Goal: Task Accomplishment & Management: Manage account settings

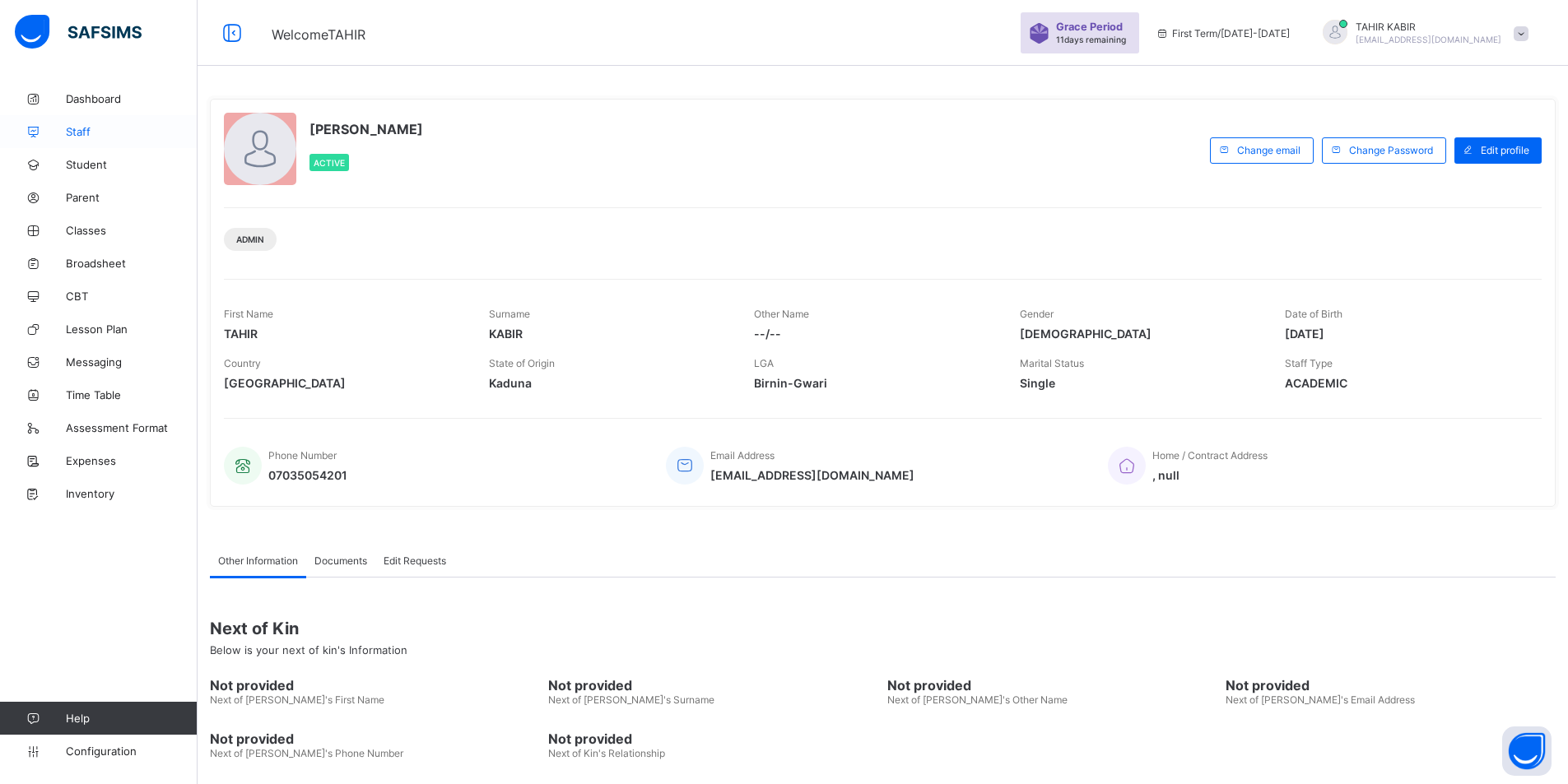
click at [83, 133] on span "Staff" at bounding box center [131, 131] width 131 height 13
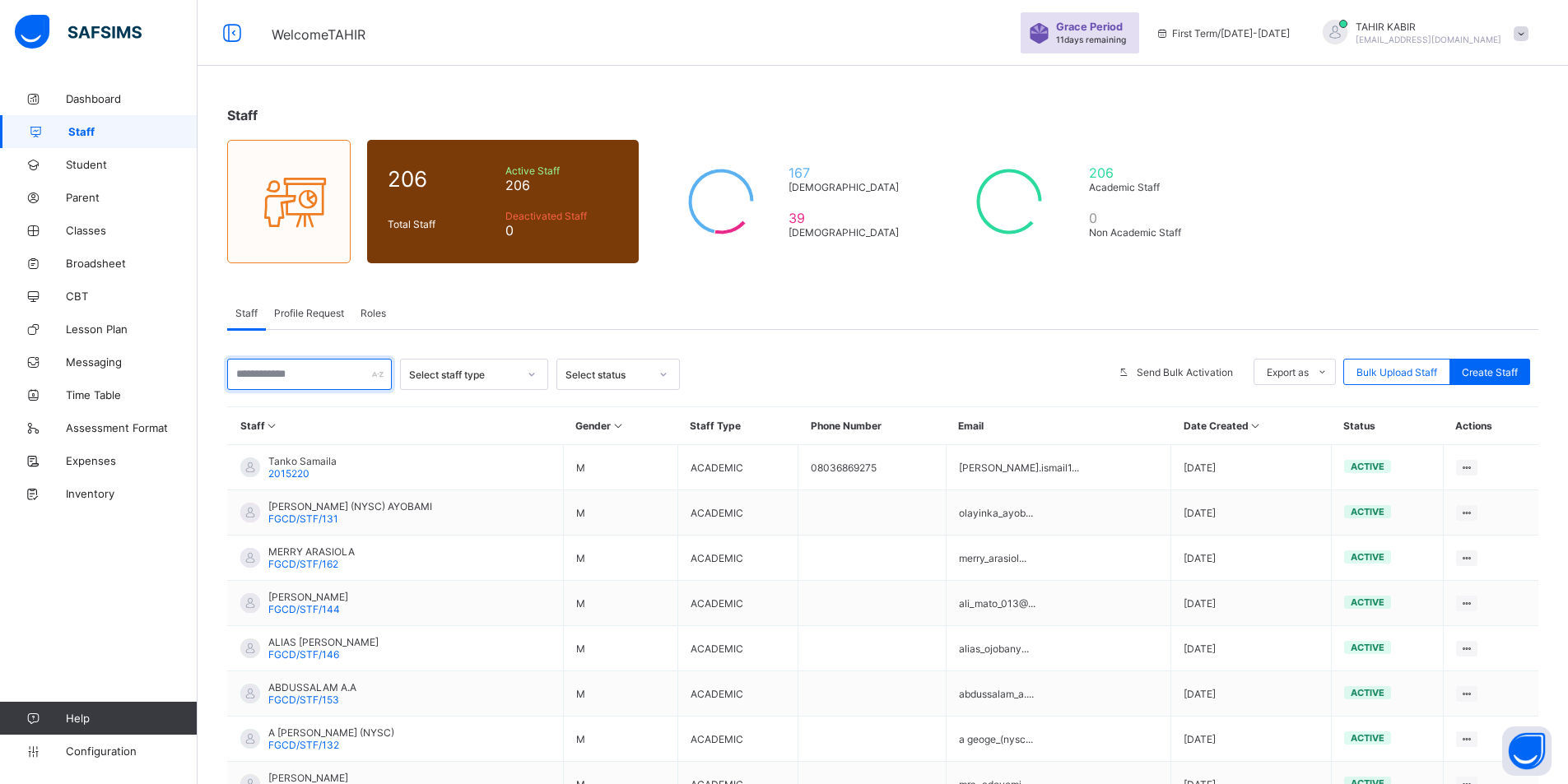
click at [291, 371] on input "text" at bounding box center [309, 374] width 164 height 31
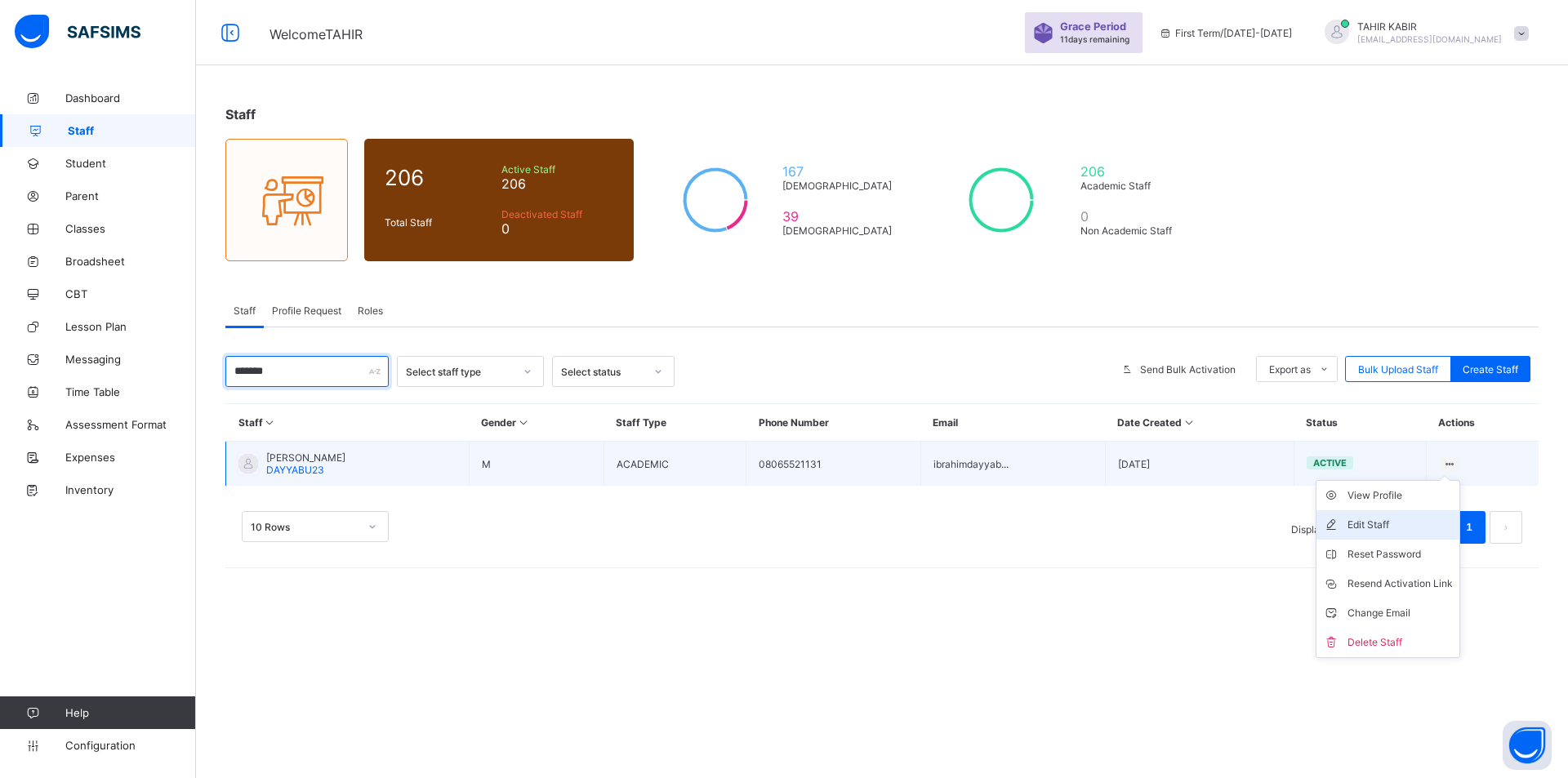
type input "*******"
click at [1386, 527] on div "Edit Staff" at bounding box center [1399, 524] width 105 height 16
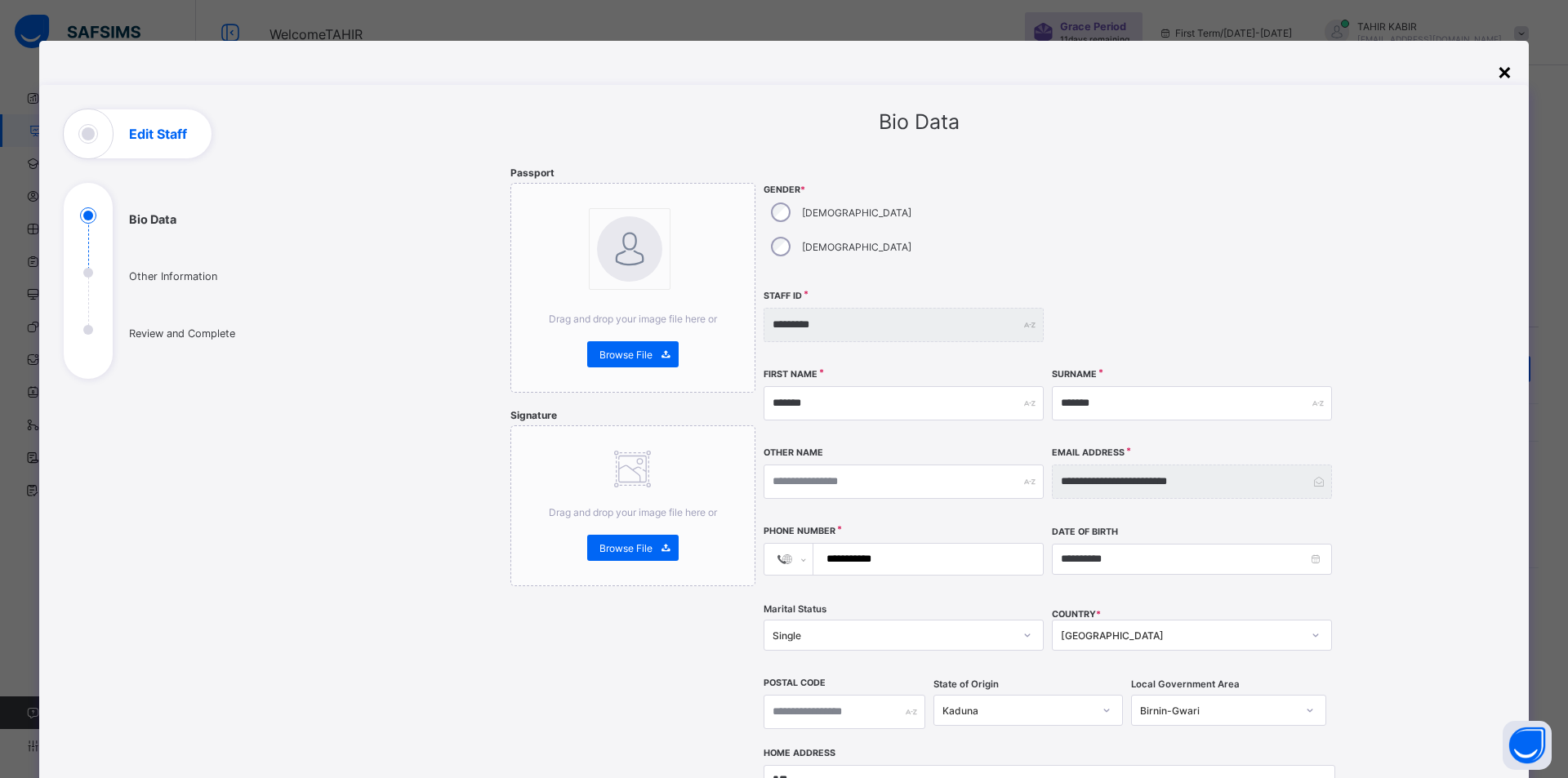
click at [1500, 67] on div "×" at bounding box center [1504, 71] width 16 height 28
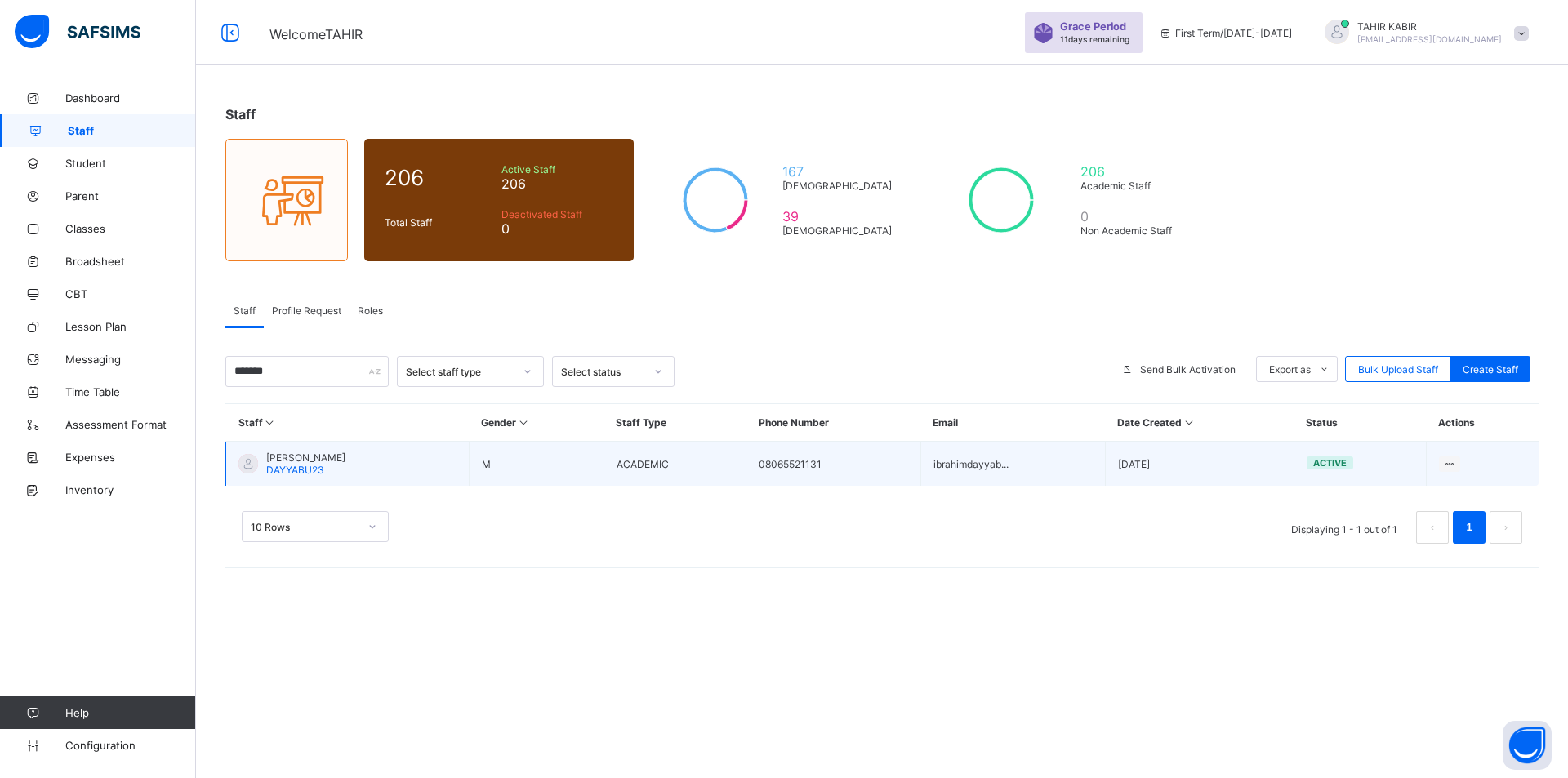
click at [1451, 472] on td "View Profile Edit Staff Reset Password Resend Activation Link Change Email Dele…" at bounding box center [1482, 464] width 112 height 45
click at [1382, 609] on div "Change Email" at bounding box center [1399, 612] width 105 height 16
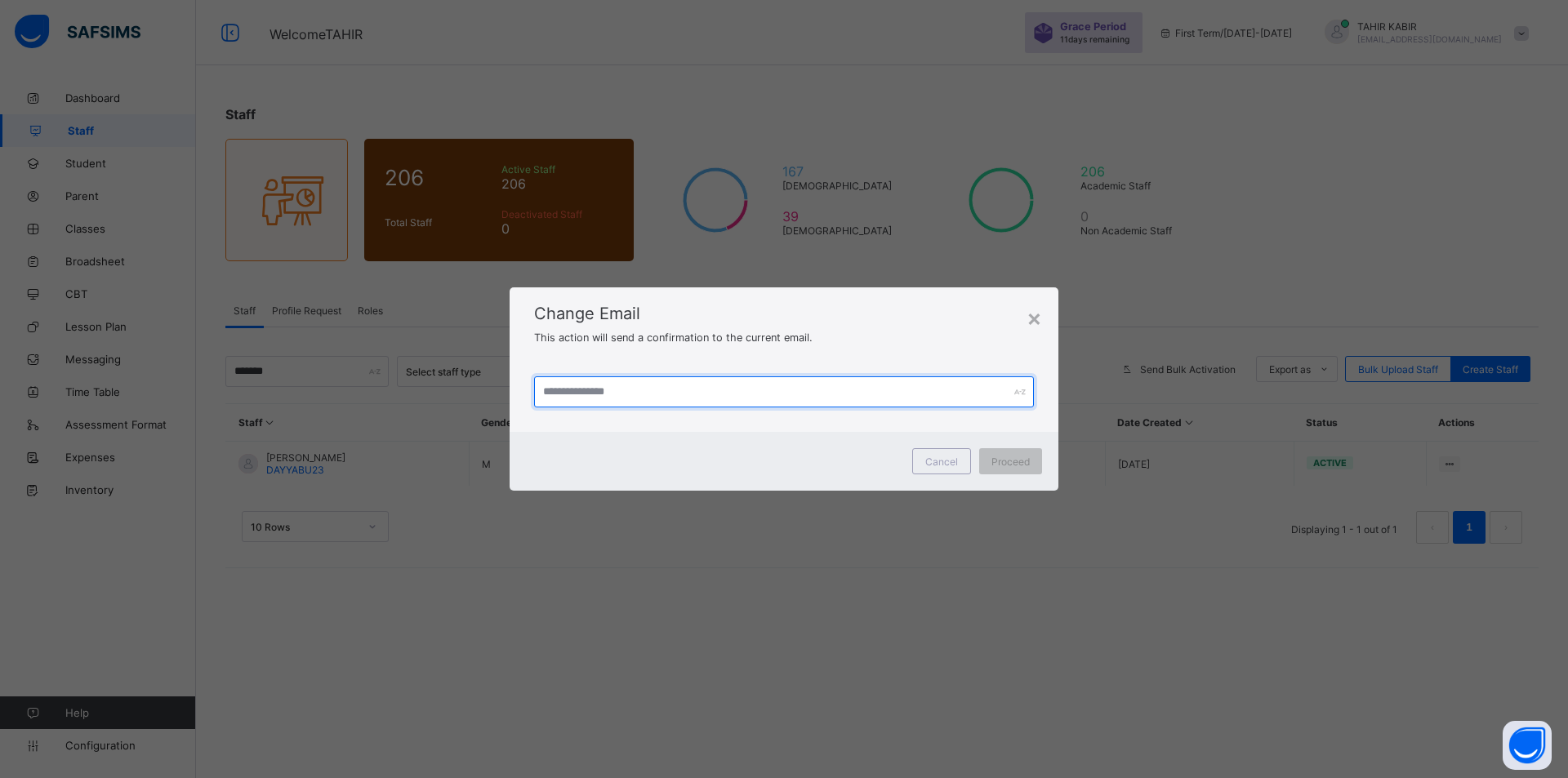
click at [561, 390] on input "text" at bounding box center [784, 392] width 500 height 31
type input "**********"
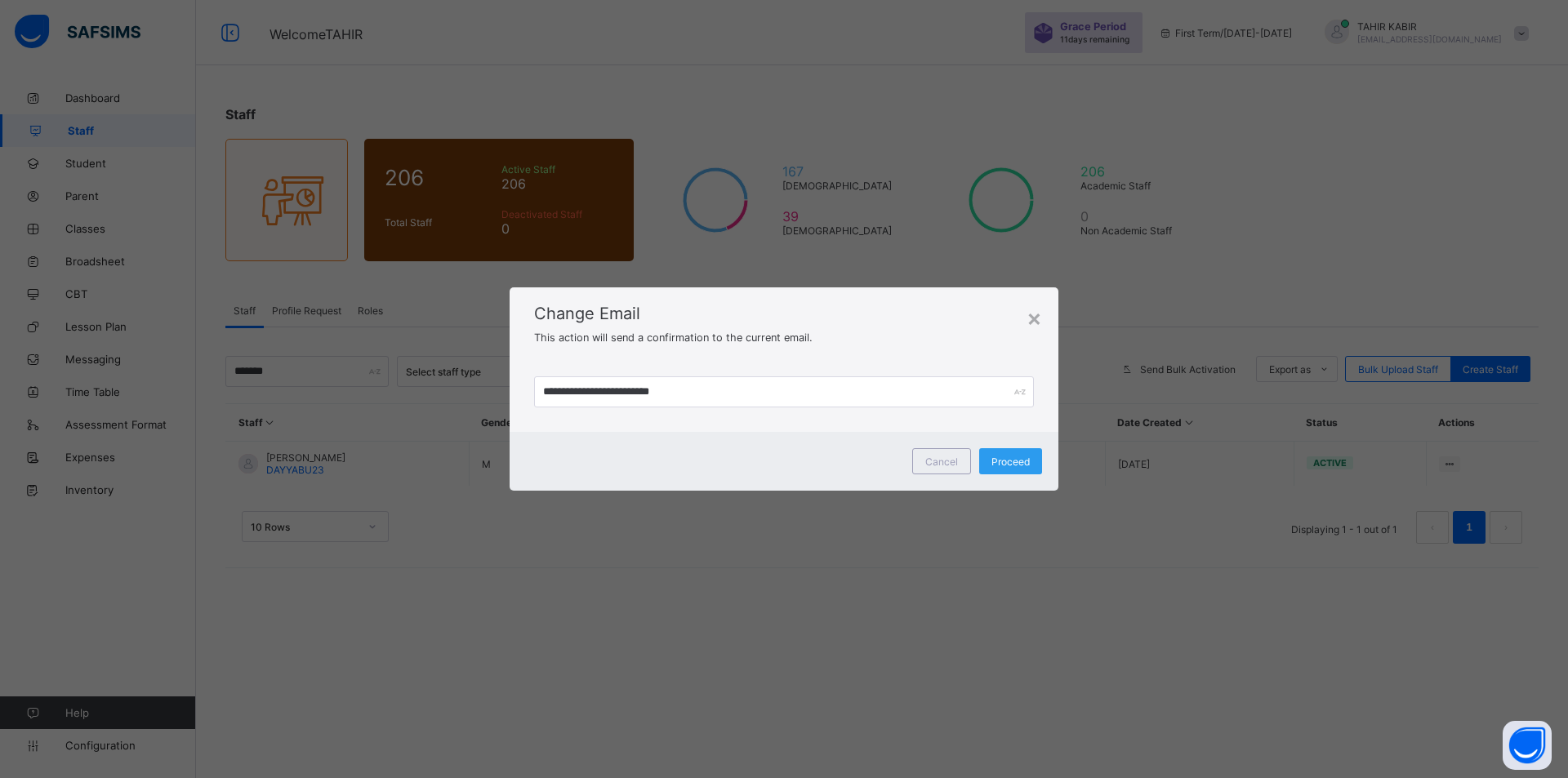
click at [993, 466] on span "Proceed" at bounding box center [1010, 461] width 38 height 12
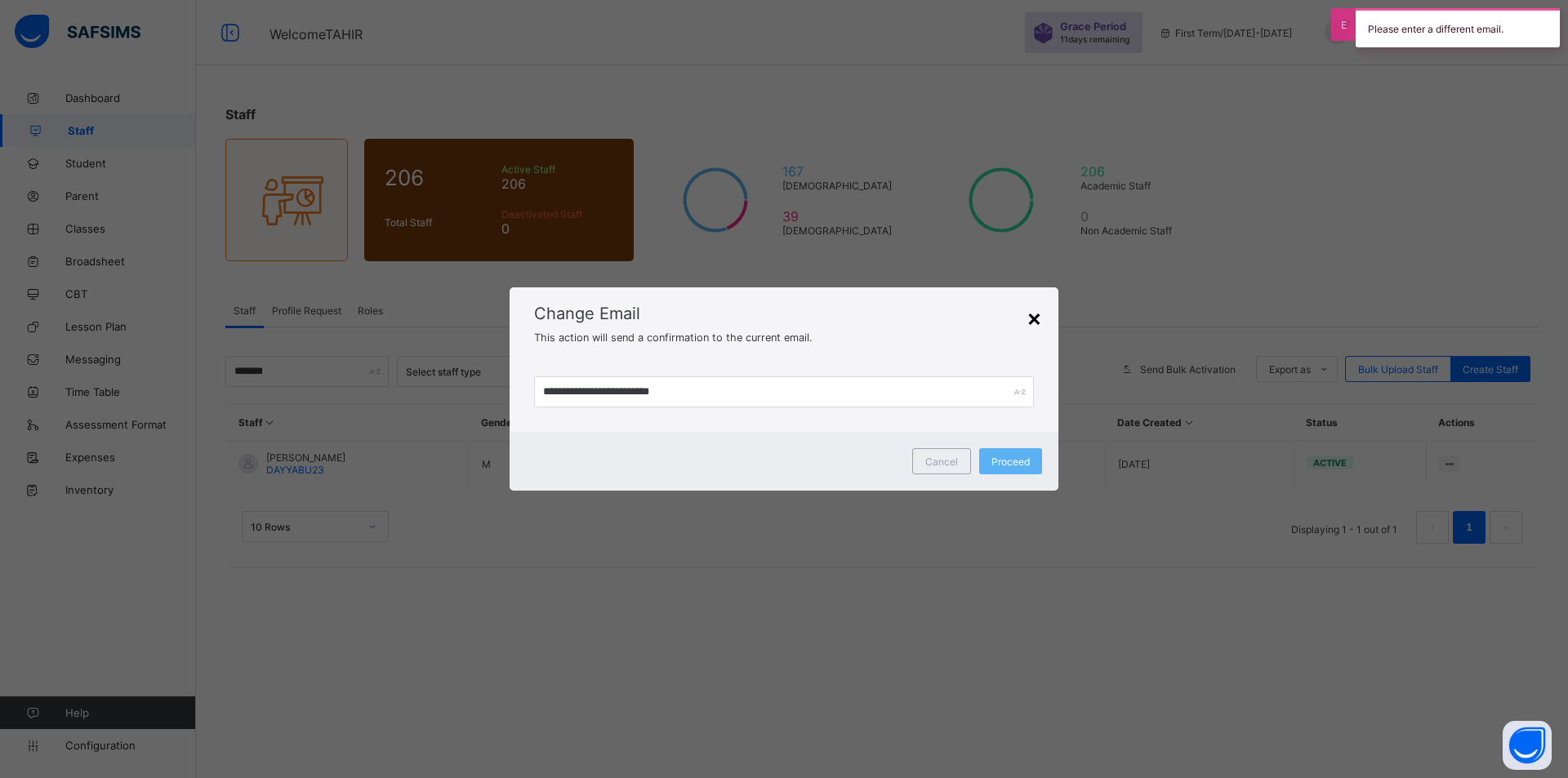
click at [1030, 321] on div "×" at bounding box center [1034, 318] width 16 height 28
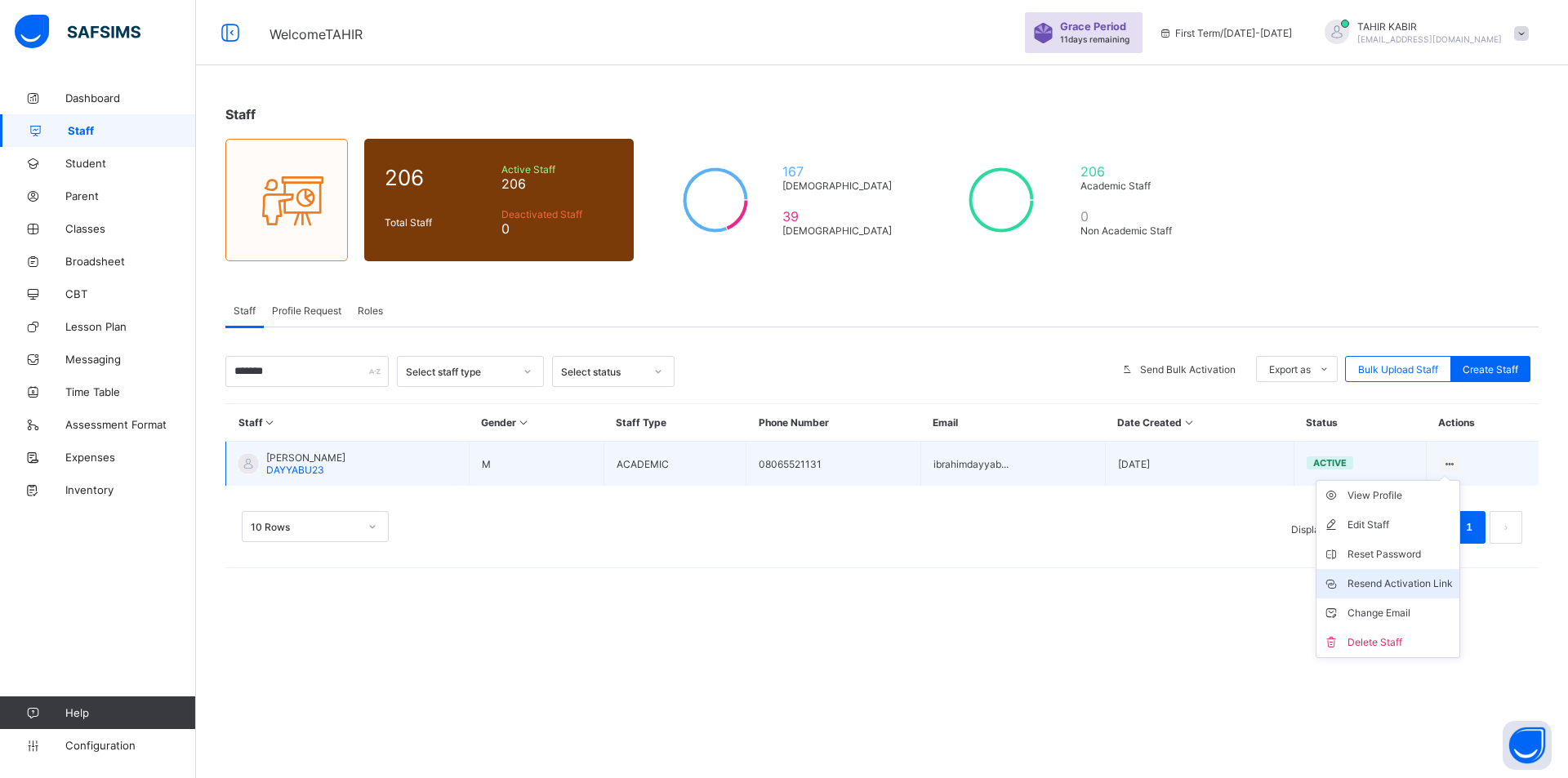
click at [1391, 578] on div "Resend Activation Link" at bounding box center [1399, 583] width 105 height 16
click at [1398, 501] on div "View Profile" at bounding box center [1399, 495] width 105 height 16
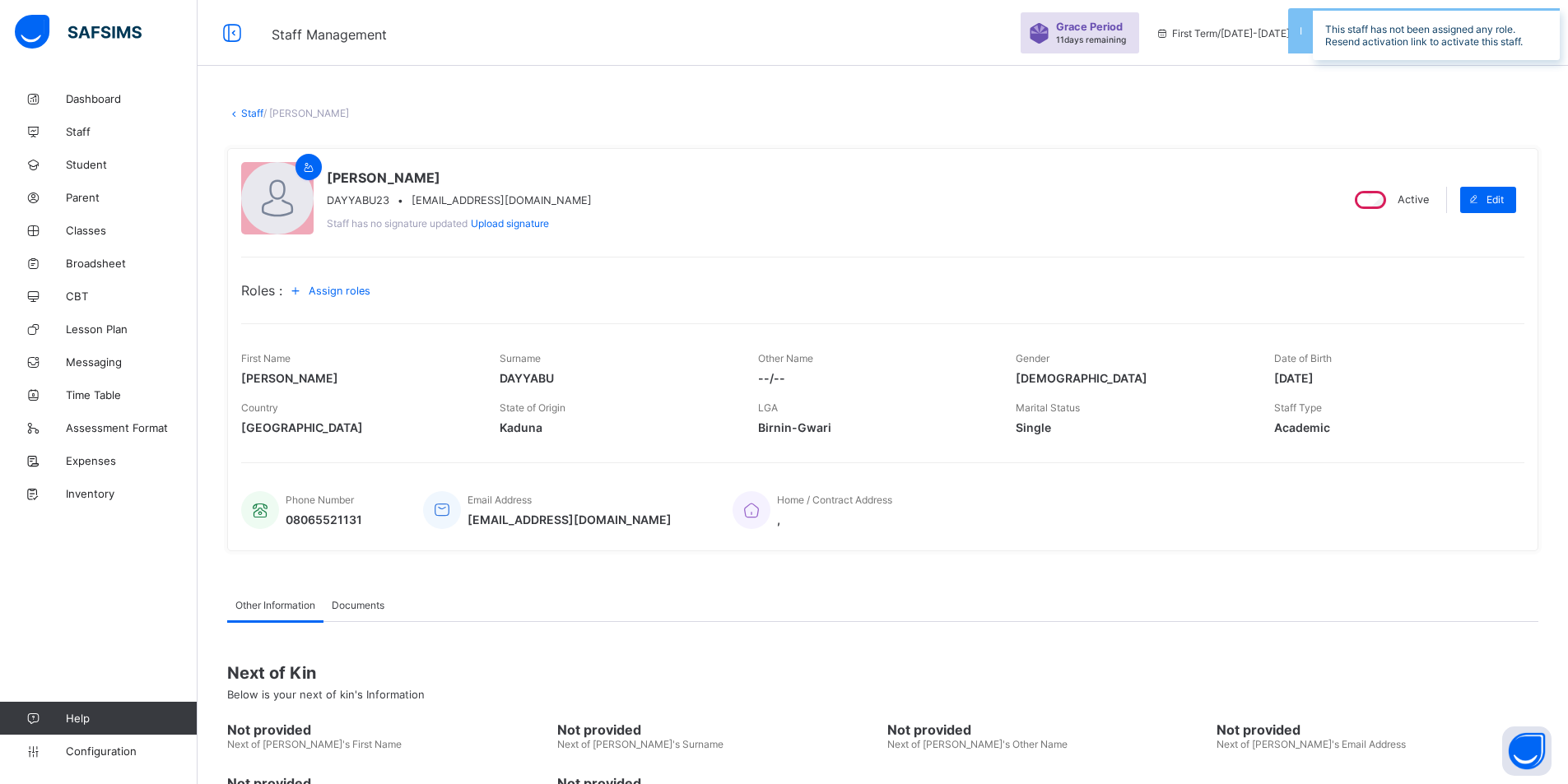
click at [337, 297] on div "Assign roles" at bounding box center [333, 291] width 100 height 26
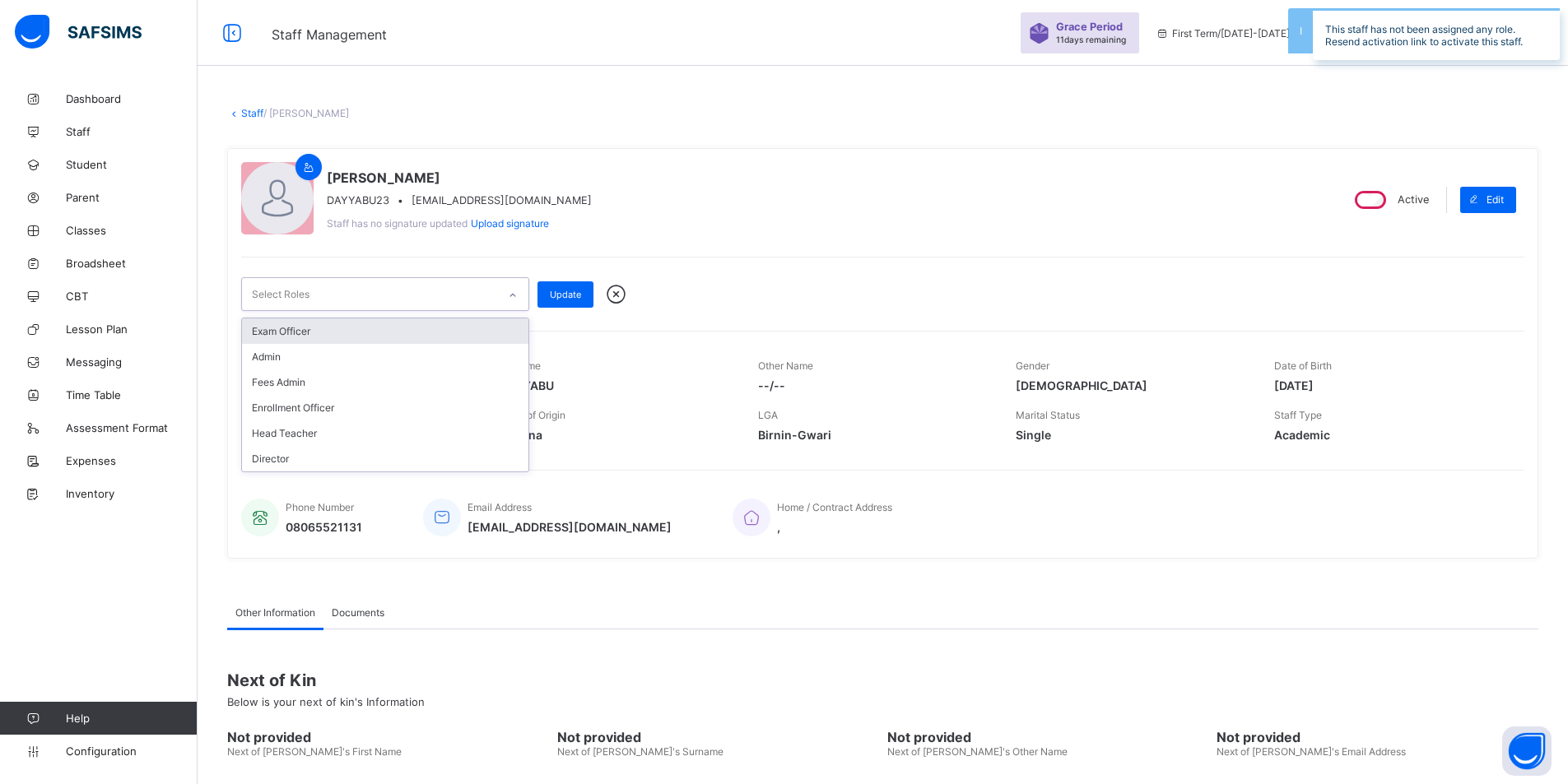
click at [337, 297] on div "Select Roles" at bounding box center [370, 294] width 255 height 32
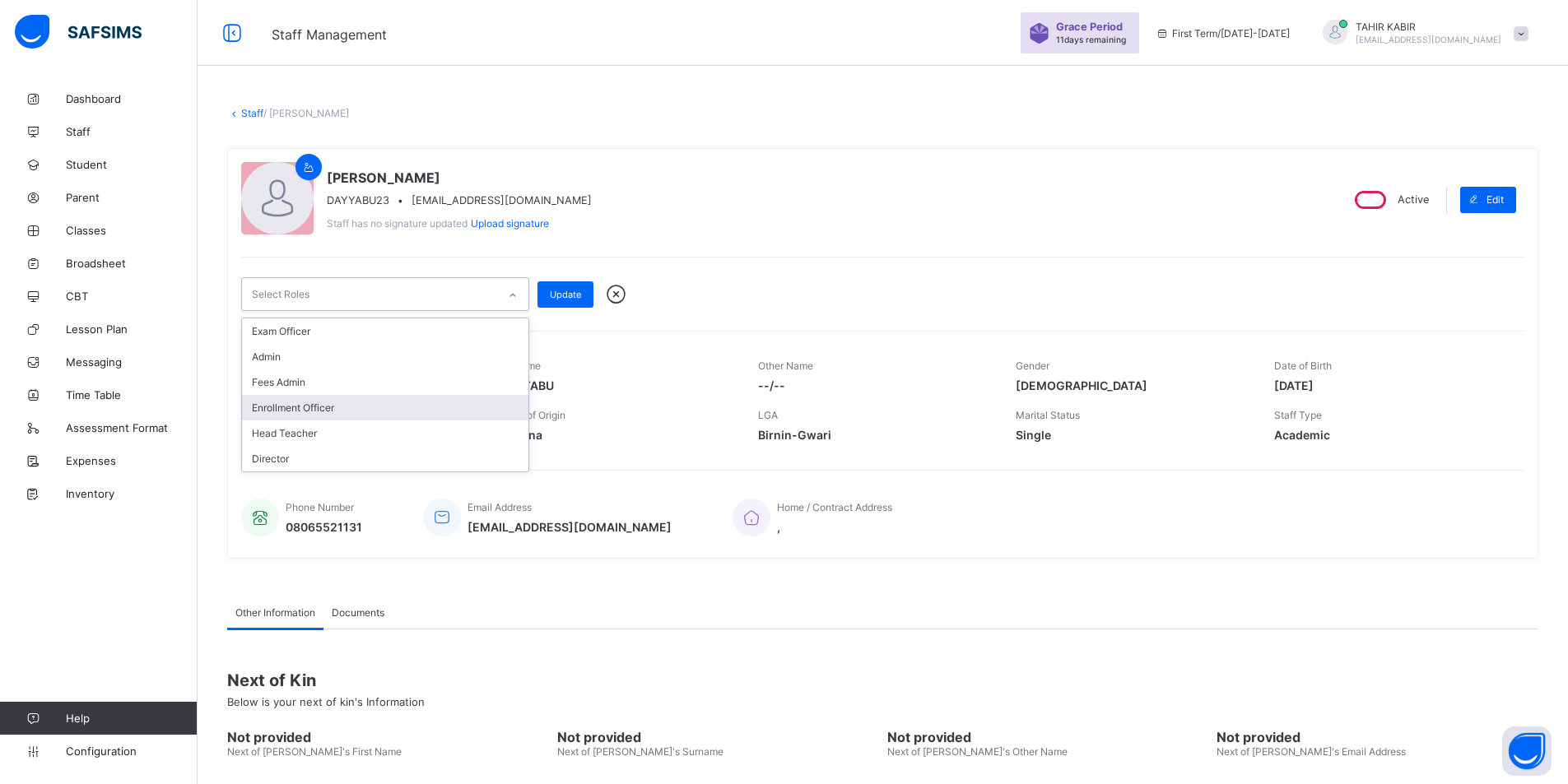
click at [326, 402] on div "Enrollment Officer" at bounding box center [385, 407] width 286 height 26
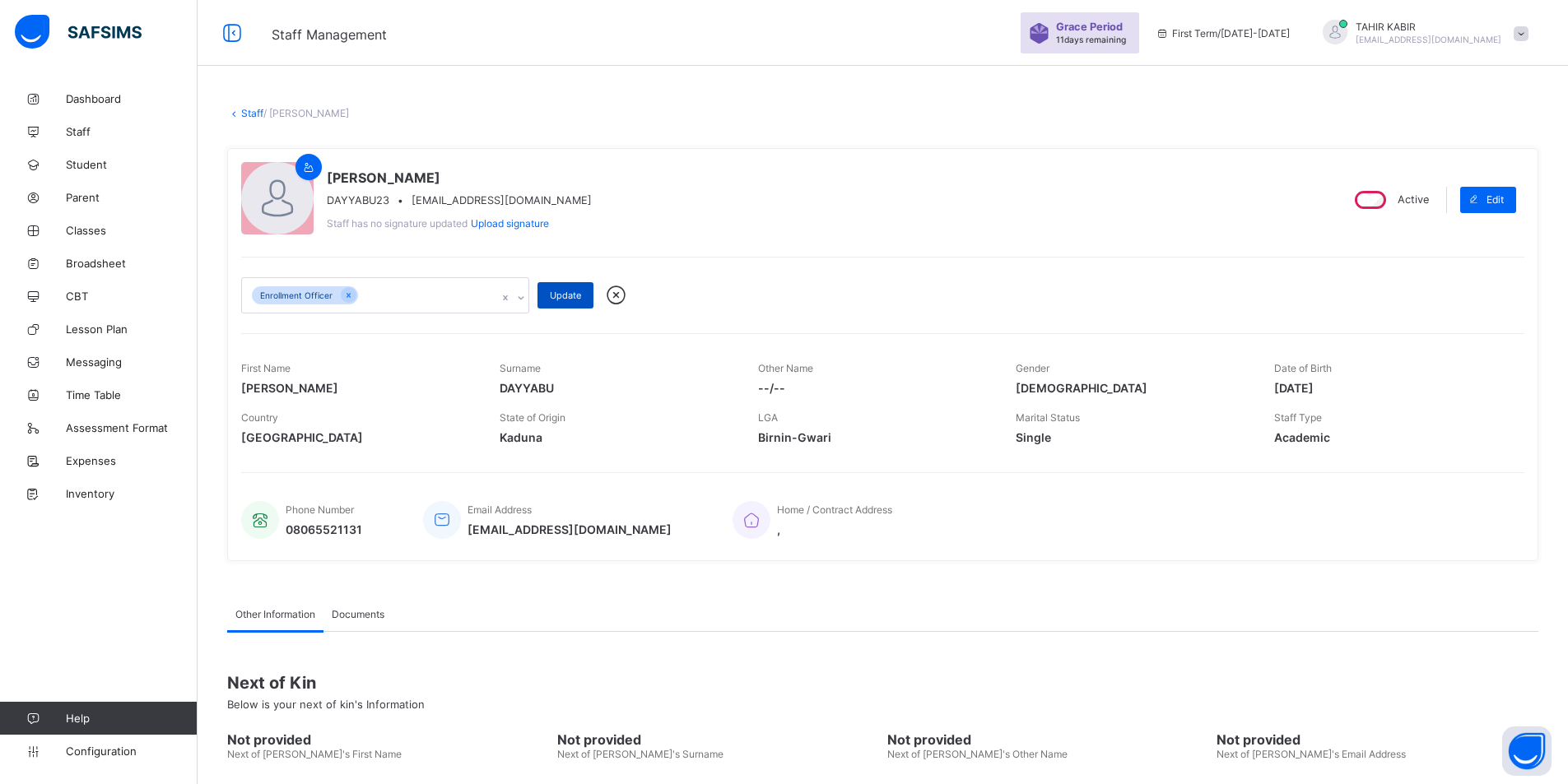
click at [550, 297] on span "Update" at bounding box center [565, 296] width 31 height 11
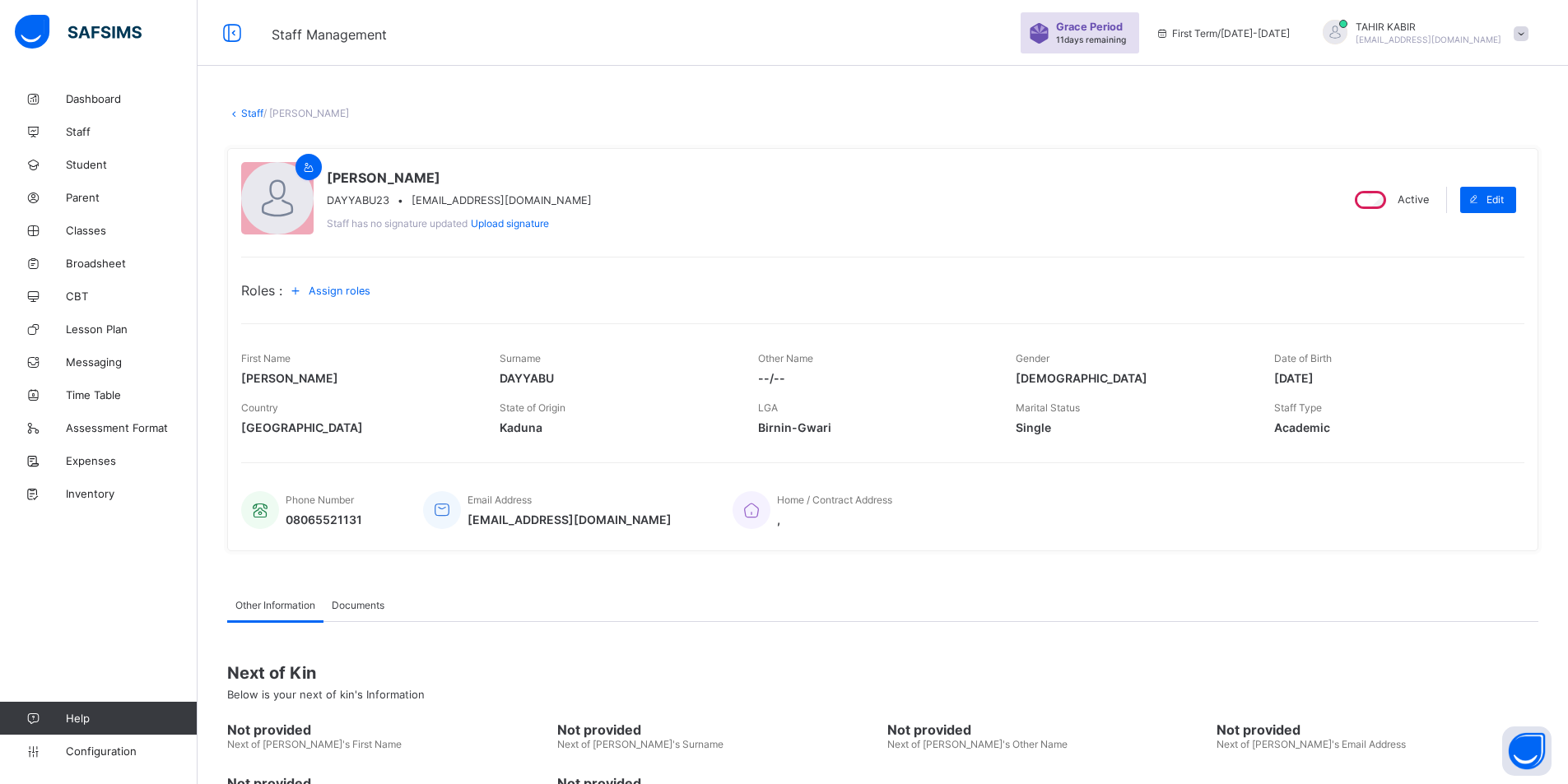
click at [368, 606] on span "Documents" at bounding box center [358, 605] width 53 height 12
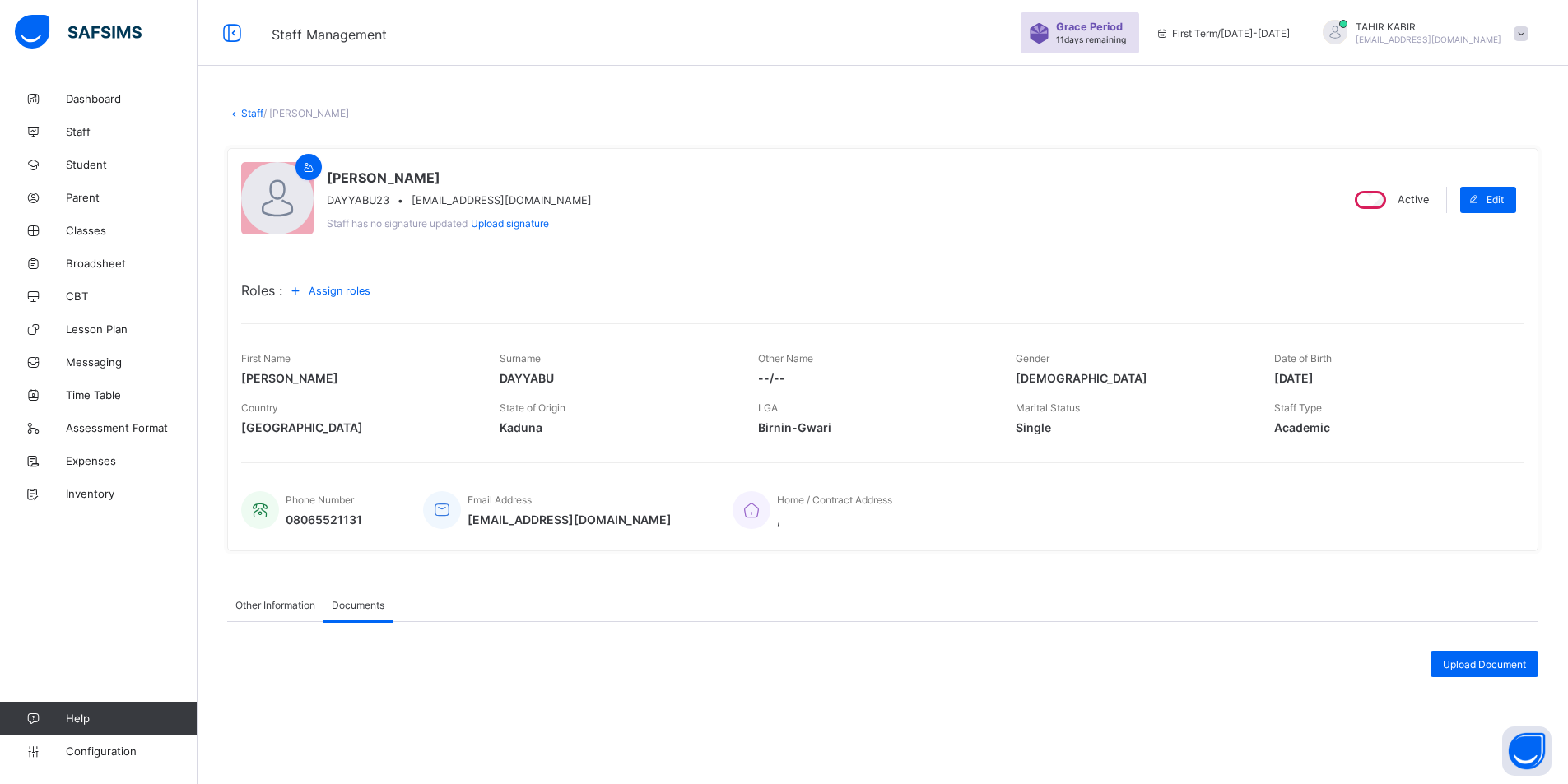
click at [266, 609] on span "Other Information" at bounding box center [275, 605] width 79 height 12
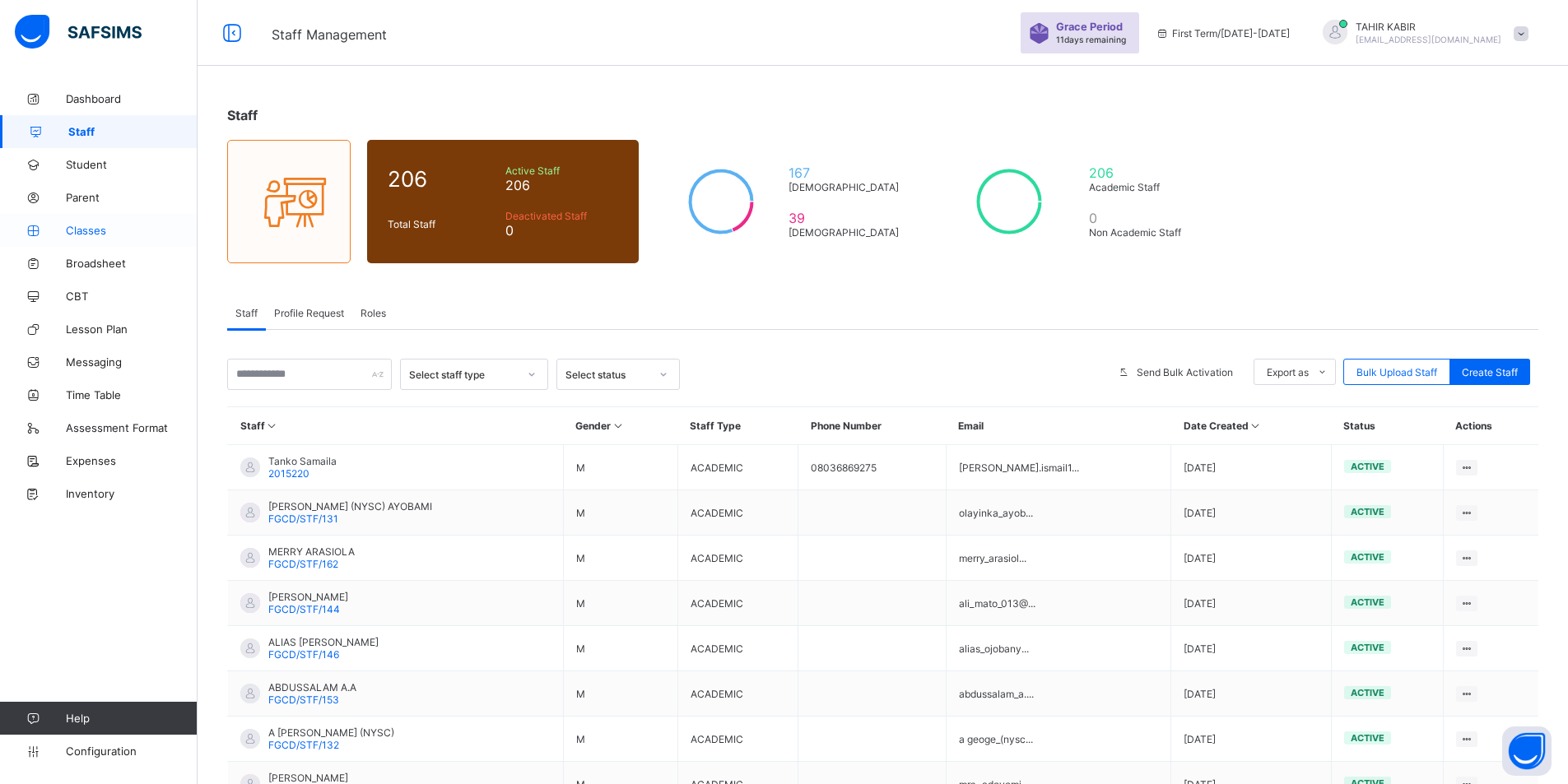
click at [97, 221] on link "Classes" at bounding box center [98, 230] width 198 height 33
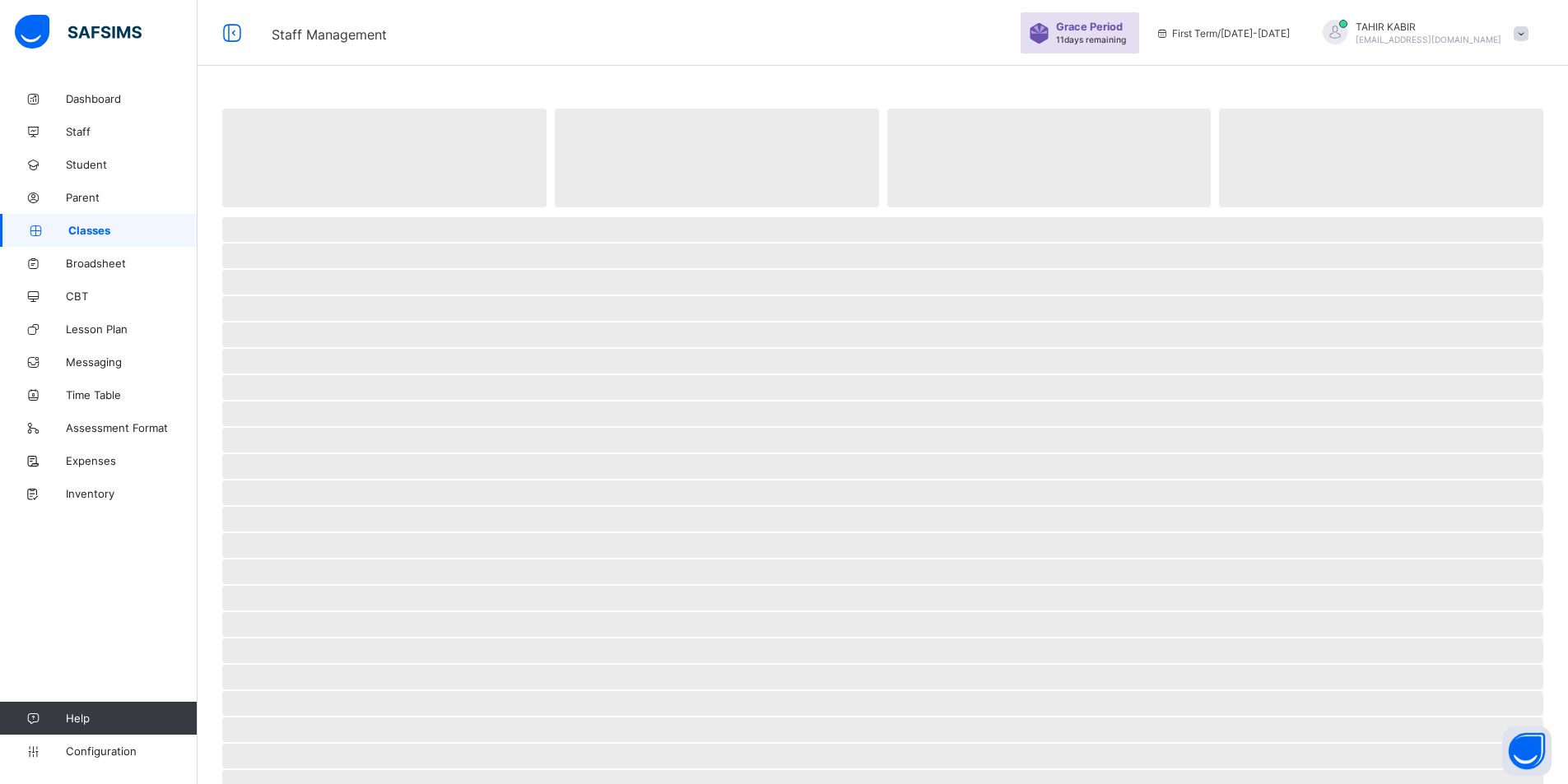
click at [99, 221] on link "Classes" at bounding box center [98, 230] width 198 height 33
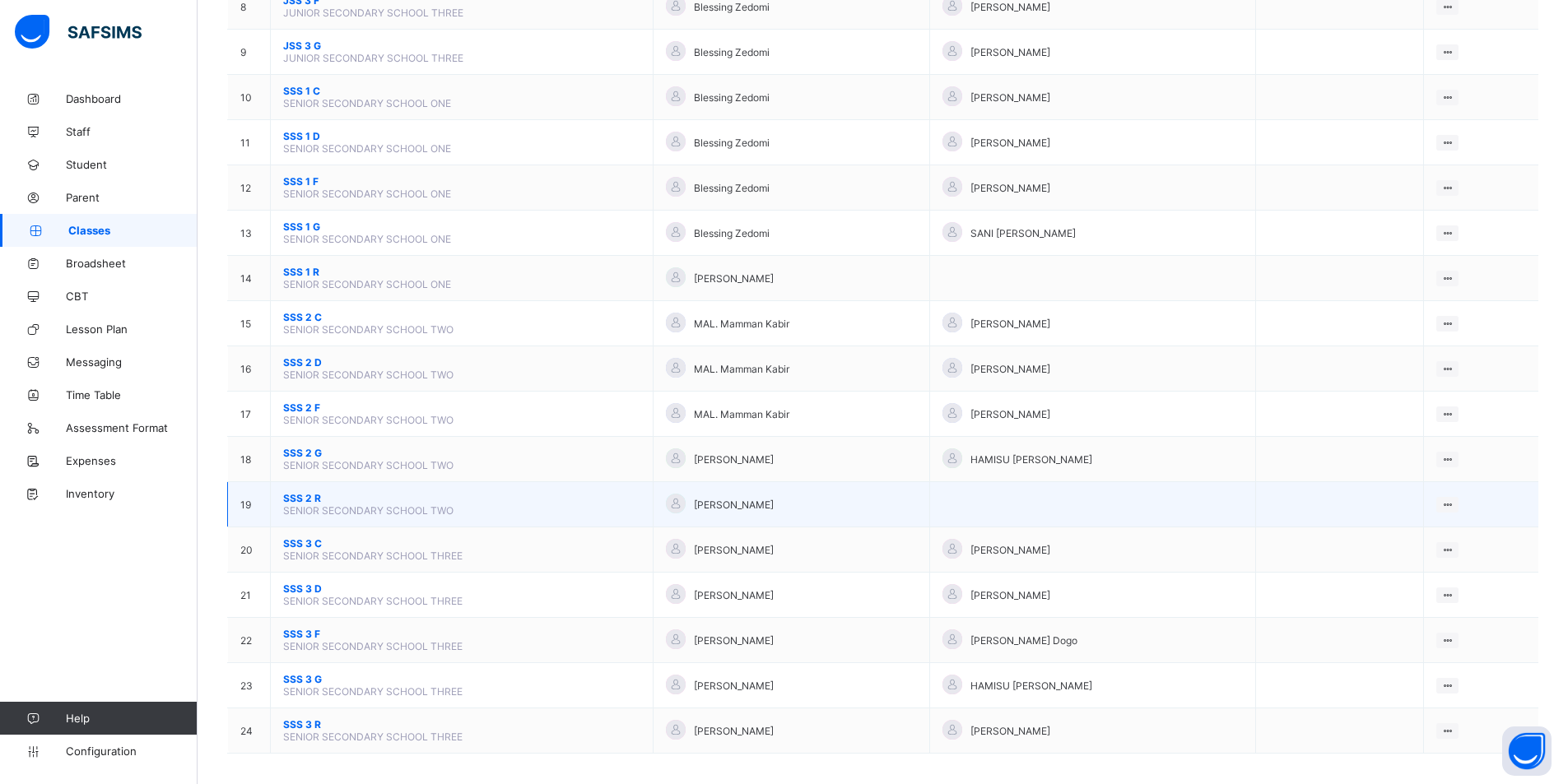
scroll to position [537, 0]
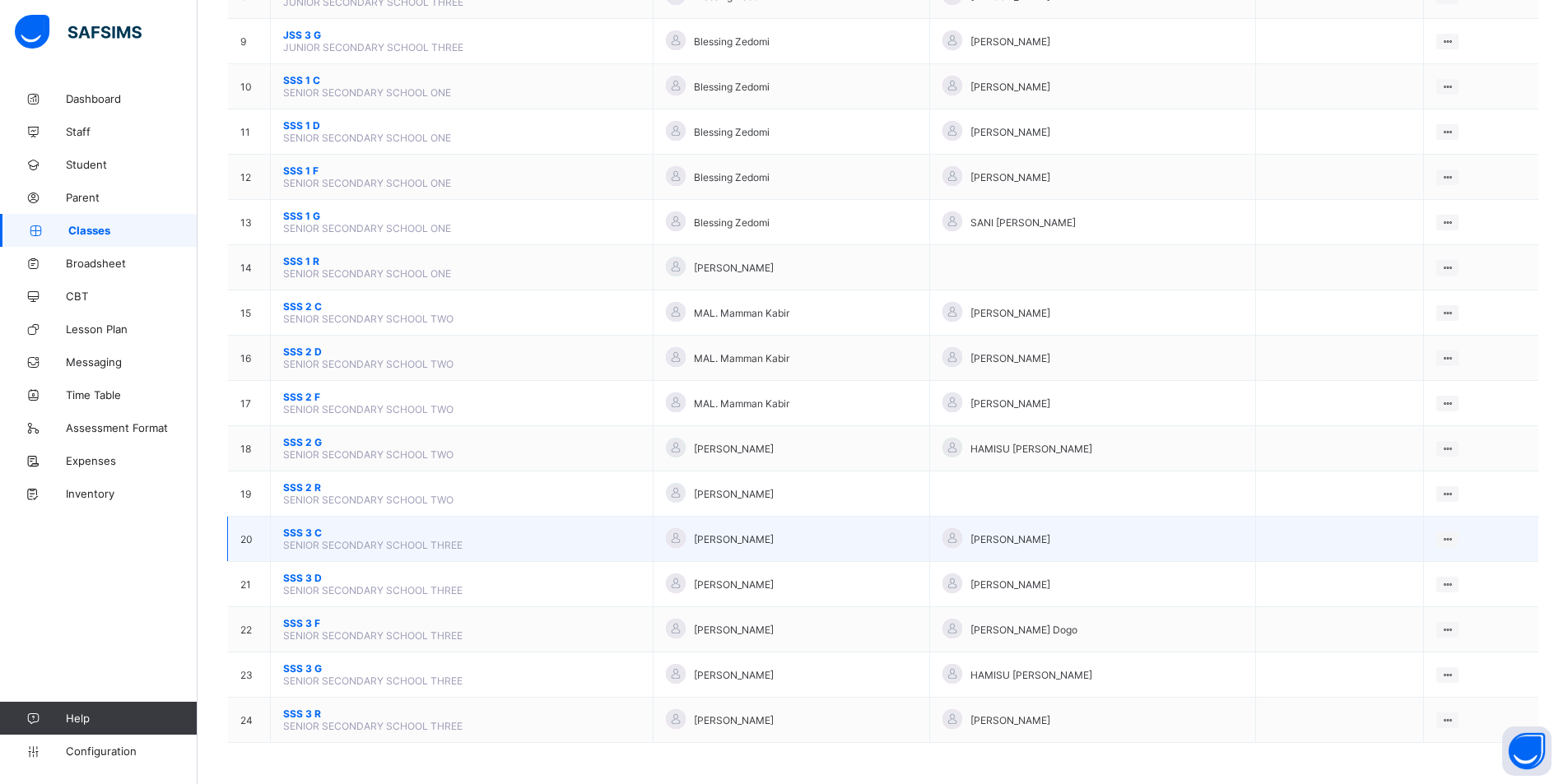
click at [1474, 541] on td "View Class Assign form Teacher" at bounding box center [1481, 539] width 114 height 45
click at [1414, 603] on div "Assign form Teacher" at bounding box center [1404, 600] width 94 height 16
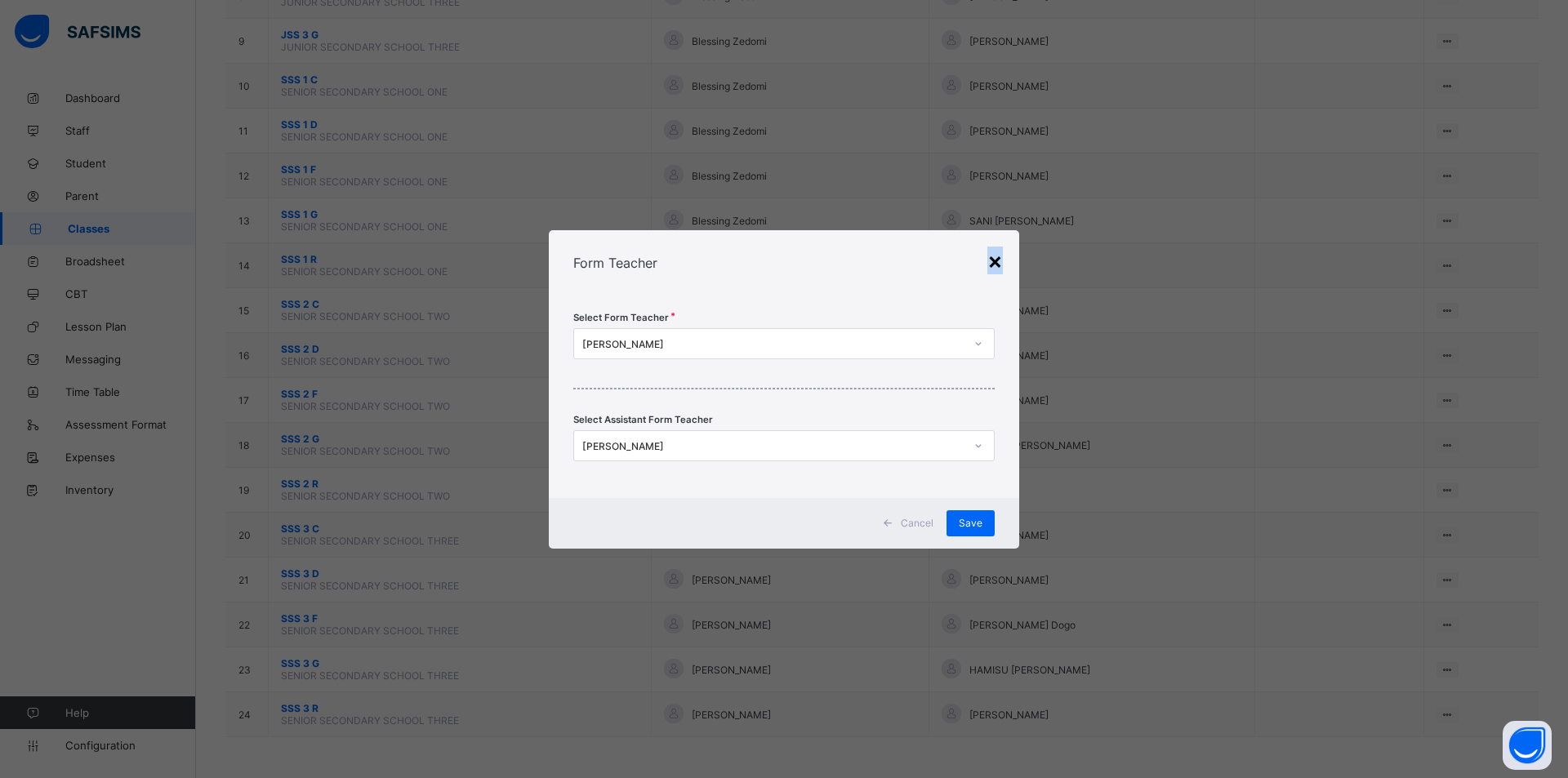
click at [994, 264] on div "×" at bounding box center [994, 261] width 16 height 28
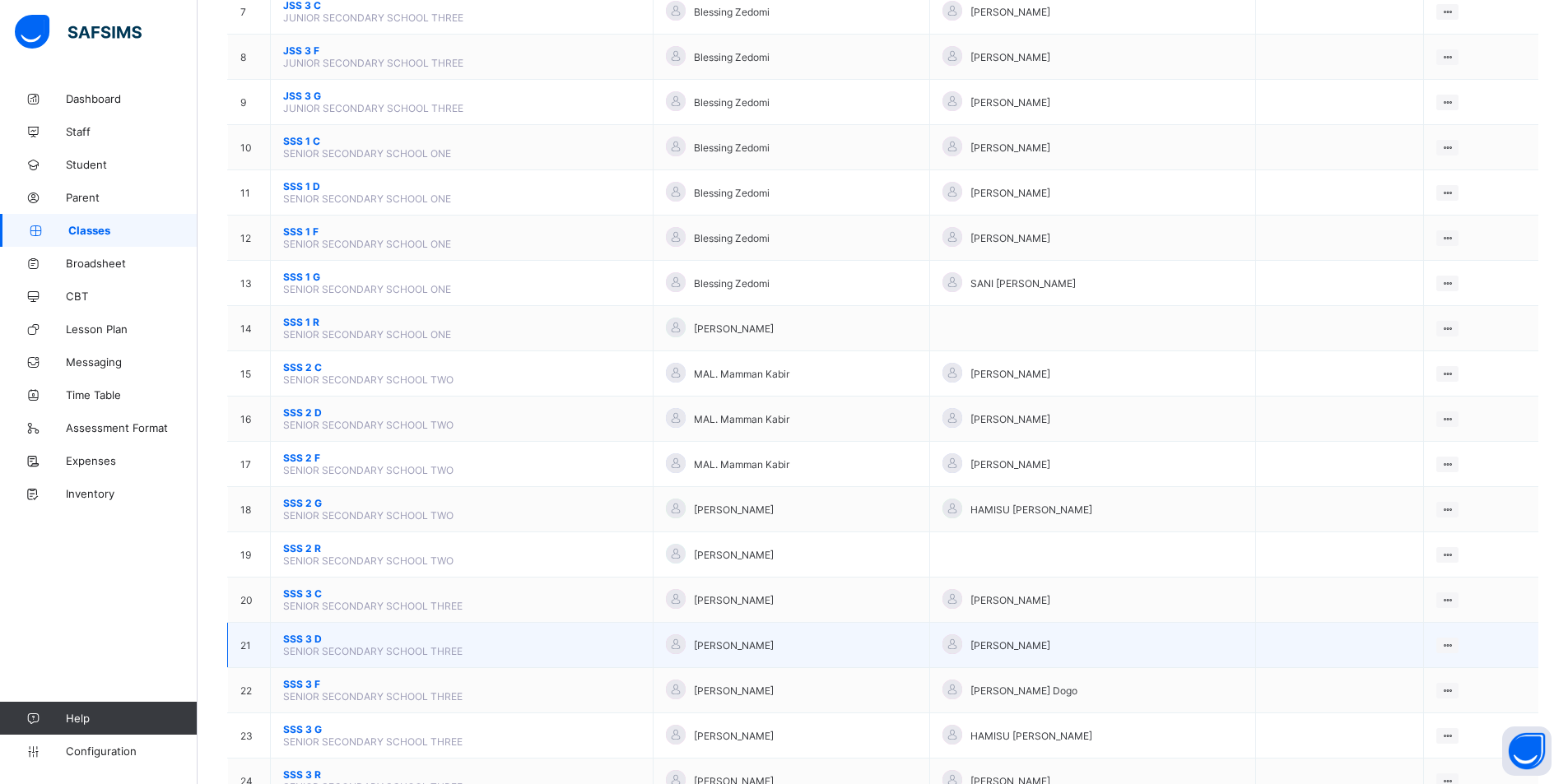
scroll to position [494, 0]
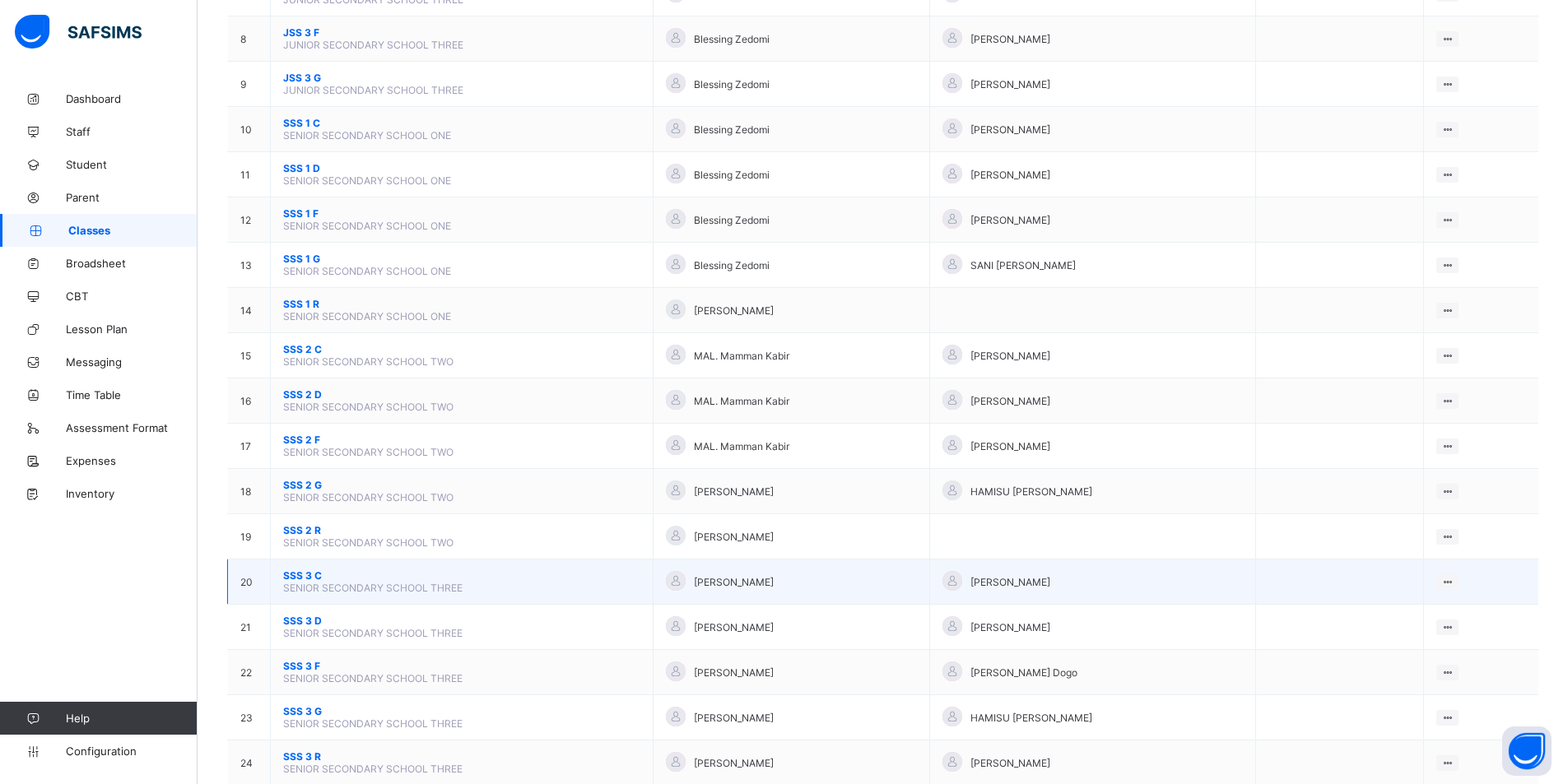
click at [298, 571] on span "SSS 3 C" at bounding box center [462, 575] width 357 height 12
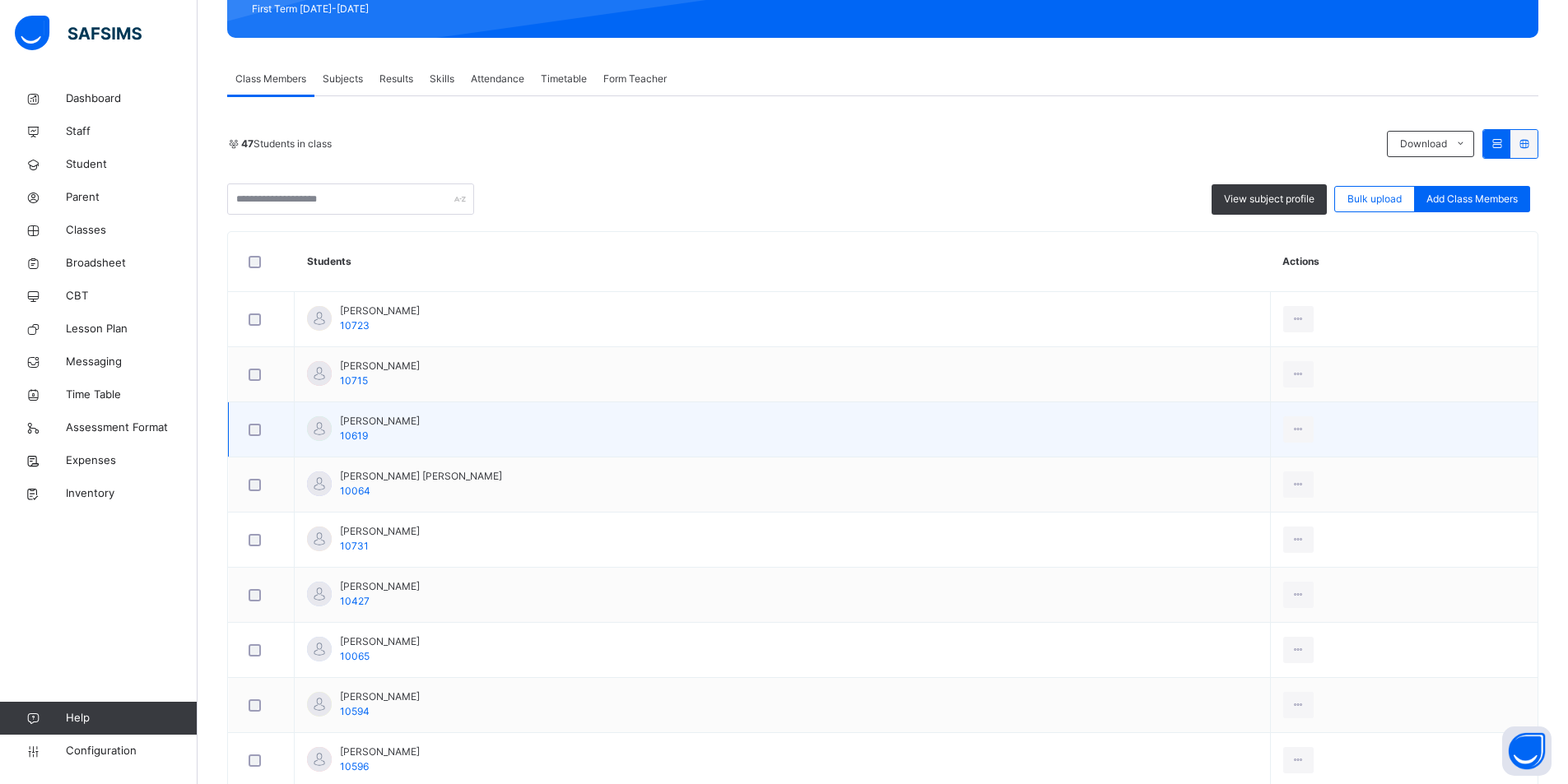
scroll to position [164, 0]
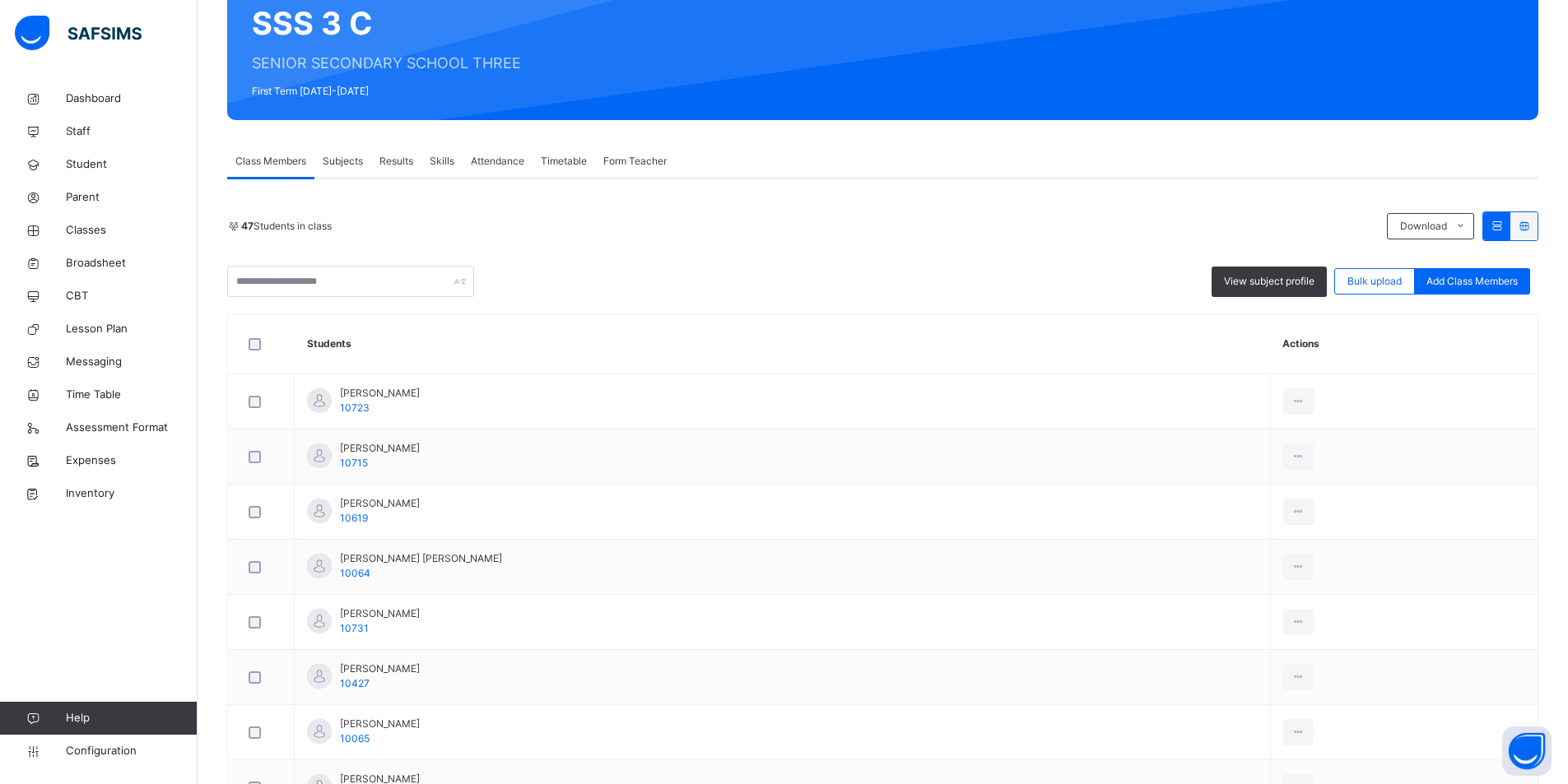
click at [347, 162] on span "Subjects" at bounding box center [342, 162] width 41 height 15
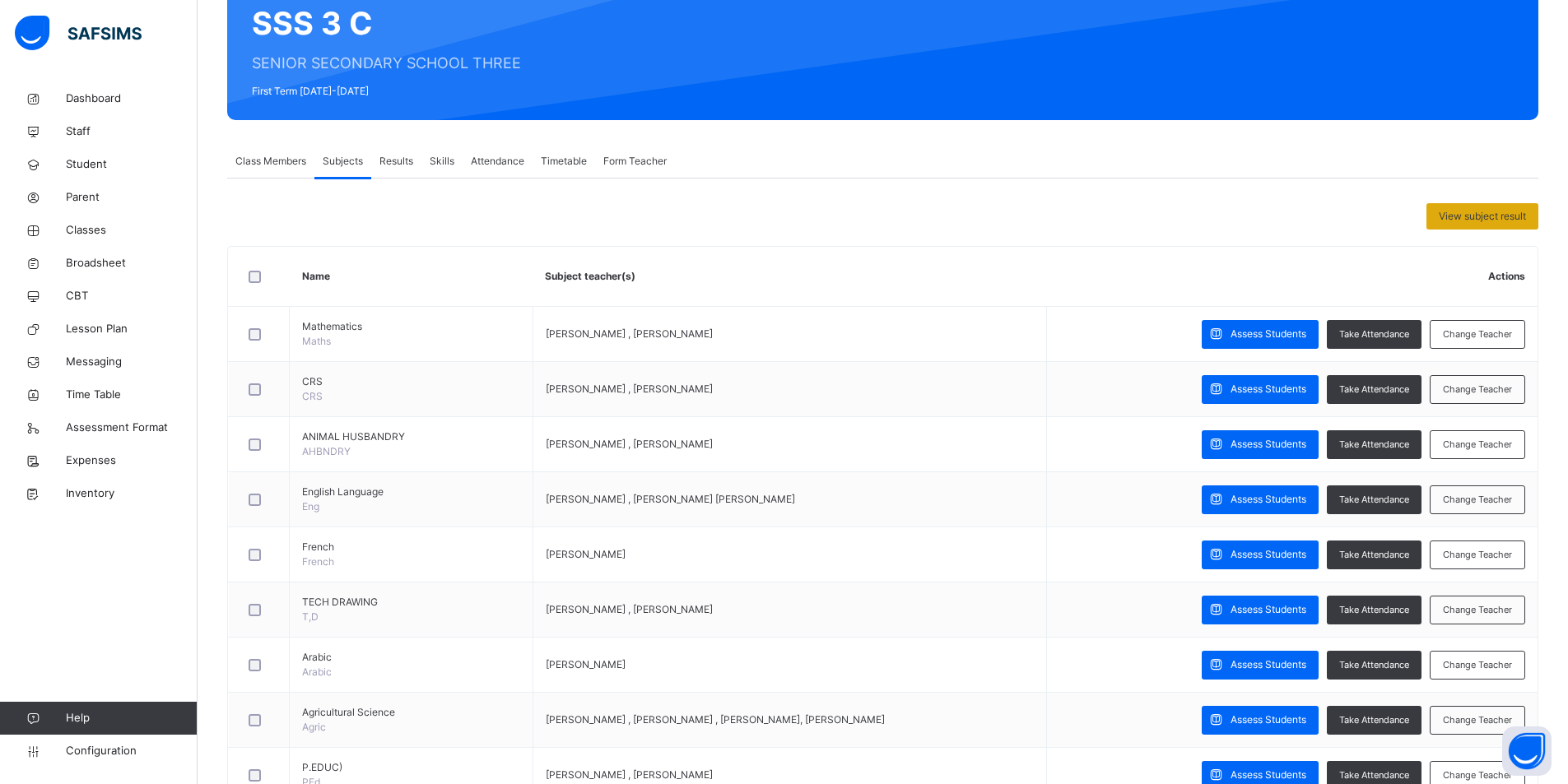
click at [1454, 218] on span "View subject result" at bounding box center [1483, 216] width 87 height 15
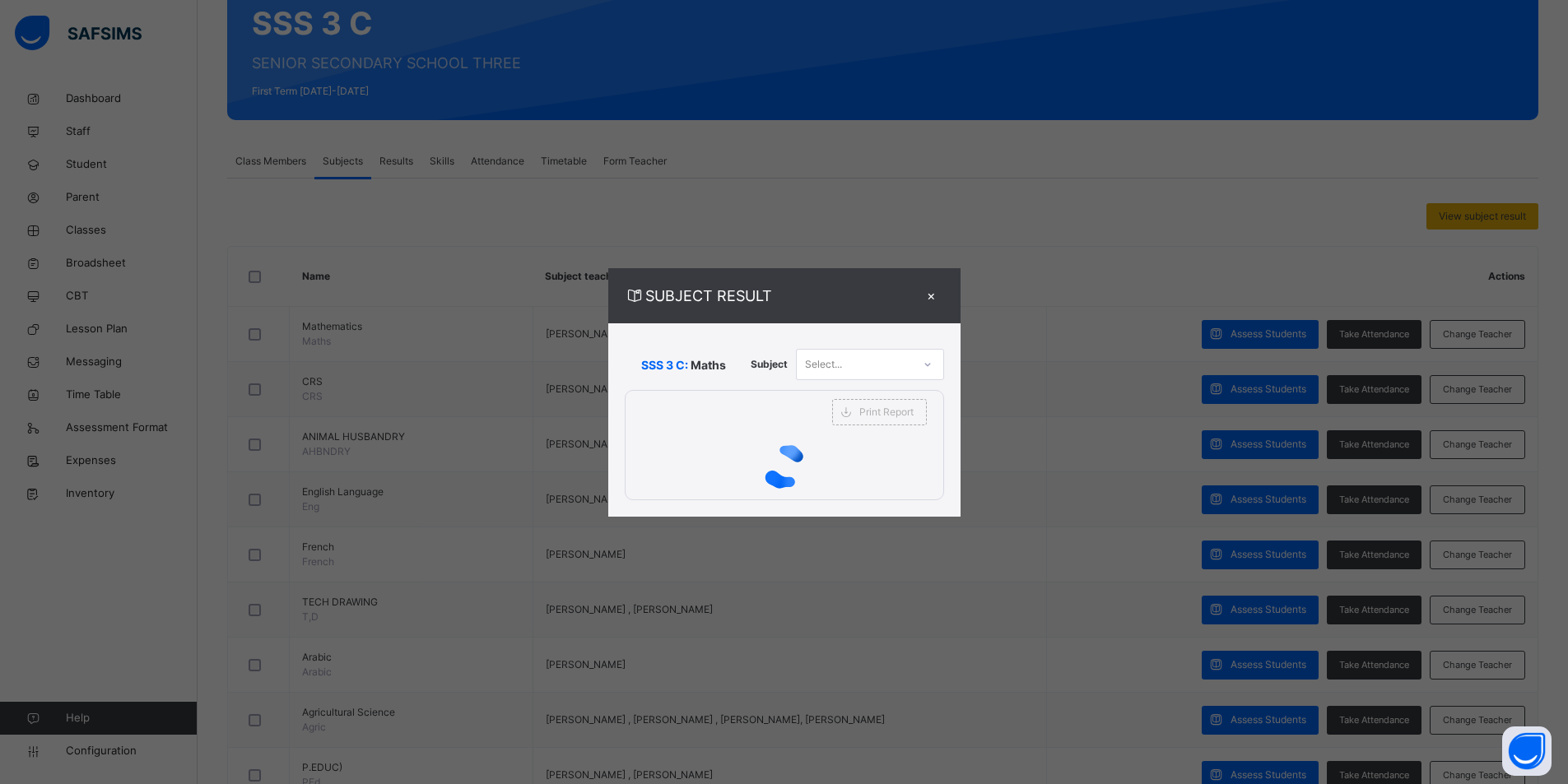
click at [1454, 218] on div "SUBJECT RESULT × SSS 3 C: Maths Subject Select... Print Report FEDERAL GOVERNME…" at bounding box center [784, 392] width 1568 height 784
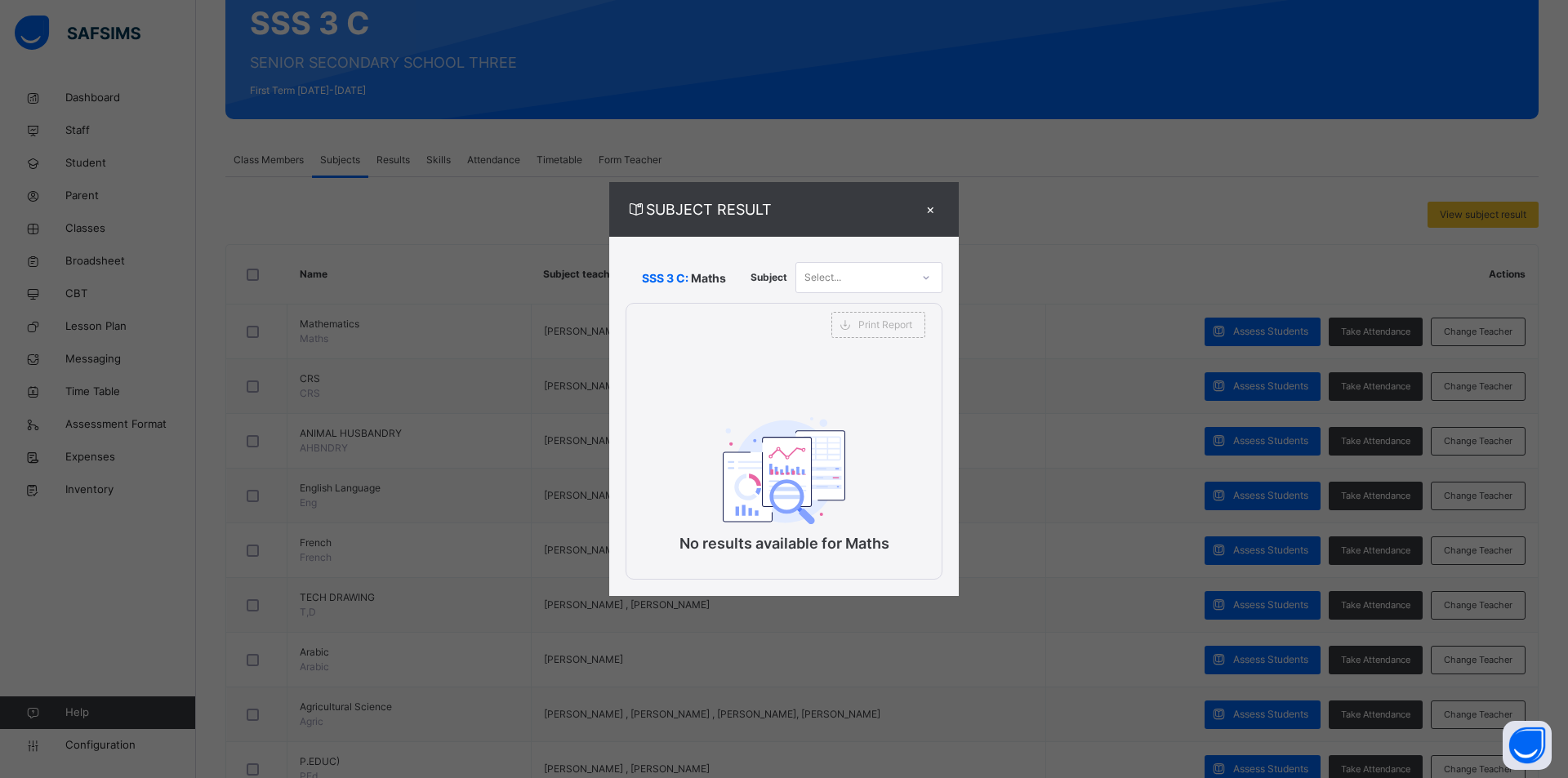
click at [937, 213] on div "×" at bounding box center [930, 210] width 24 height 22
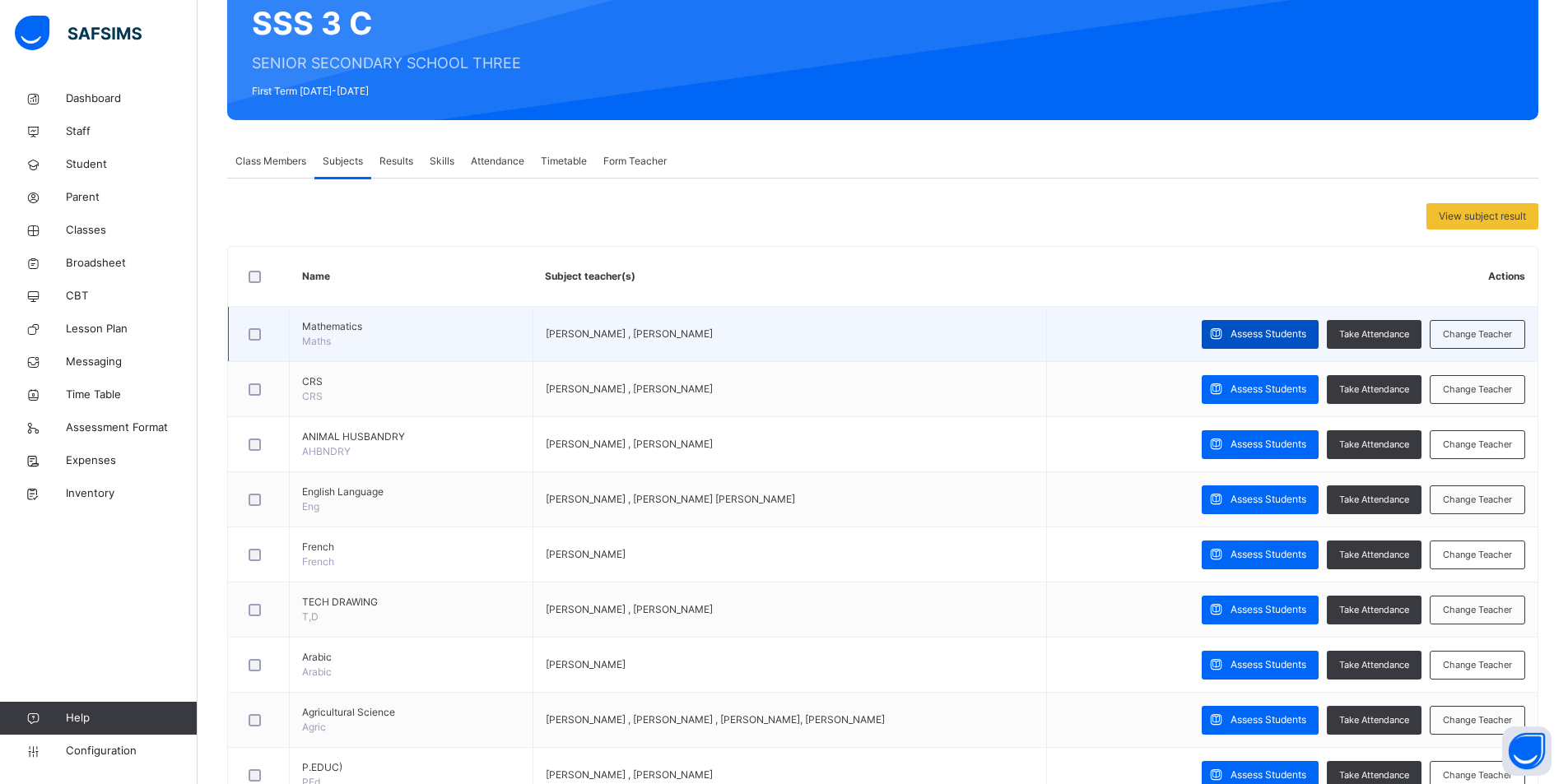
click at [1275, 334] on span "Assess Students" at bounding box center [1268, 334] width 76 height 15
click at [0, 0] on div "SSS 3 C : Online Actions Download Empty Score Sheet Upload/map score sheet Subj…" at bounding box center [0, 0] width 0 height 0
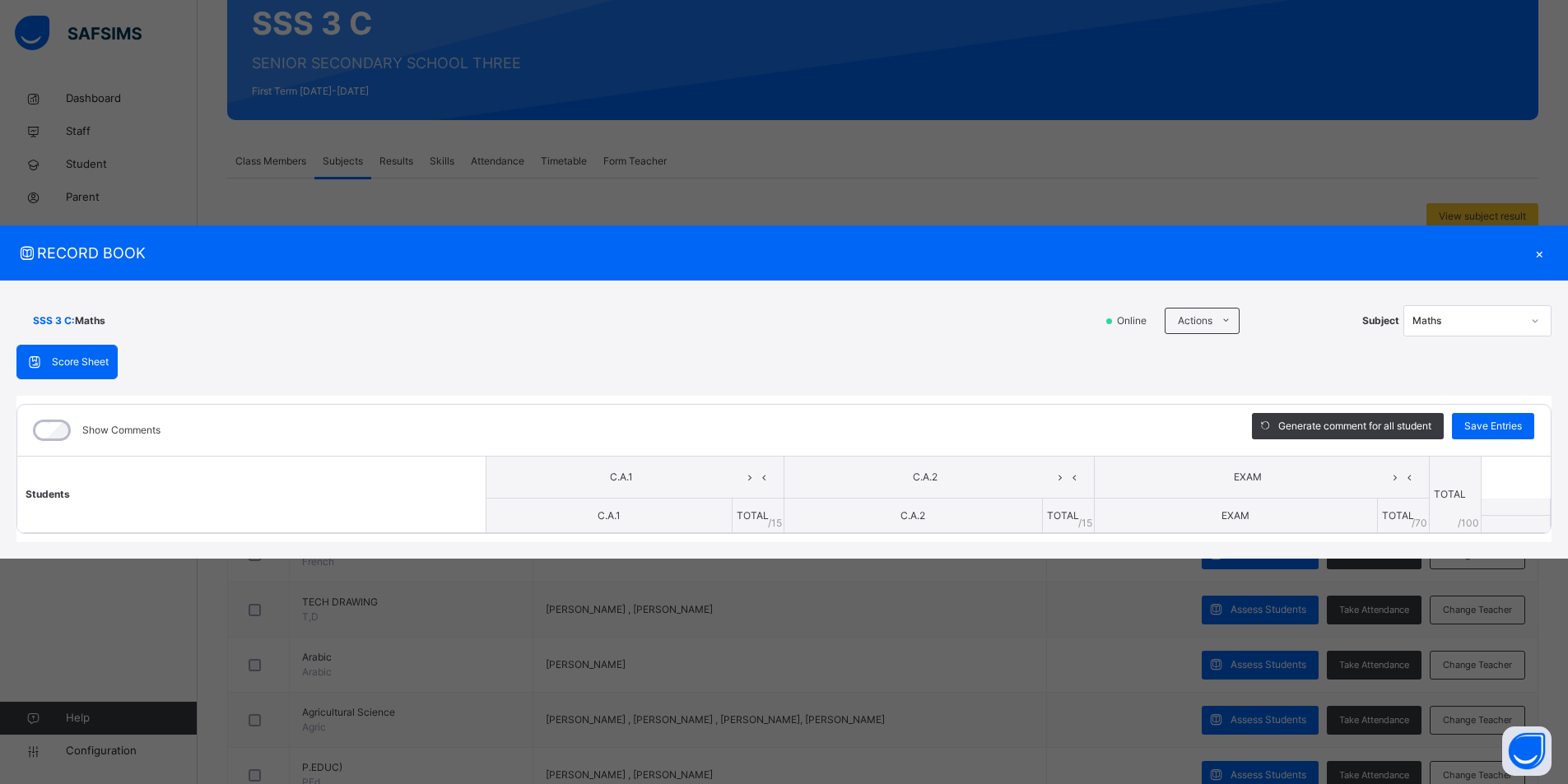
click at [1546, 251] on div "×" at bounding box center [1540, 253] width 25 height 23
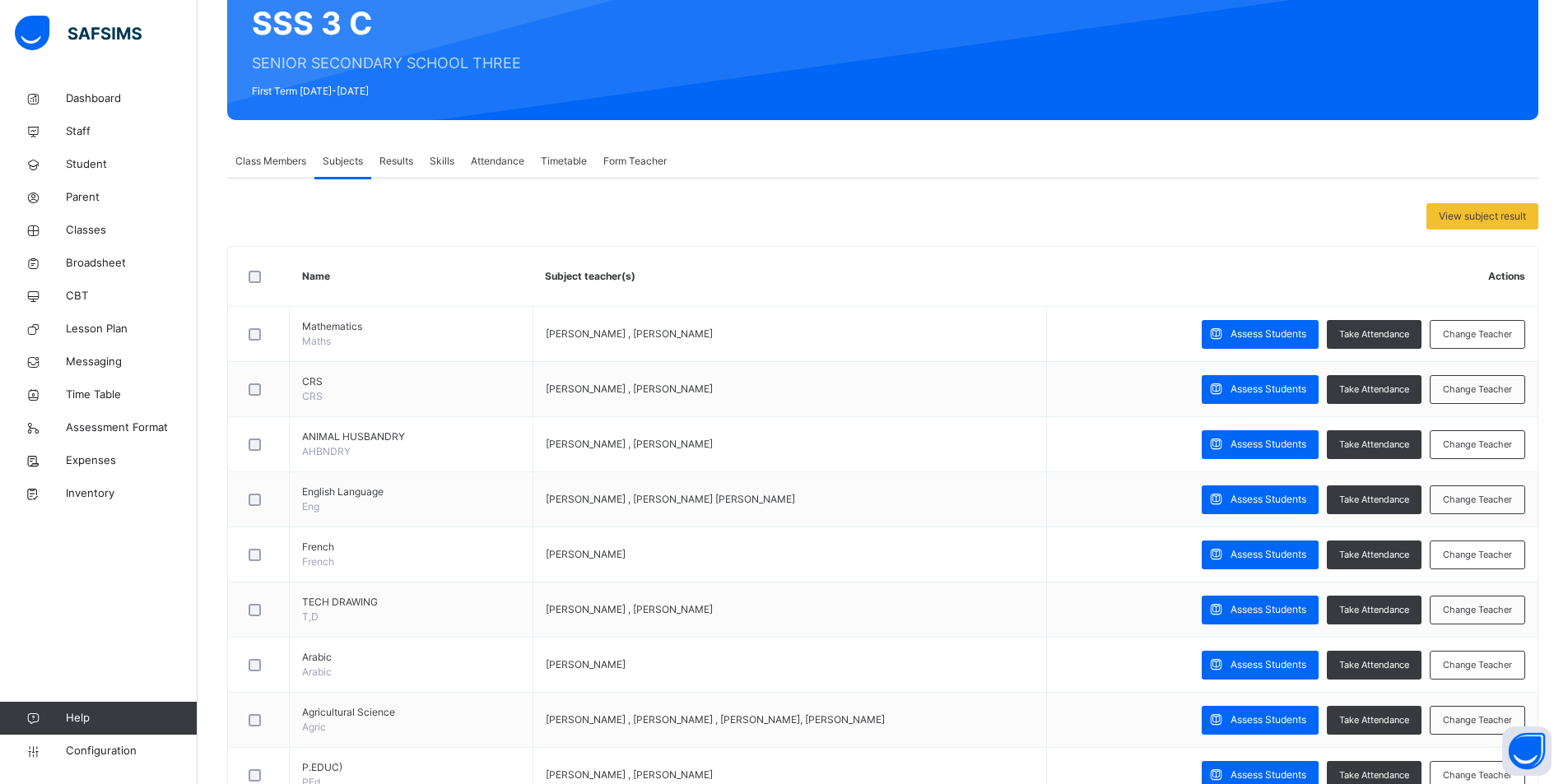
click at [636, 160] on span "Form Teacher" at bounding box center [635, 162] width 63 height 15
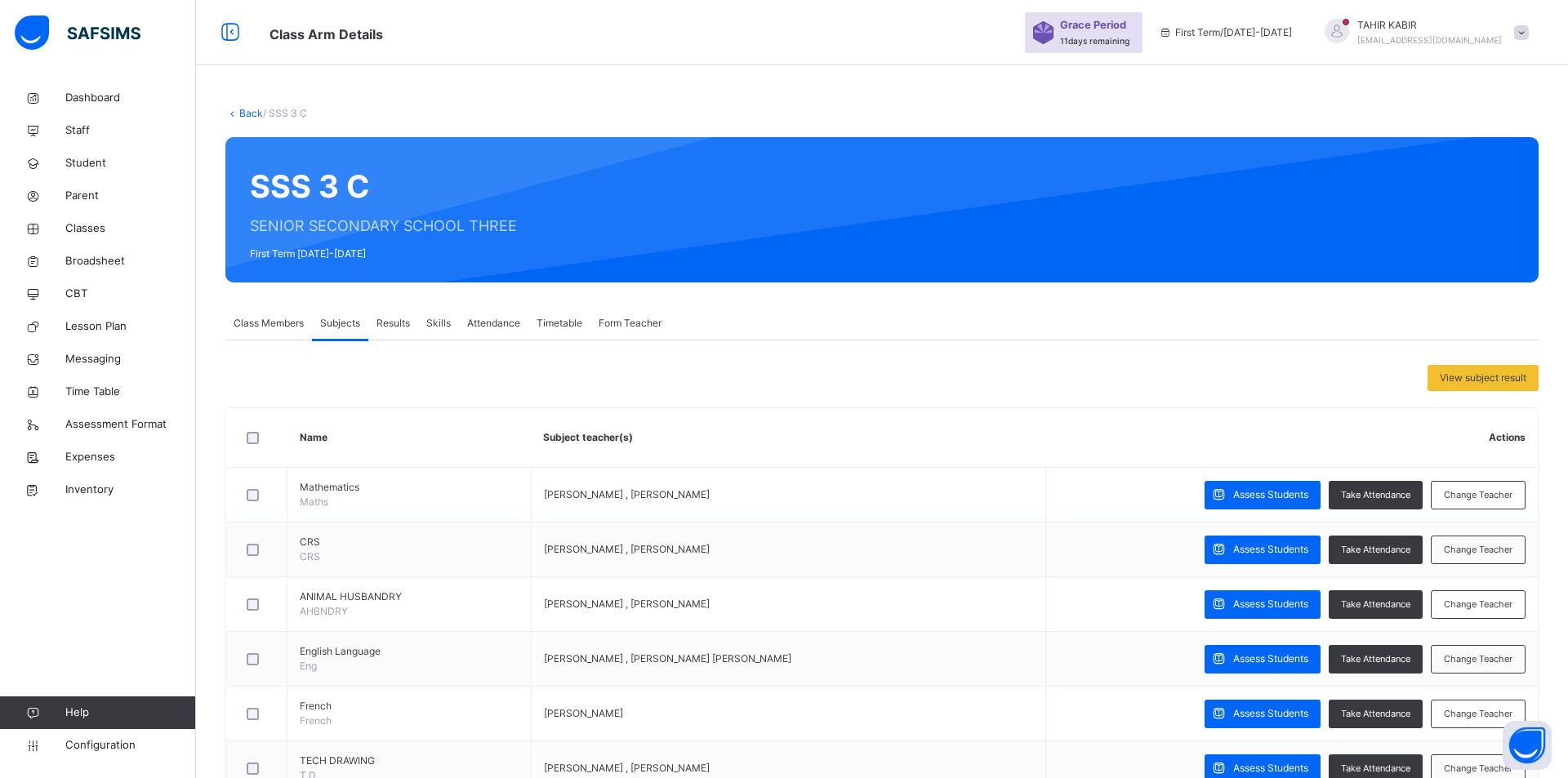
click at [634, 158] on div "SSS 3 C SENIOR SECONDARY SCHOOL THREE First Term 2025-2026" at bounding box center [881, 209] width 1313 height 145
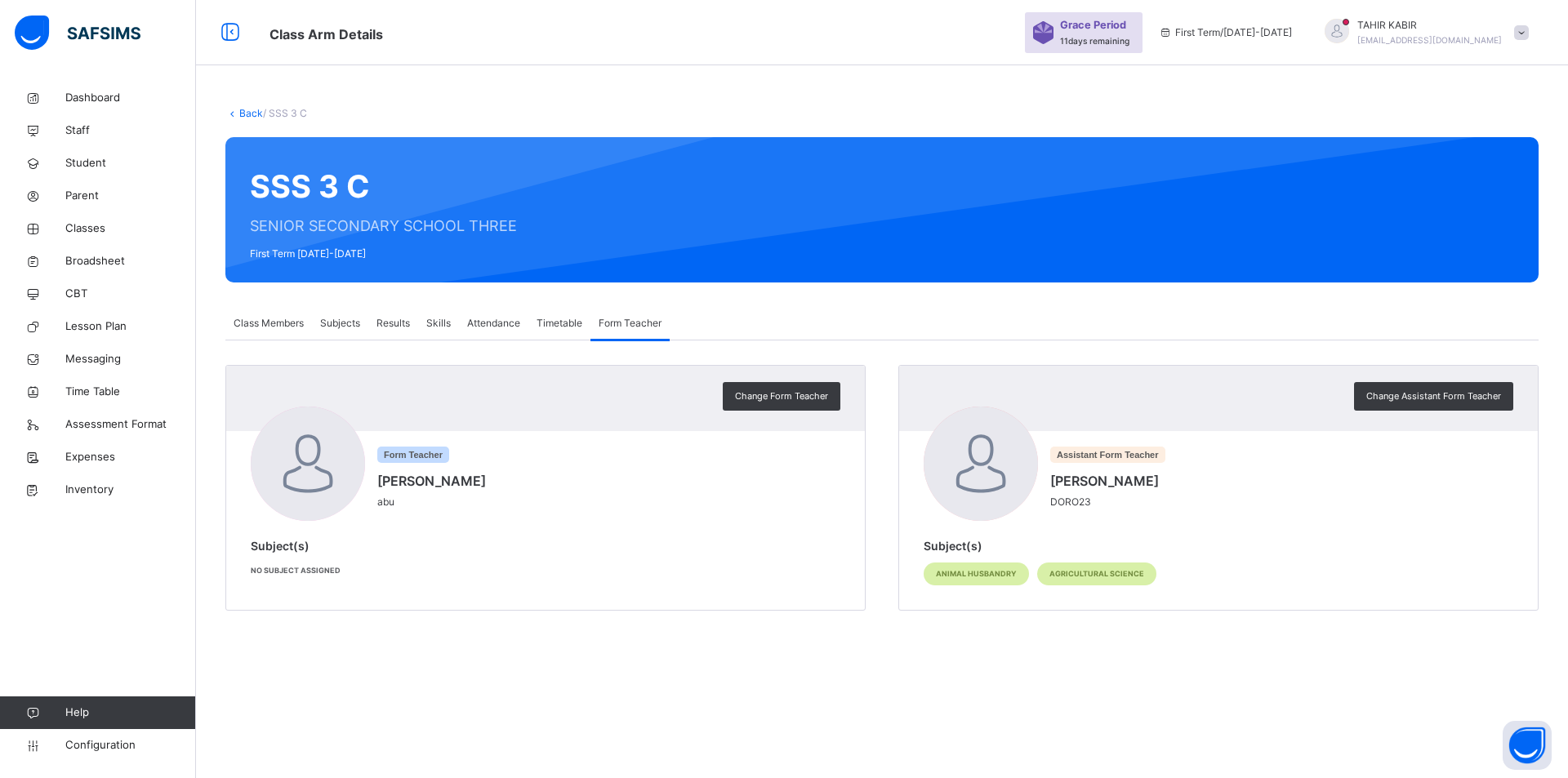
click at [334, 322] on span "Subjects" at bounding box center [339, 323] width 40 height 15
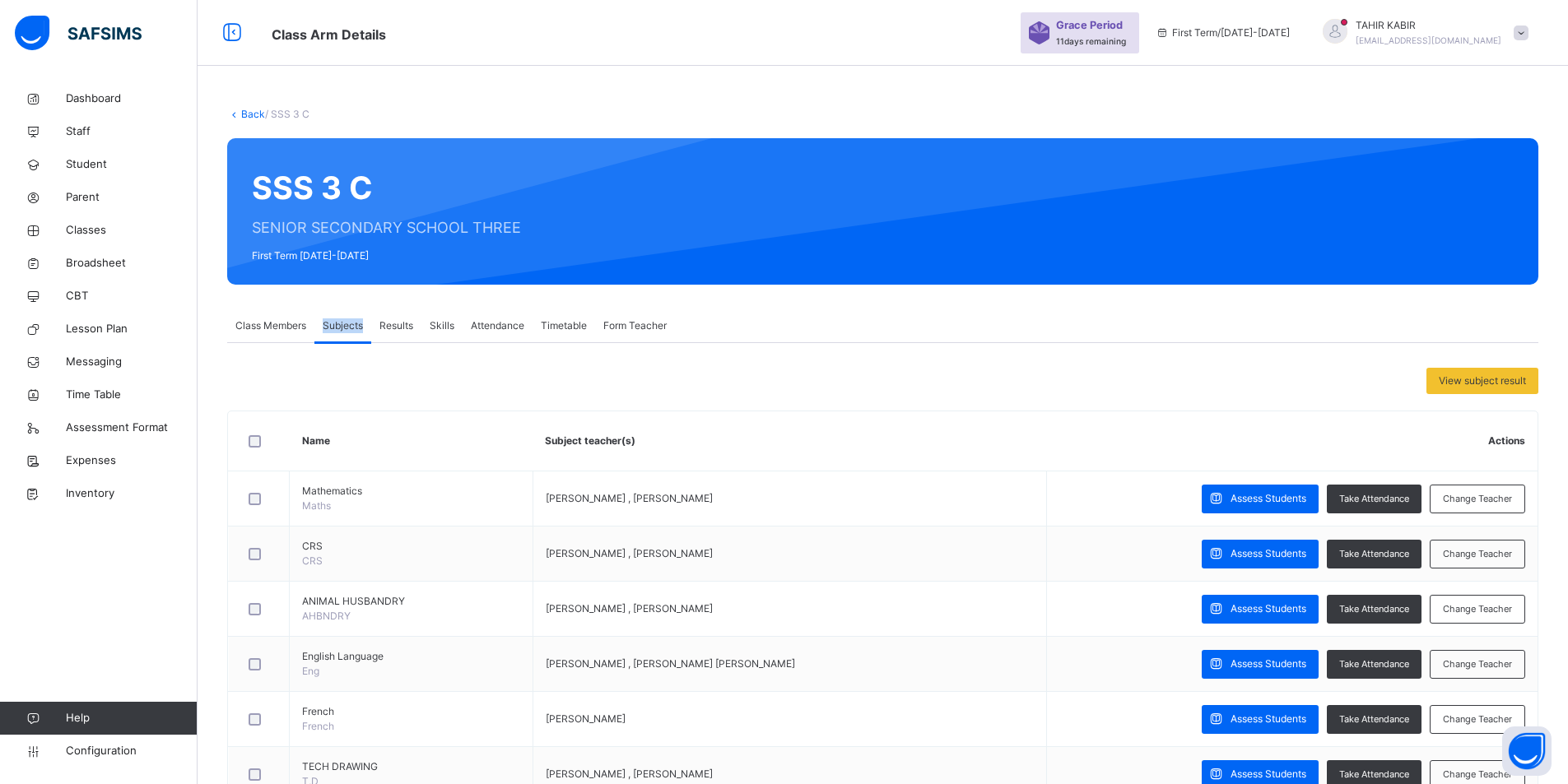
click at [336, 323] on span "Subjects" at bounding box center [342, 326] width 41 height 15
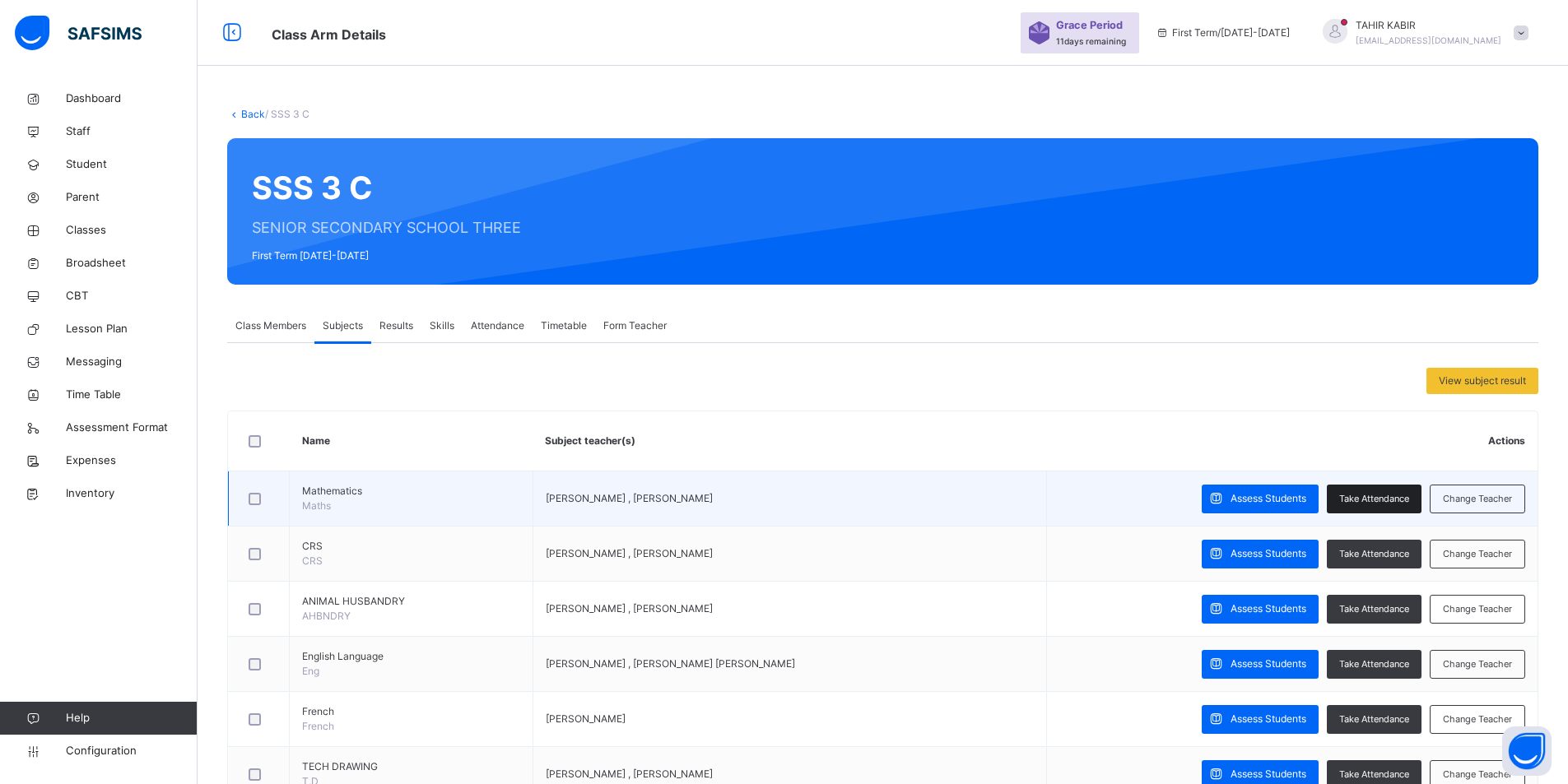
click at [1404, 500] on span "Take Attendance" at bounding box center [1374, 499] width 70 height 14
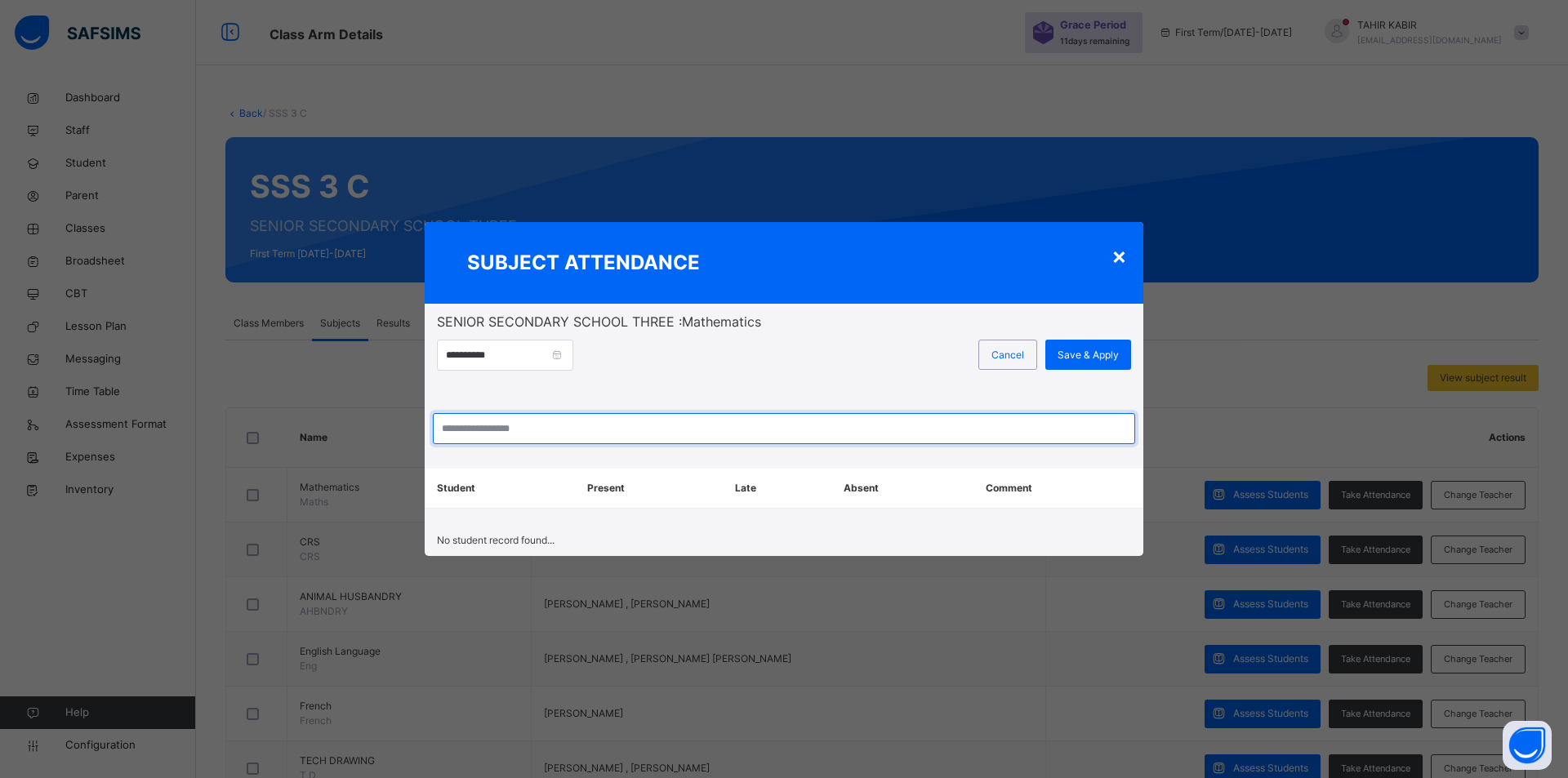
click at [531, 436] on input "search" at bounding box center [784, 428] width 702 height 31
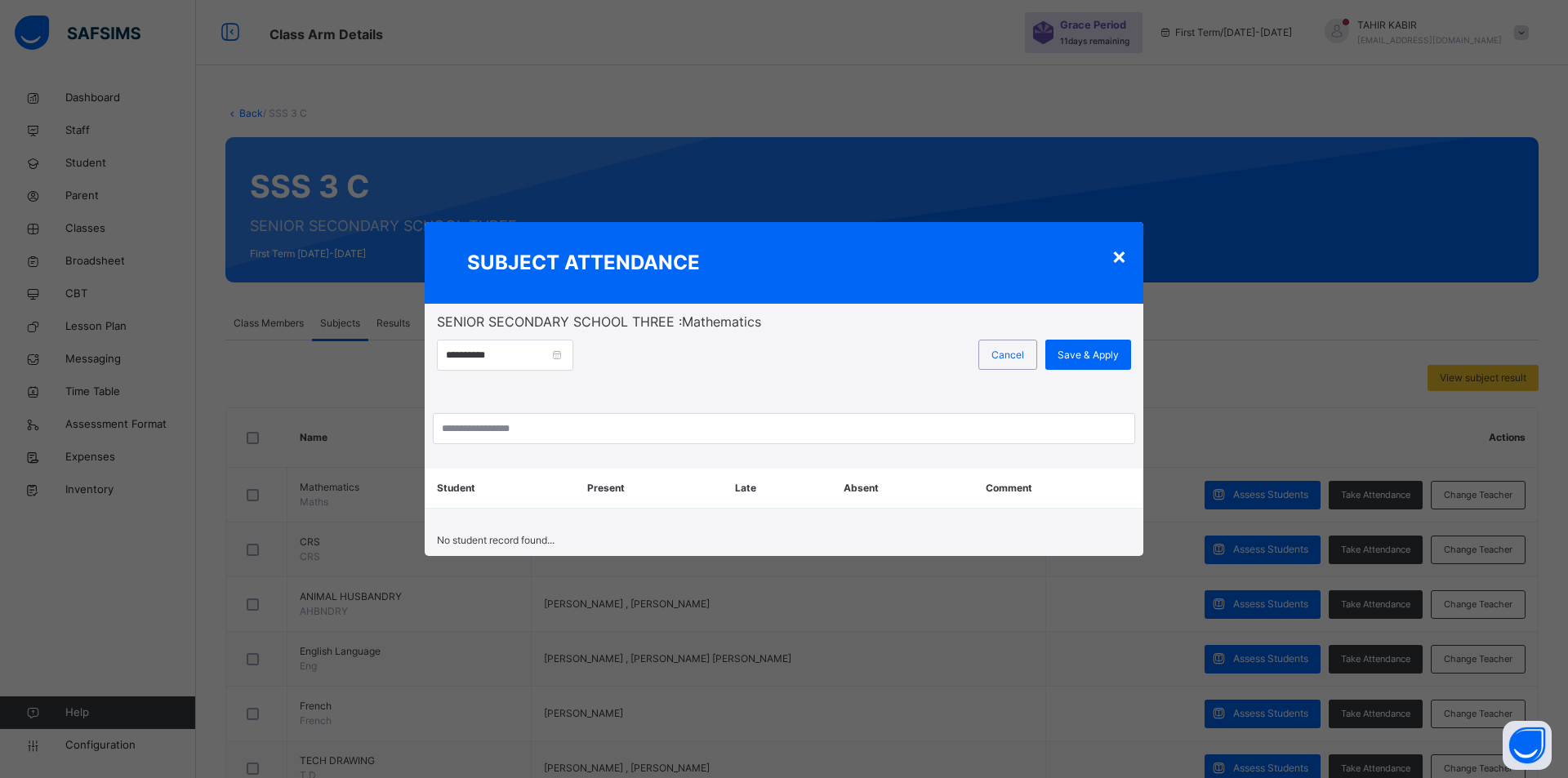
click at [1122, 258] on div "×" at bounding box center [1119, 255] width 16 height 35
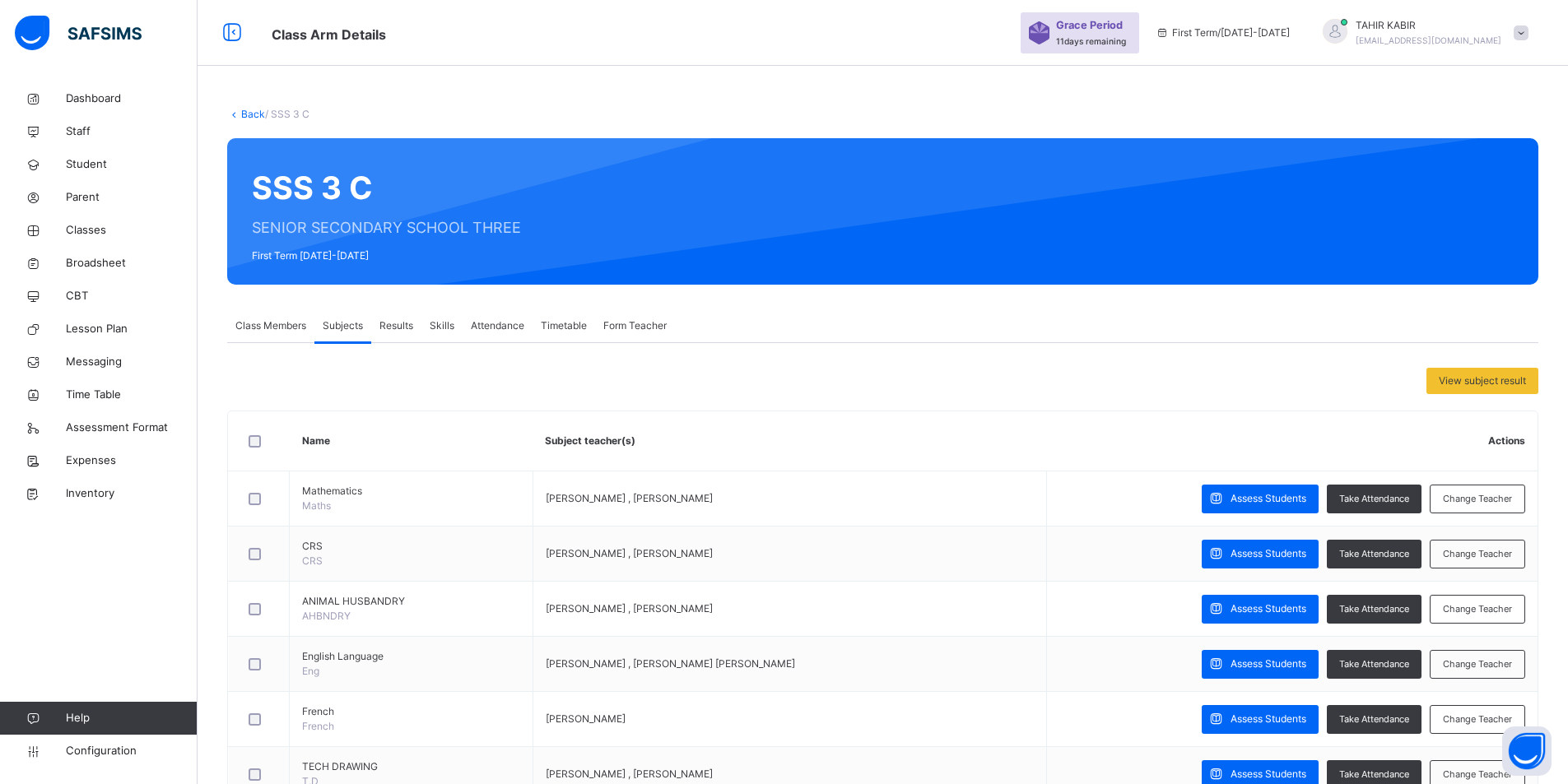
click at [267, 329] on span "Class Members" at bounding box center [270, 326] width 71 height 15
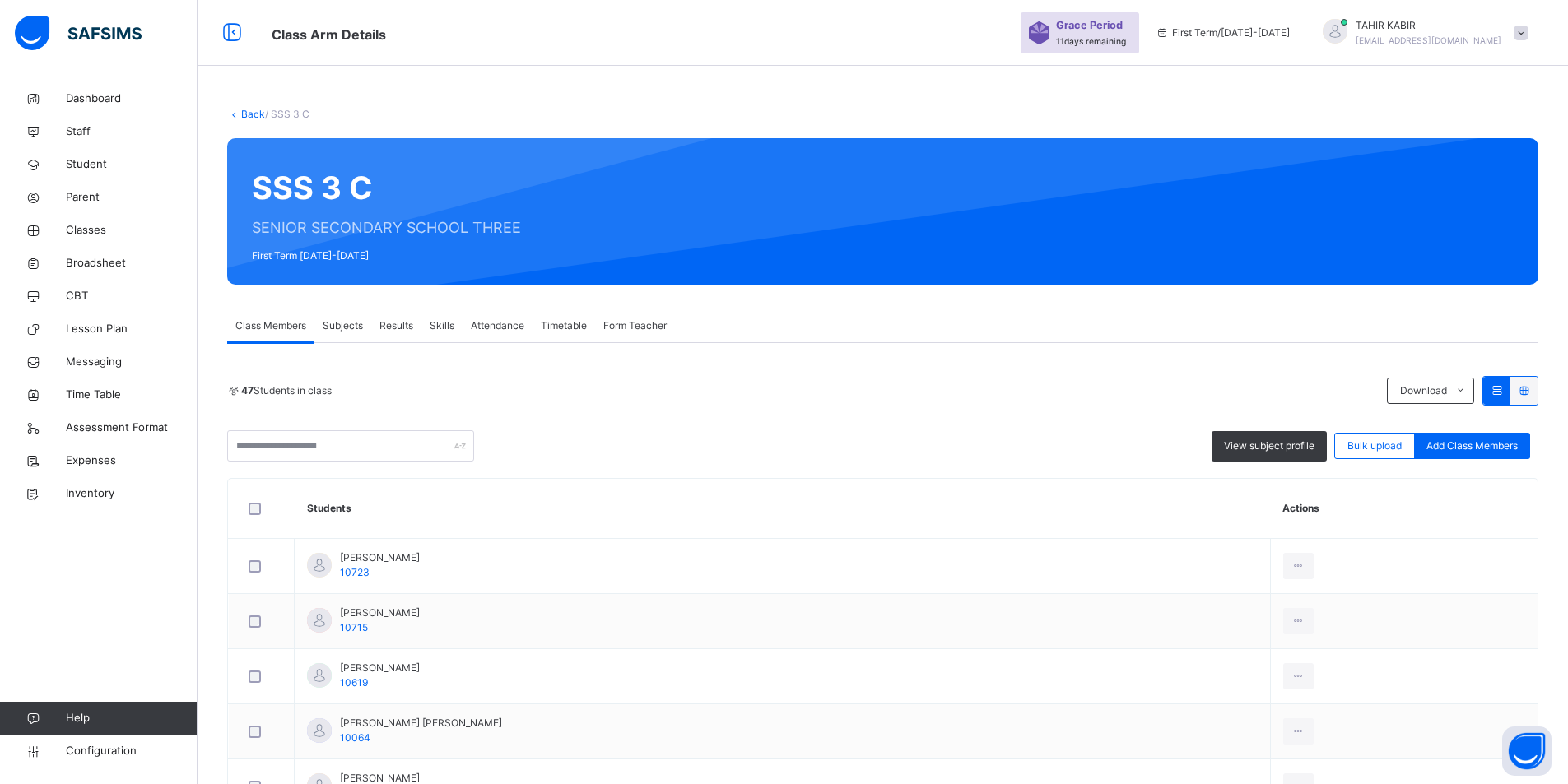
click at [348, 322] on span "Subjects" at bounding box center [342, 326] width 41 height 15
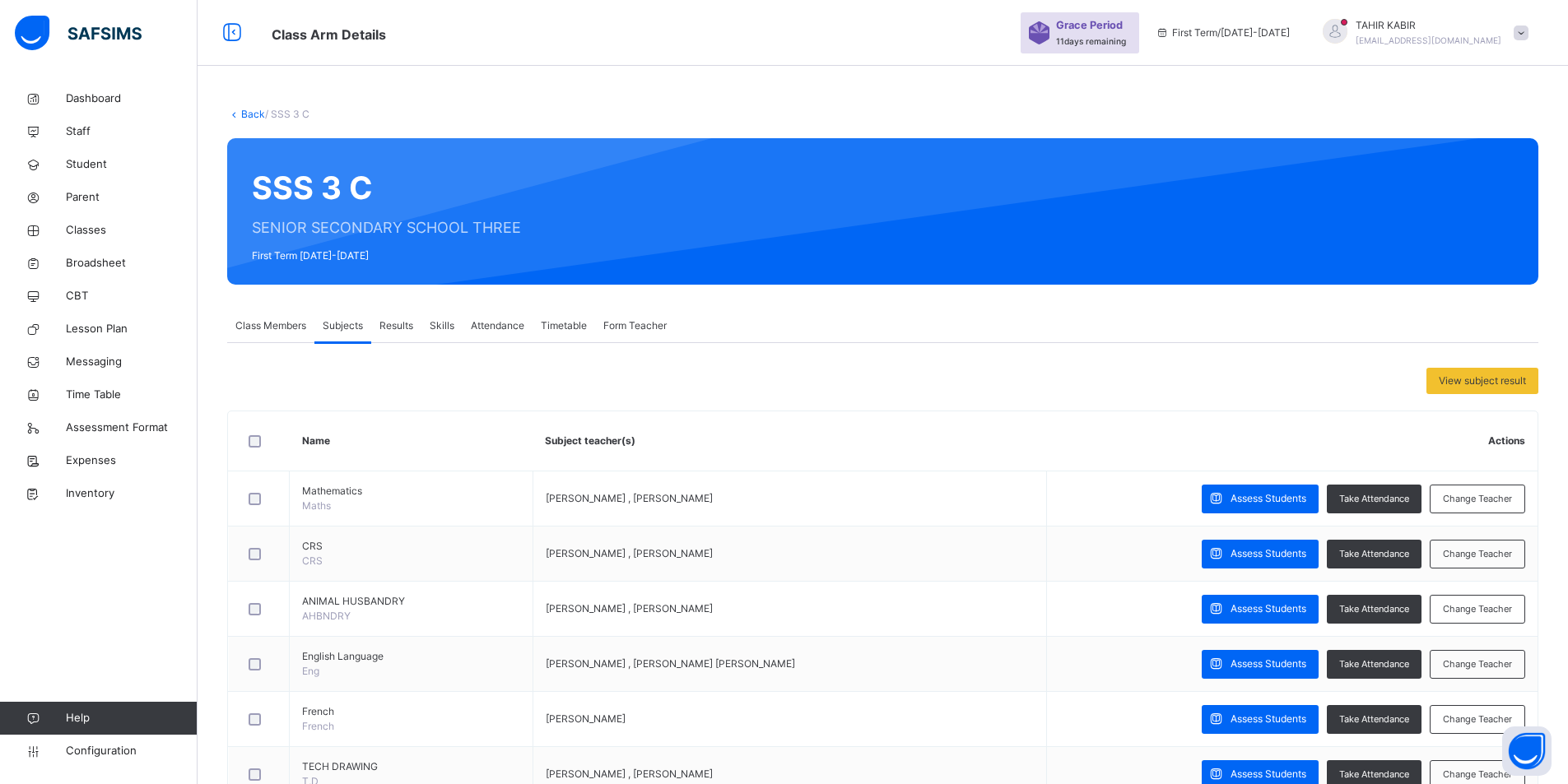
click at [417, 324] on div "Results" at bounding box center [396, 326] width 50 height 33
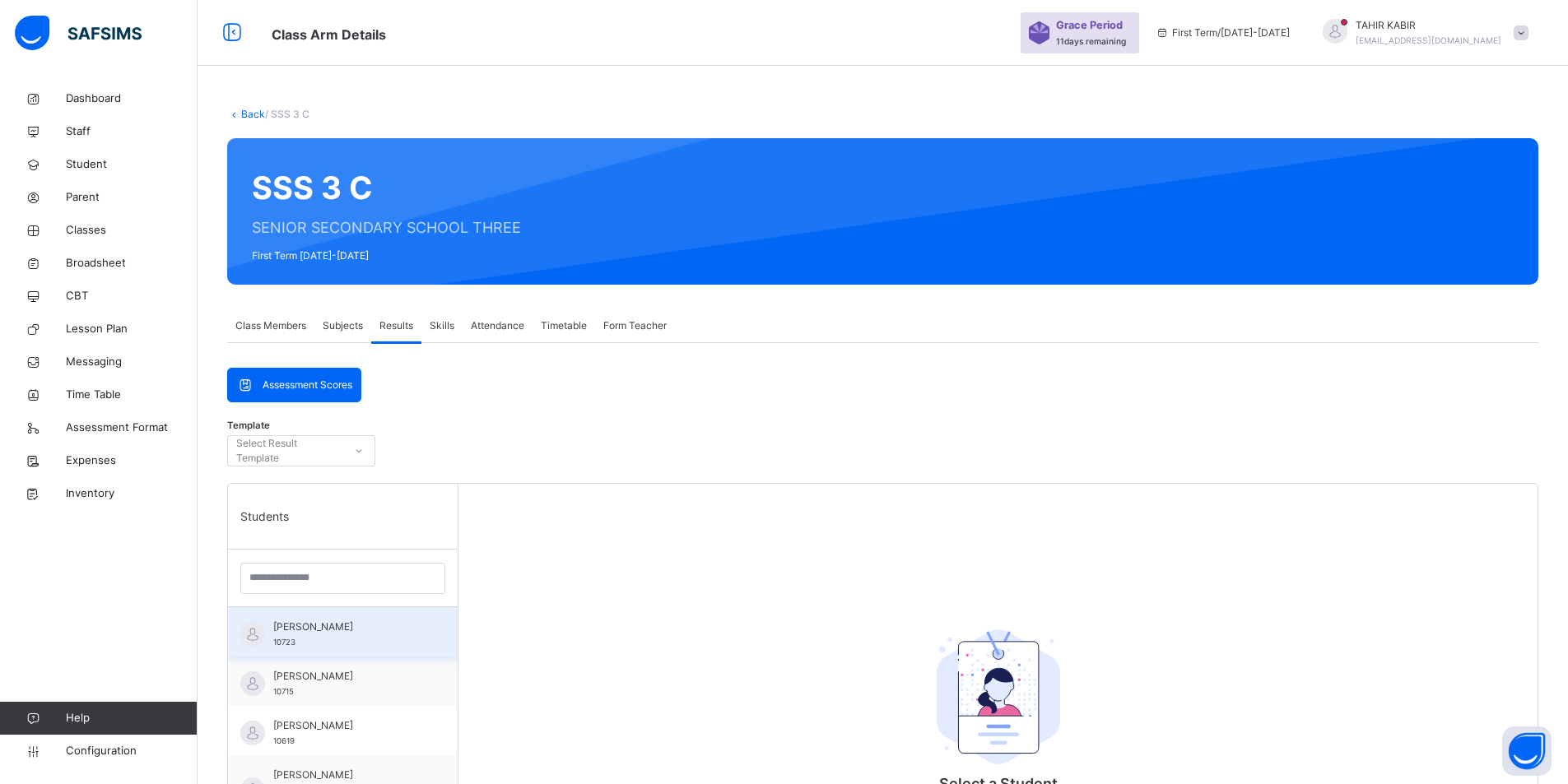
click at [328, 626] on span "Abdullahi Mamman" at bounding box center [347, 627] width 147 height 15
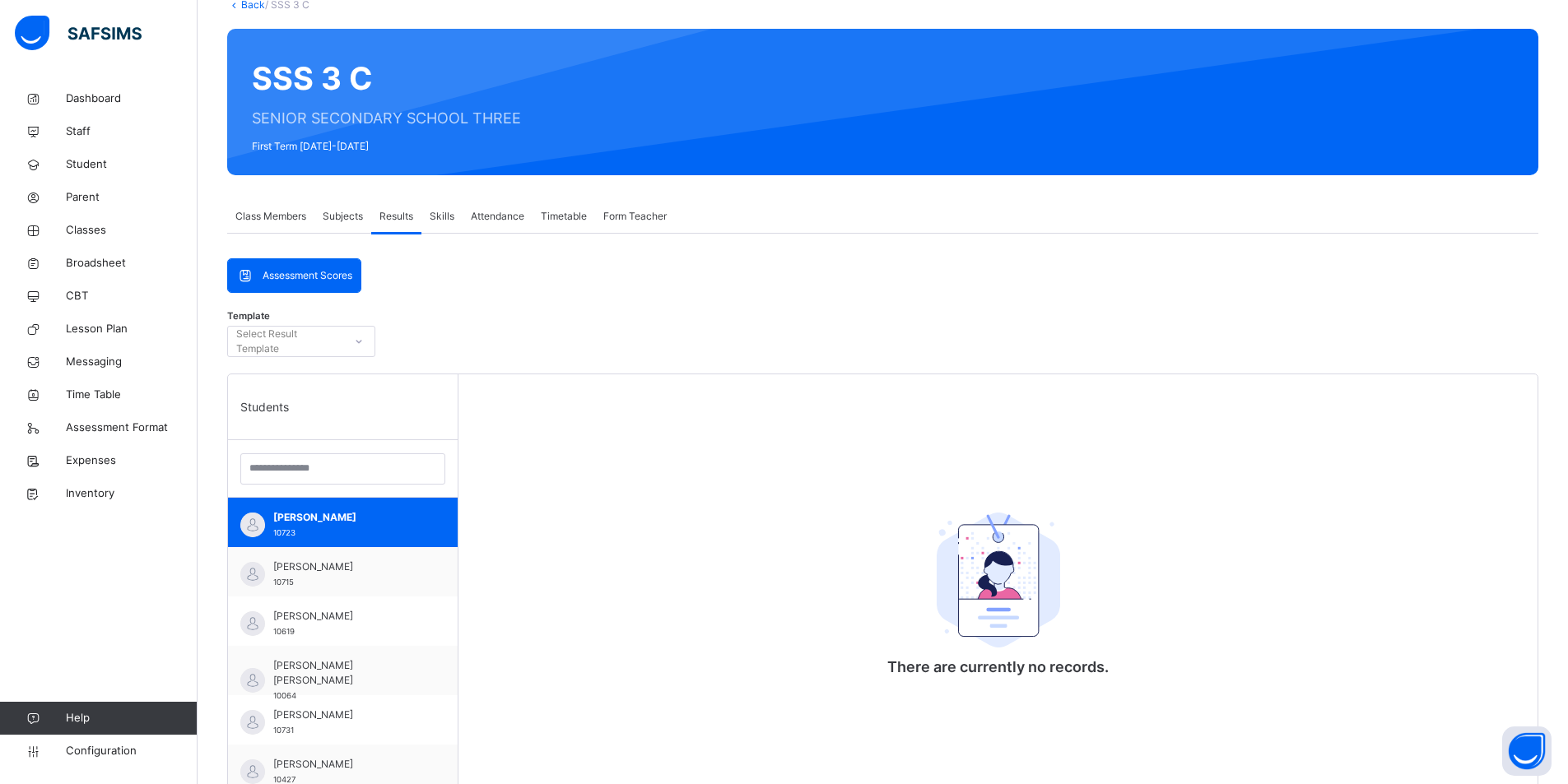
scroll to position [82, 0]
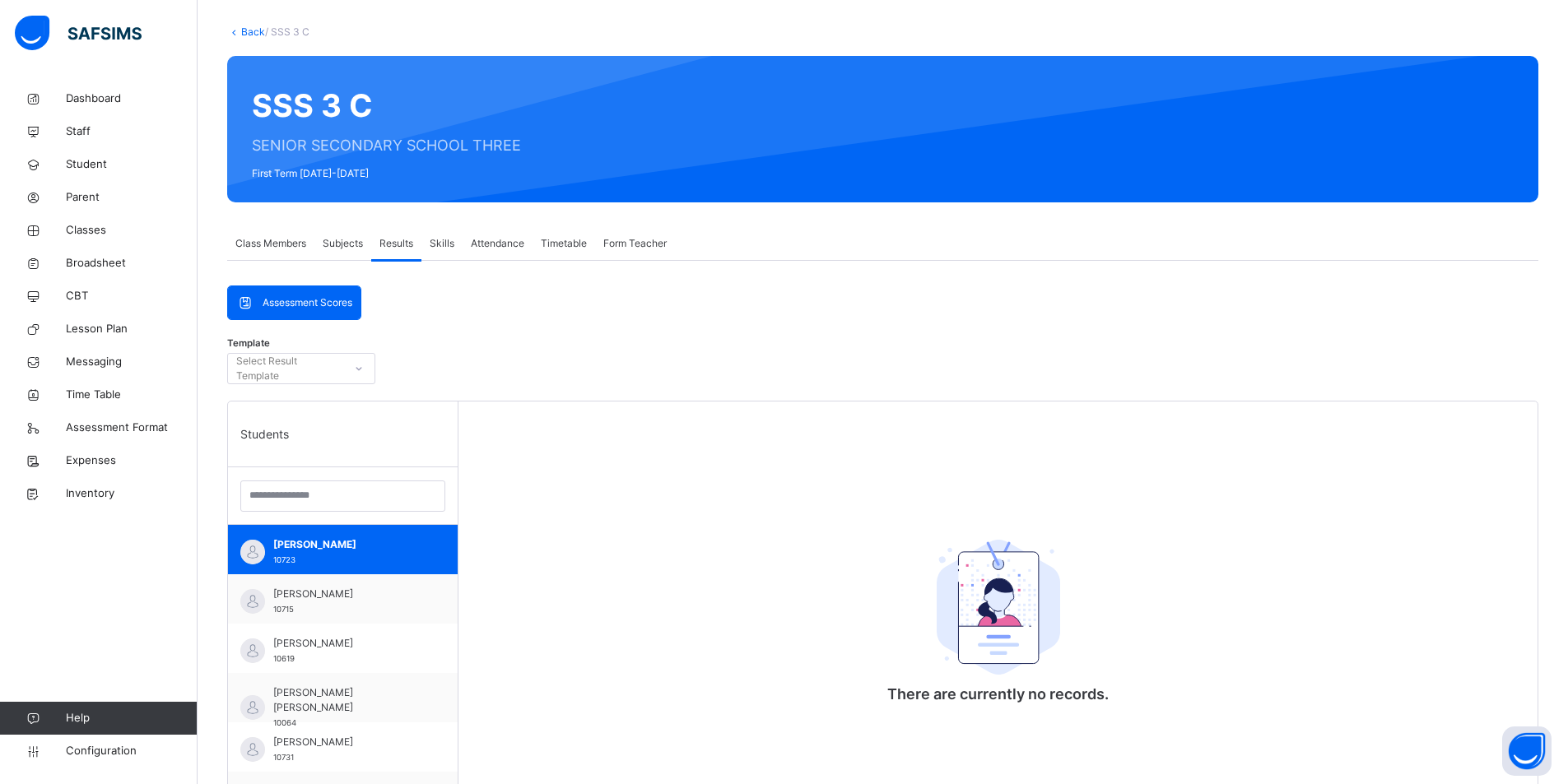
click at [323, 309] on span "Assessment Scores" at bounding box center [307, 303] width 90 height 15
click at [310, 295] on div "Assessment Scores" at bounding box center [294, 302] width 132 height 33
click at [288, 249] on span "Class Members" at bounding box center [270, 244] width 71 height 15
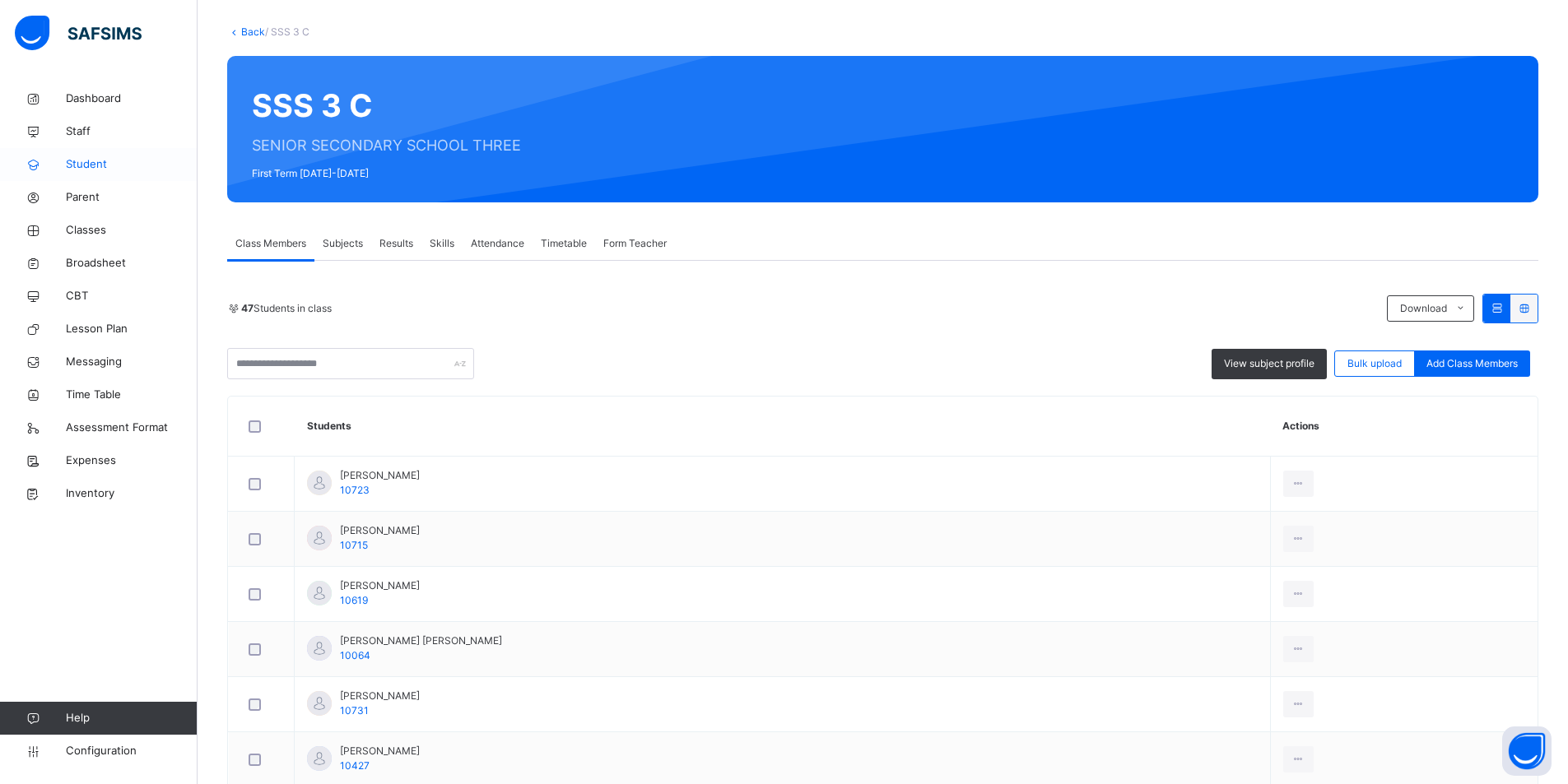
click at [87, 158] on span "Student" at bounding box center [131, 164] width 131 height 16
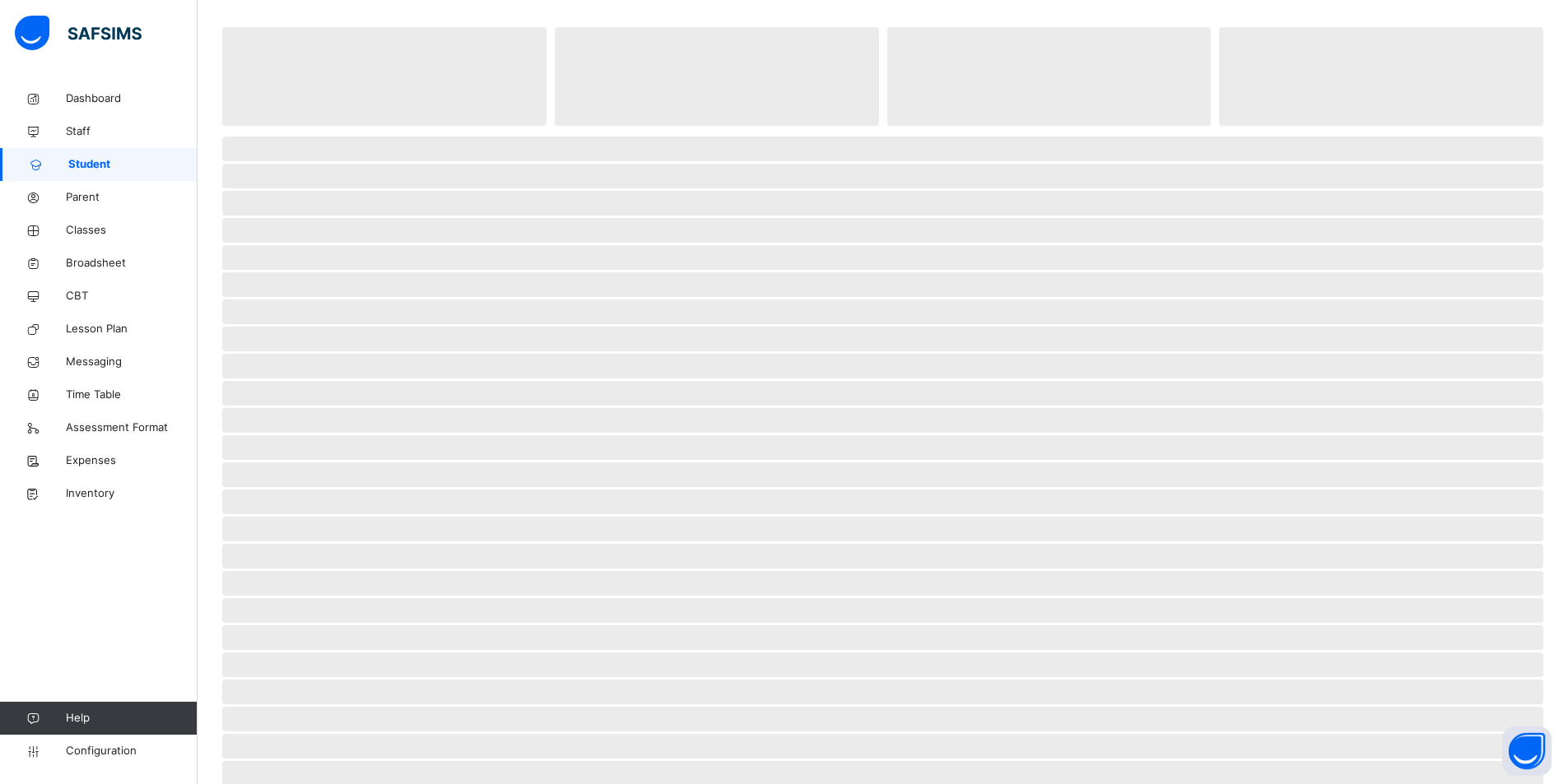
click at [87, 158] on span "Student" at bounding box center [132, 164] width 129 height 16
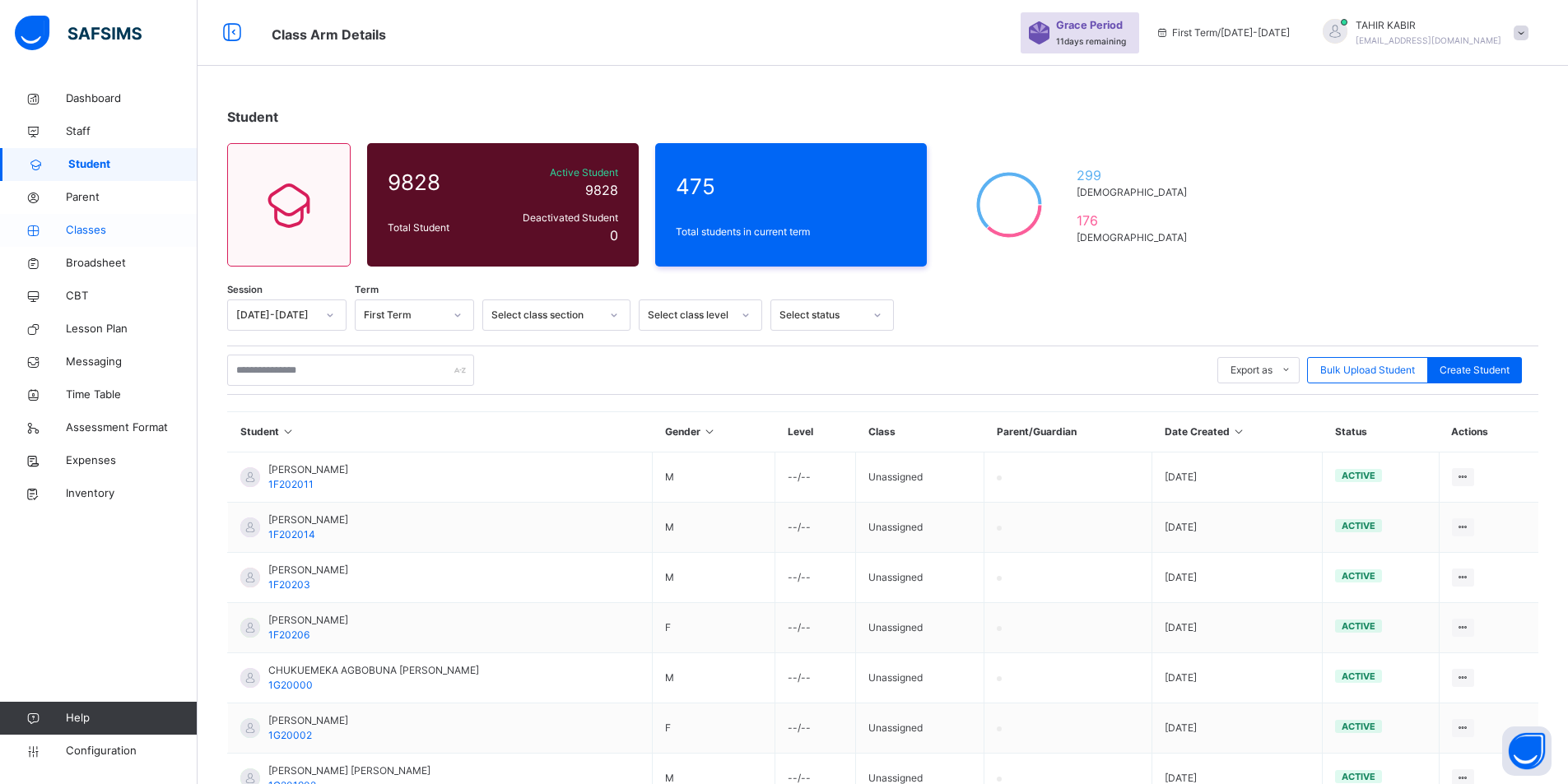
click at [92, 223] on span "Classes" at bounding box center [131, 230] width 131 height 16
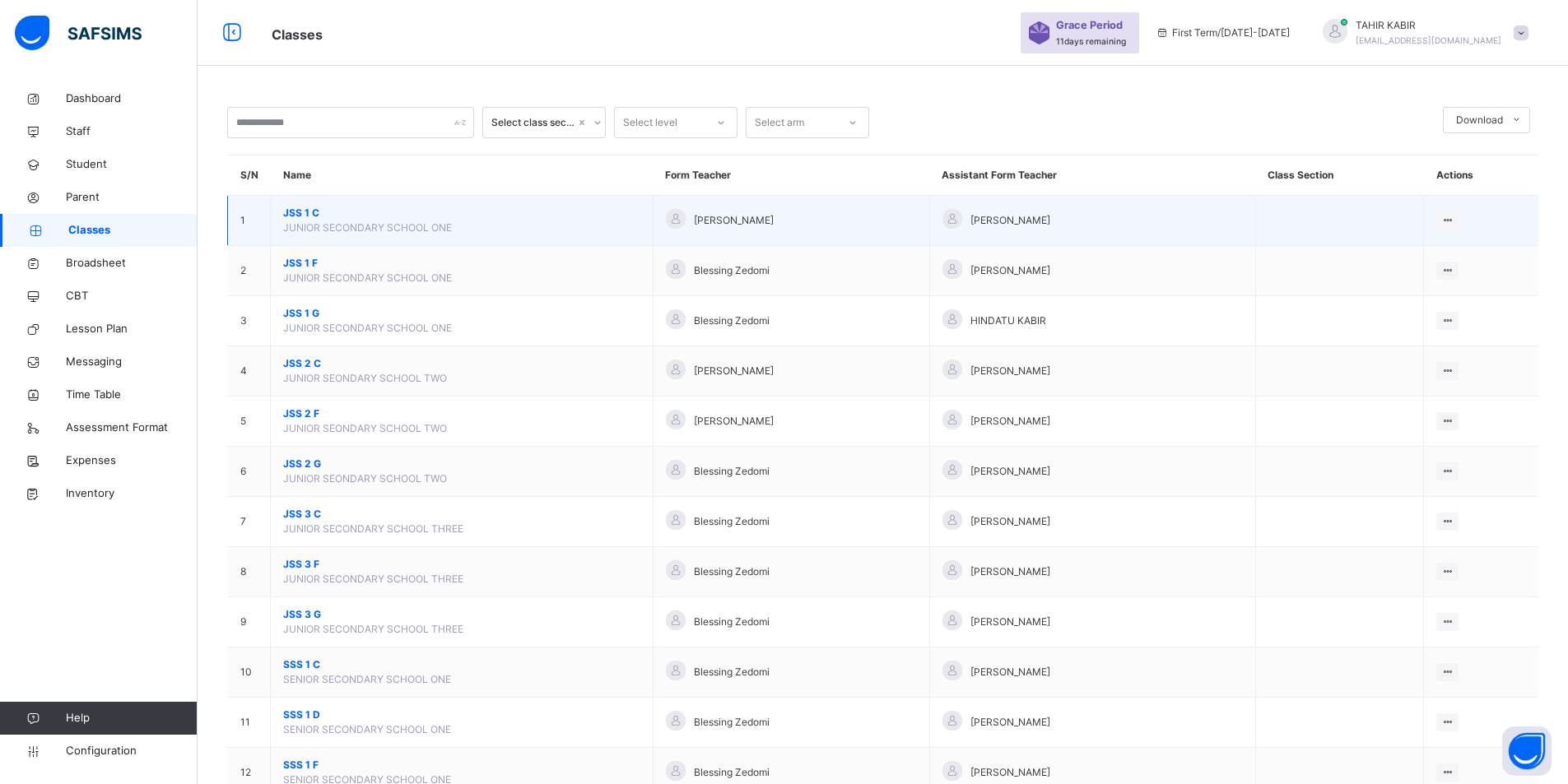
click at [296, 210] on span "JSS 1 C" at bounding box center [462, 213] width 357 height 15
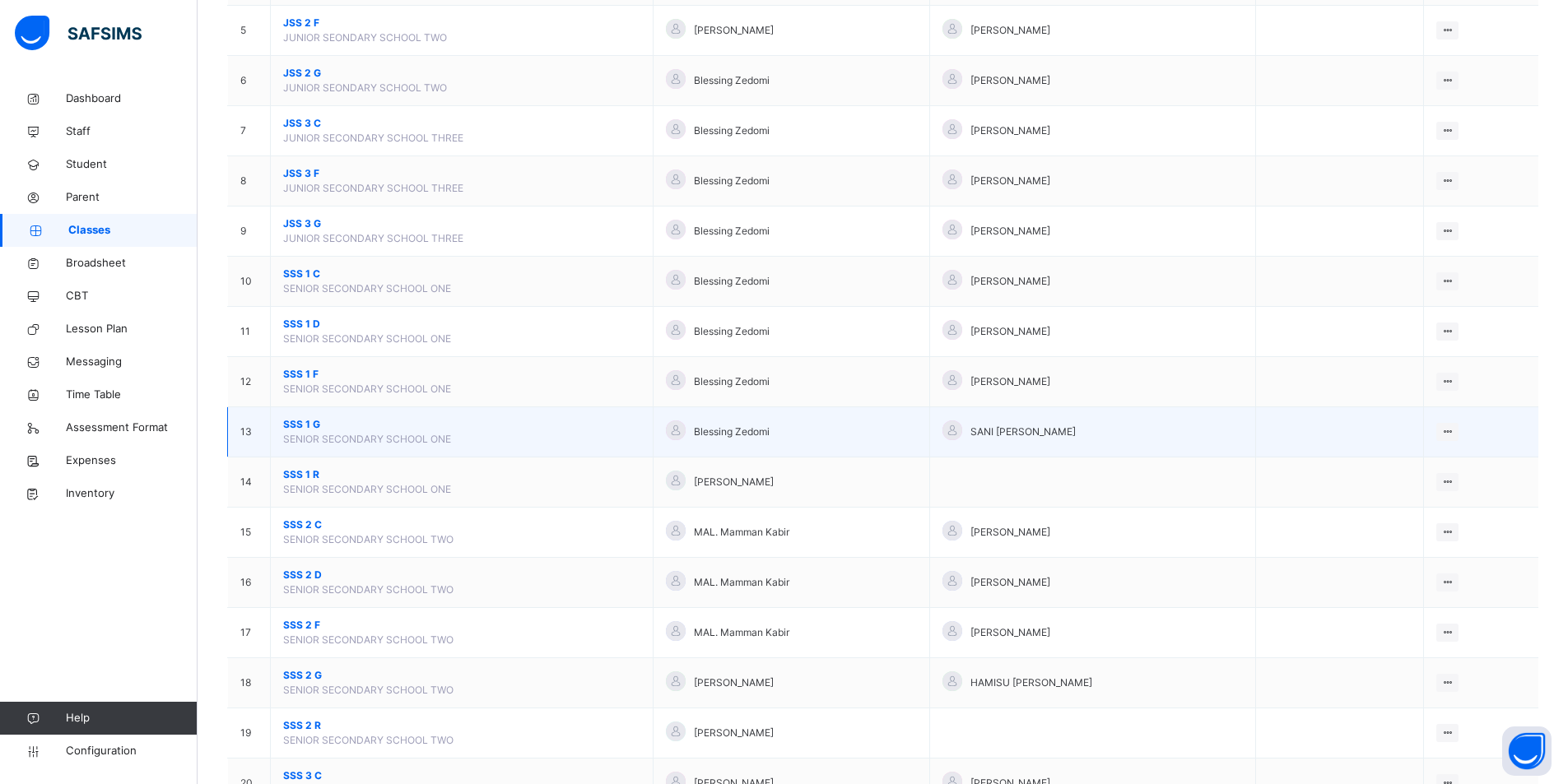
scroll to position [412, 0]
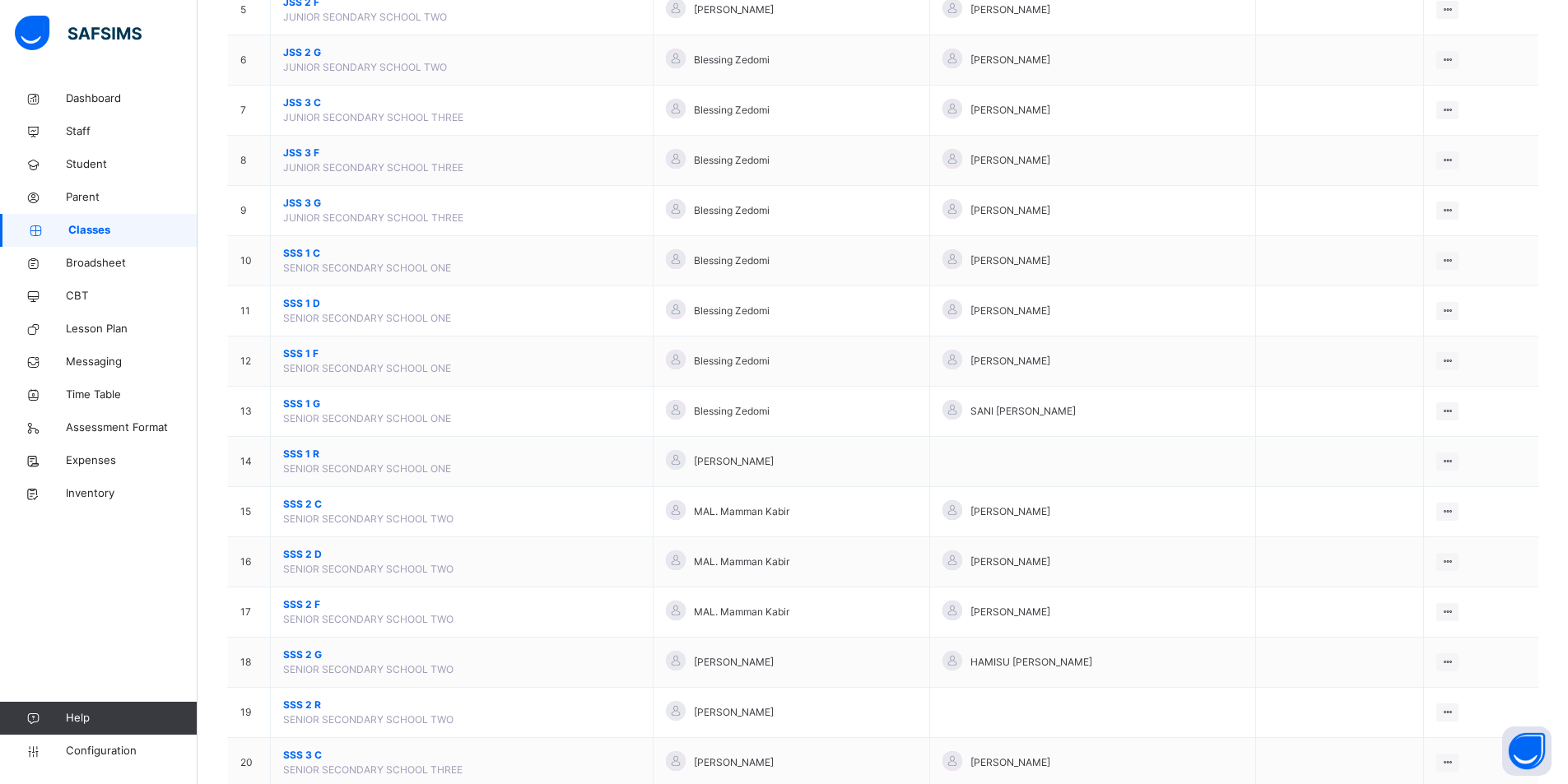
click at [308, 607] on span "SSS 2 F" at bounding box center [462, 605] width 357 height 15
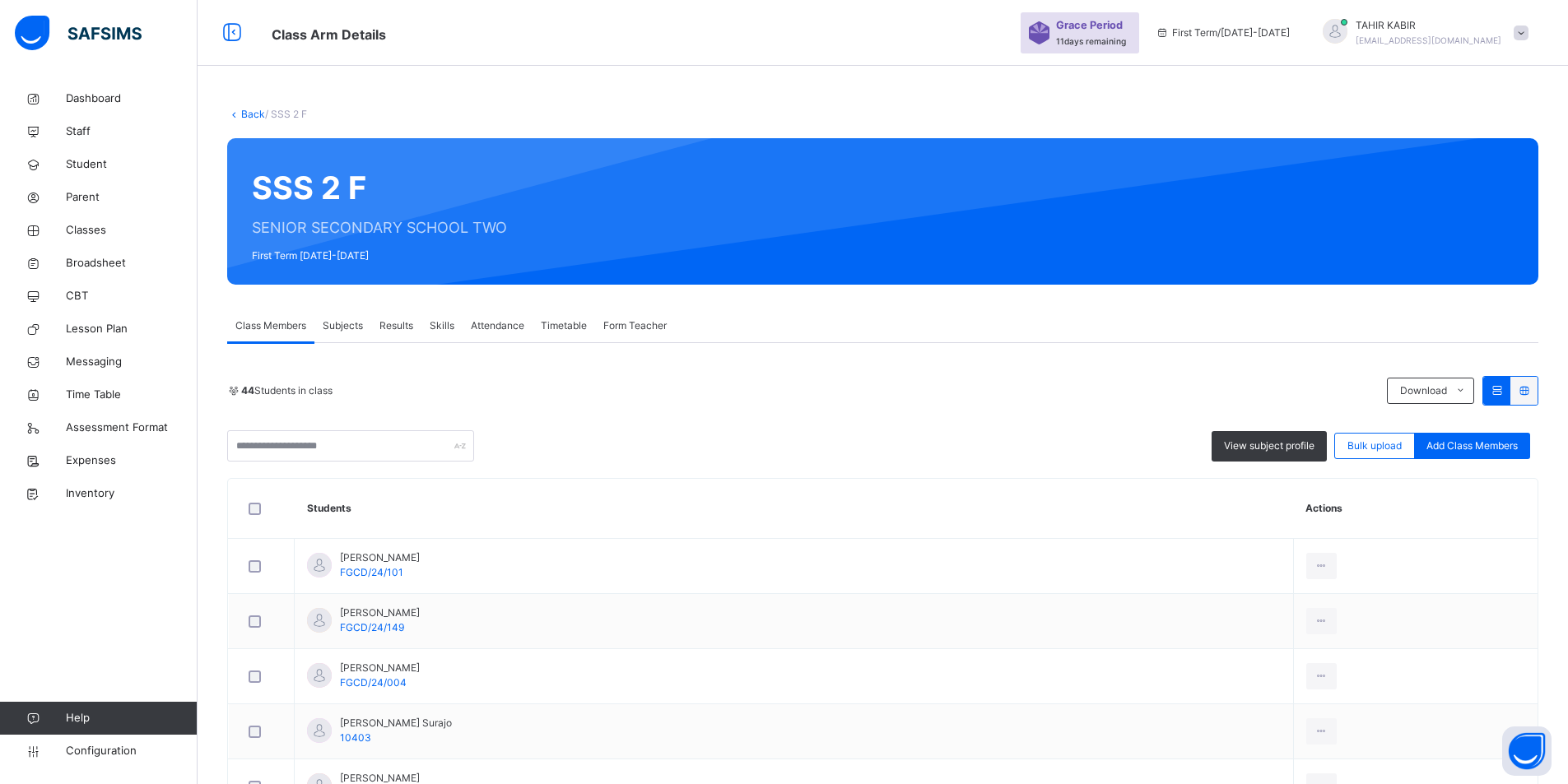
click at [1247, 444] on span "View subject profile" at bounding box center [1269, 446] width 91 height 15
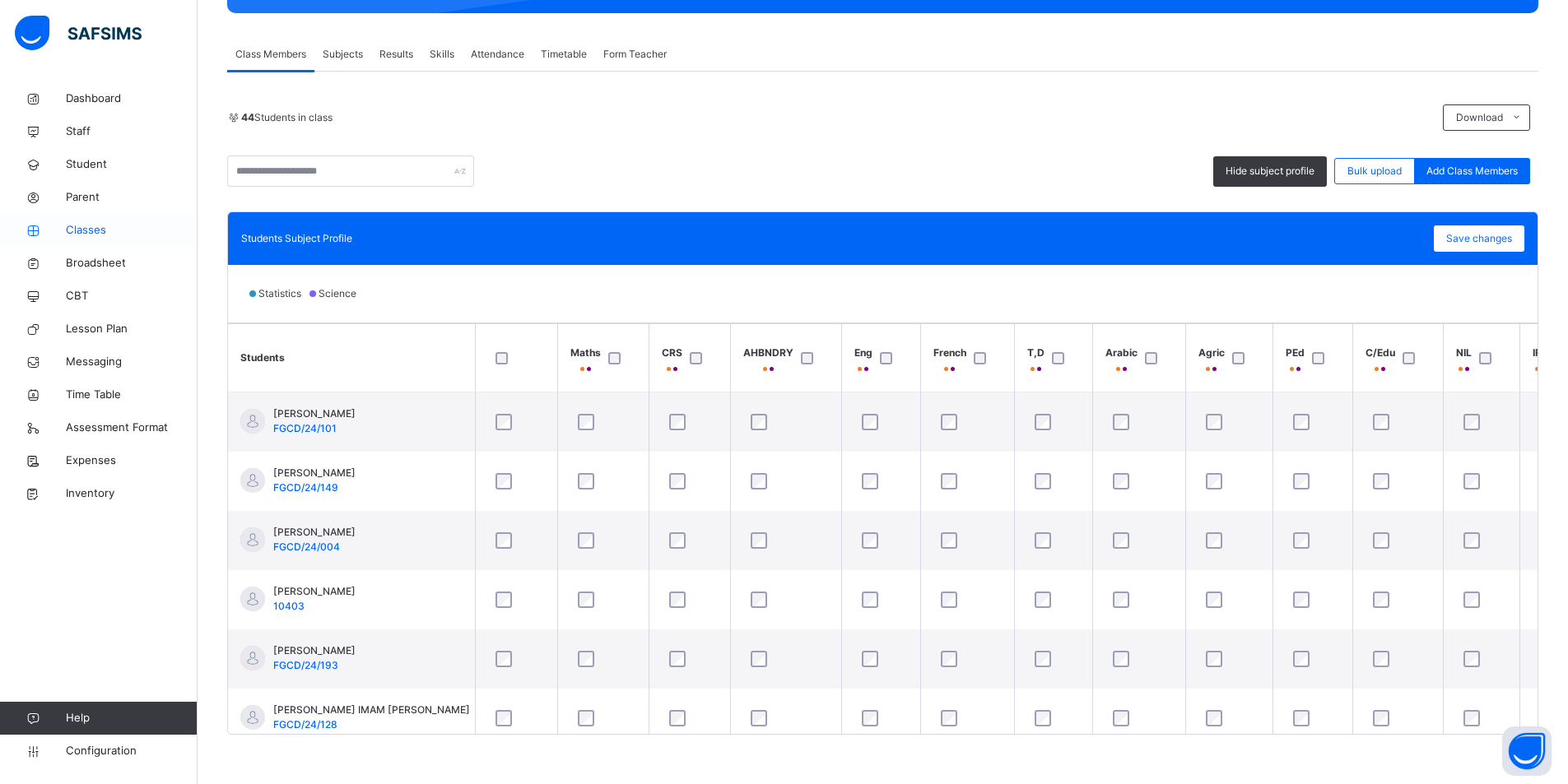
click at [58, 225] on icon at bounding box center [33, 230] width 66 height 12
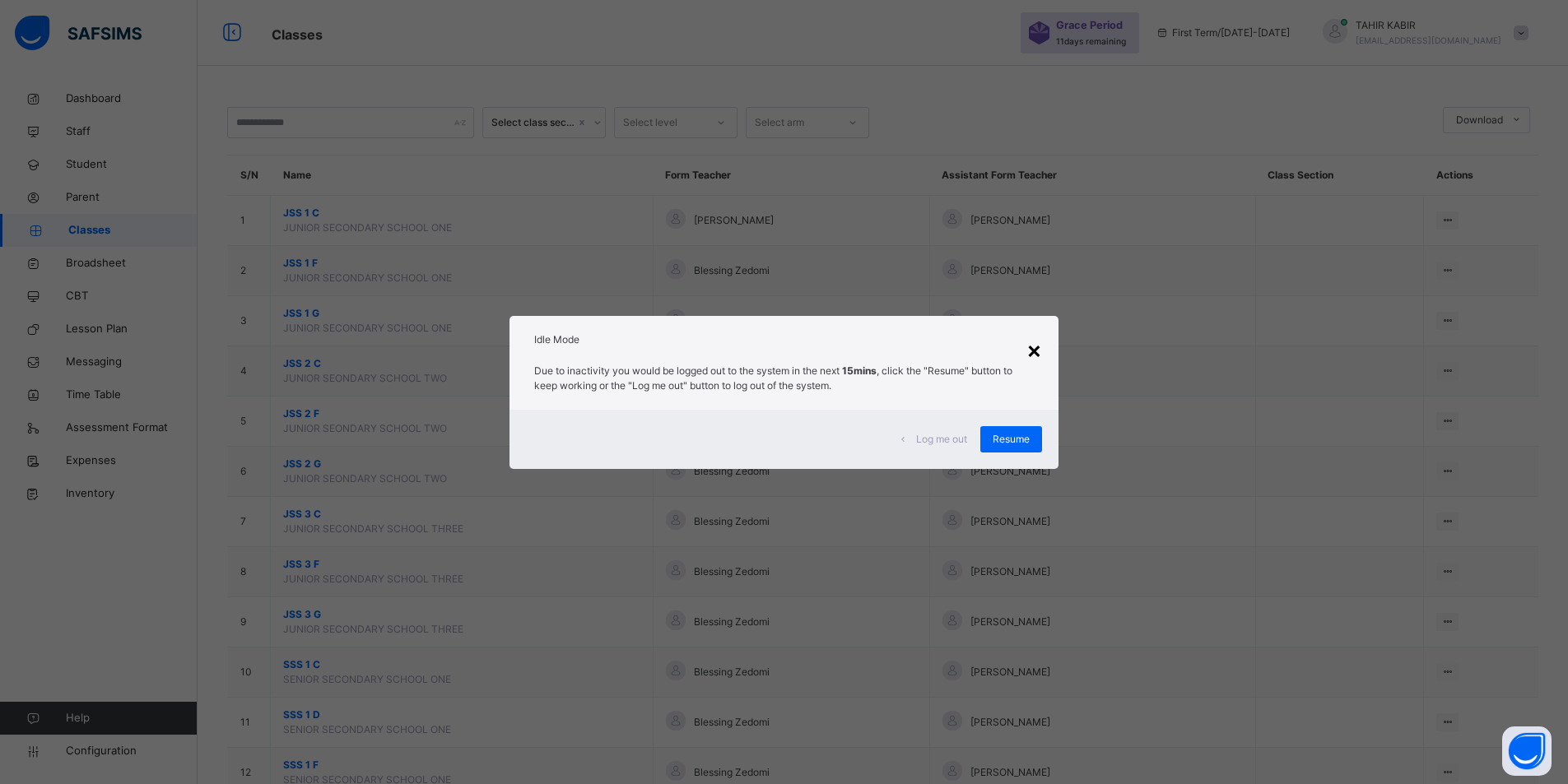
click at [1041, 357] on div "×" at bounding box center [1034, 349] width 16 height 35
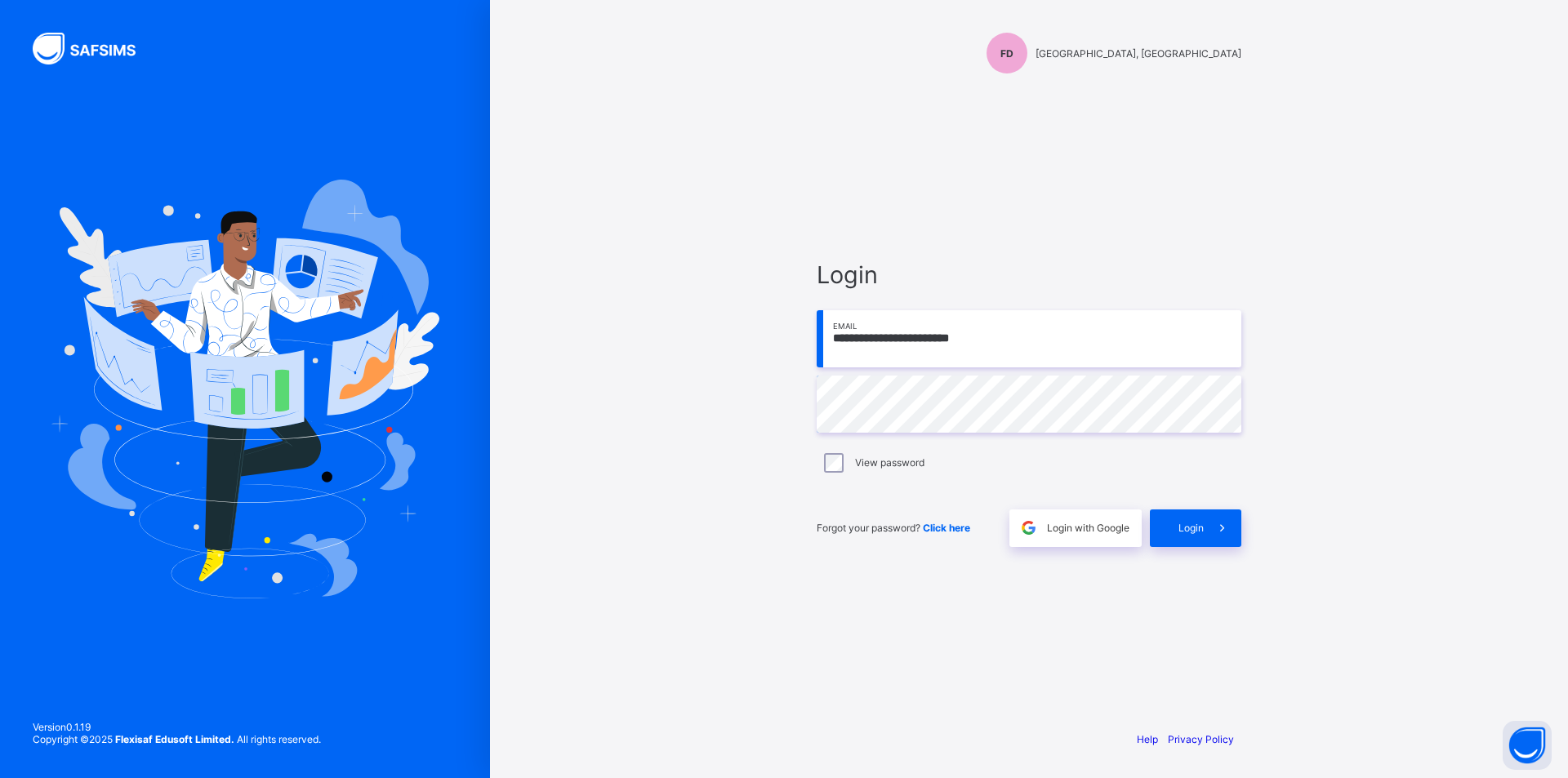
click at [1046, 330] on input "**********" at bounding box center [1028, 338] width 425 height 57
drag, startPoint x: 1046, startPoint y: 330, endPoint x: 767, endPoint y: 387, distance: 284.8
click at [767, 387] on div "**********" at bounding box center [1029, 389] width 1078 height 778
type input "**********"
click at [793, 410] on div "**********" at bounding box center [1028, 389] width 490 height 778
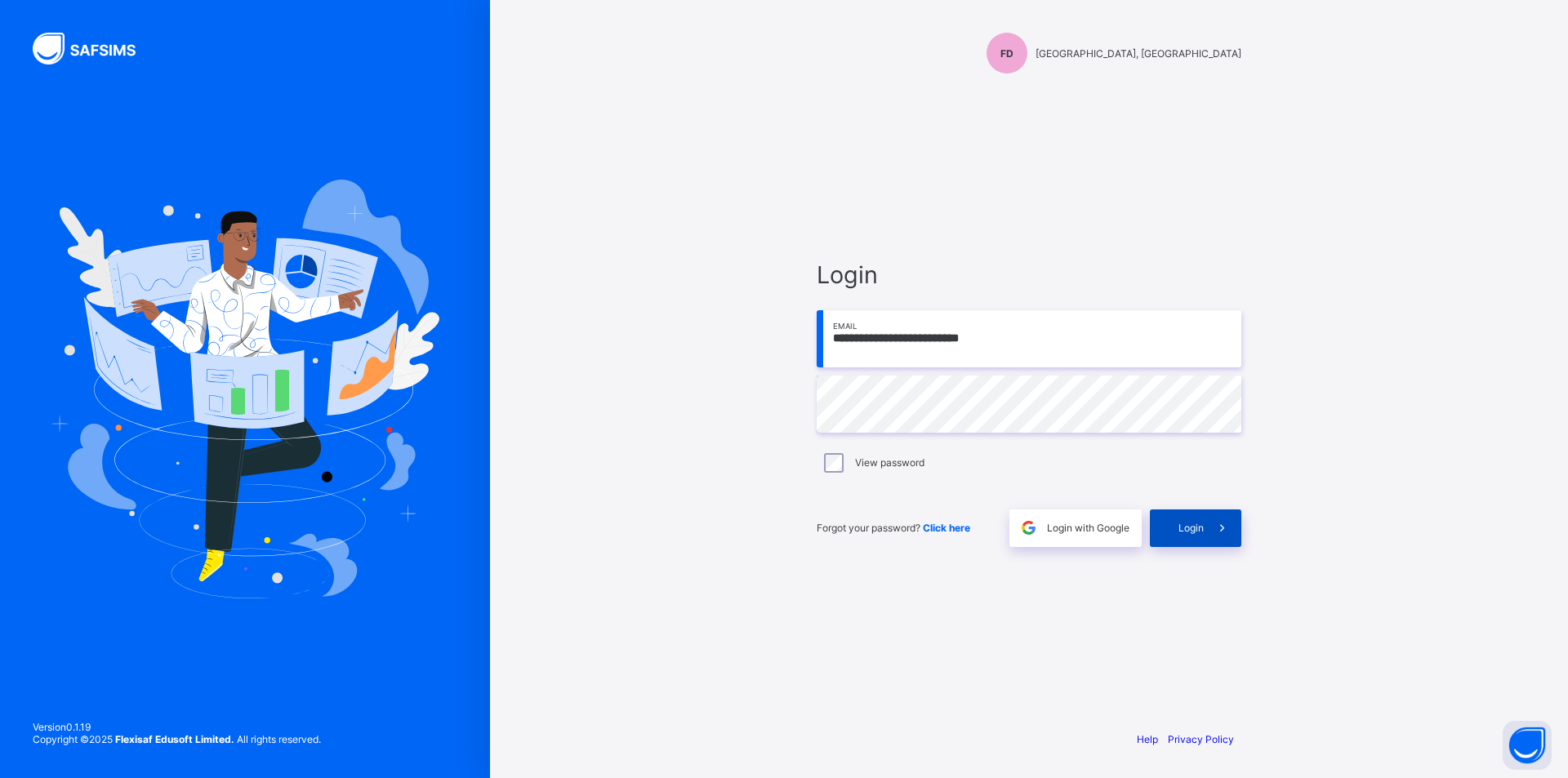
click at [1201, 532] on span "Login" at bounding box center [1190, 528] width 25 height 12
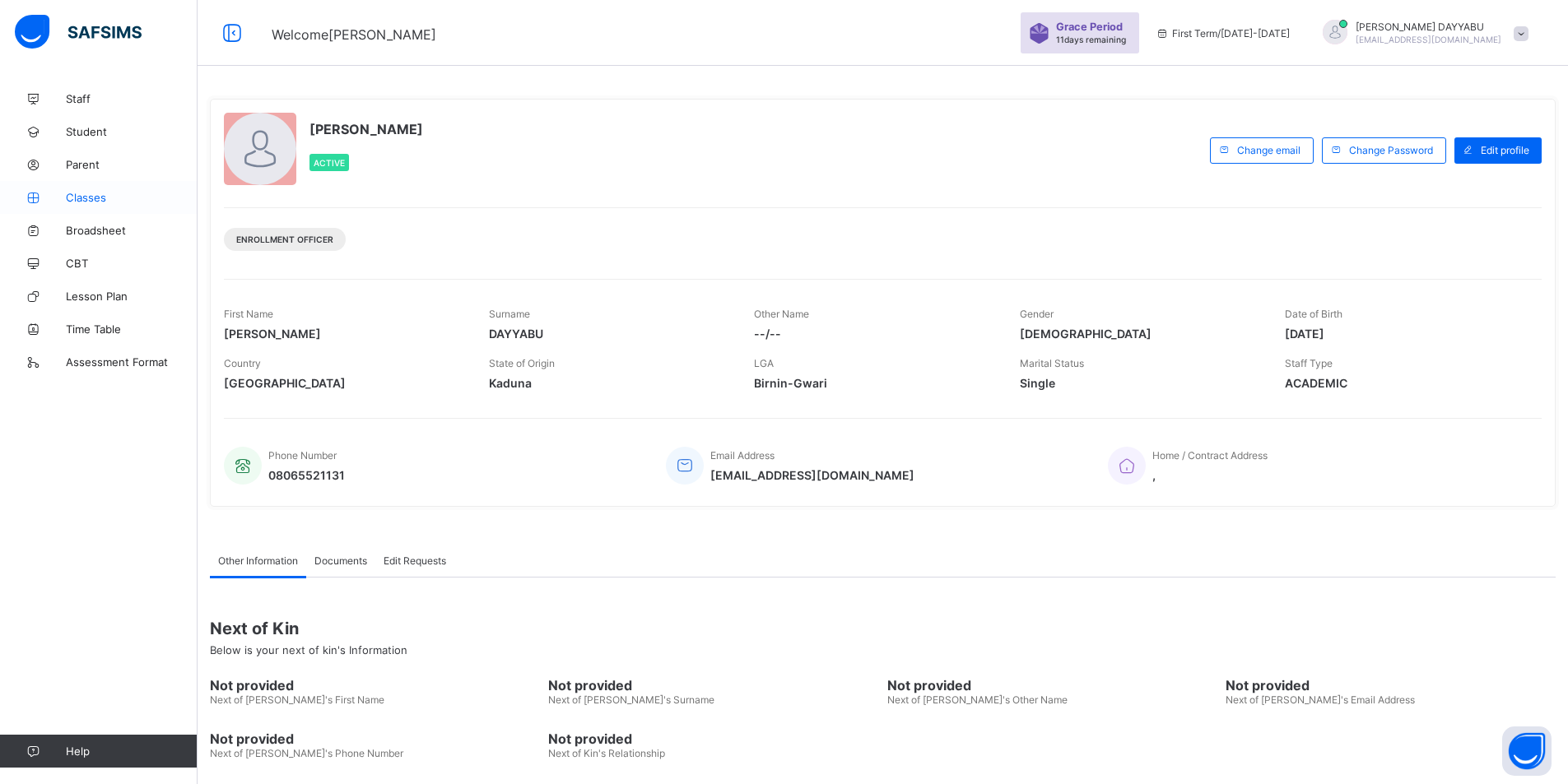
click at [59, 202] on icon at bounding box center [33, 197] width 66 height 12
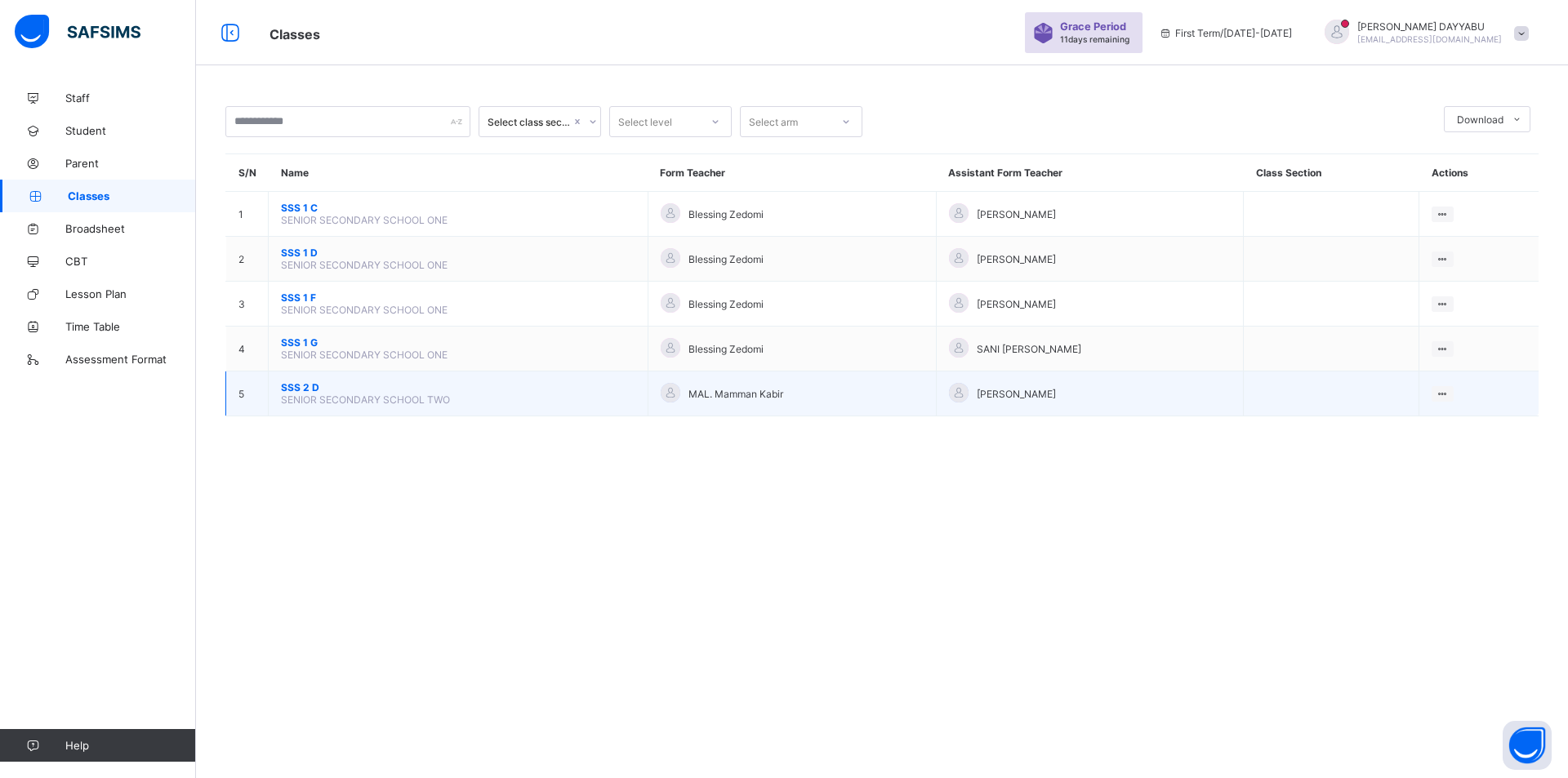
click at [303, 388] on span "SSS 2 D" at bounding box center [458, 387] width 354 height 12
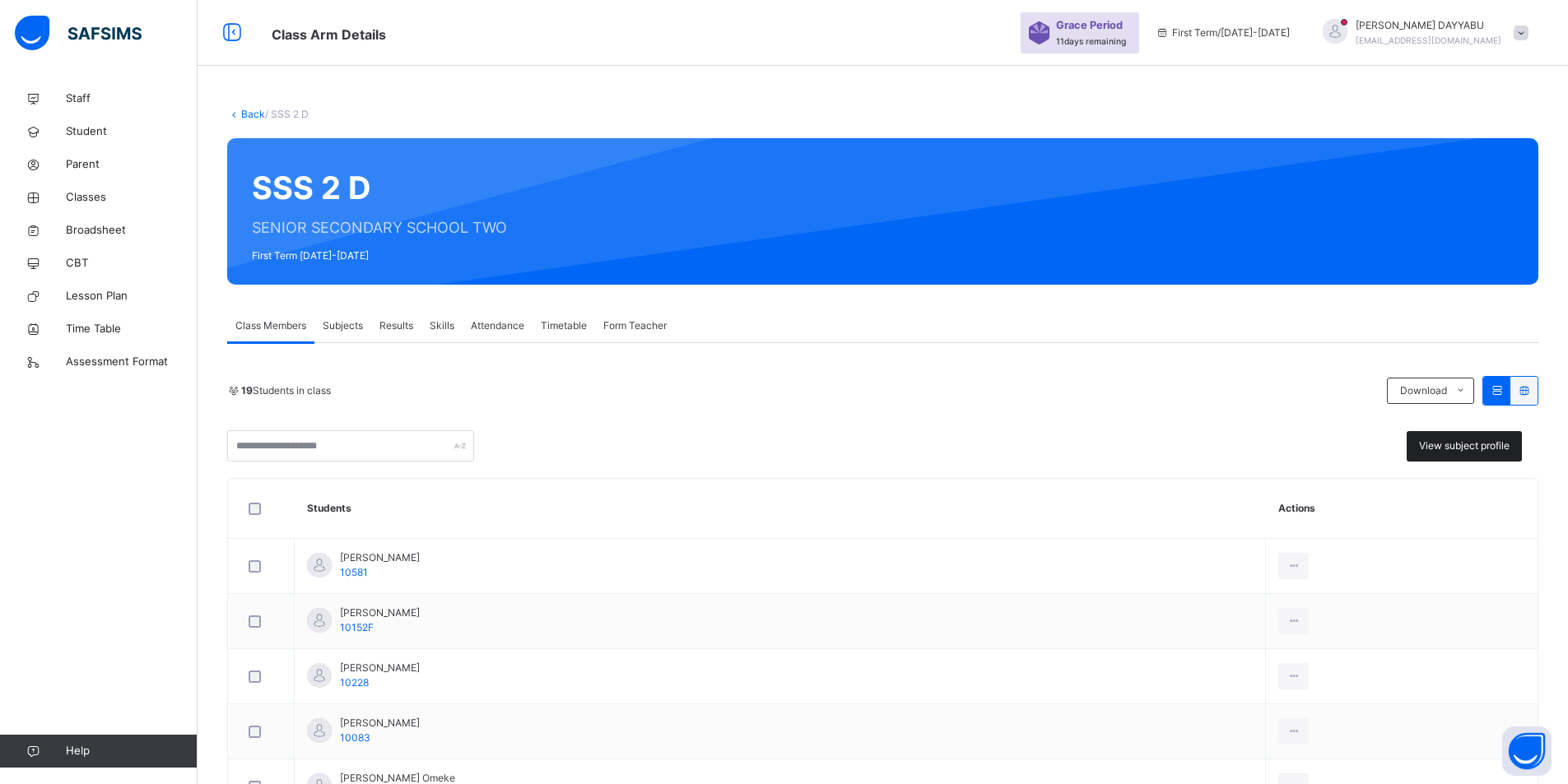
click at [1441, 455] on div "View subject profile" at bounding box center [1465, 446] width 115 height 30
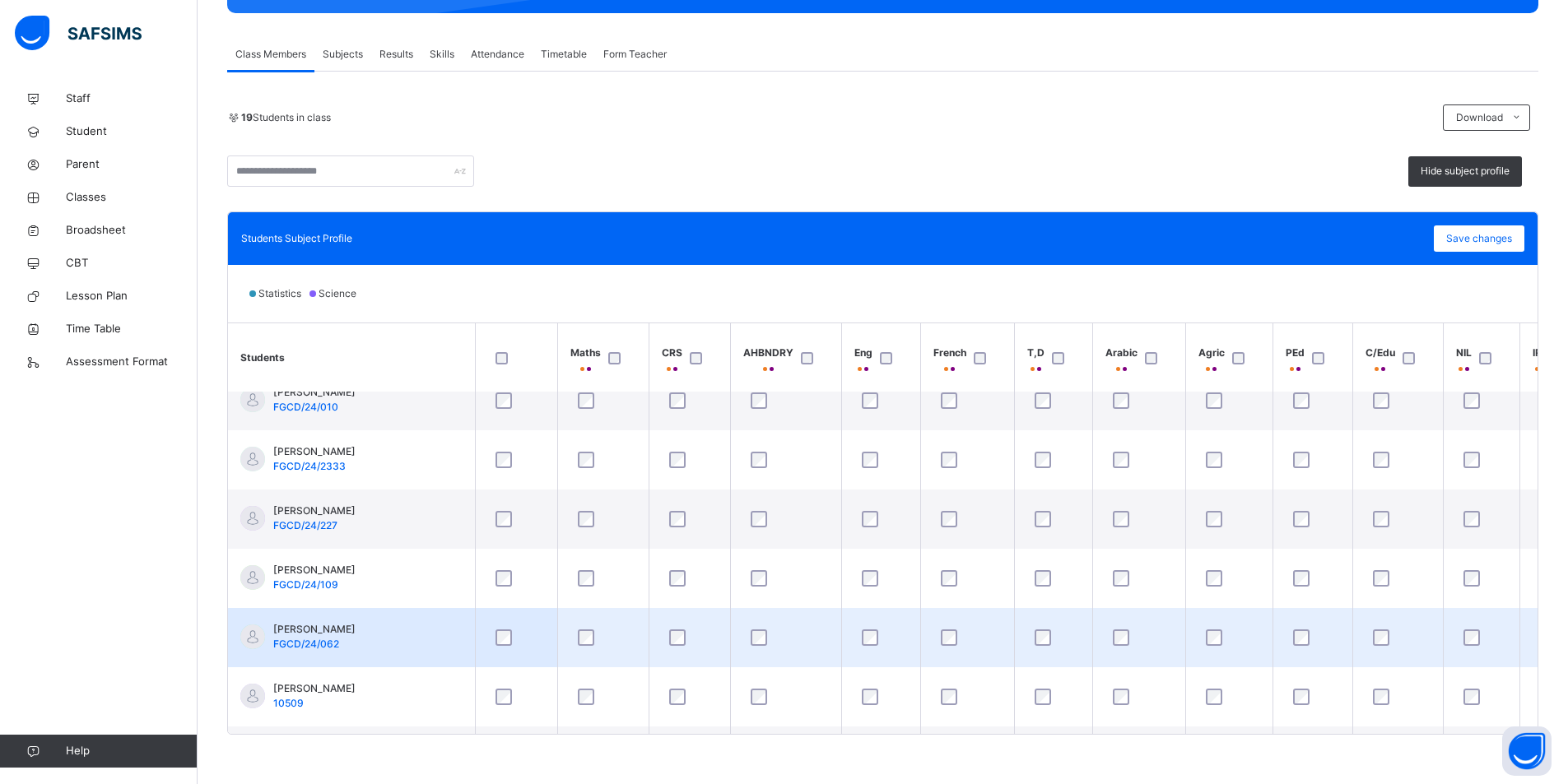
scroll to position [791, 0]
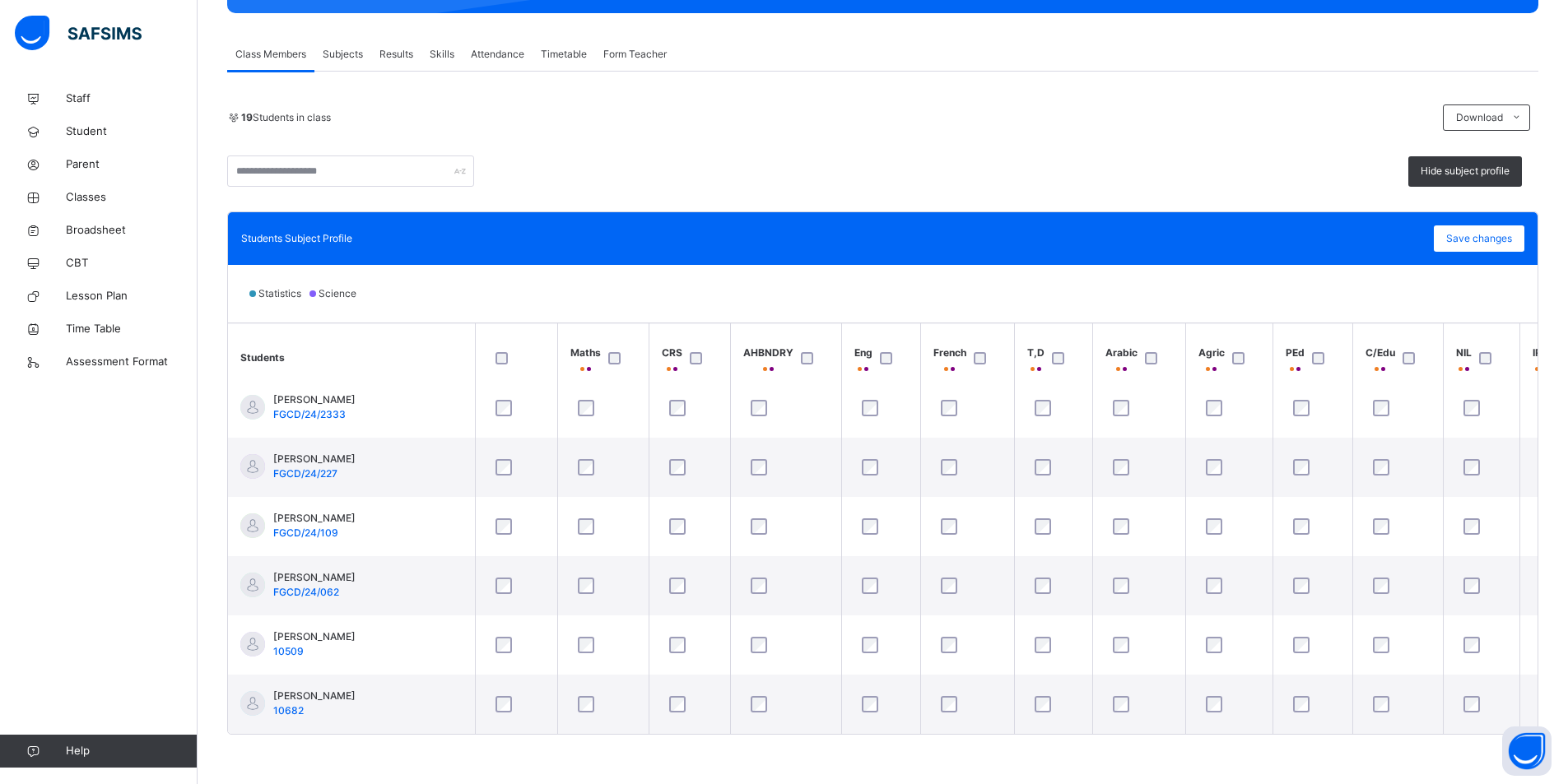
click at [438, 352] on th "Students" at bounding box center [351, 357] width 247 height 68
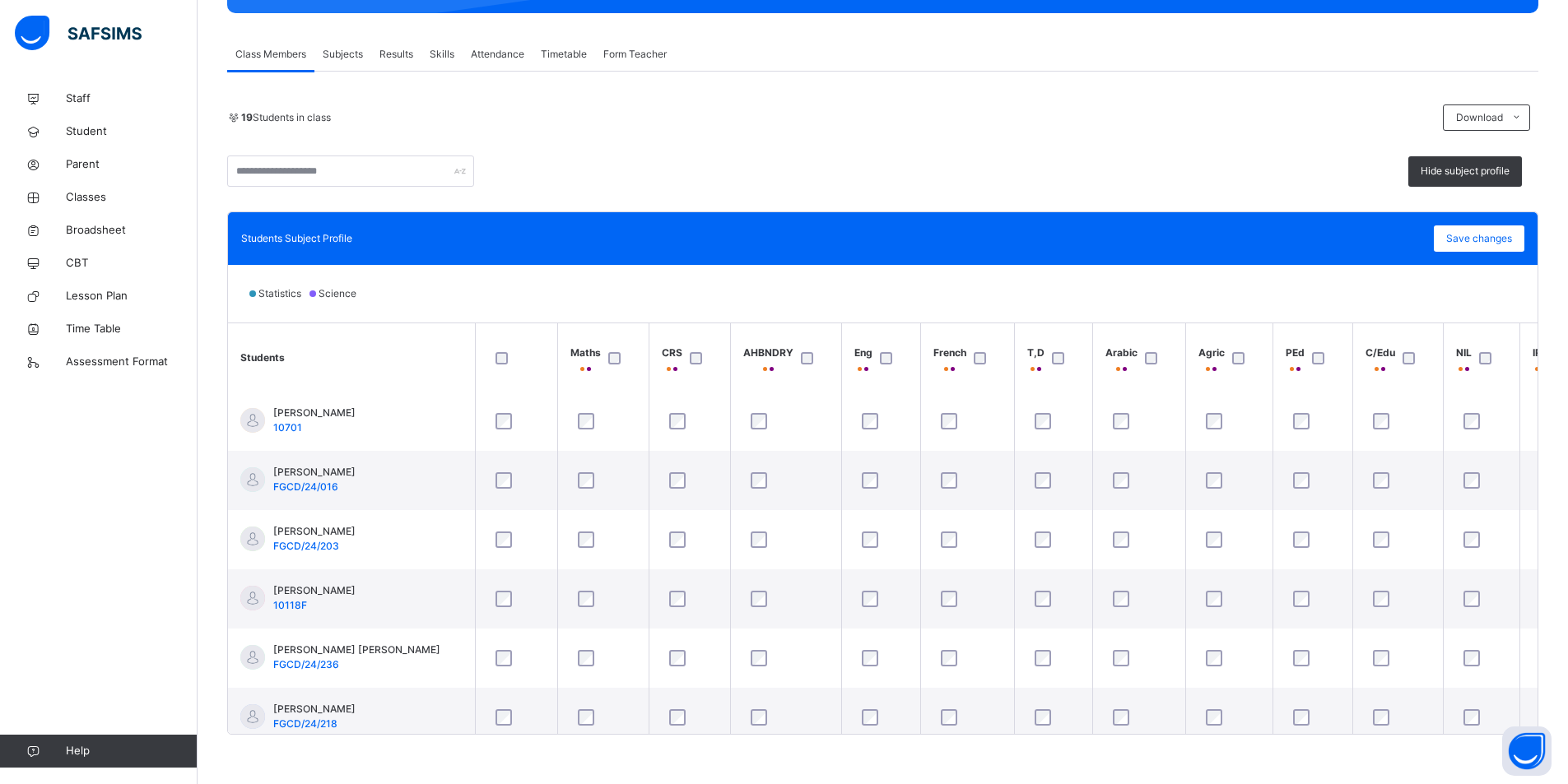
scroll to position [0, 0]
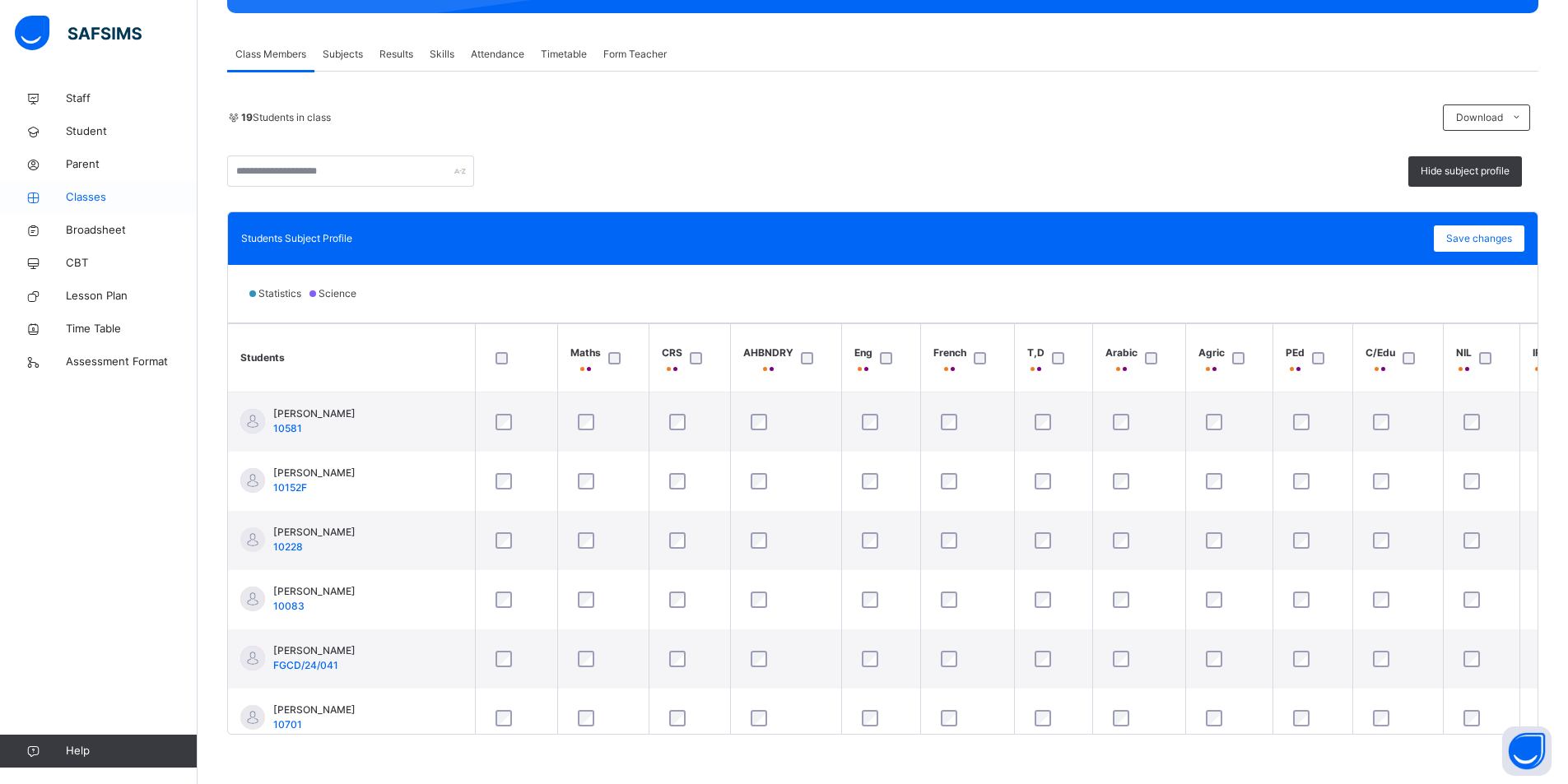
click at [86, 201] on span "Classes" at bounding box center [131, 196] width 131 height 16
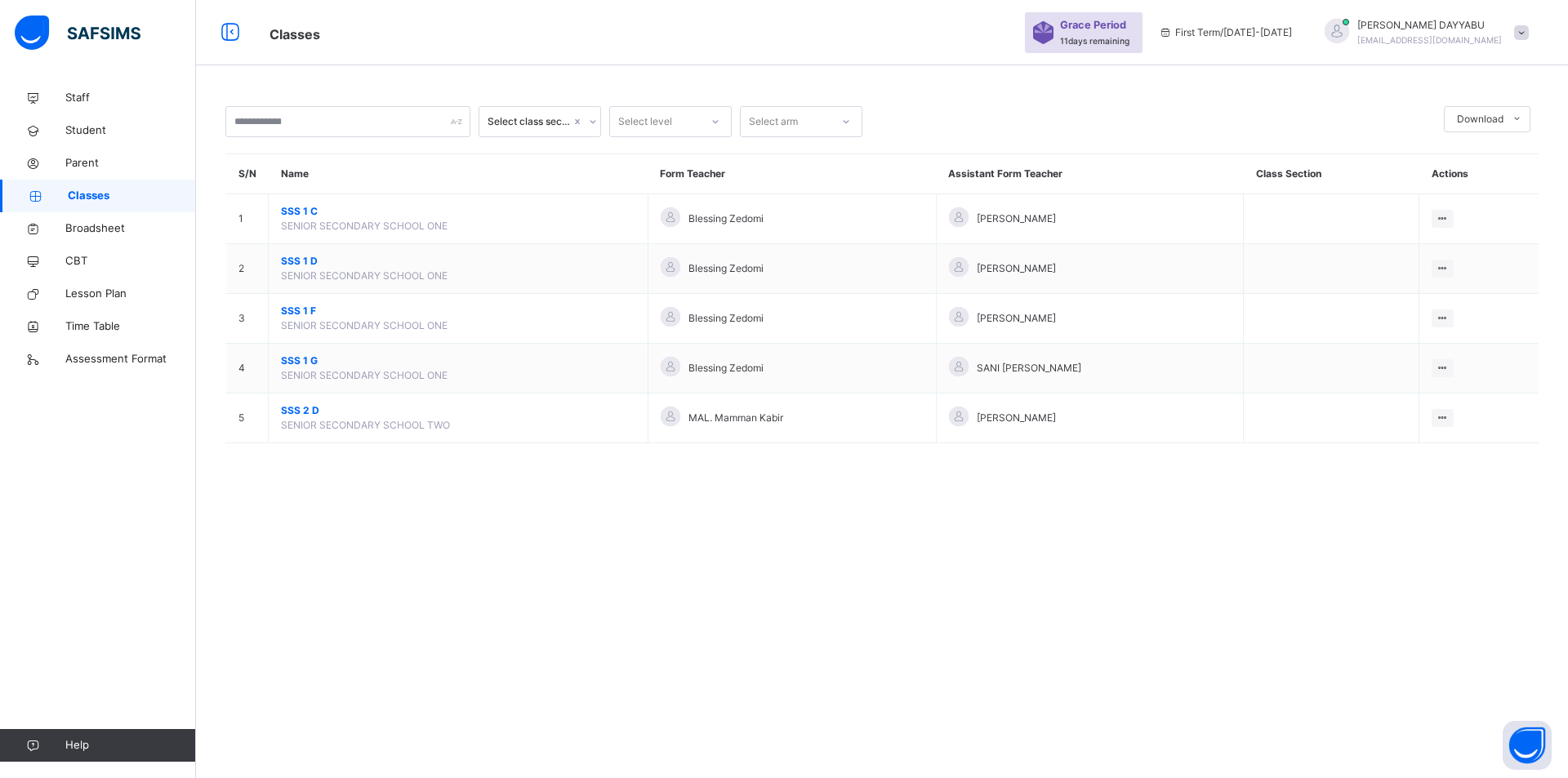
drag, startPoint x: 453, startPoint y: 436, endPoint x: 453, endPoint y: 448, distance: 12.0
click at [453, 444] on div "Select class section Select level Select arm Download Pdf Report Excel Report S…" at bounding box center [881, 282] width 1371 height 402
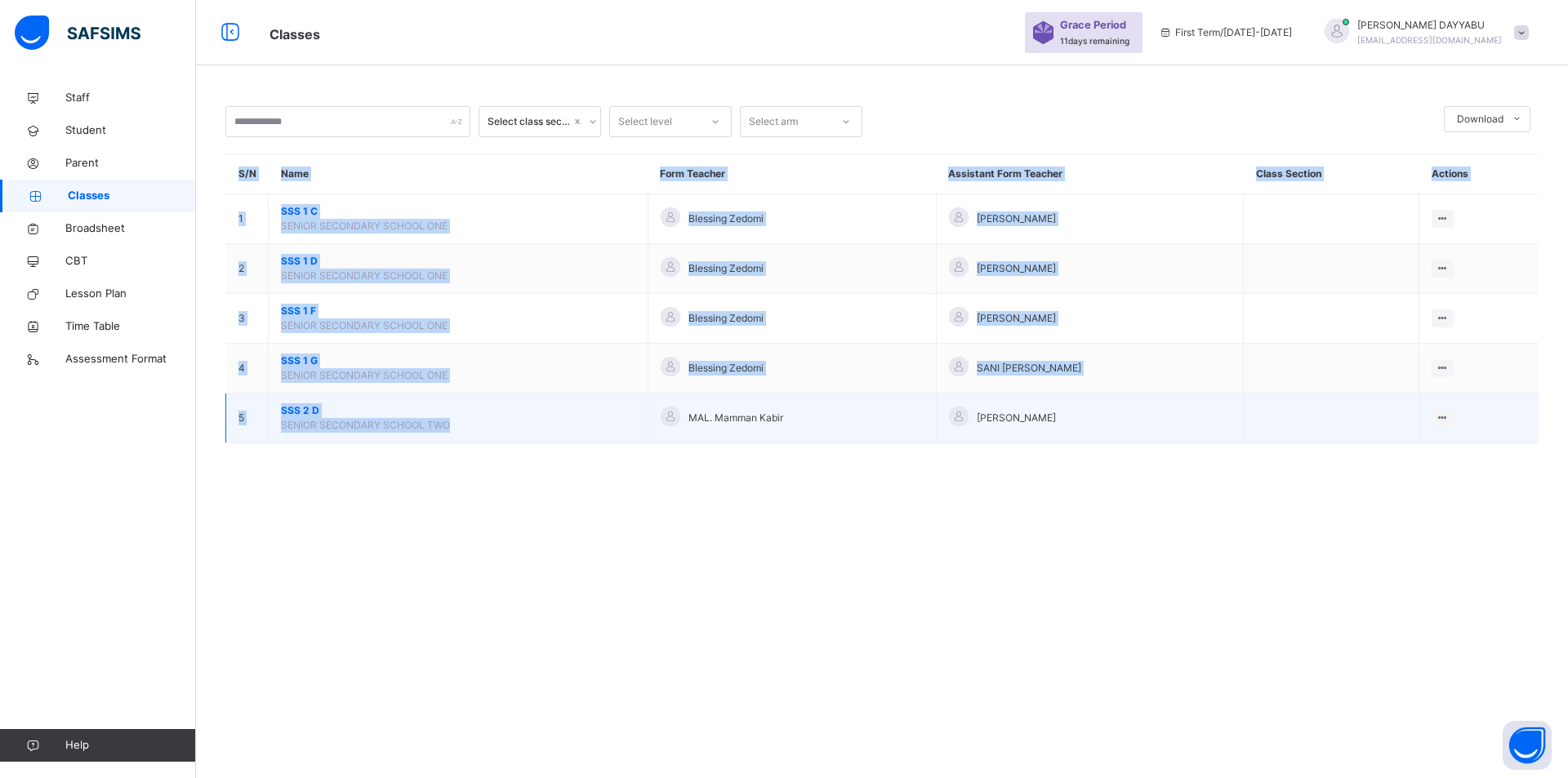
click at [441, 441] on td "SSS 2 D SENIOR SECONDARY SCHOOL TWO" at bounding box center [458, 418] width 380 height 50
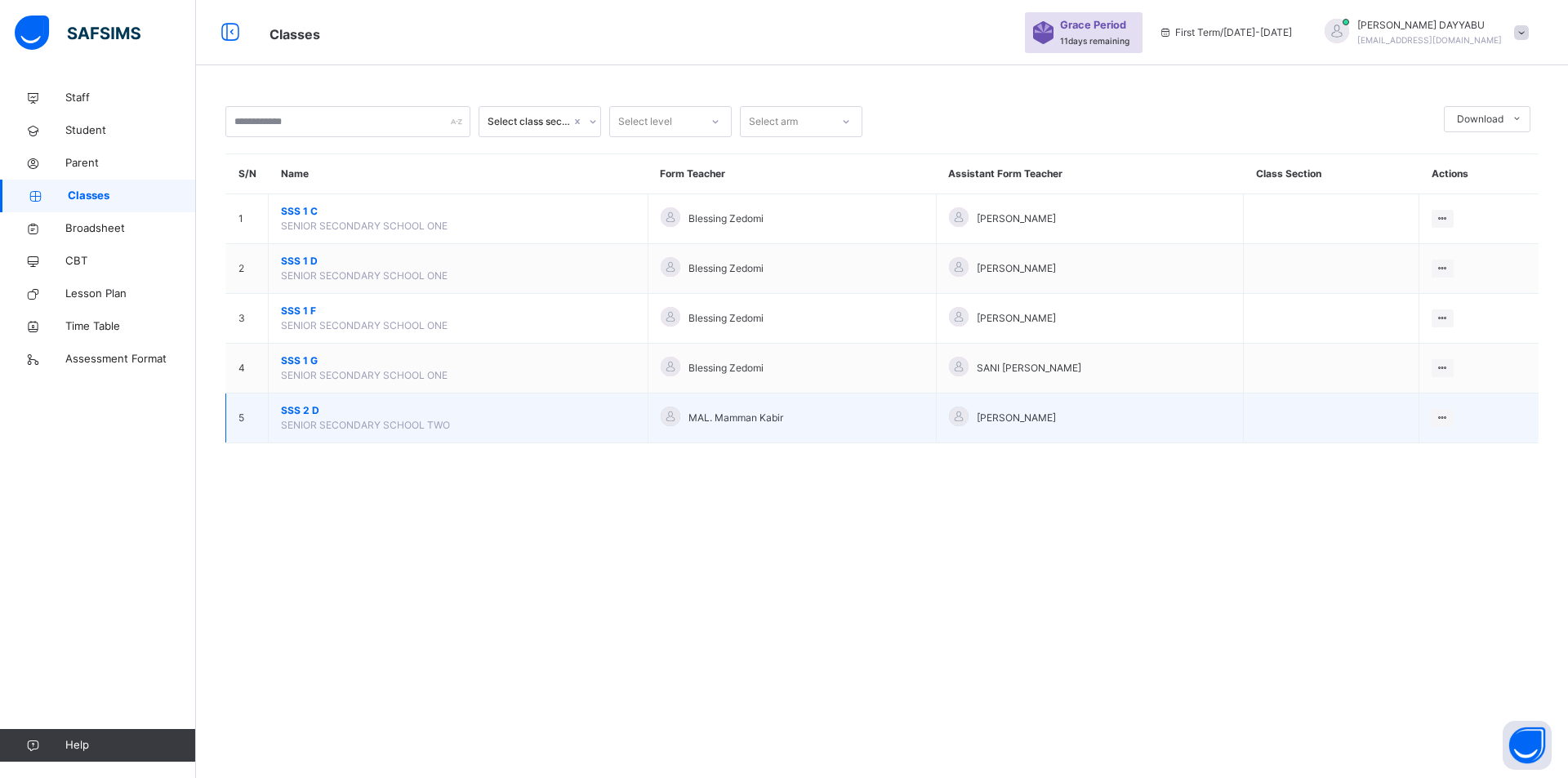
click at [441, 428] on span "SENIOR SECONDARY SCHOOL TWO" at bounding box center [366, 425] width 169 height 12
click at [441, 429] on span "SENIOR SECONDARY SCHOOL TWO" at bounding box center [366, 425] width 169 height 12
click at [536, 429] on td "SSS 2 D SENIOR SECONDARY SCHOOL TWO" at bounding box center [458, 418] width 380 height 50
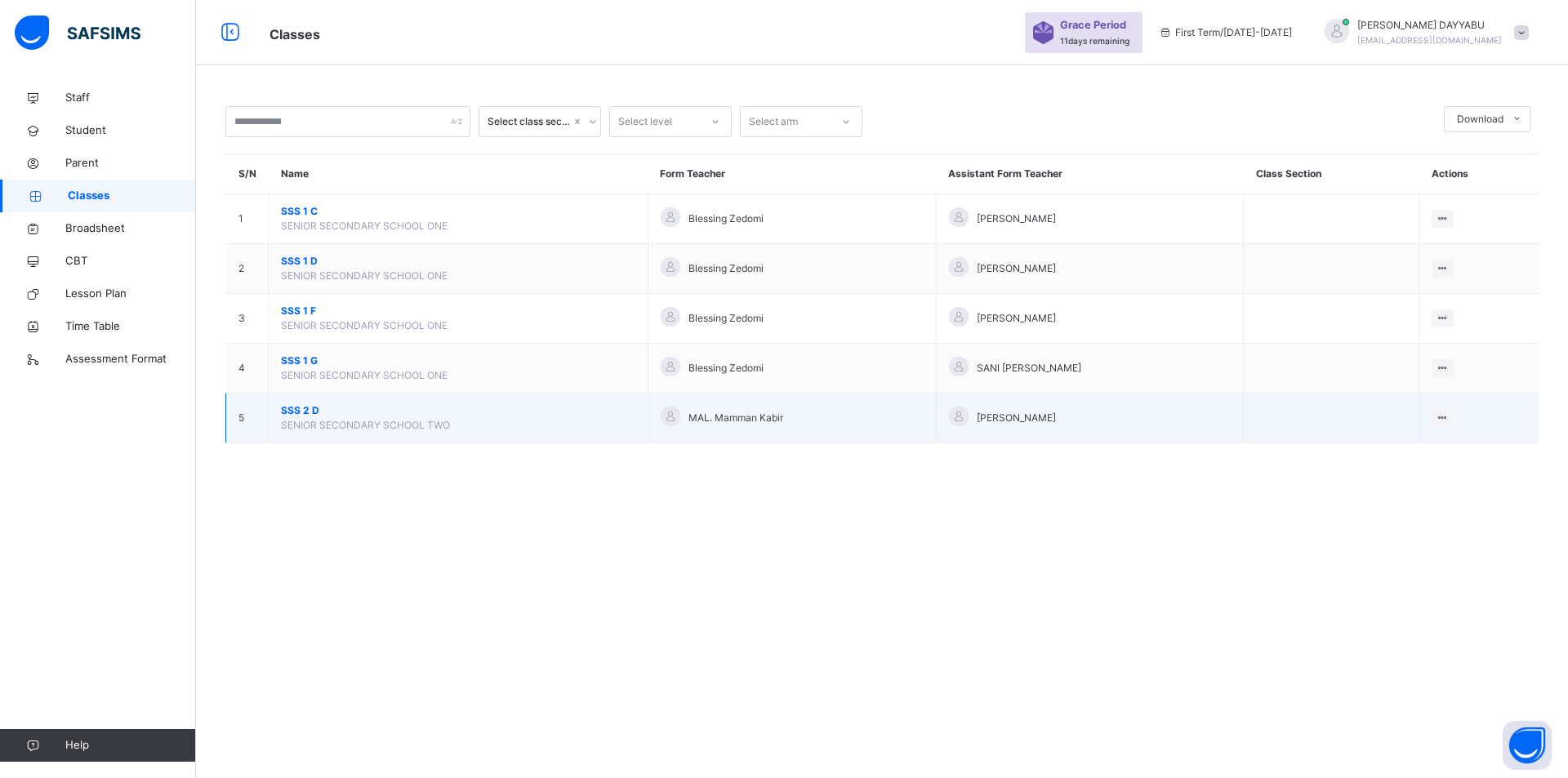
click at [296, 413] on span "SSS 2 D" at bounding box center [458, 411] width 354 height 15
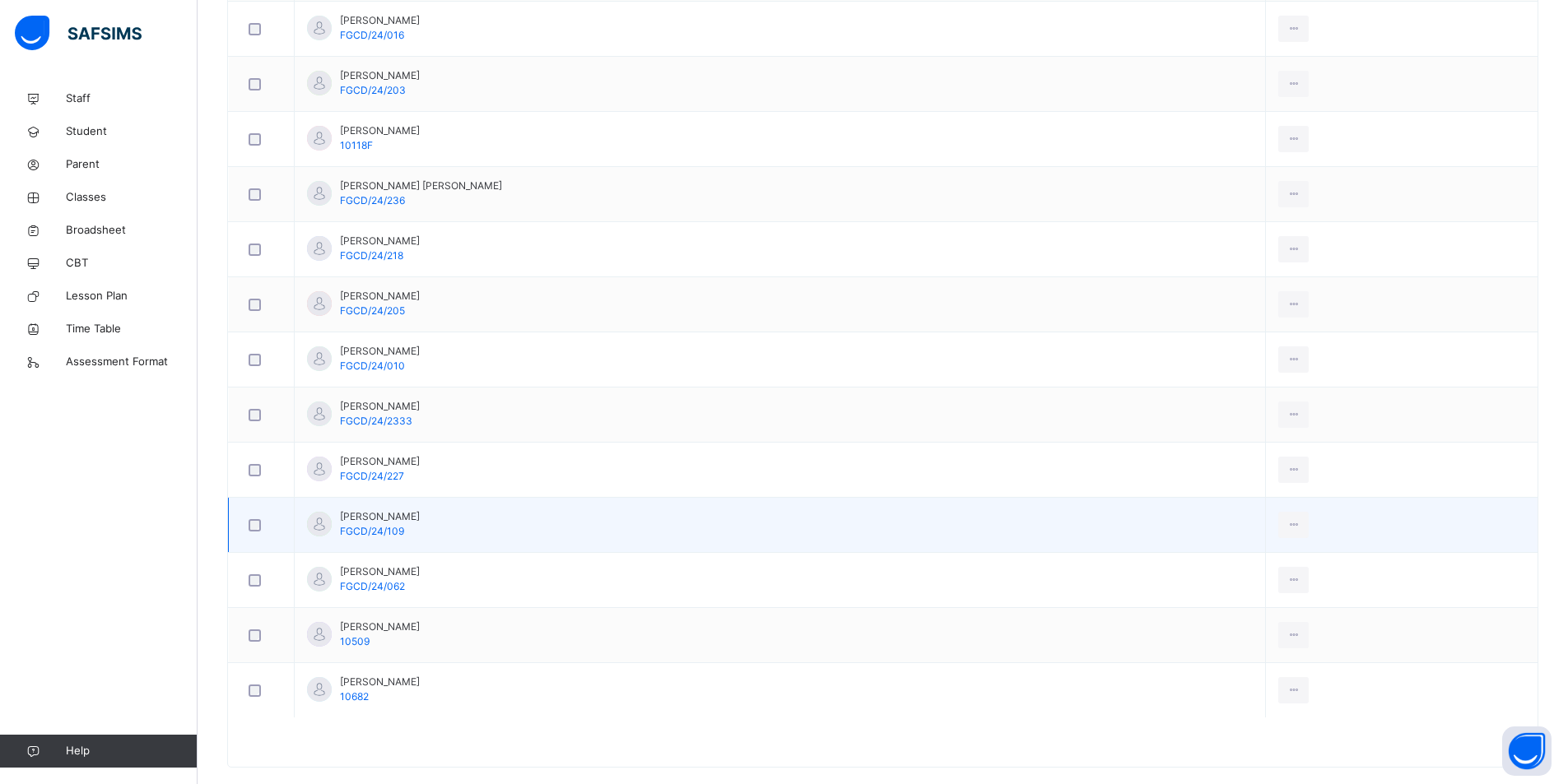
scroll to position [893, 0]
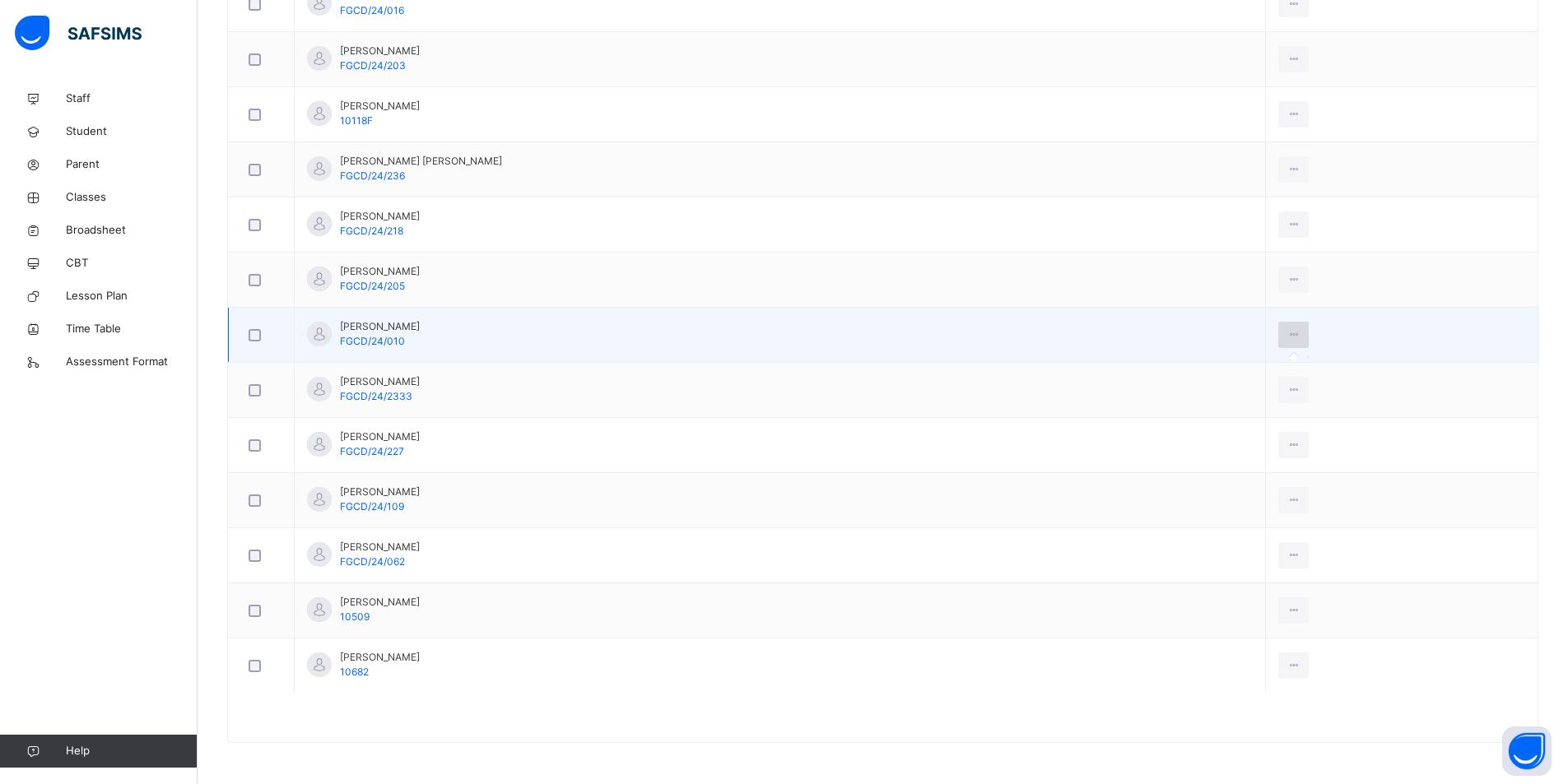
click at [1287, 335] on icon at bounding box center [1294, 335] width 14 height 15
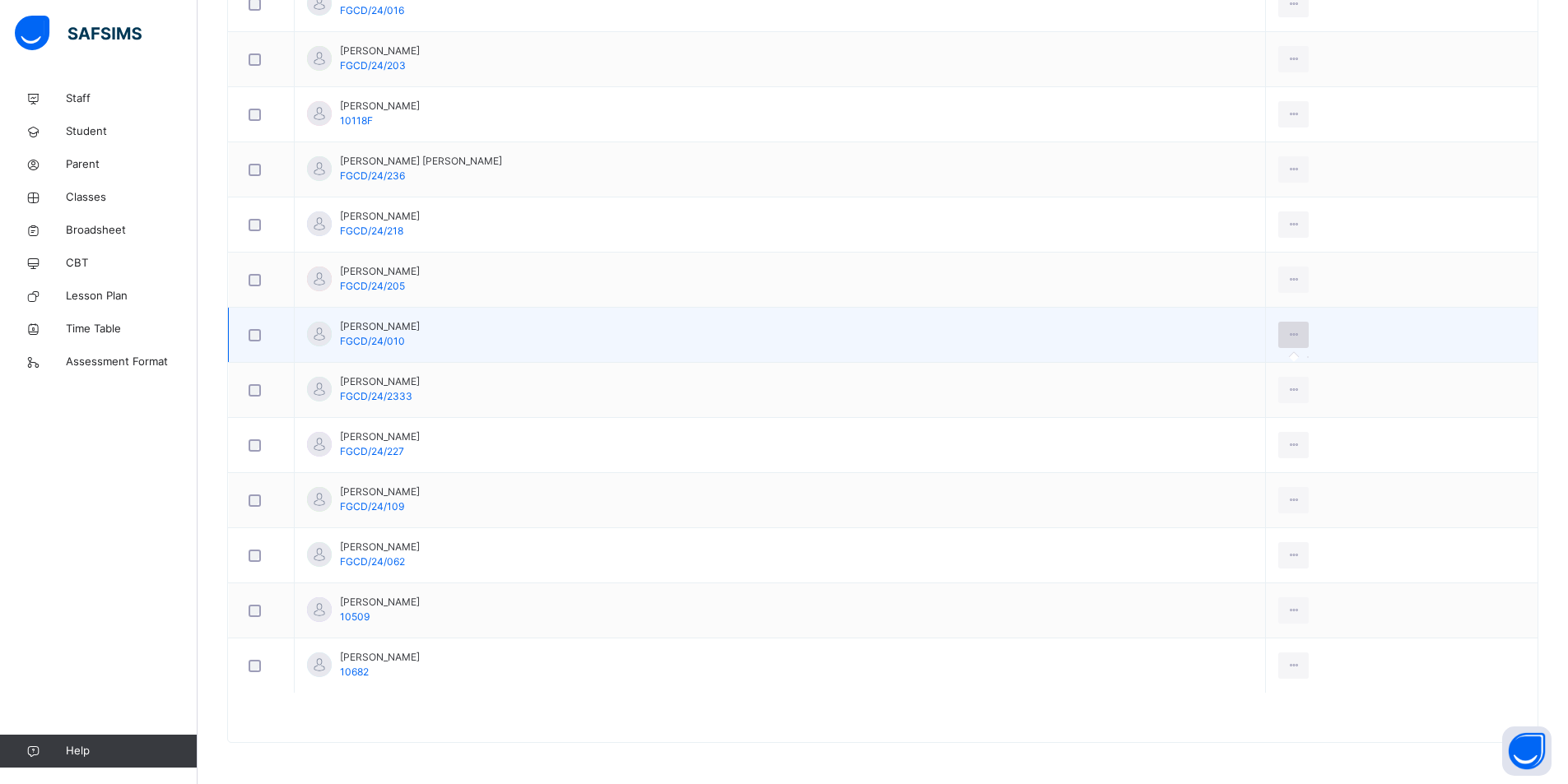
click at [1279, 339] on div at bounding box center [1294, 335] width 30 height 26
click at [1287, 335] on icon at bounding box center [1294, 335] width 14 height 15
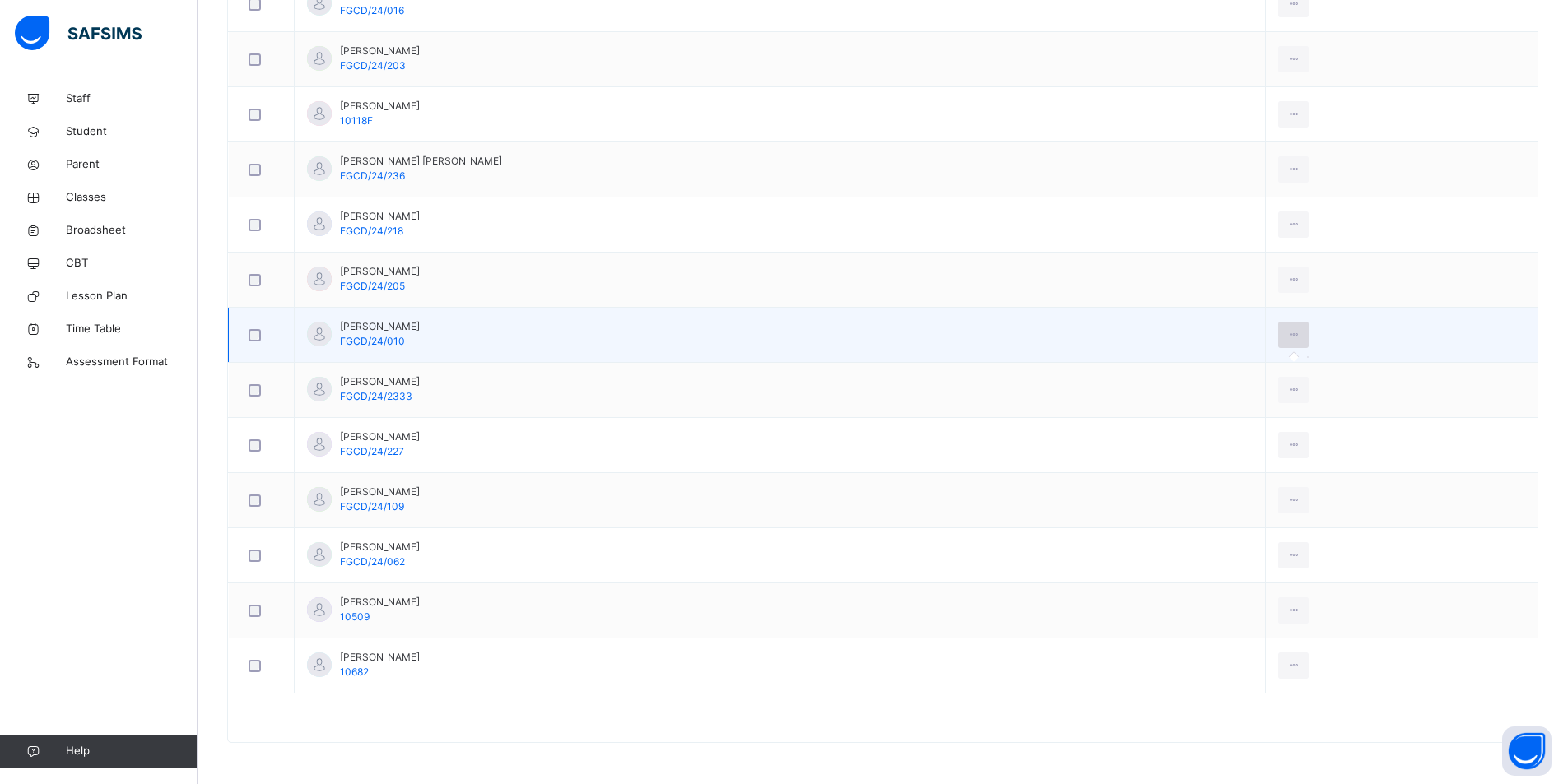
click at [1287, 335] on icon at bounding box center [1294, 335] width 14 height 15
click at [1287, 334] on icon at bounding box center [1294, 335] width 14 height 15
click at [1287, 335] on icon at bounding box center [1294, 335] width 14 height 15
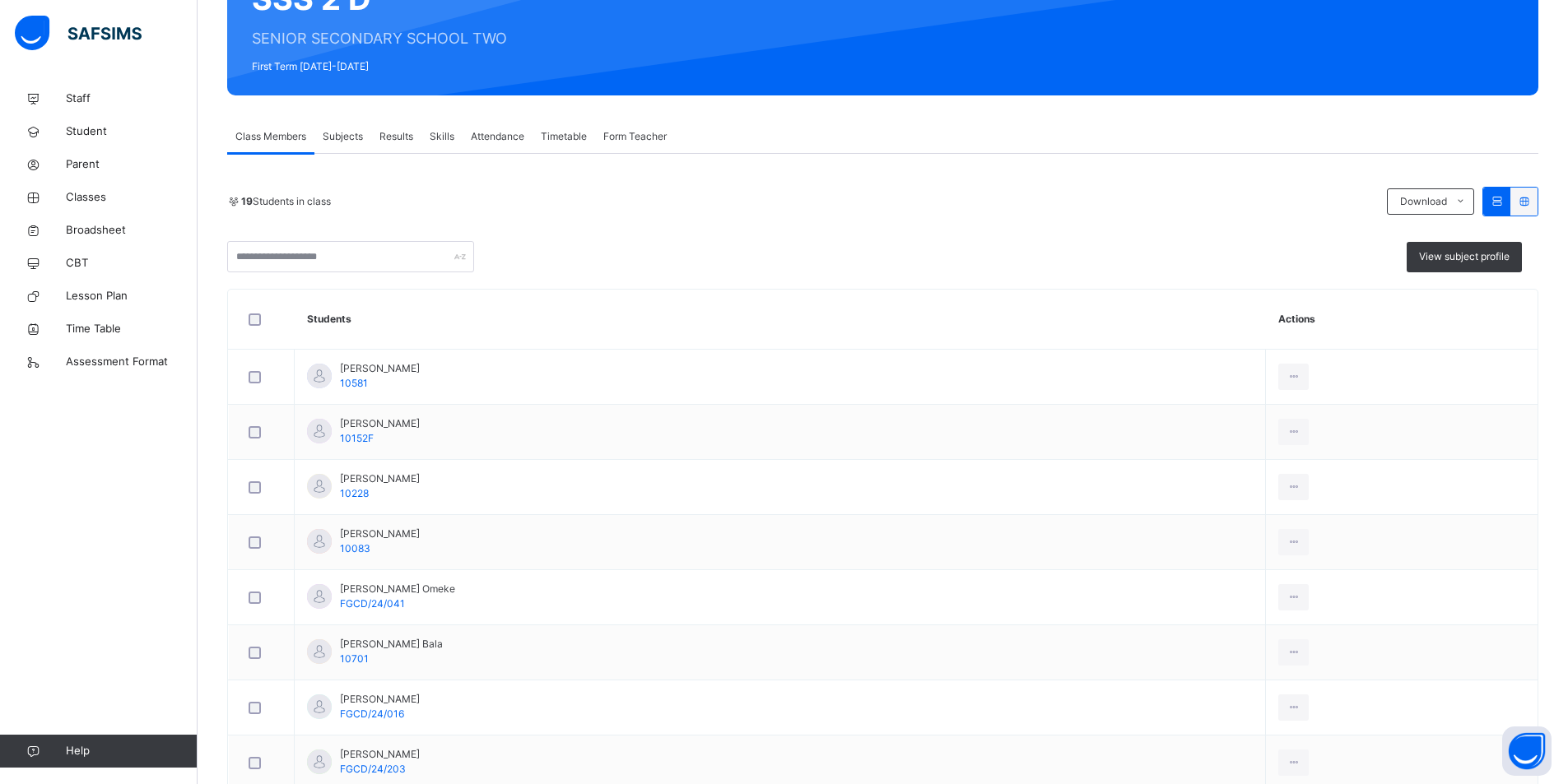
scroll to position [247, 0]
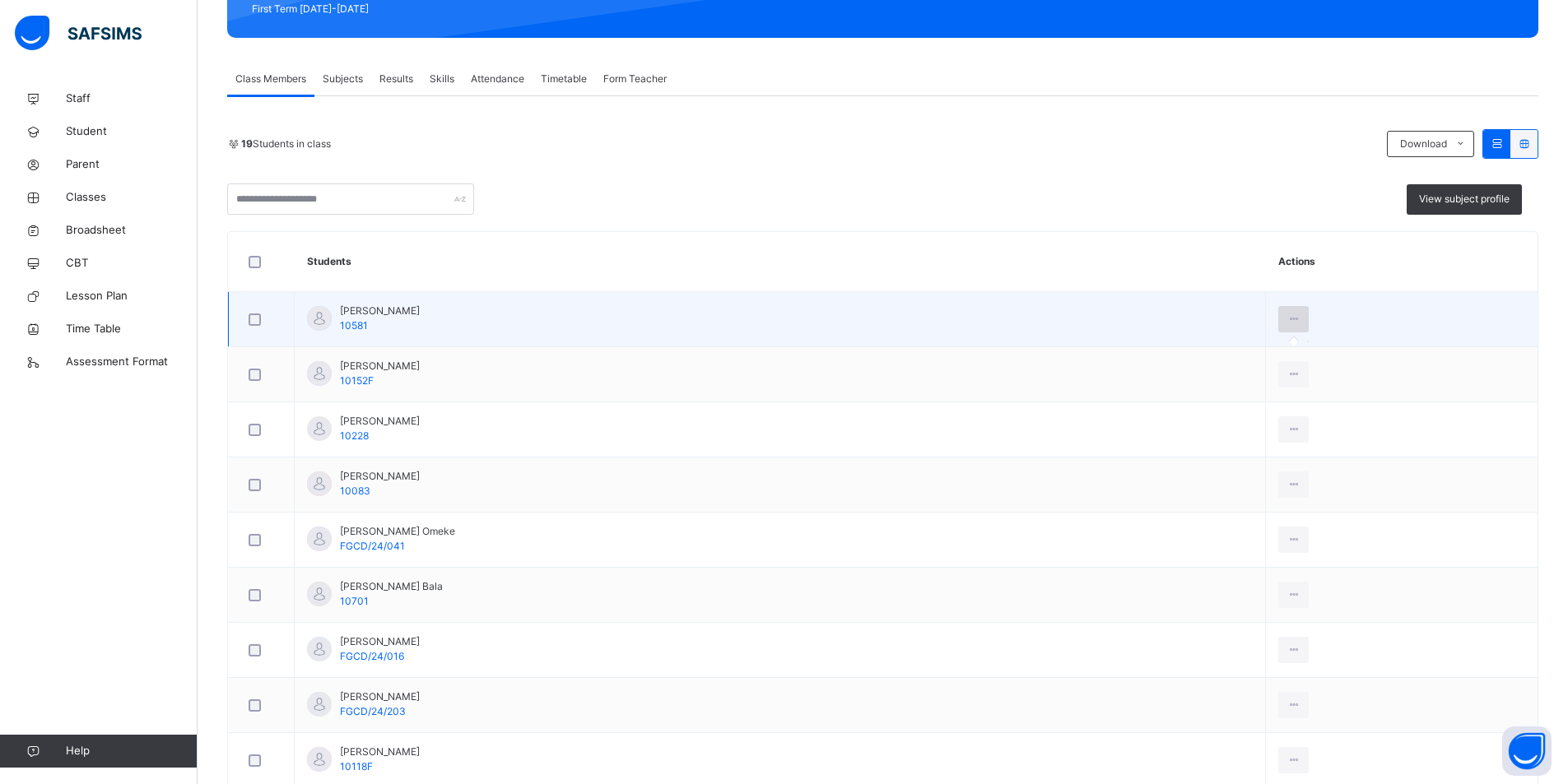
click at [1279, 316] on div at bounding box center [1294, 319] width 30 height 26
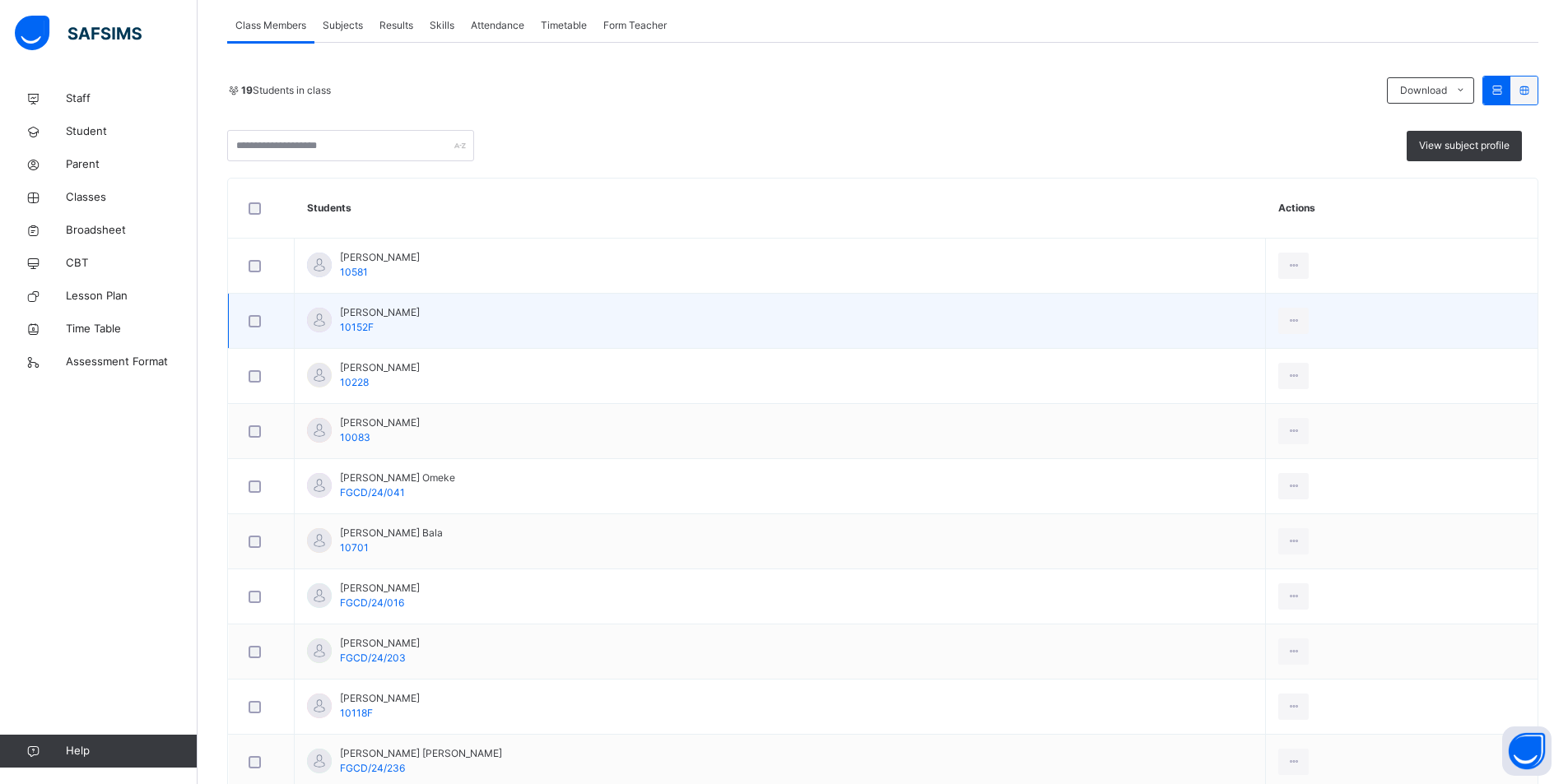
scroll to position [329, 0]
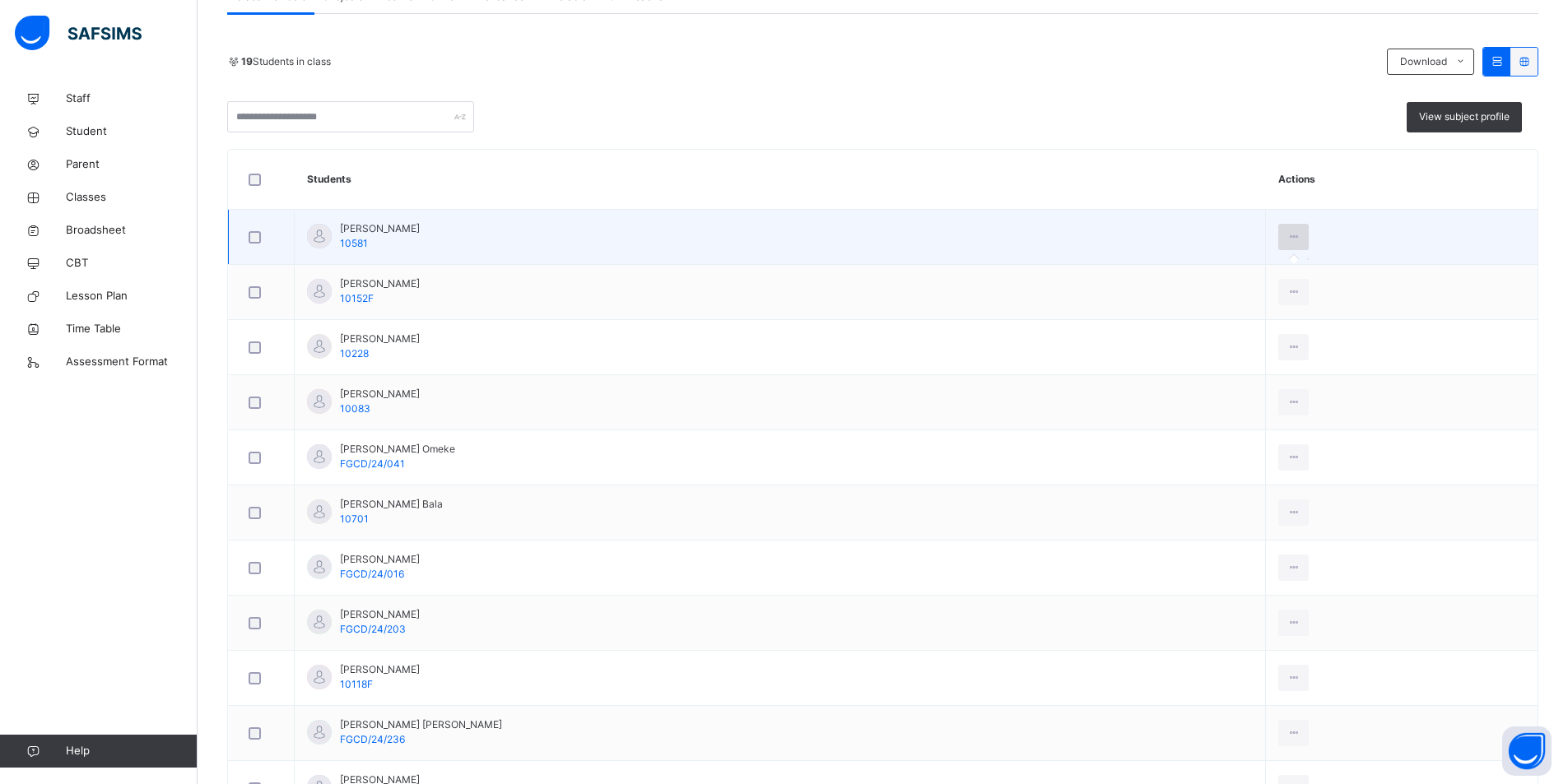
click at [1279, 248] on div at bounding box center [1294, 237] width 30 height 26
click at [1266, 258] on td at bounding box center [1402, 237] width 271 height 55
drag, startPoint x: 1258, startPoint y: 241, endPoint x: 1257, endPoint y: 259, distance: 18.0
click at [1279, 246] on div at bounding box center [1294, 237] width 30 height 26
click at [1266, 259] on td at bounding box center [1402, 237] width 271 height 55
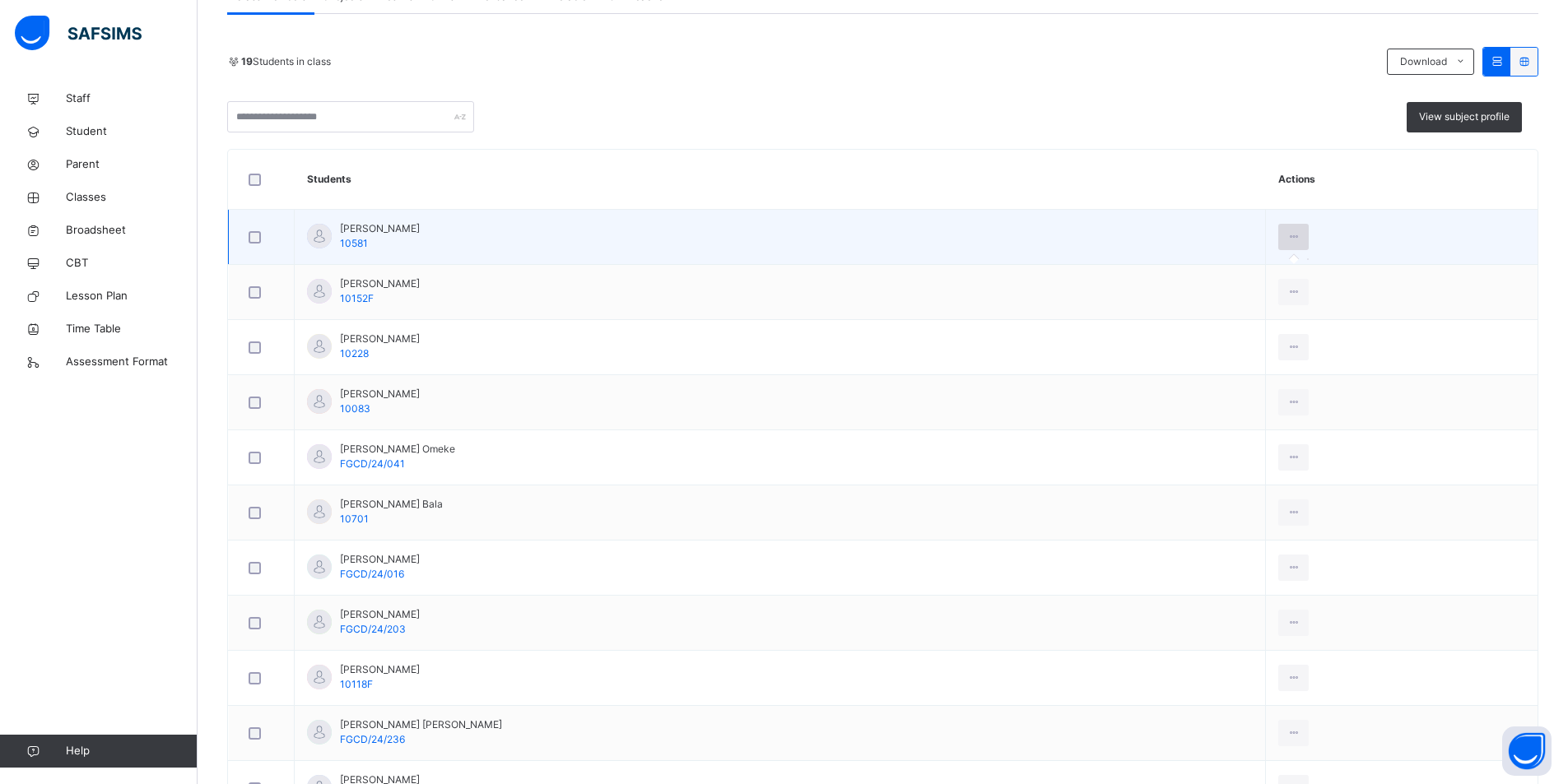
click at [1287, 242] on icon at bounding box center [1294, 237] width 14 height 15
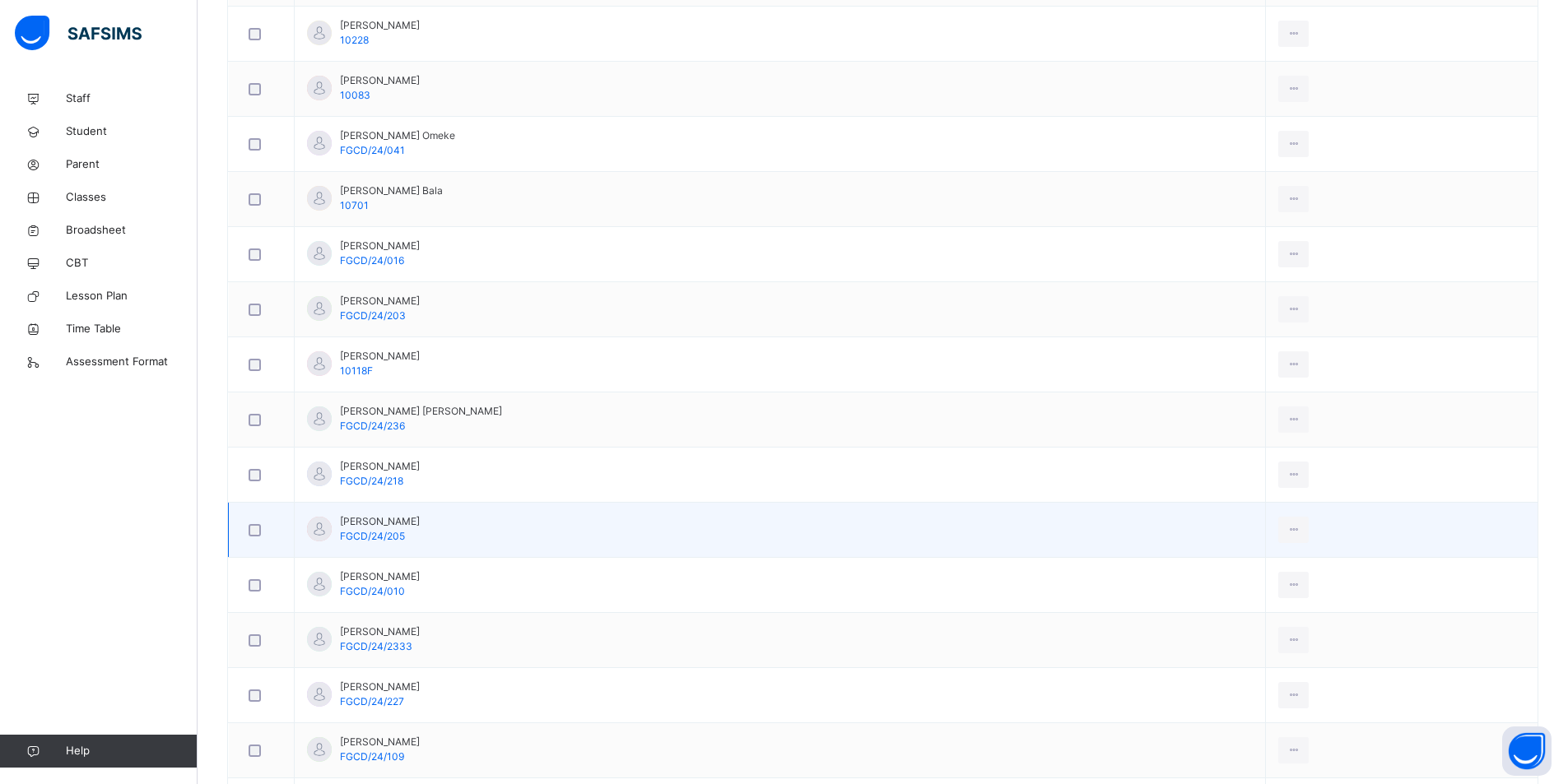
scroll to position [646, 0]
click at [1279, 525] on div at bounding box center [1294, 527] width 30 height 26
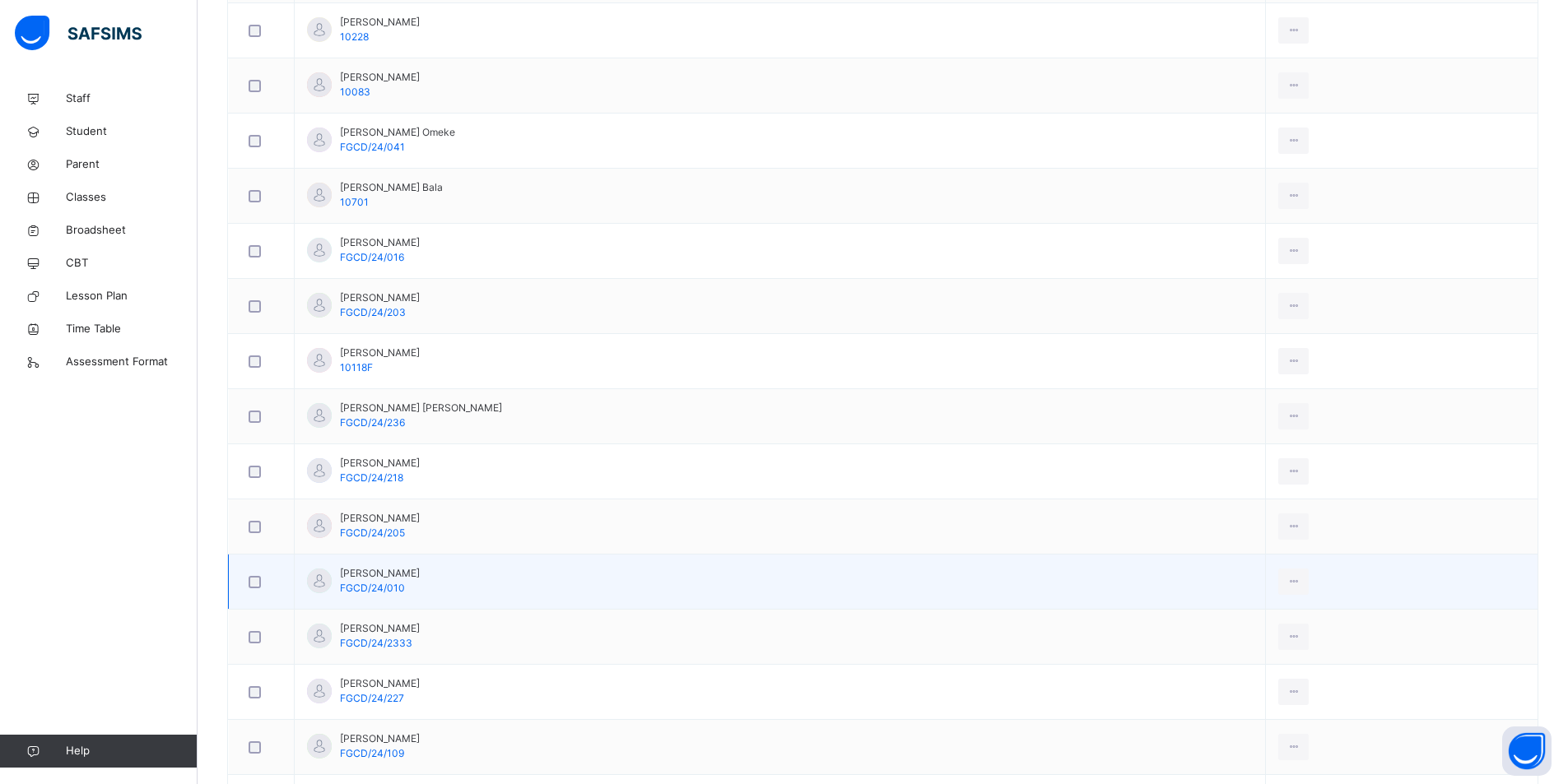
click at [352, 589] on span "FGCD/24/010" at bounding box center [372, 588] width 65 height 12
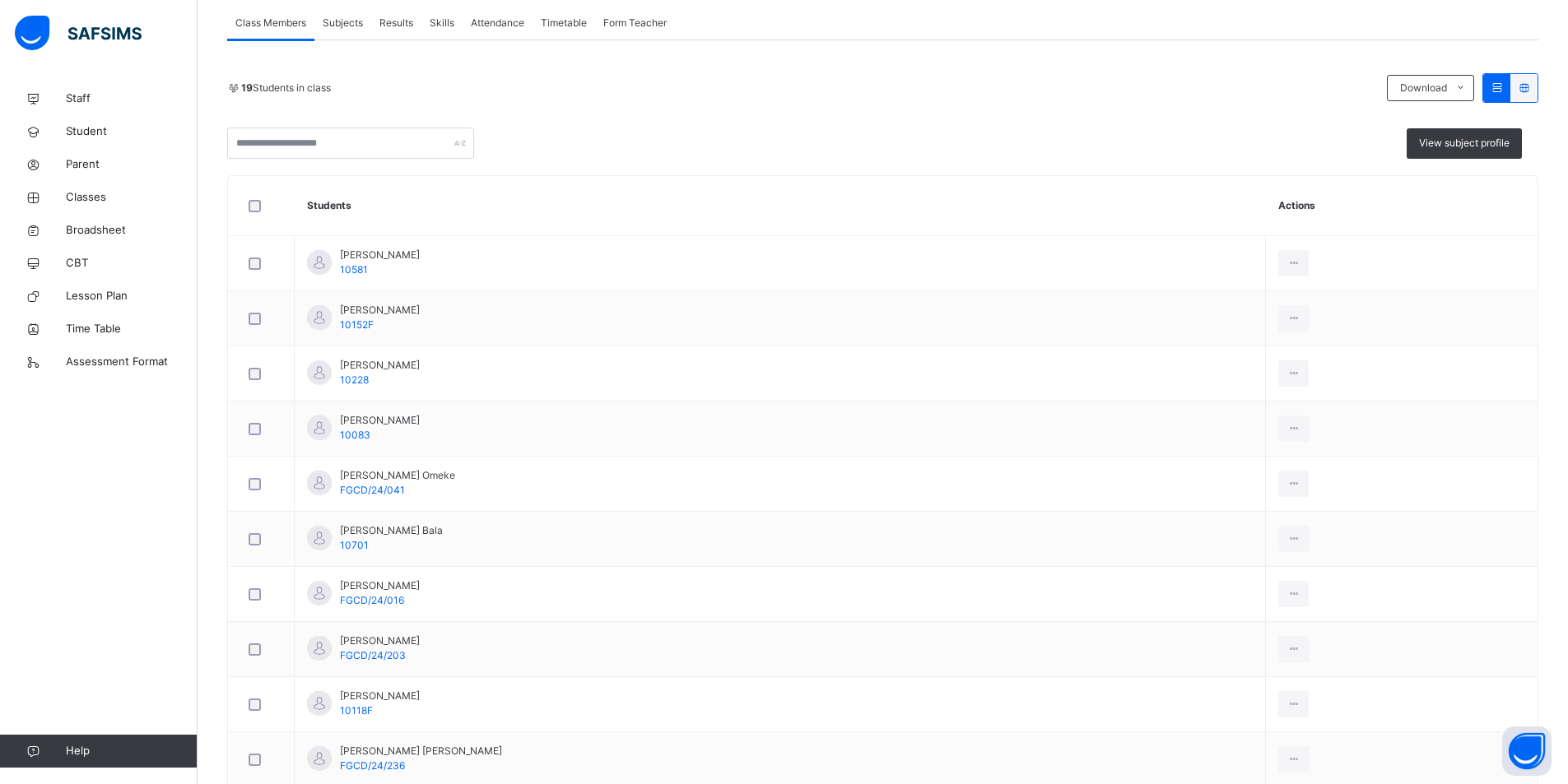
scroll to position [329, 0]
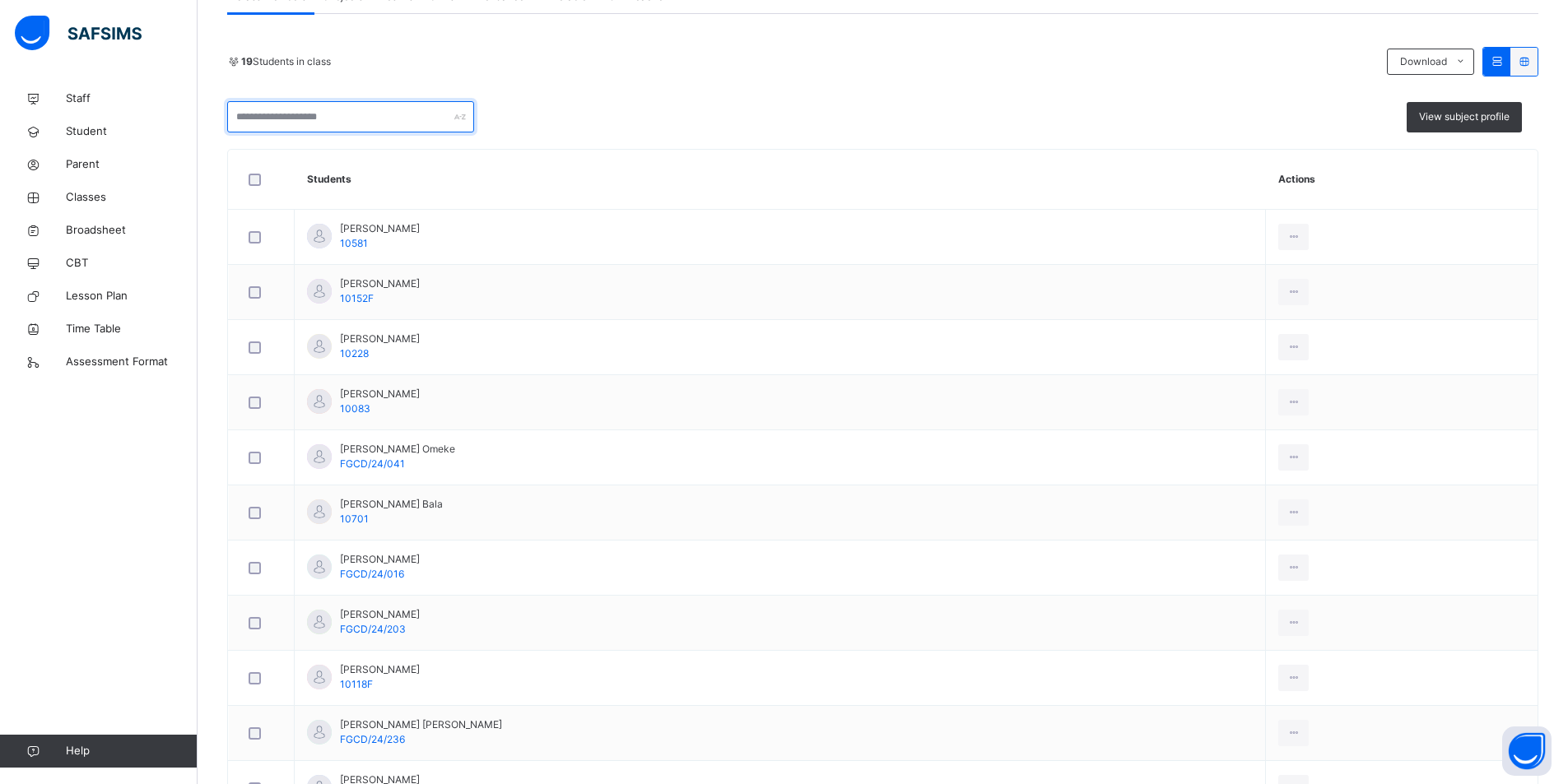
click at [266, 118] on input "text" at bounding box center [350, 116] width 247 height 31
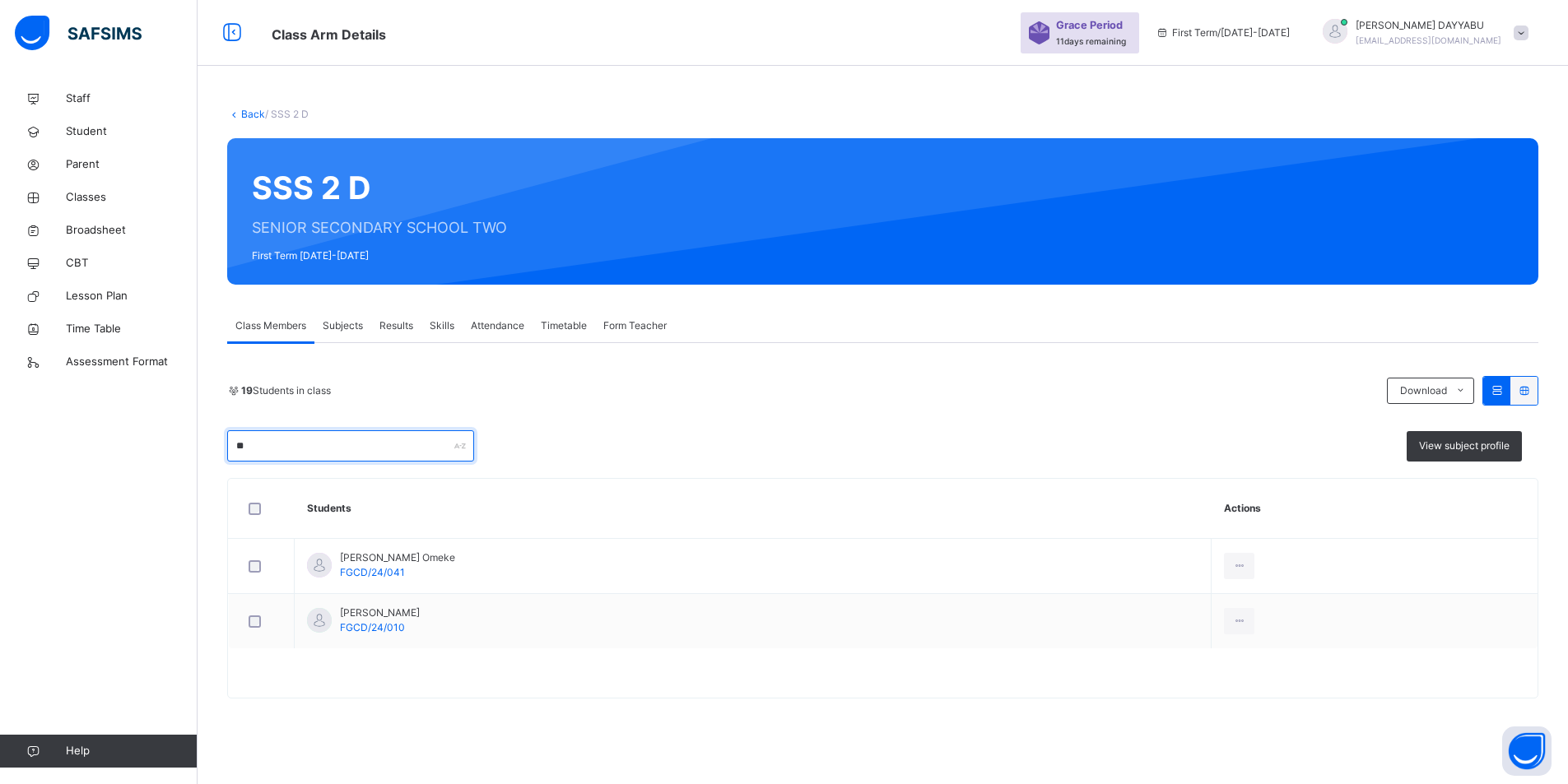
scroll to position [0, 0]
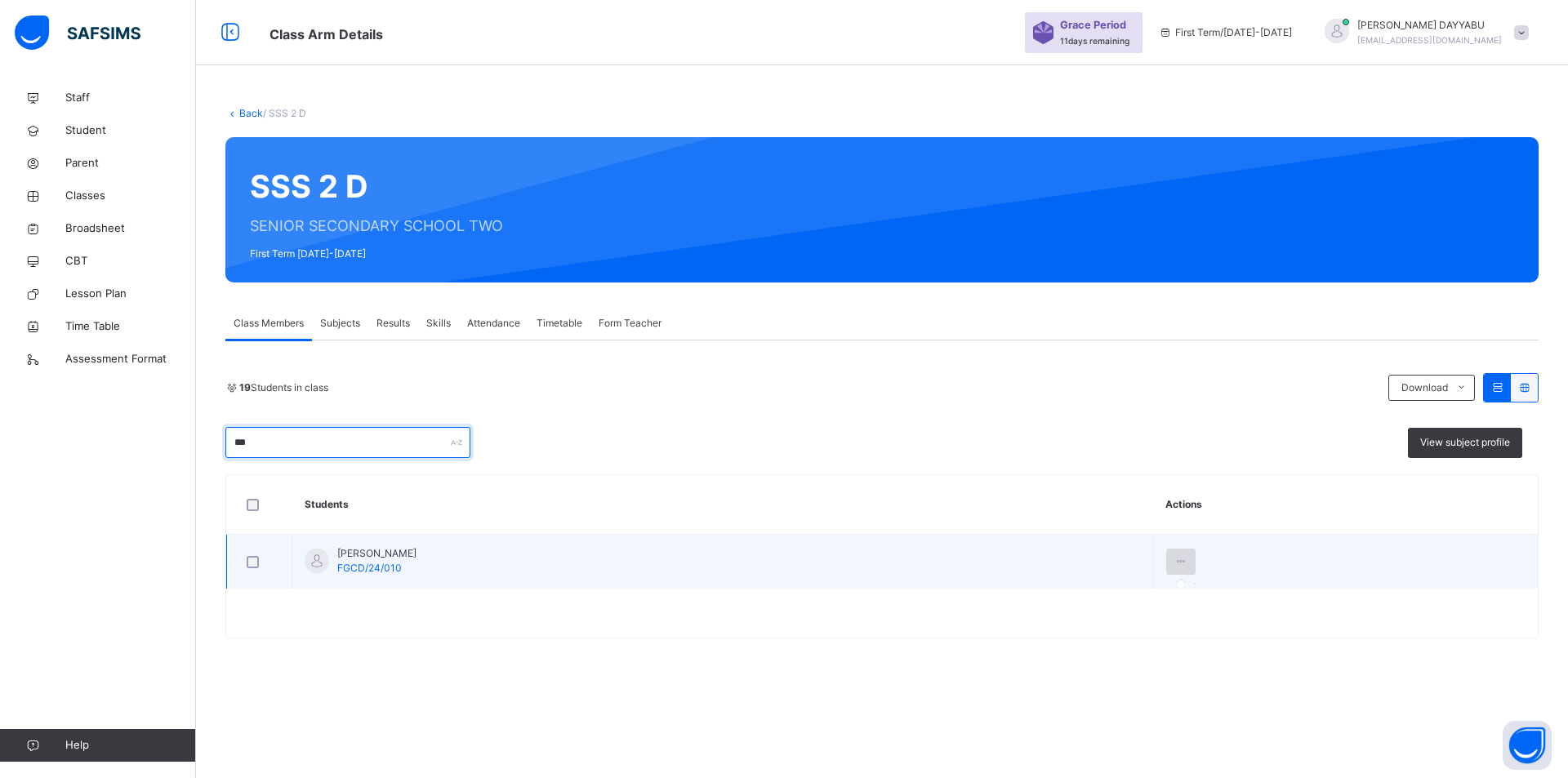
type input "***"
click at [1174, 567] on icon at bounding box center [1181, 561] width 14 height 15
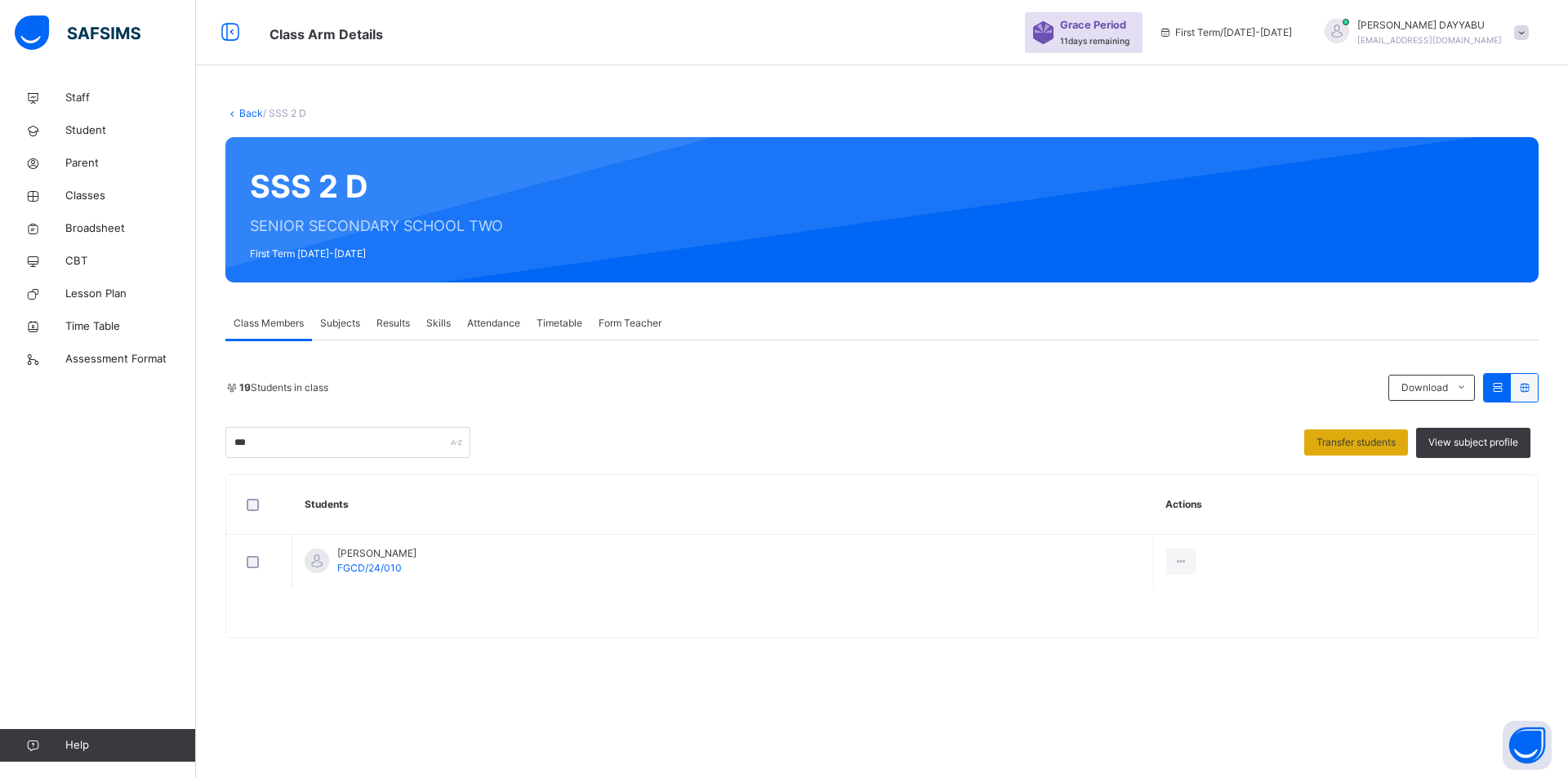
click at [1321, 450] on div "Transfer students" at bounding box center [1355, 442] width 104 height 26
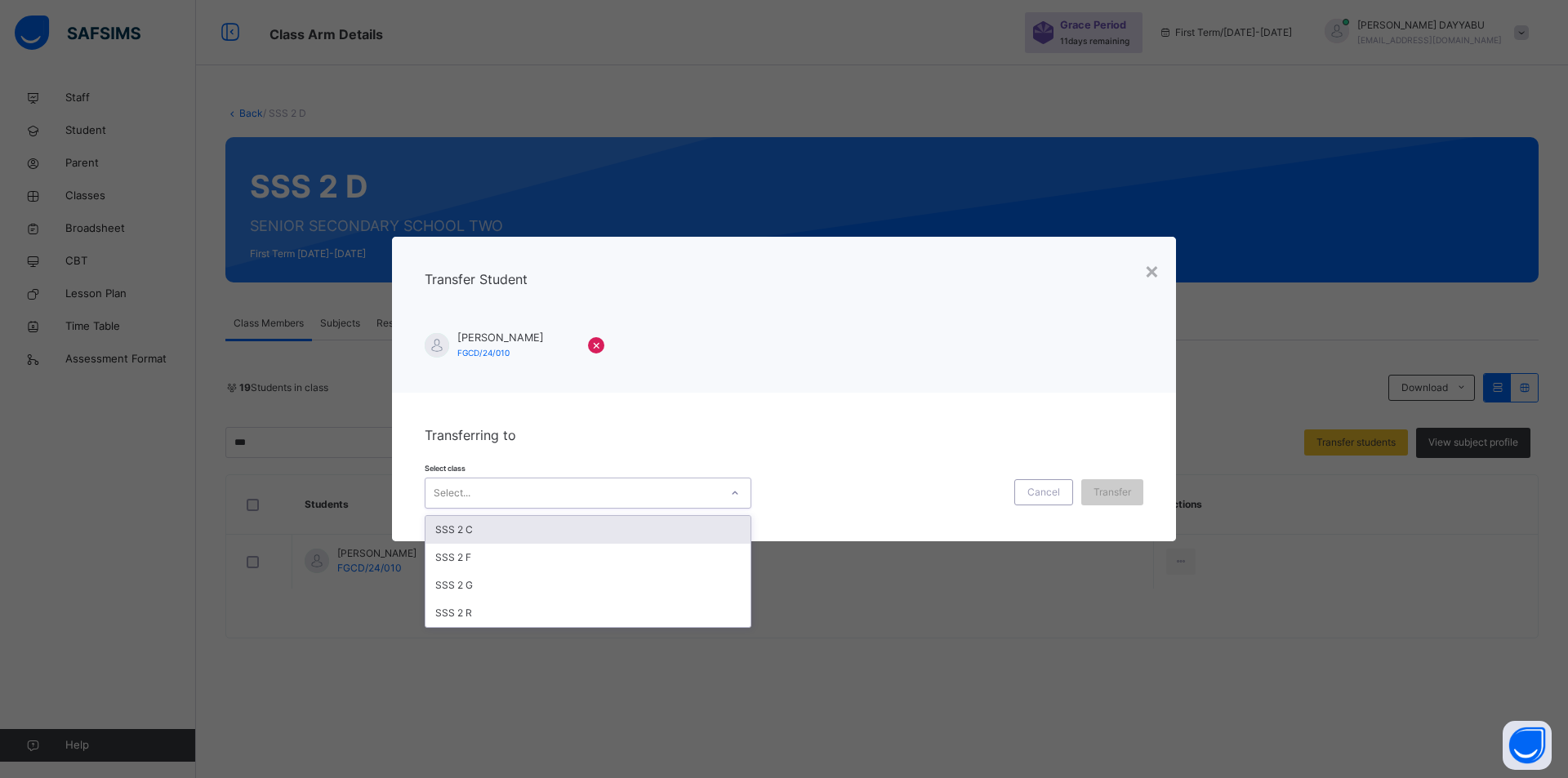
click at [687, 506] on div "Select..." at bounding box center [588, 493] width 326 height 31
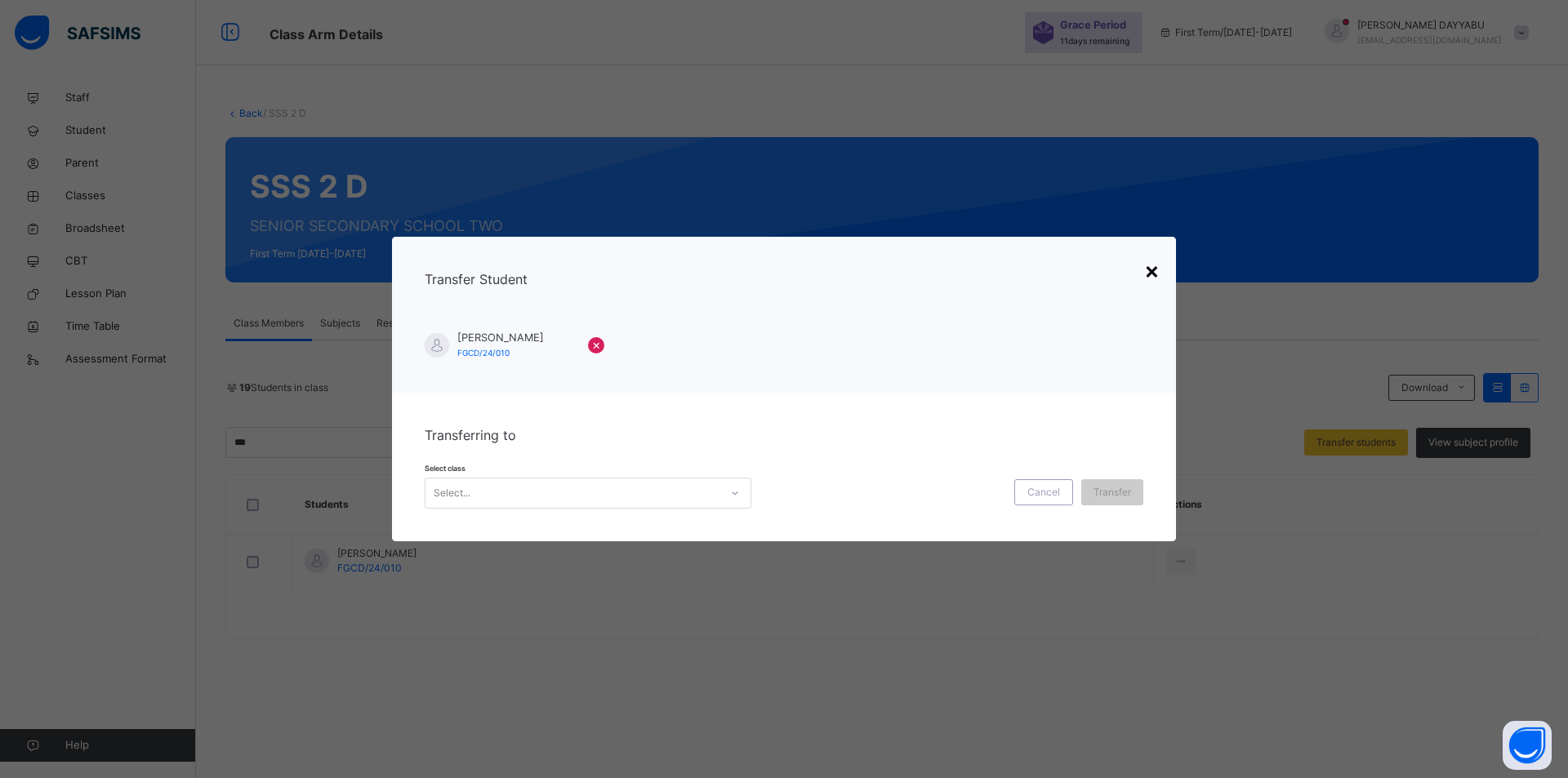
click at [1150, 272] on div "×" at bounding box center [1151, 270] width 16 height 35
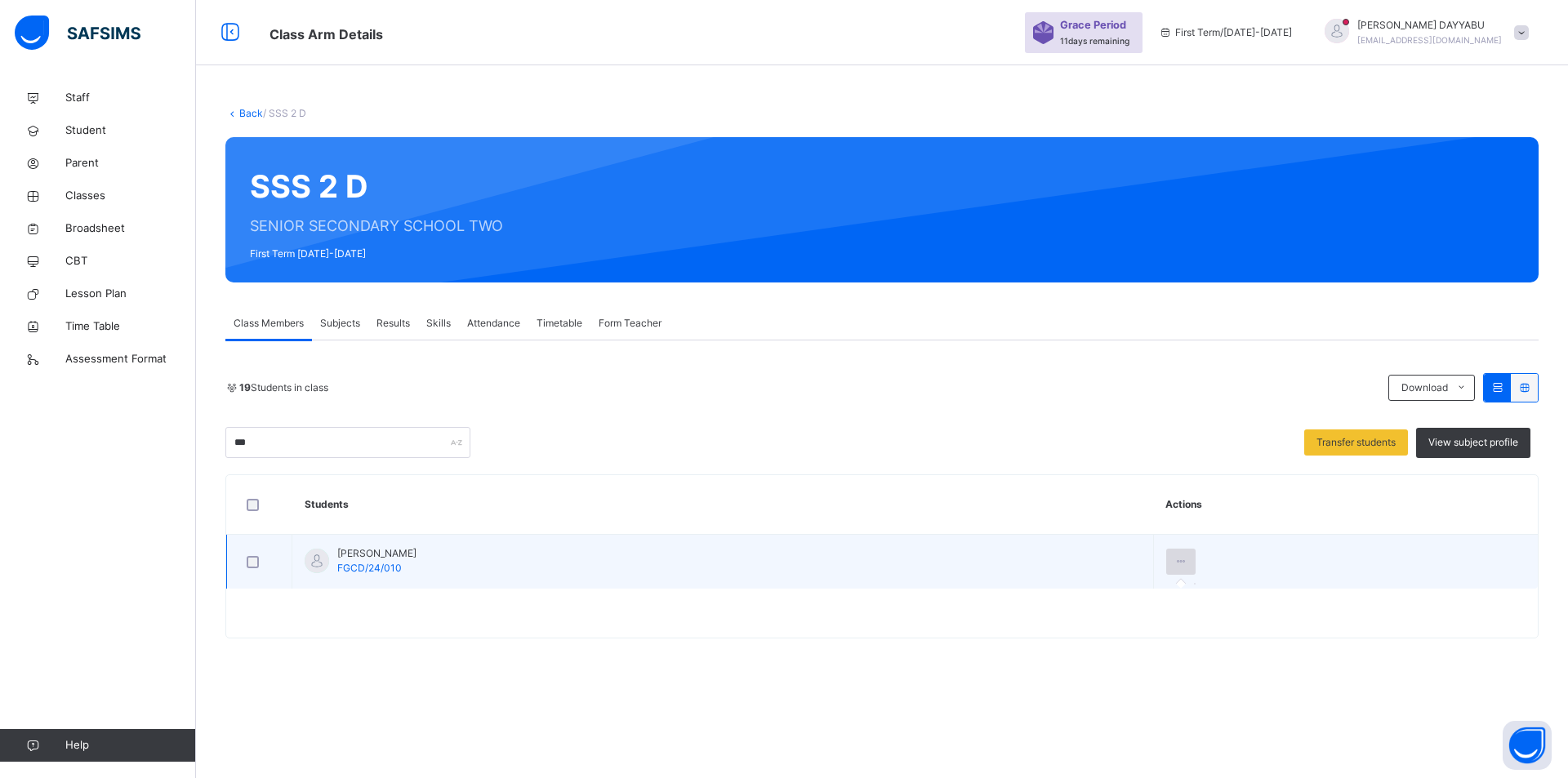
click at [1173, 558] on div at bounding box center [1181, 561] width 30 height 26
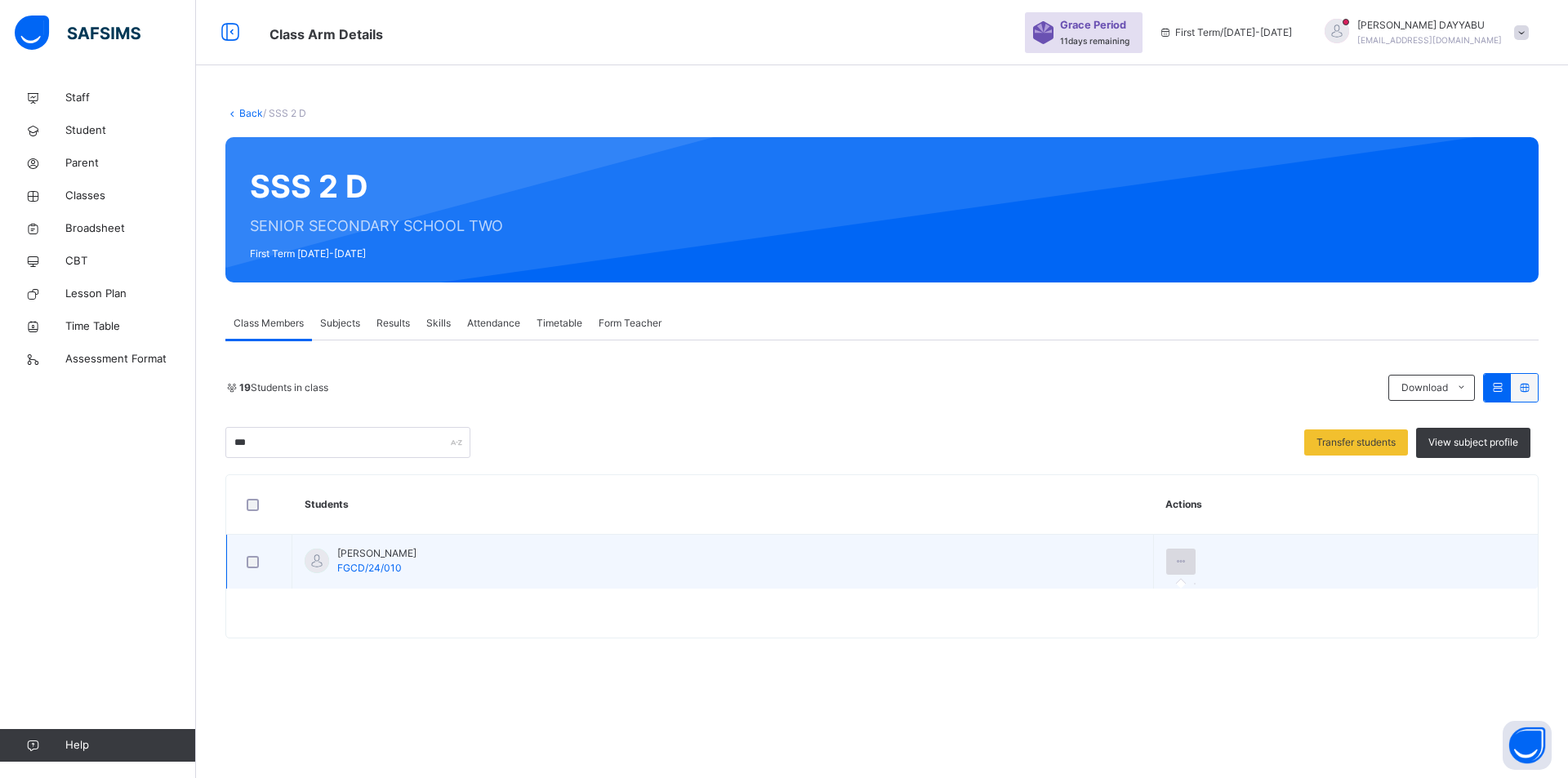
click at [1173, 558] on div at bounding box center [1181, 561] width 30 height 26
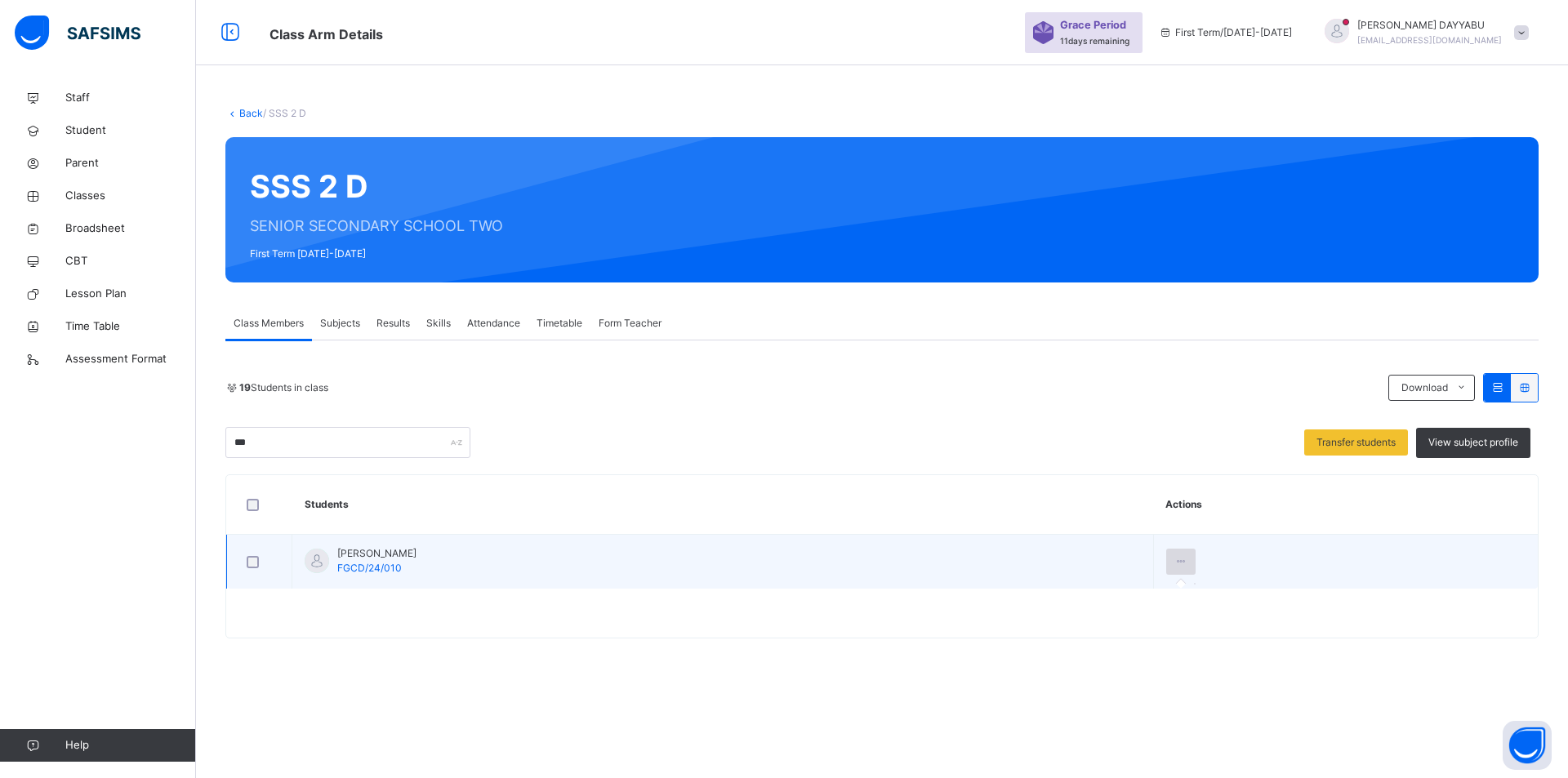
click at [1174, 558] on div at bounding box center [1181, 561] width 30 height 26
click at [1175, 558] on div at bounding box center [1181, 561] width 30 height 26
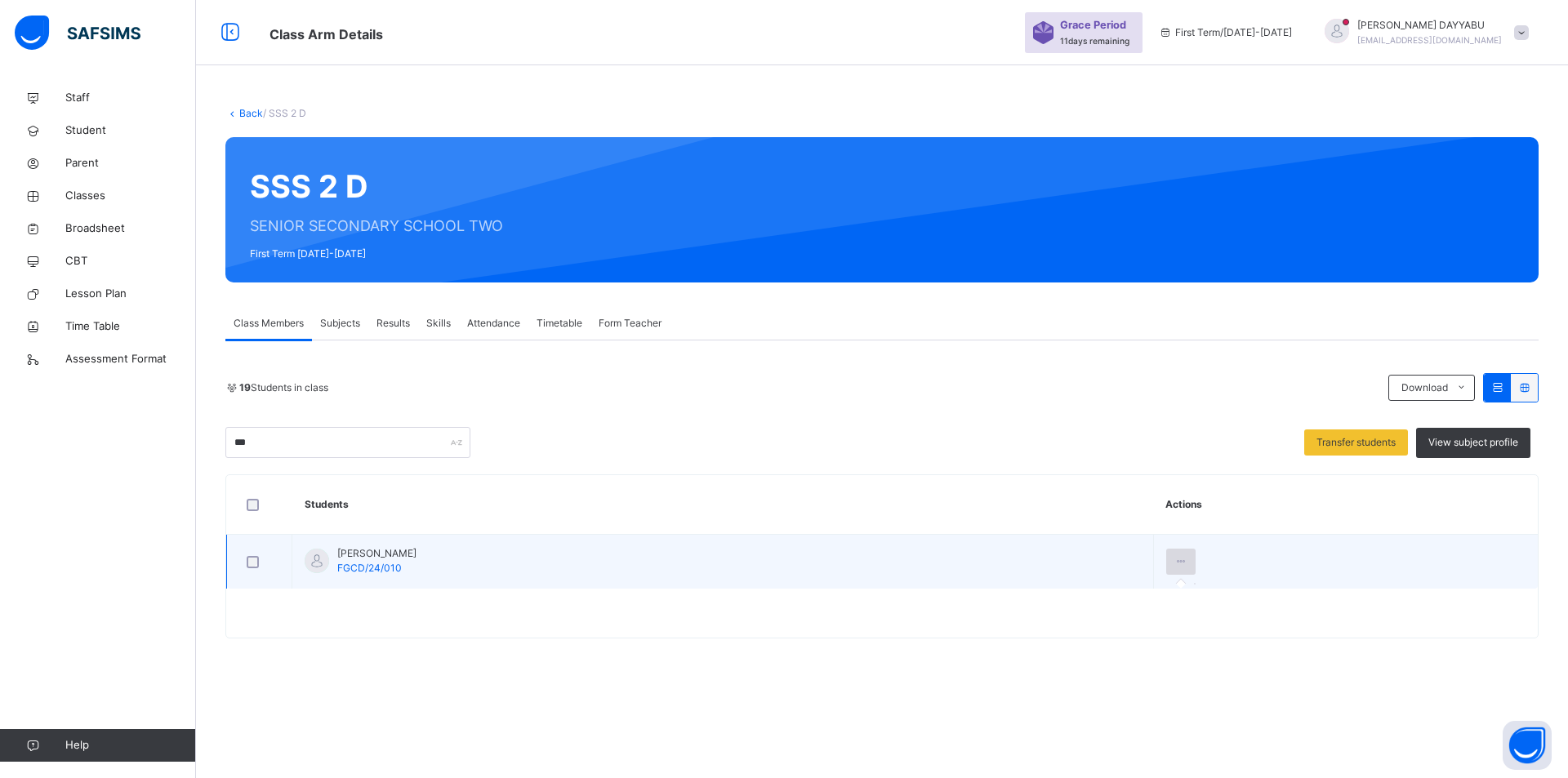
click at [1175, 558] on div at bounding box center [1181, 561] width 30 height 26
click at [1177, 558] on div at bounding box center [1181, 561] width 30 height 26
click at [1174, 566] on icon at bounding box center [1181, 561] width 14 height 15
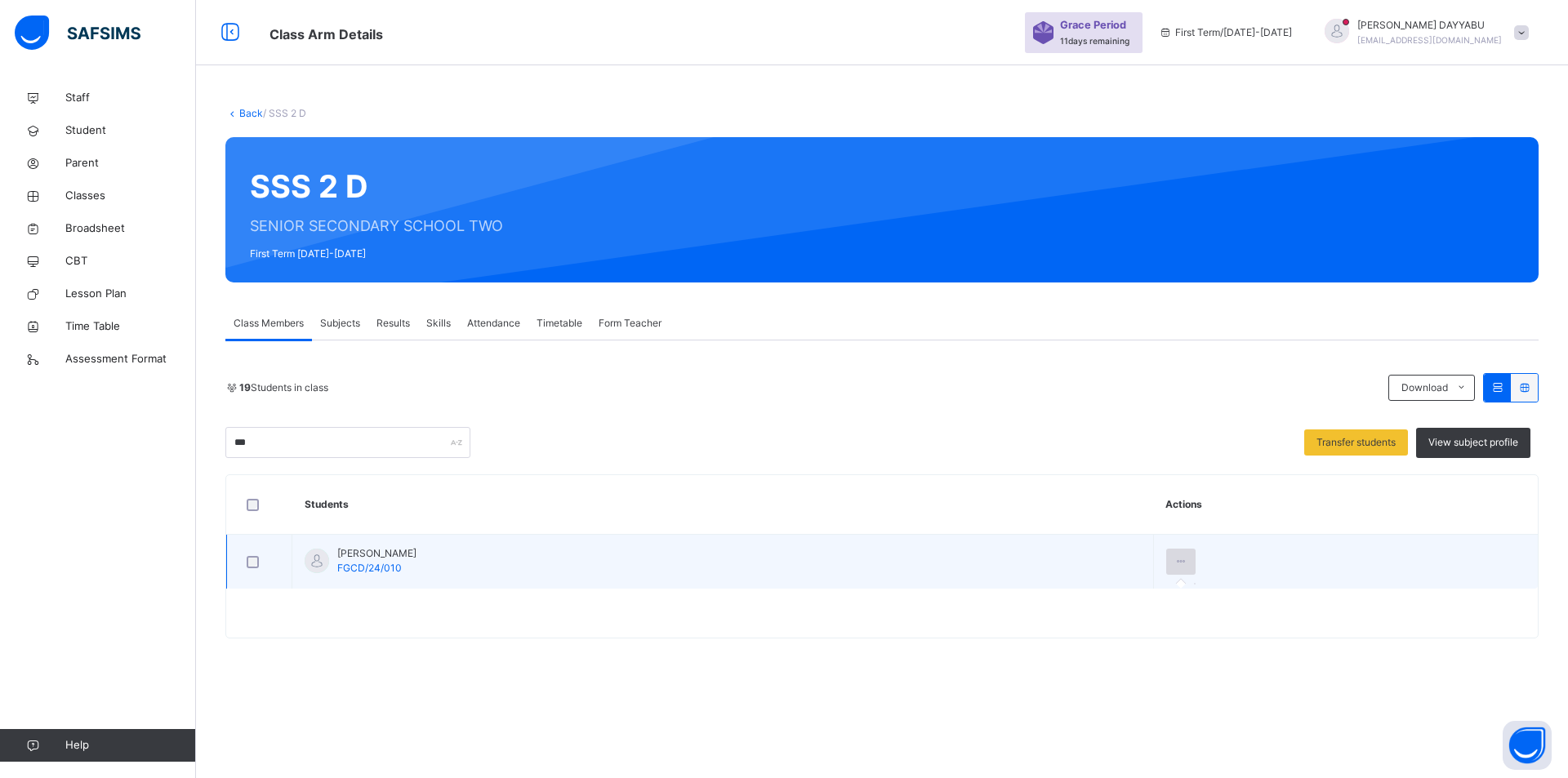
click at [1174, 566] on icon at bounding box center [1181, 561] width 14 height 15
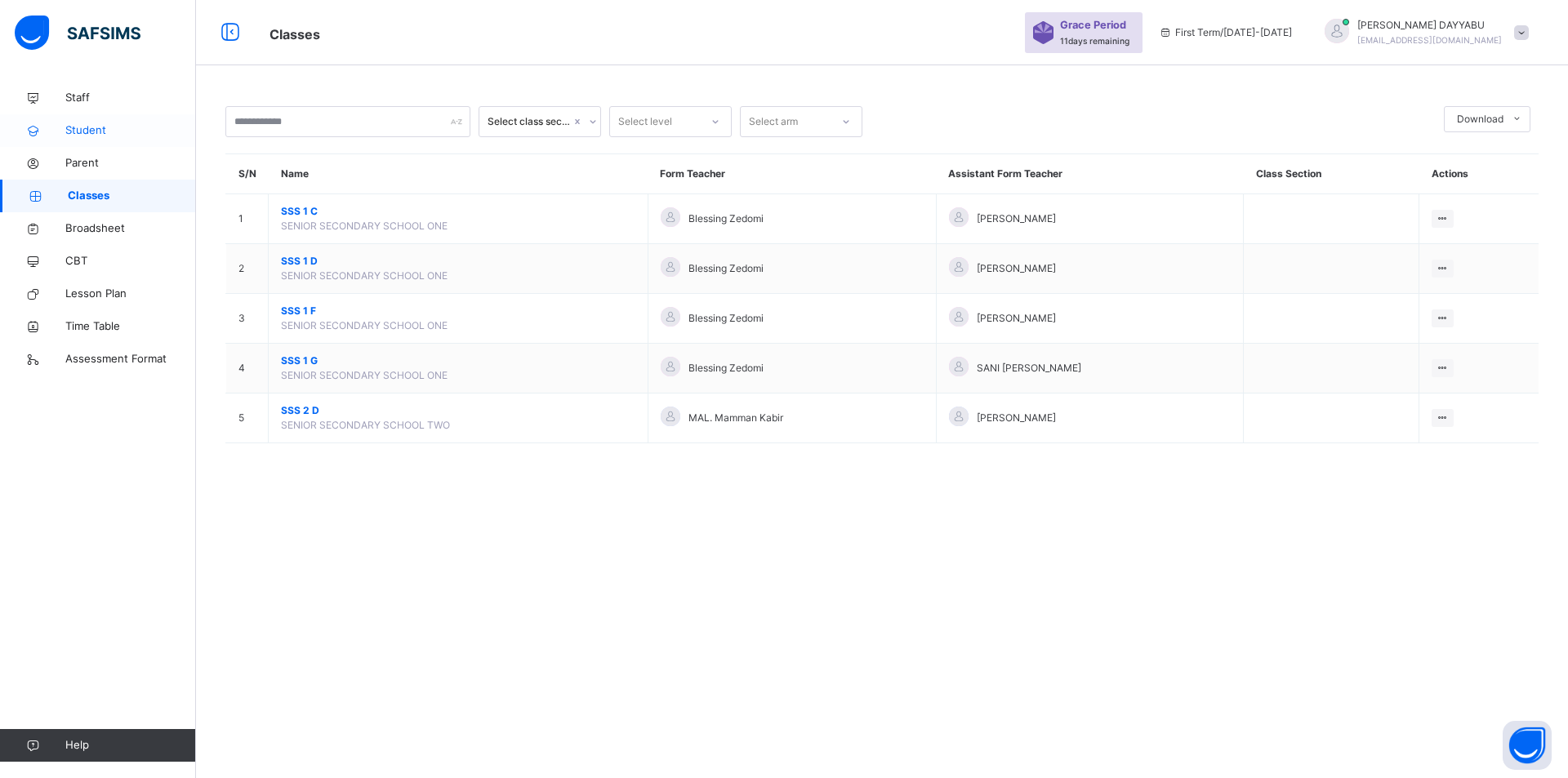
click at [83, 138] on span "Student" at bounding box center [130, 130] width 130 height 16
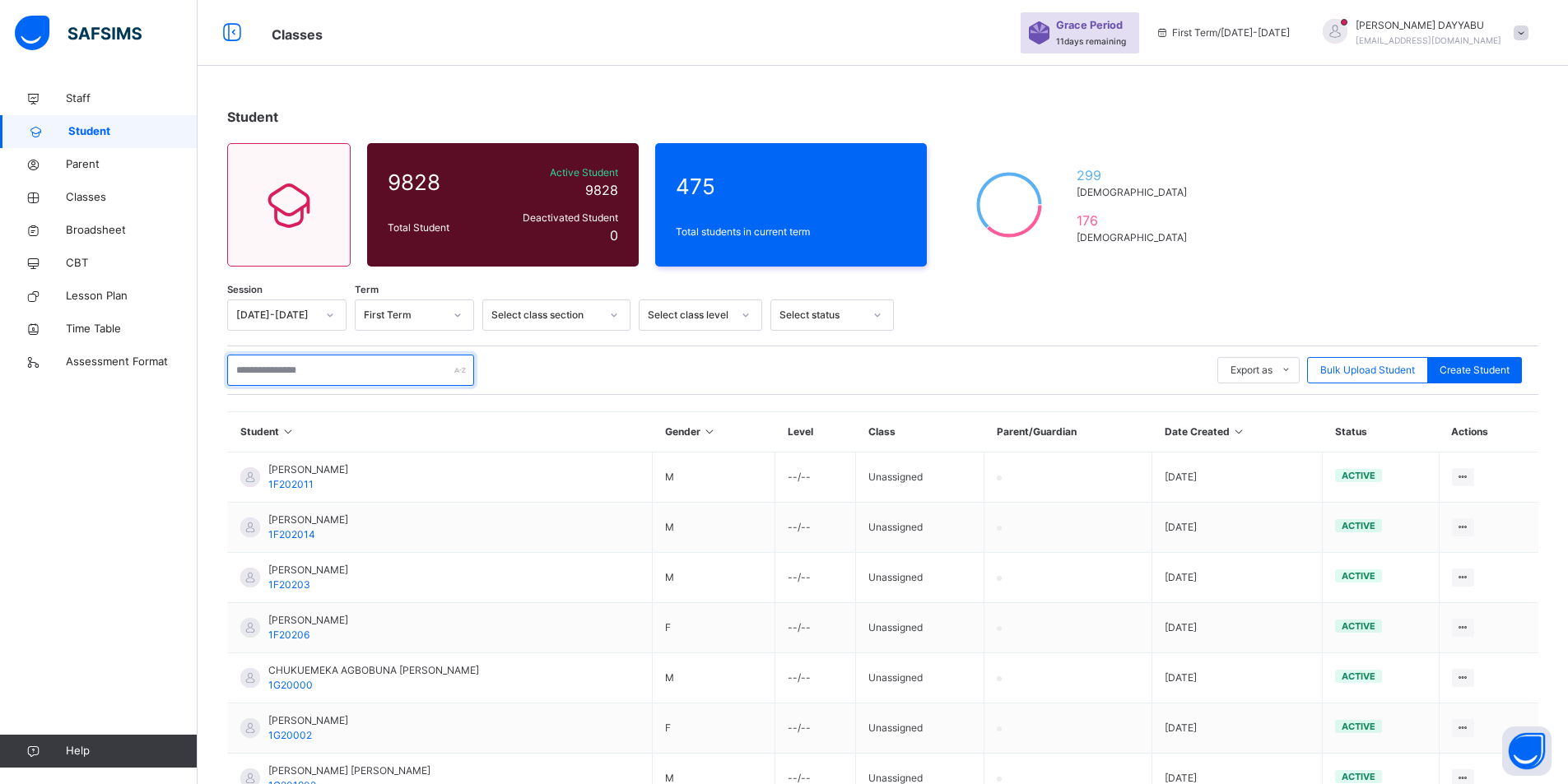
click at [302, 376] on input "text" at bounding box center [350, 369] width 247 height 31
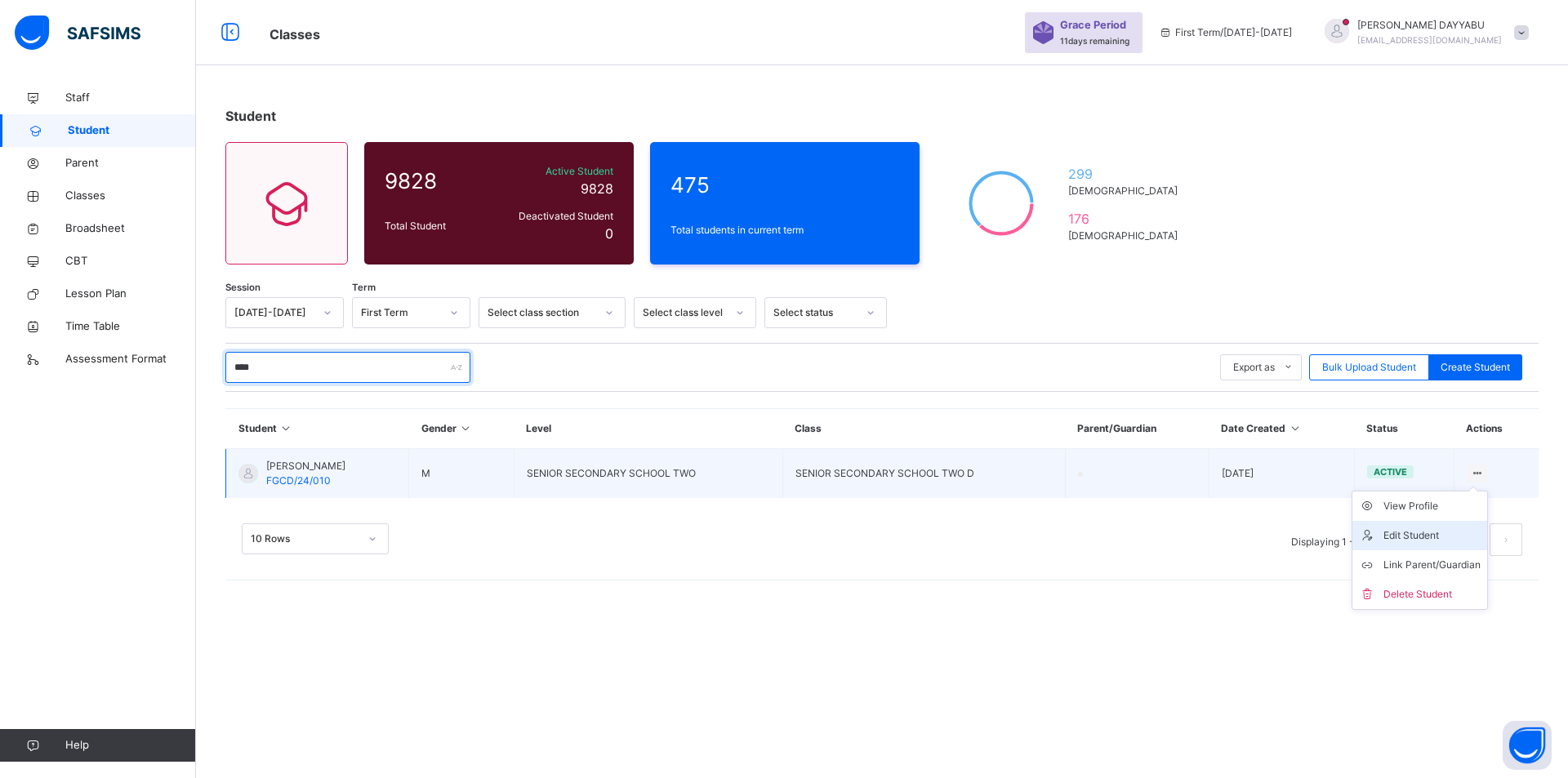
type input "****"
click at [1441, 533] on div "Edit Student" at bounding box center [1432, 535] width 97 height 16
select select "**"
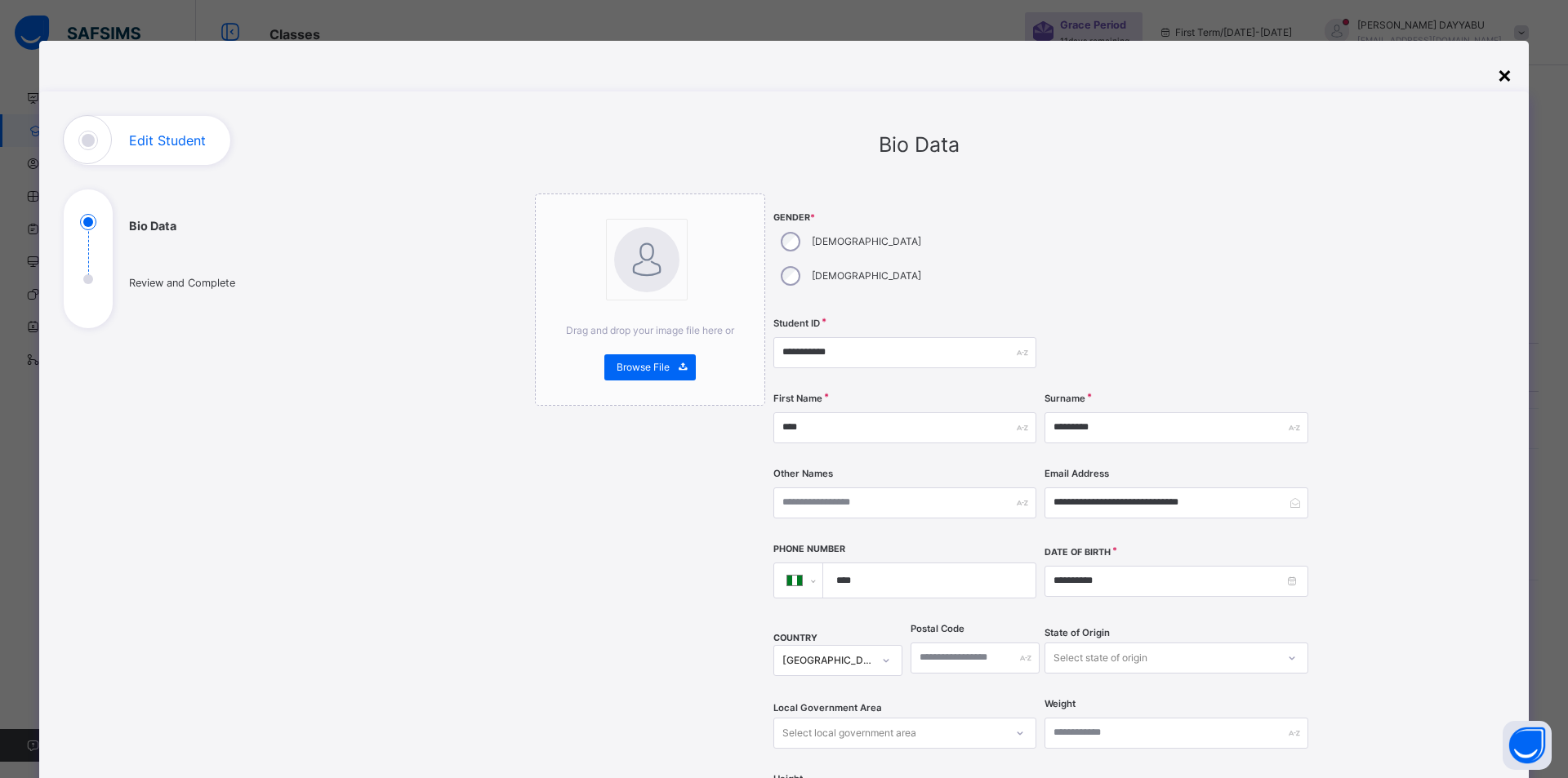
click at [1497, 79] on div "×" at bounding box center [1504, 74] width 16 height 35
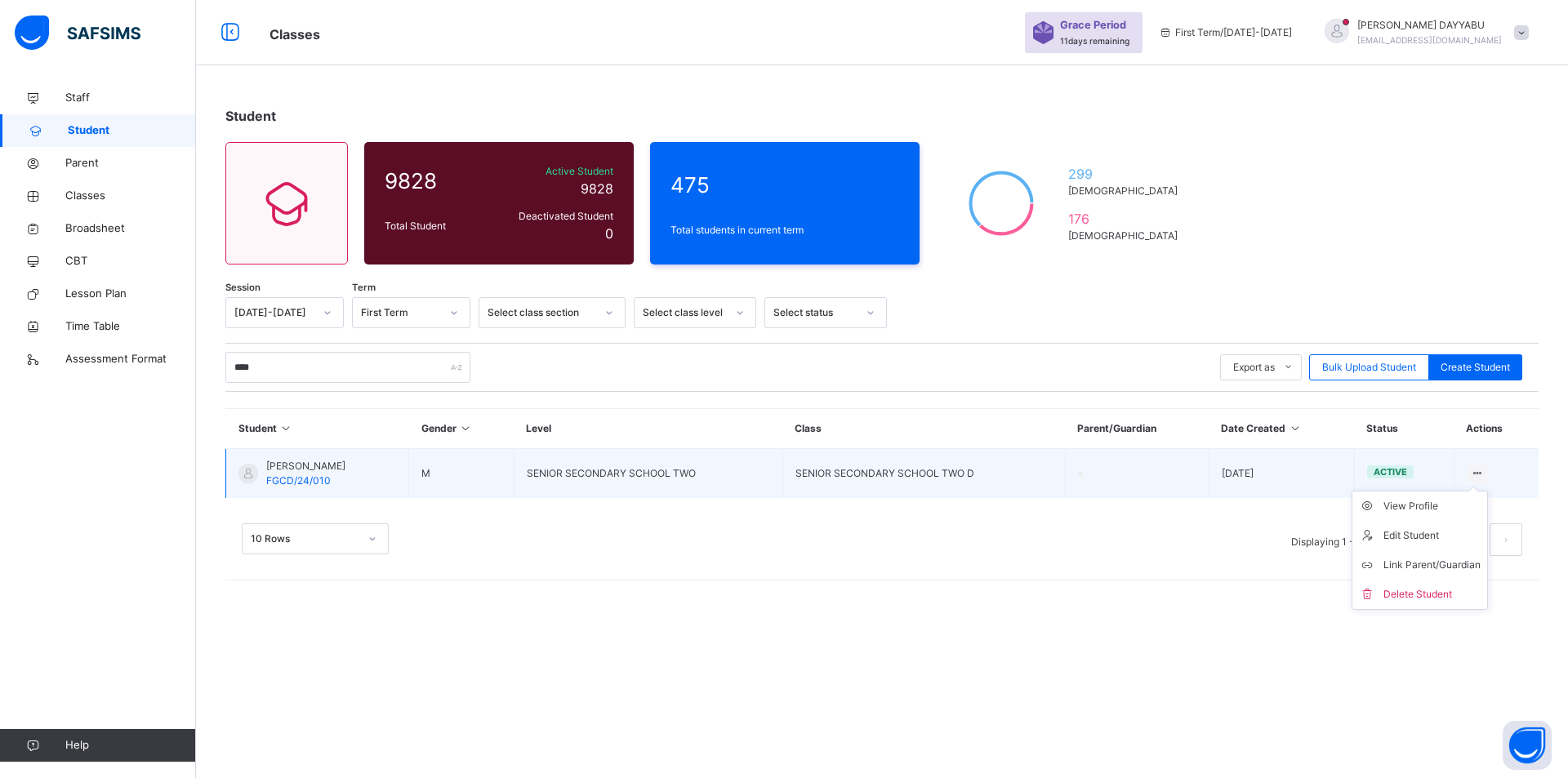
click at [1477, 491] on ul "View Profile Edit Student Link Parent/Guardian Delete Student" at bounding box center [1419, 550] width 136 height 119
click at [1425, 507] on div "View Profile" at bounding box center [1432, 505] width 97 height 16
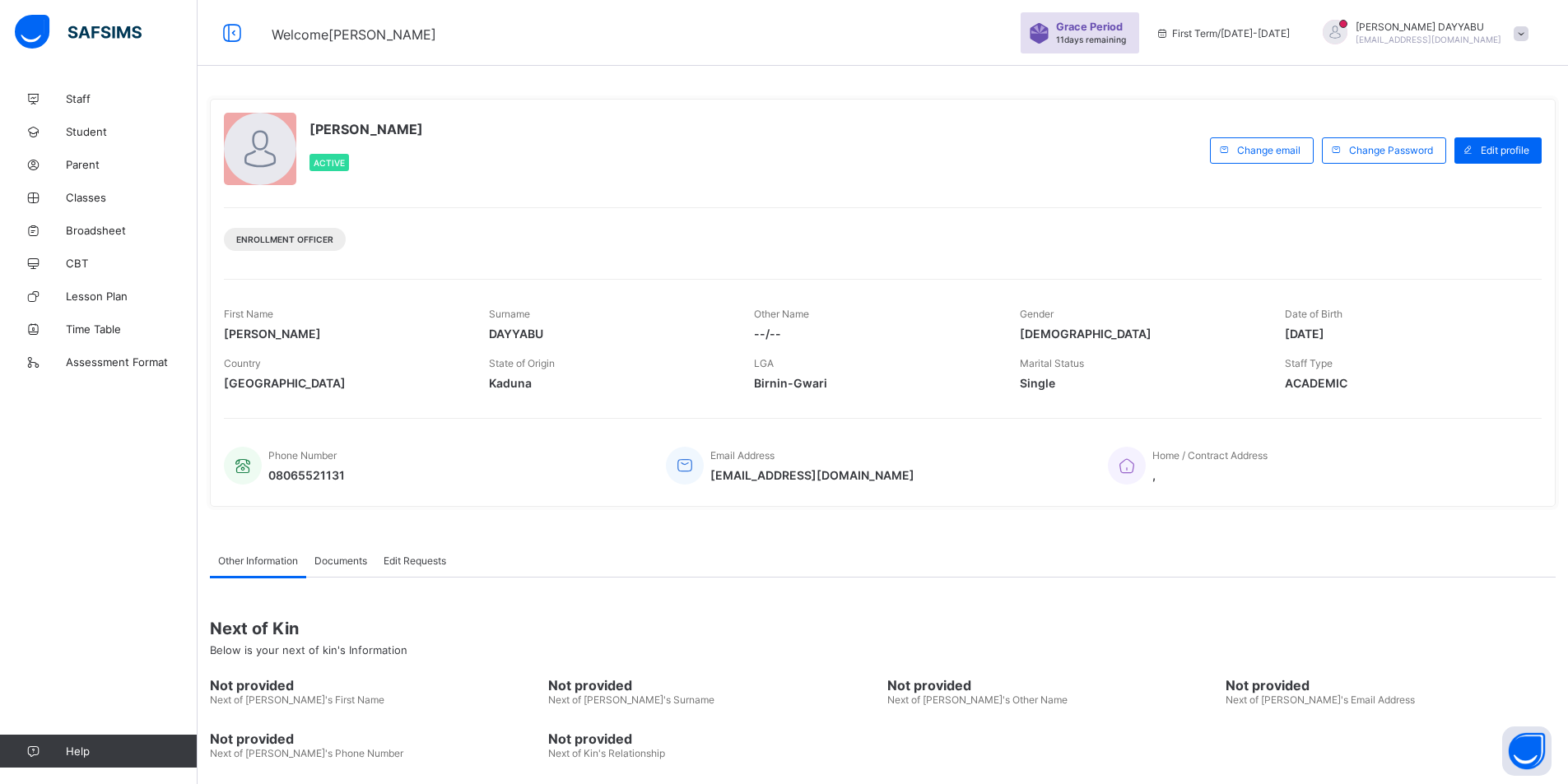
click at [1500, 35] on span "[EMAIL_ADDRESS][DOMAIN_NAME]" at bounding box center [1429, 40] width 146 height 9
click at [1508, 156] on span "Logout" at bounding box center [1475, 162] width 109 height 19
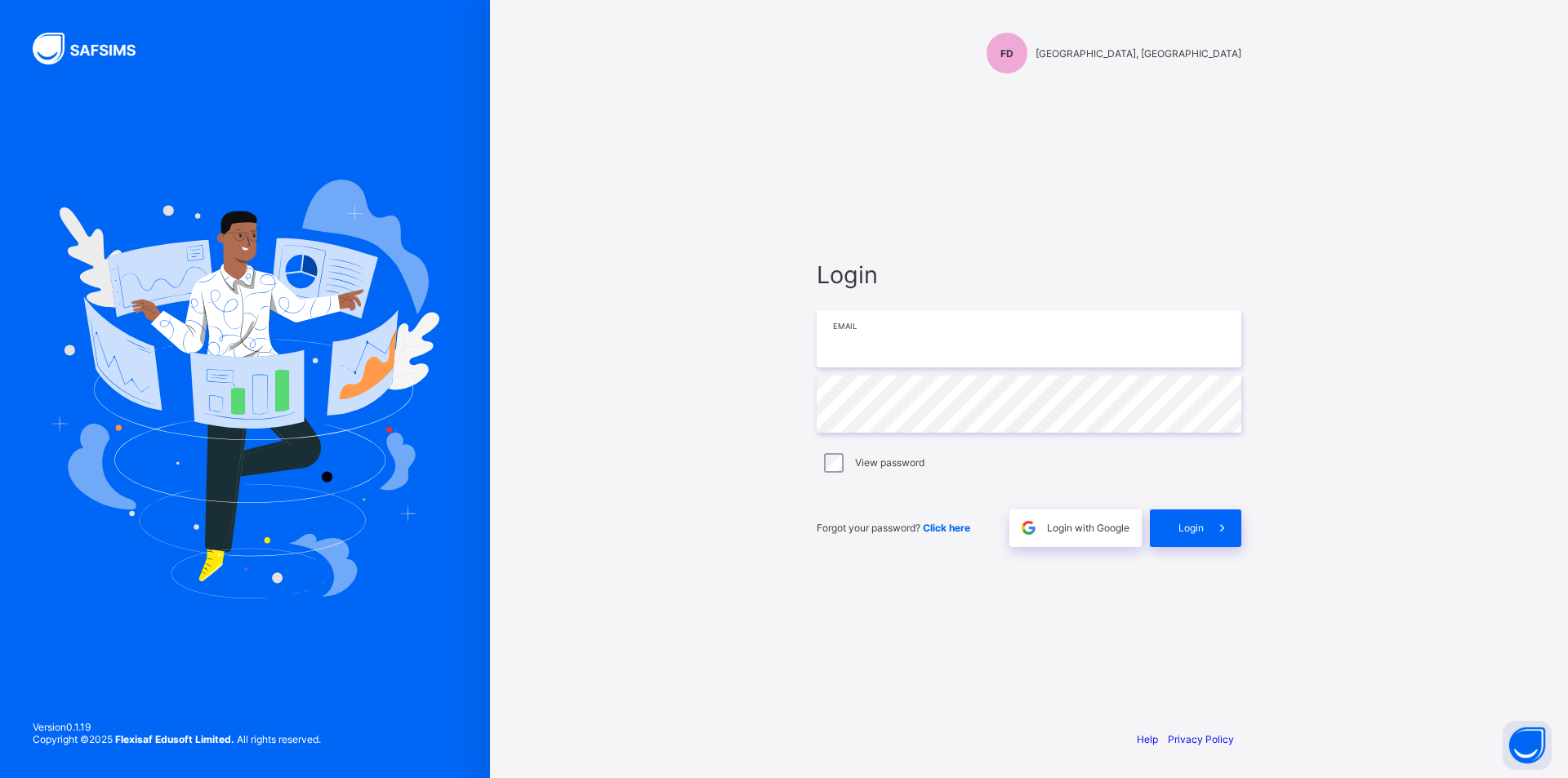
type input "**********"
click at [1202, 535] on div "Login" at bounding box center [1196, 529] width 92 height 37
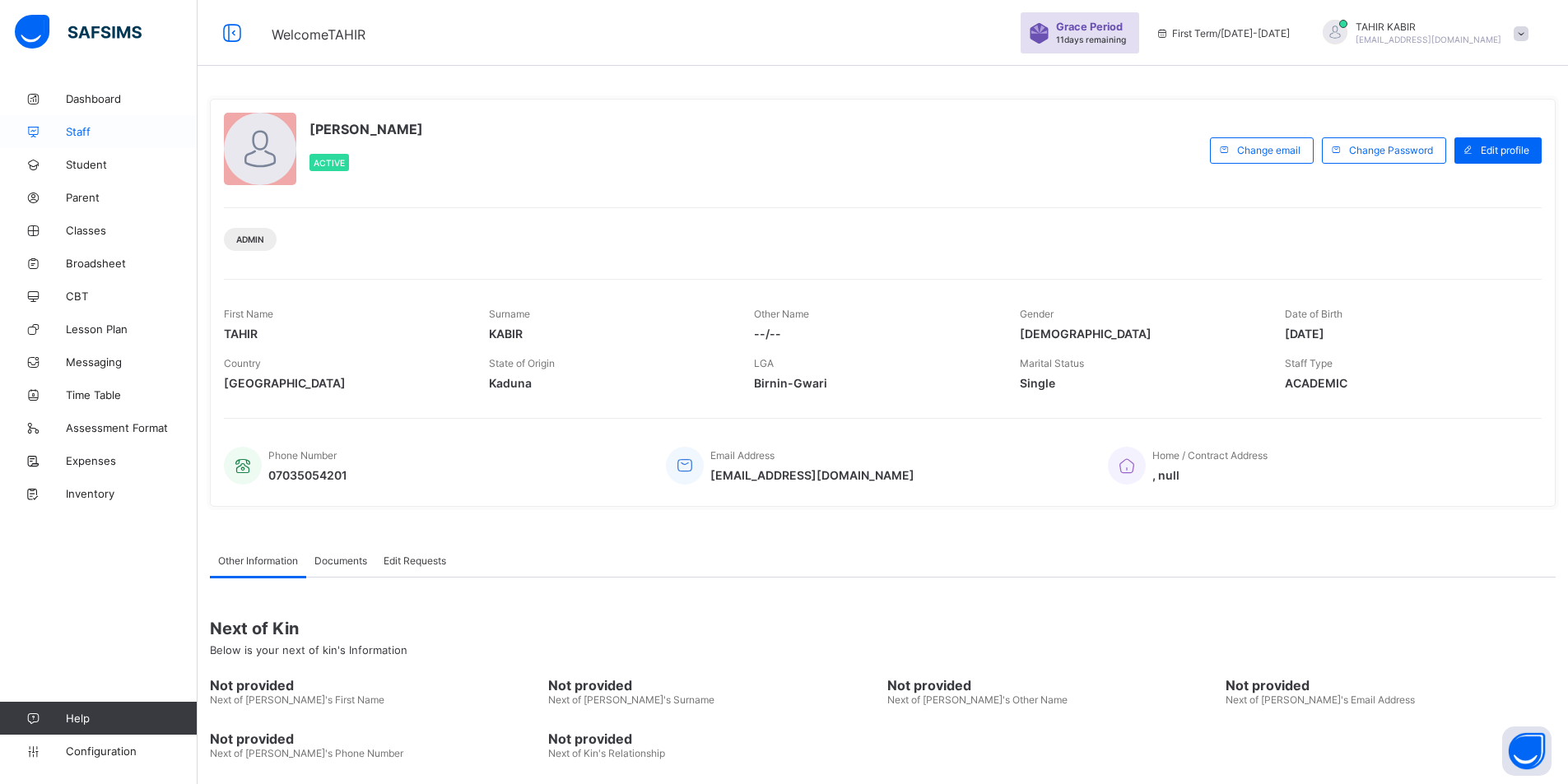
click at [43, 131] on icon at bounding box center [33, 131] width 66 height 12
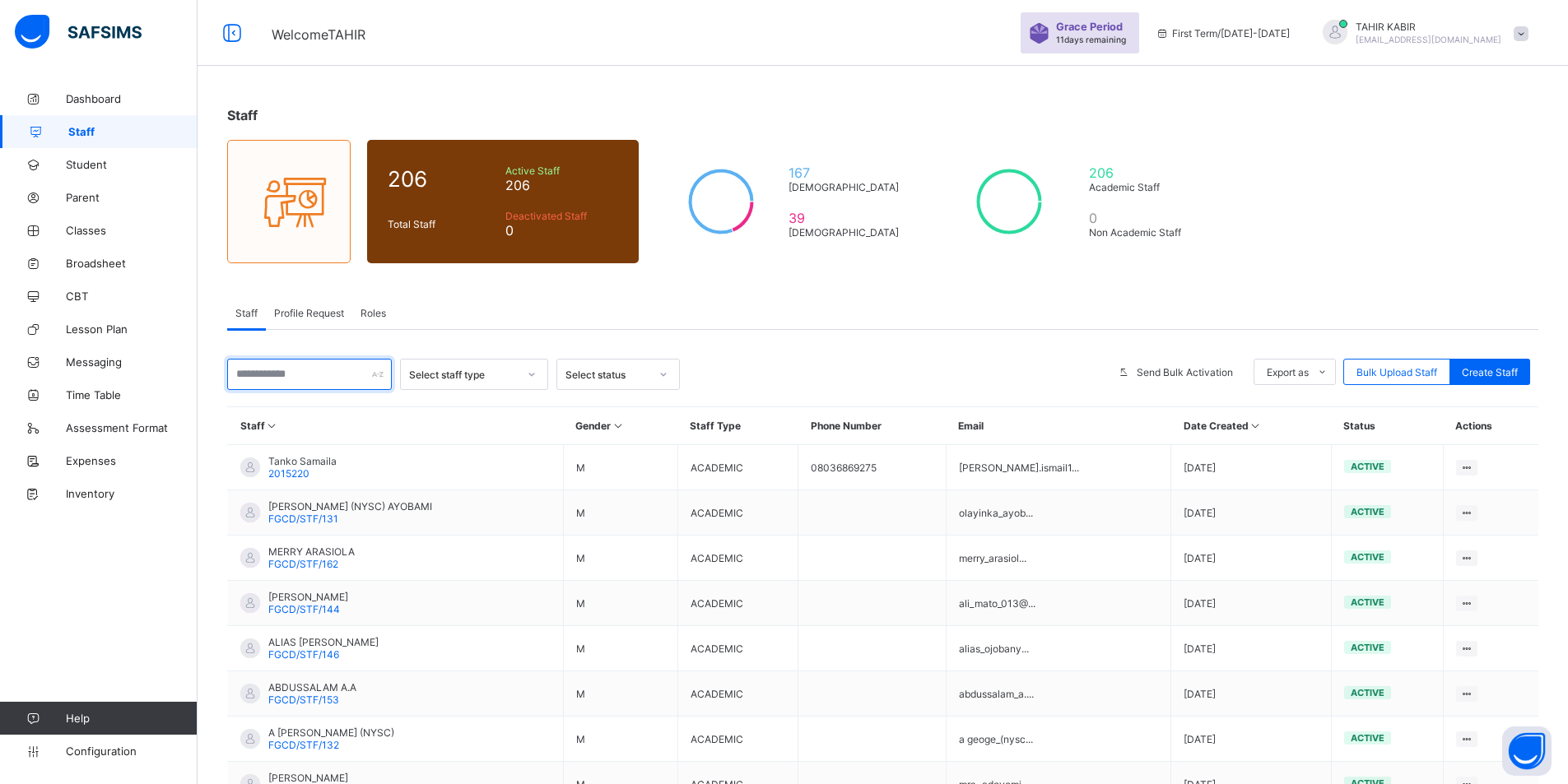
click at [308, 382] on input "text" at bounding box center [309, 374] width 164 height 31
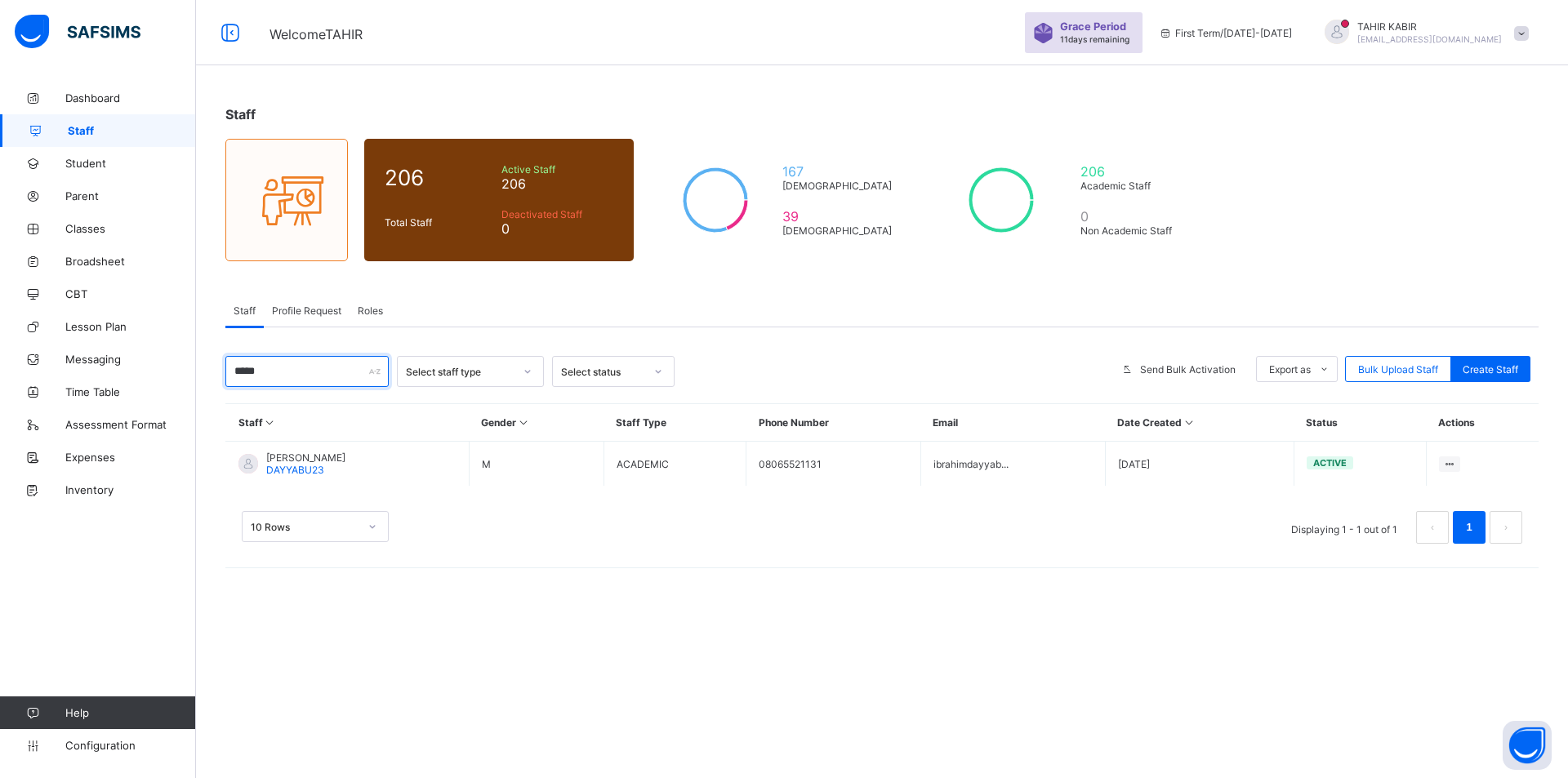
type input "*****"
click at [370, 307] on span "Roles" at bounding box center [370, 310] width 25 height 12
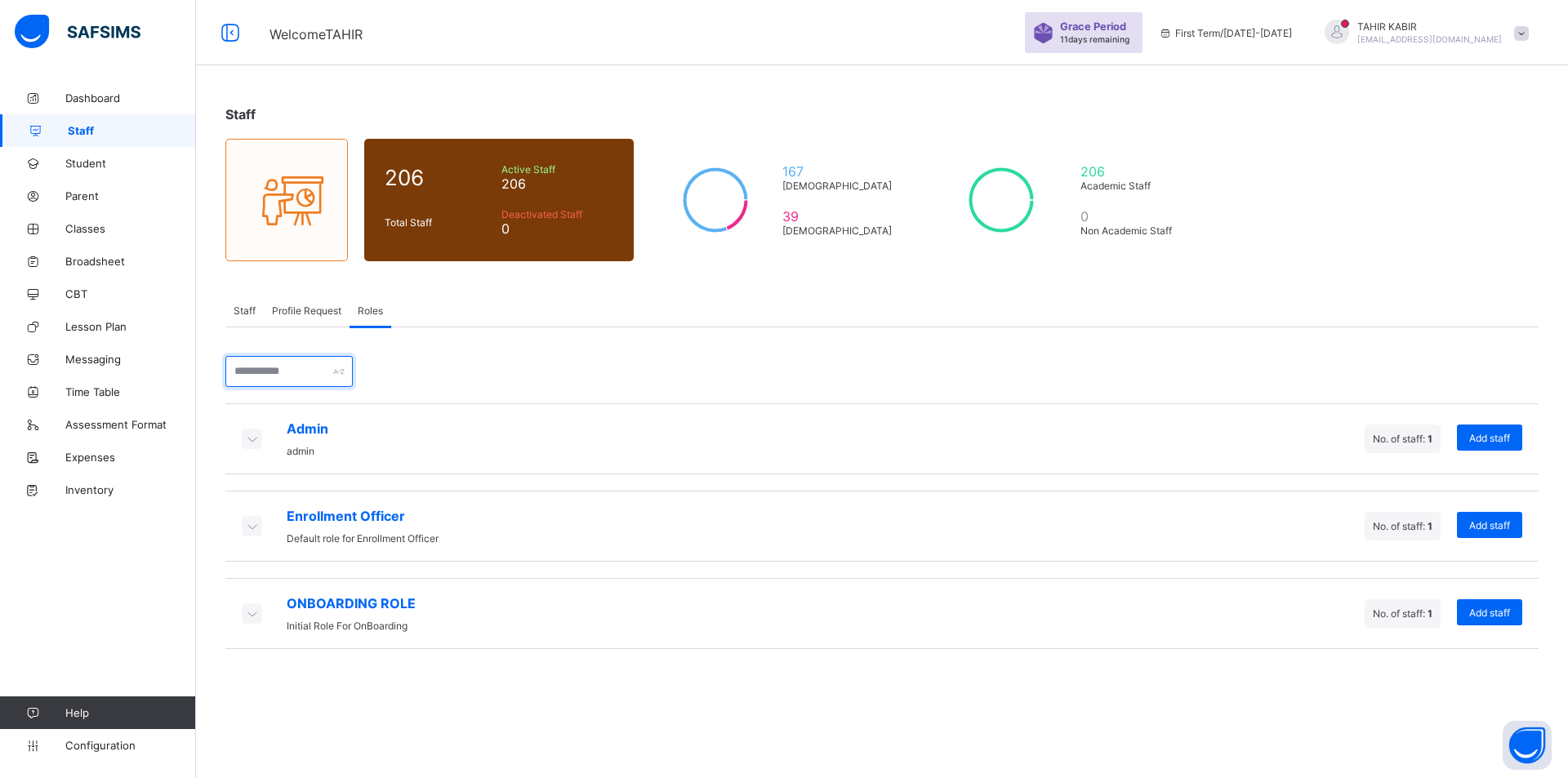
click at [294, 373] on input "text" at bounding box center [289, 371] width 127 height 31
click at [82, 134] on span "Staff" at bounding box center [131, 130] width 128 height 13
click at [81, 142] on link "Staff" at bounding box center [97, 130] width 196 height 33
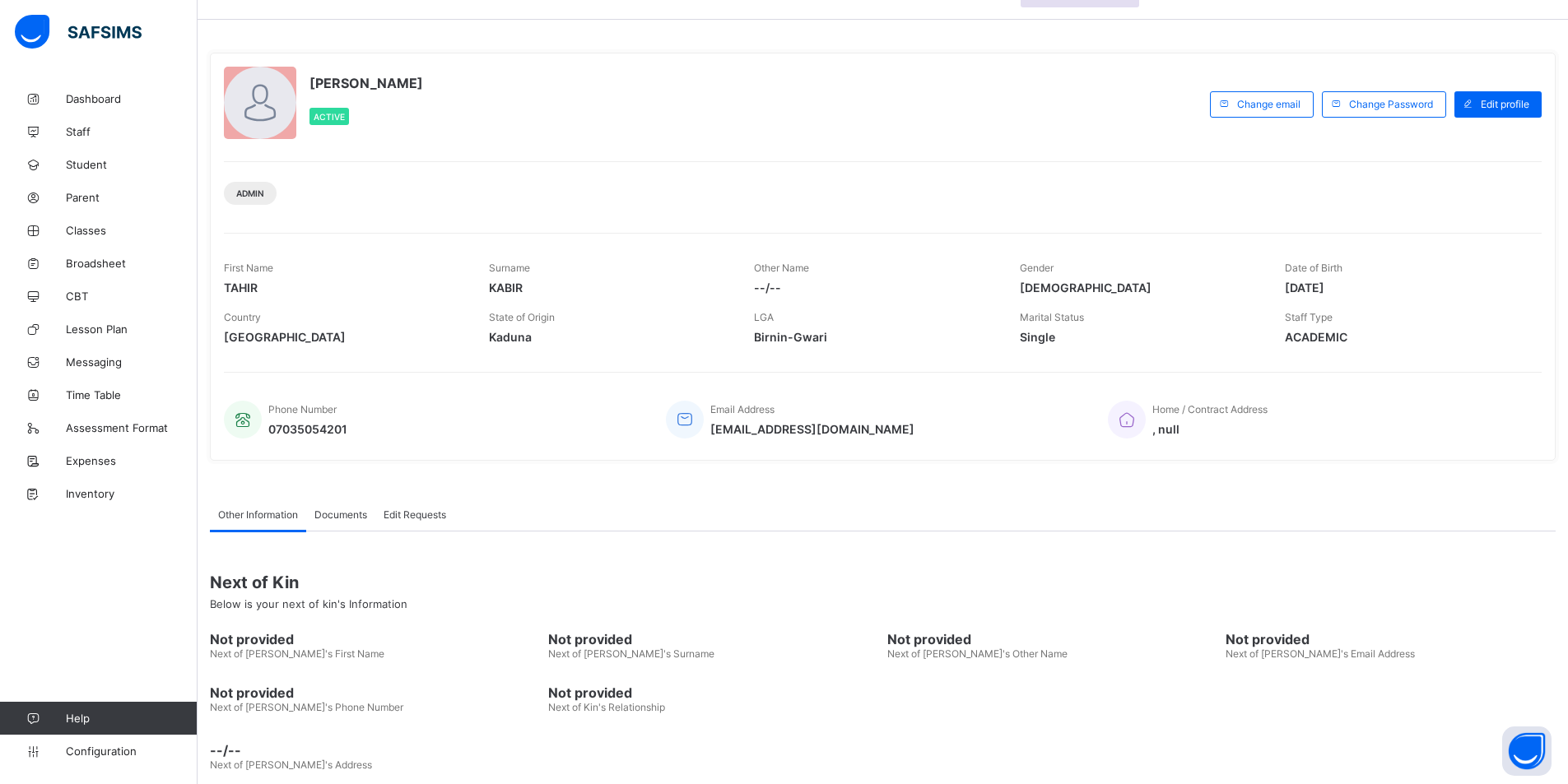
scroll to position [70, 0]
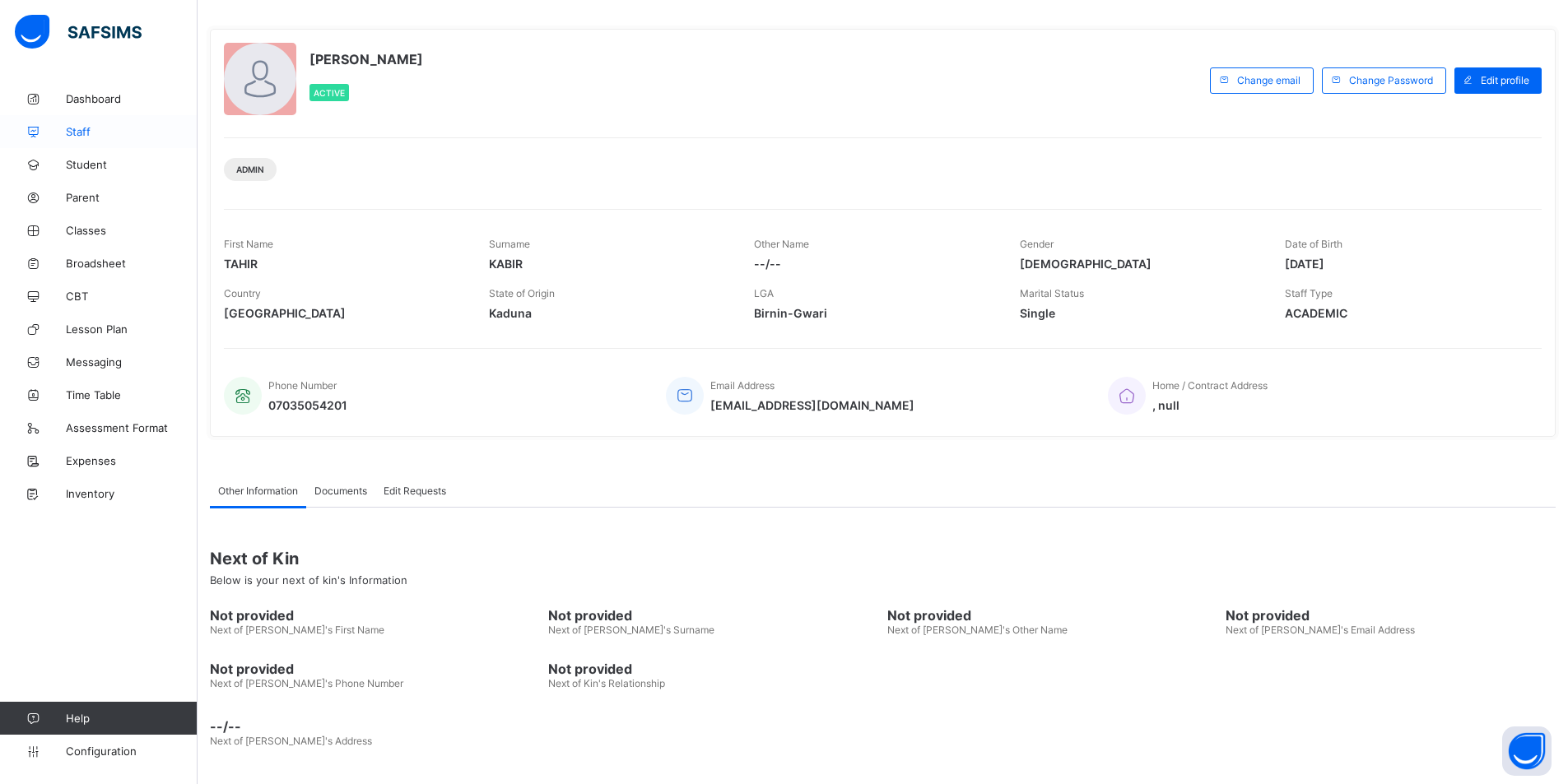
click at [75, 130] on span "Staff" at bounding box center [131, 131] width 131 height 13
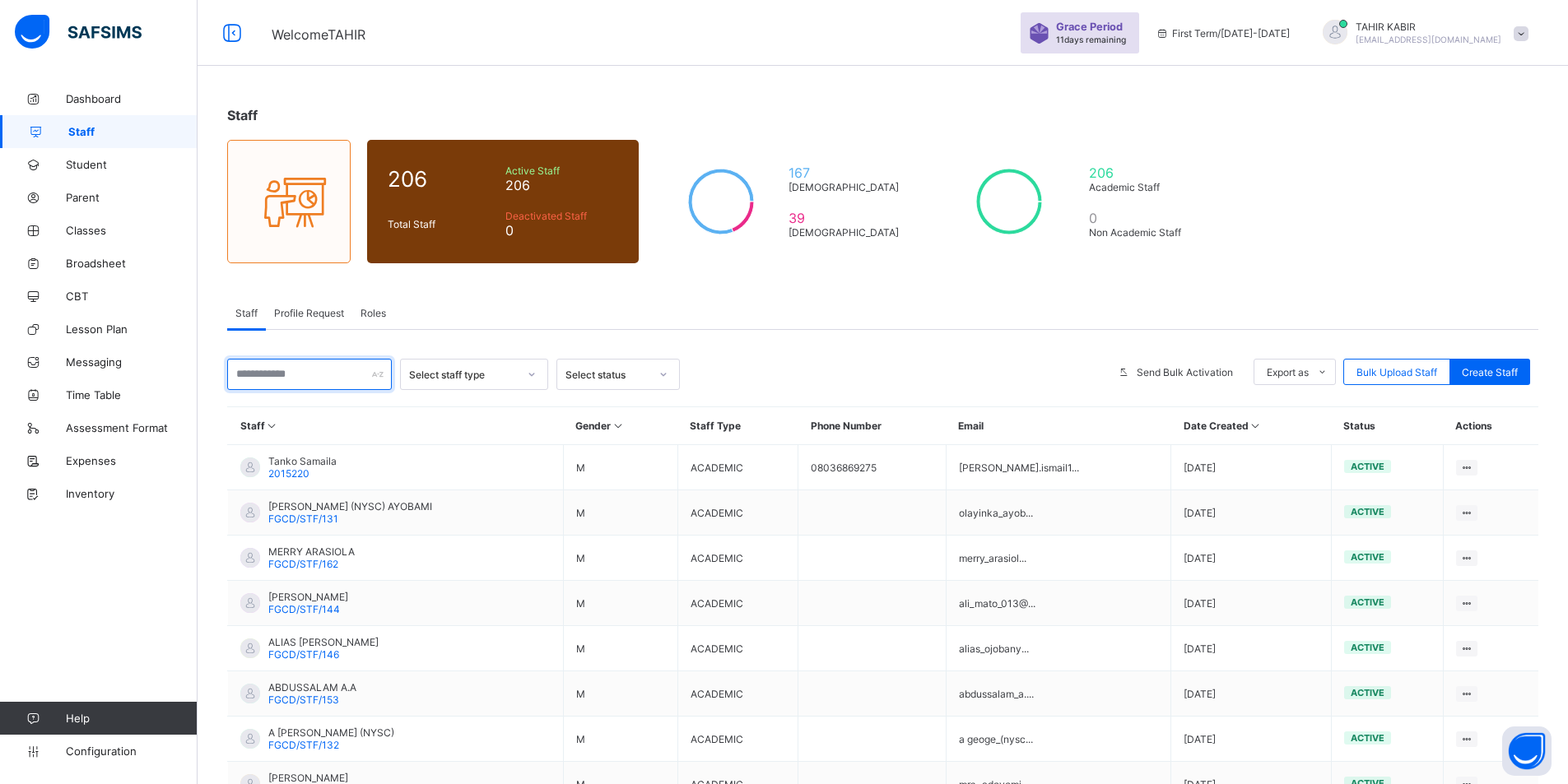
click at [329, 376] on input "text" at bounding box center [309, 374] width 164 height 31
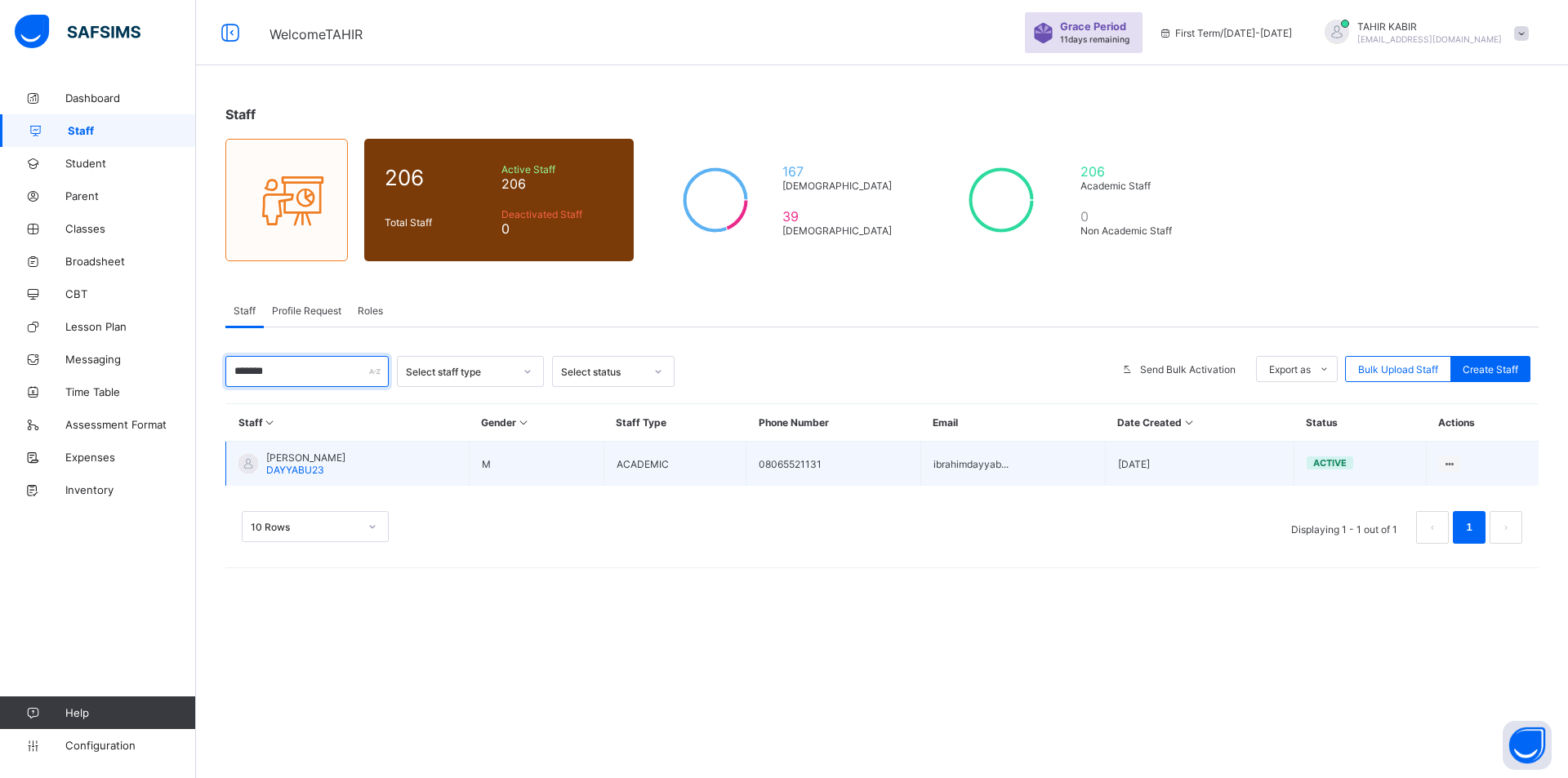
type input "*******"
click at [314, 469] on span "DAYYABU23" at bounding box center [295, 470] width 58 height 12
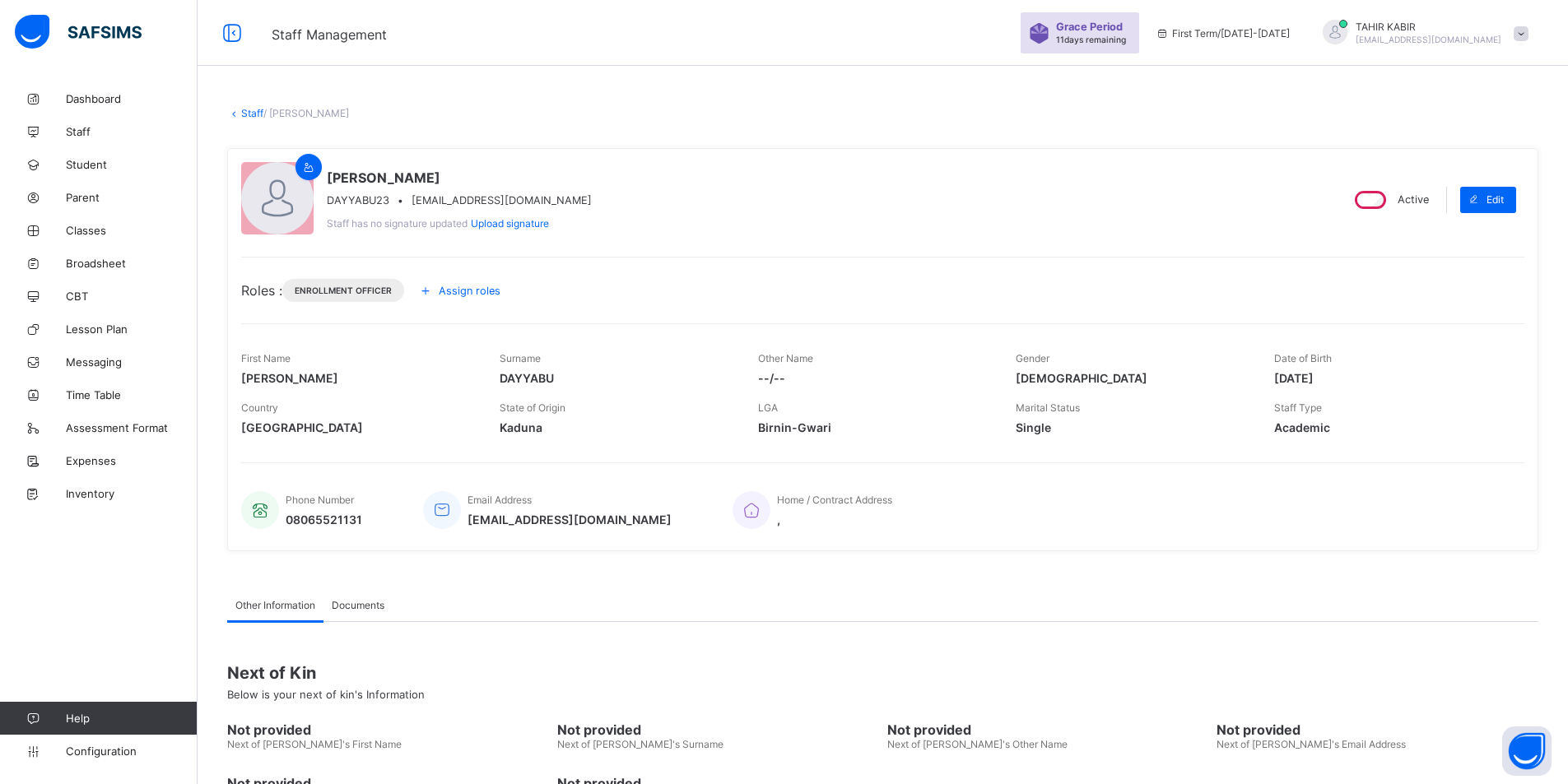
click at [495, 297] on span "Assign roles" at bounding box center [469, 290] width 61 height 12
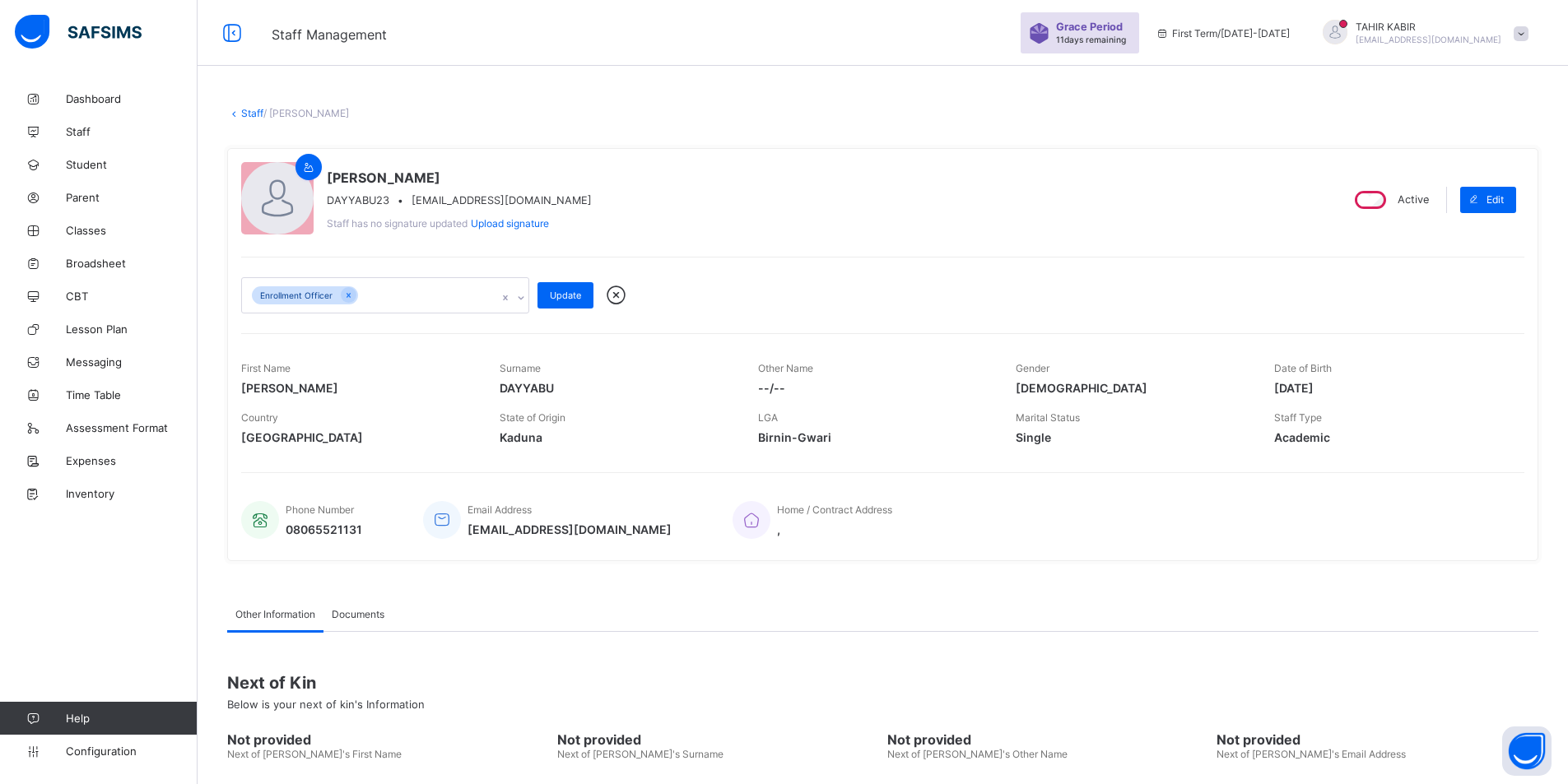
click at [404, 285] on div "Enrollment Officer" at bounding box center [370, 295] width 255 height 35
click at [295, 355] on div "Admin" at bounding box center [385, 359] width 286 height 26
click at [577, 300] on span "Update" at bounding box center [565, 296] width 31 height 11
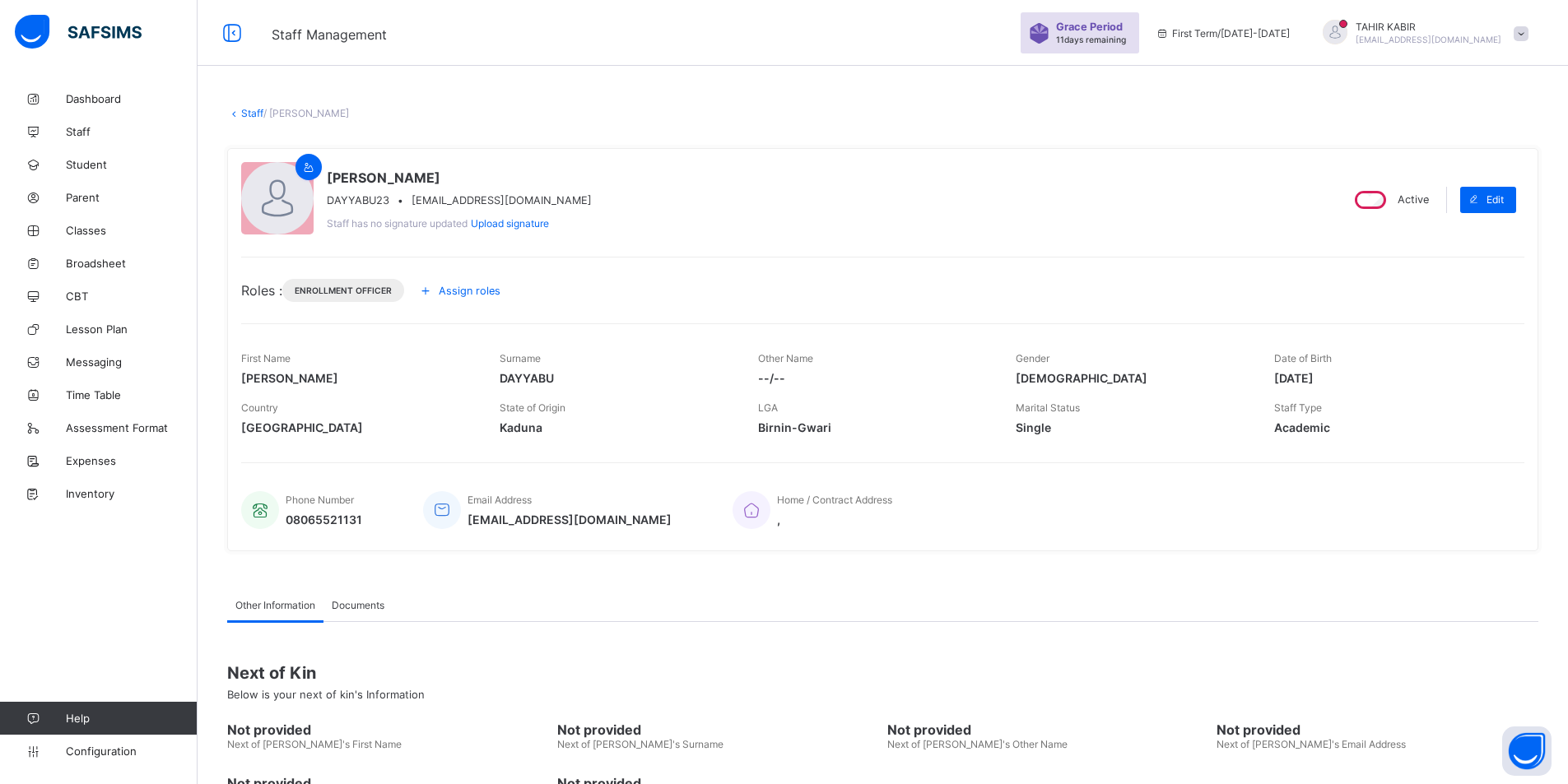
click at [1493, 42] on span "taheerkabeer10@gmail.com" at bounding box center [1429, 40] width 146 height 9
click at [1451, 183] on span "Logout" at bounding box center [1475, 190] width 109 height 19
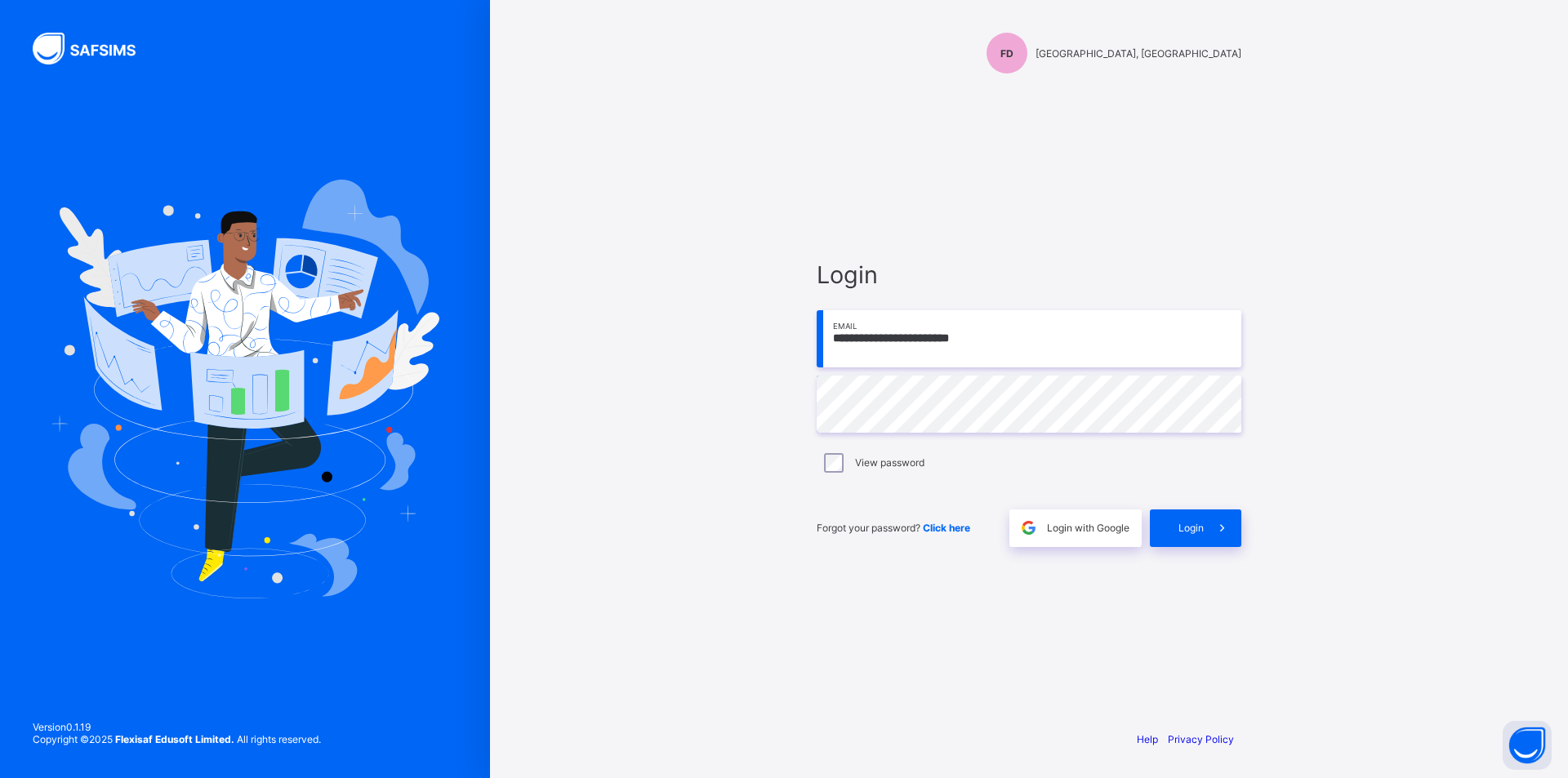
click at [1037, 326] on input "**********" at bounding box center [1028, 338] width 425 height 57
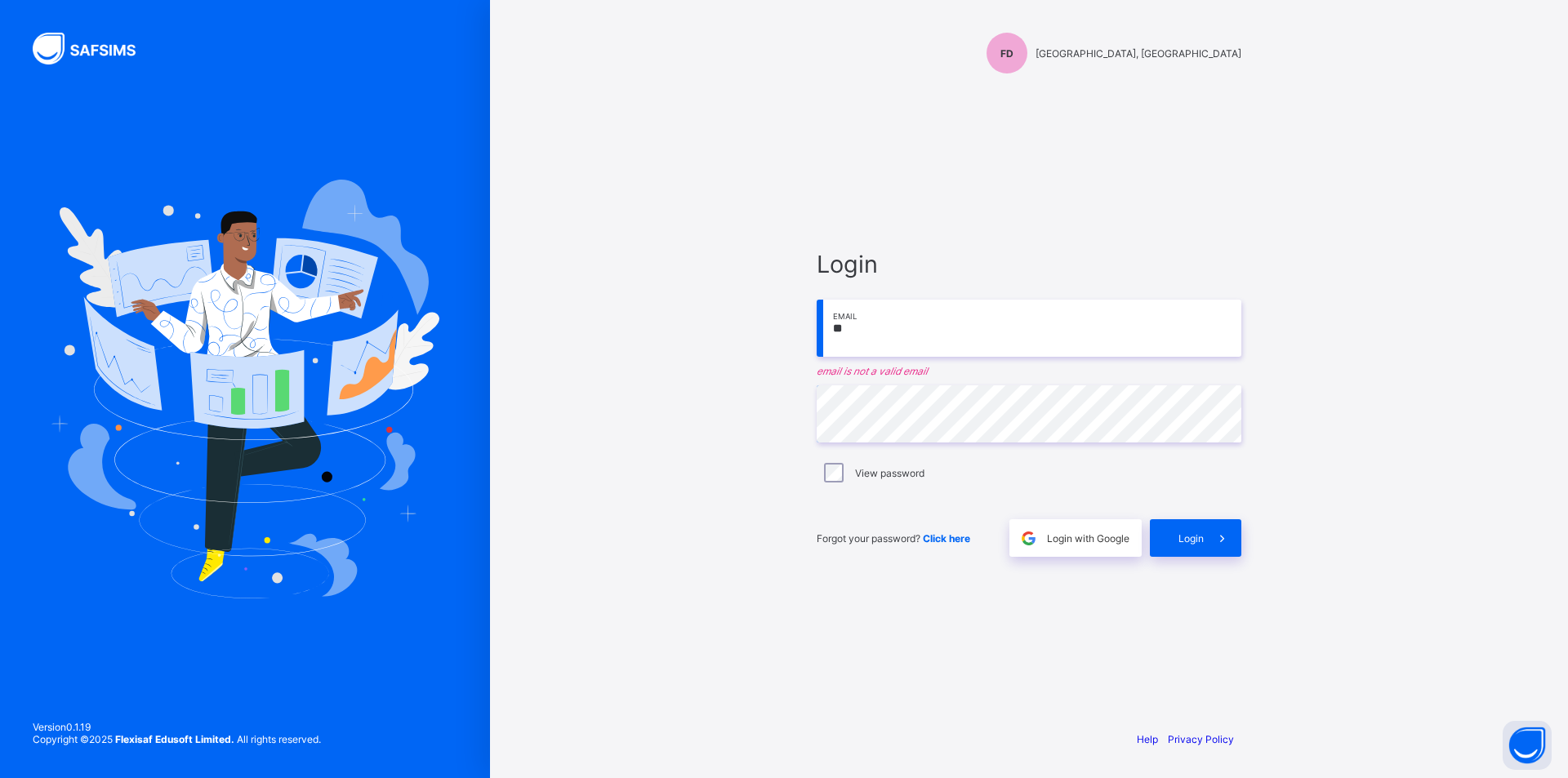
type input "*"
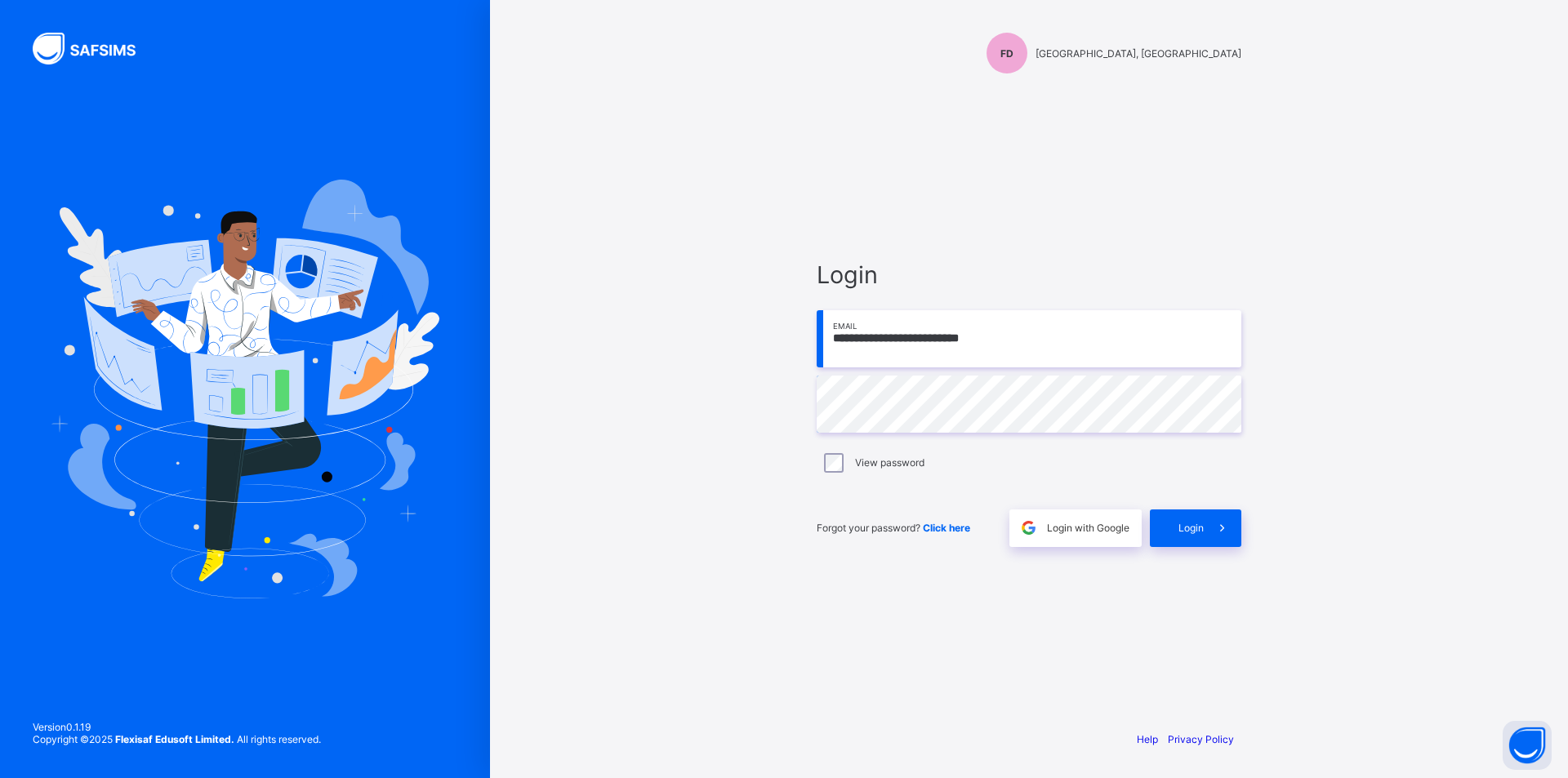
type input "**********"
click at [790, 411] on div "**********" at bounding box center [1028, 389] width 490 height 778
click at [799, 394] on div "**********" at bounding box center [1028, 389] width 490 height 778
click at [1183, 536] on div "Login" at bounding box center [1196, 529] width 92 height 37
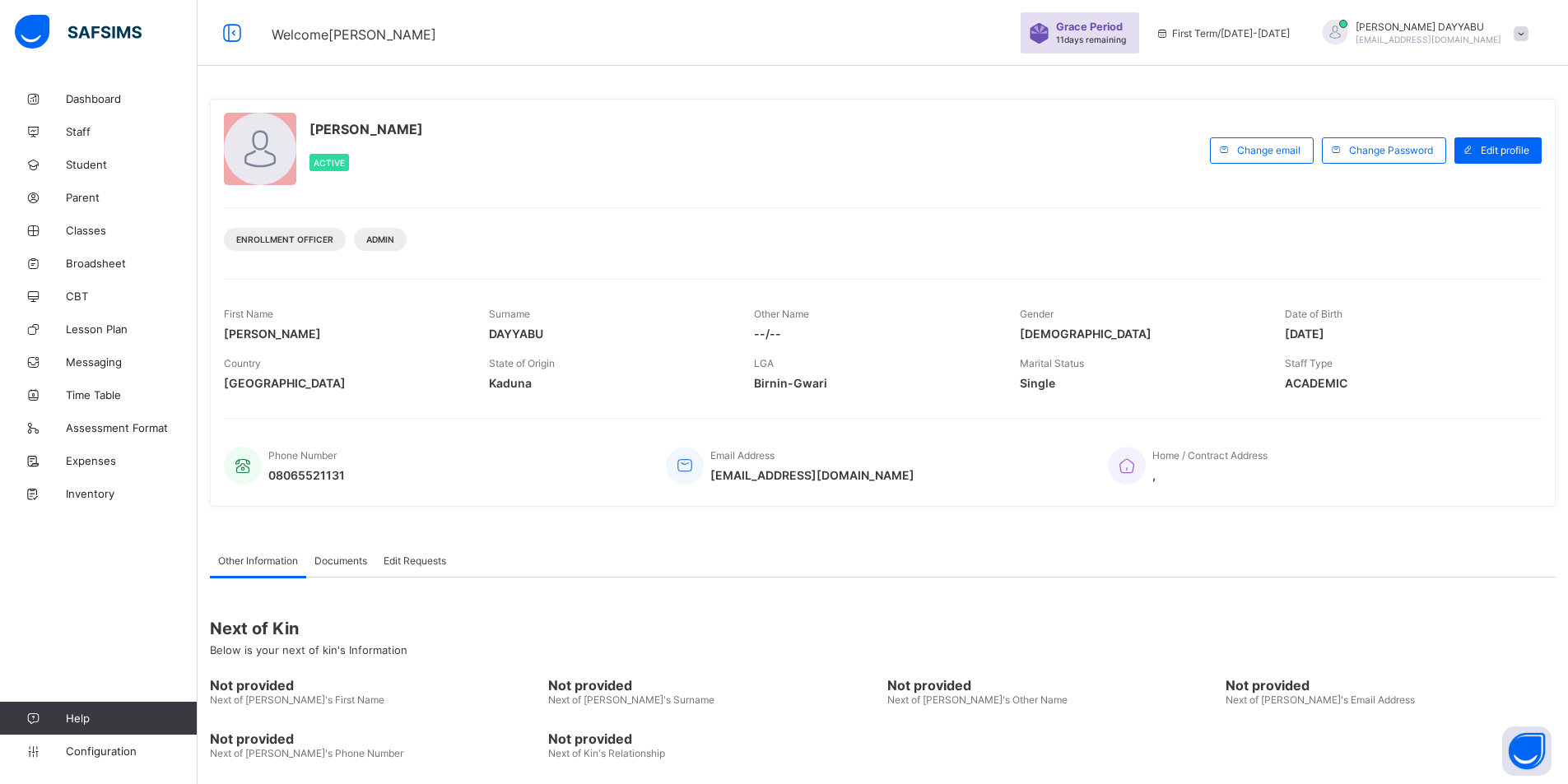
click at [587, 168] on div "IBRAHIM DAYYABU Active" at bounding box center [713, 149] width 978 height 75
click at [99, 222] on link "Classes" at bounding box center [98, 230] width 198 height 33
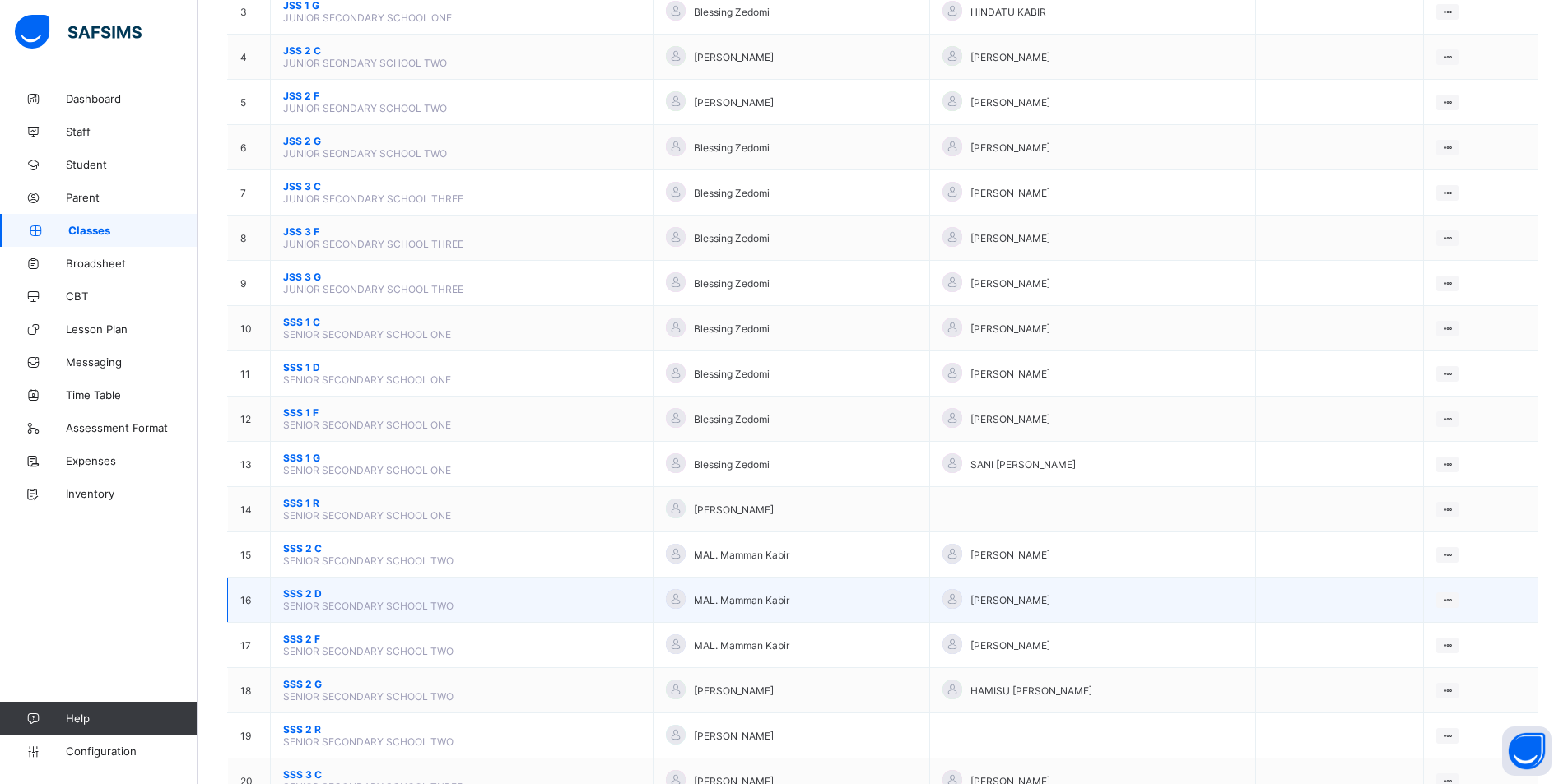
scroll to position [329, 0]
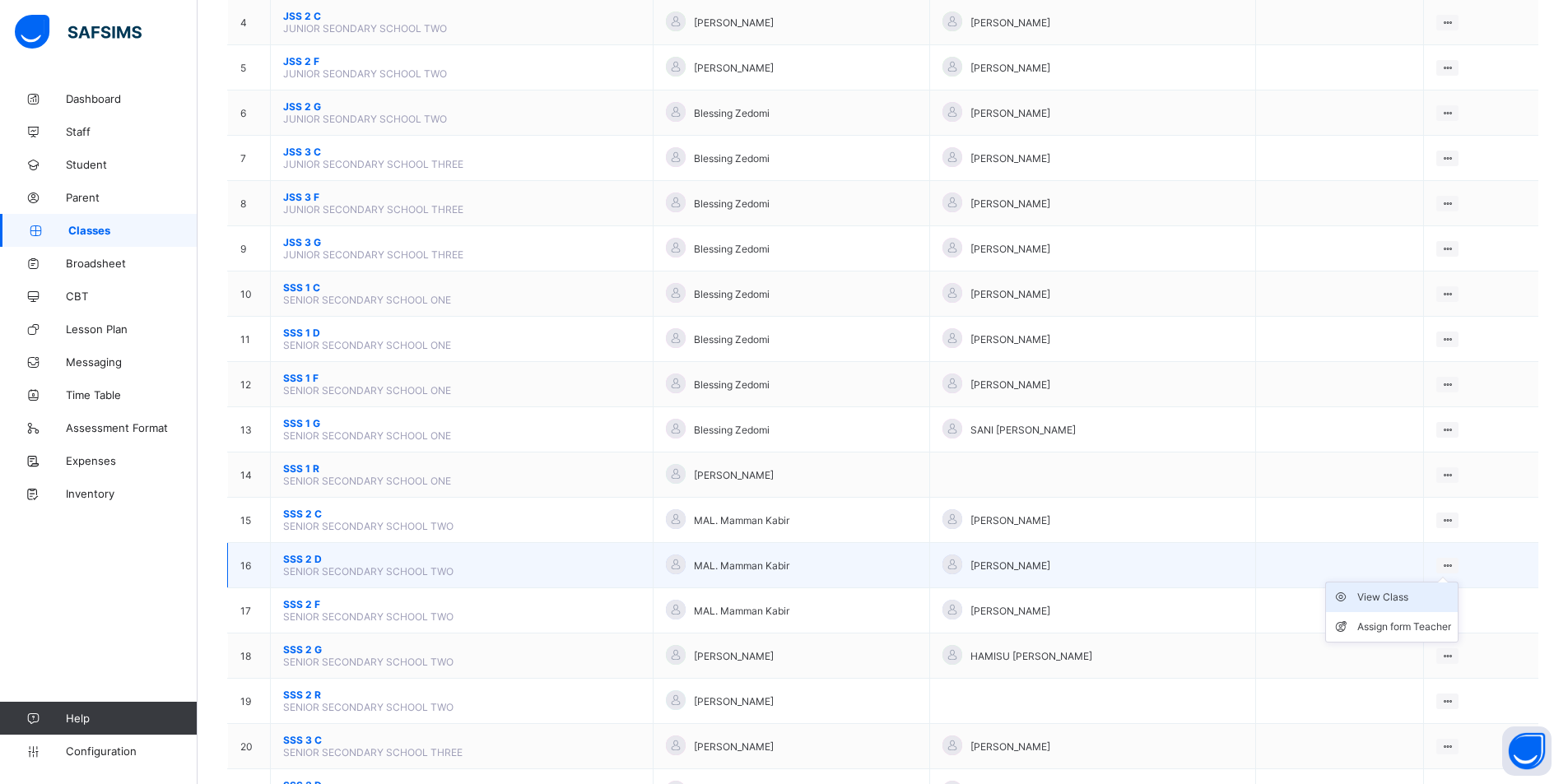
click at [1440, 595] on div "View Class" at bounding box center [1404, 597] width 94 height 16
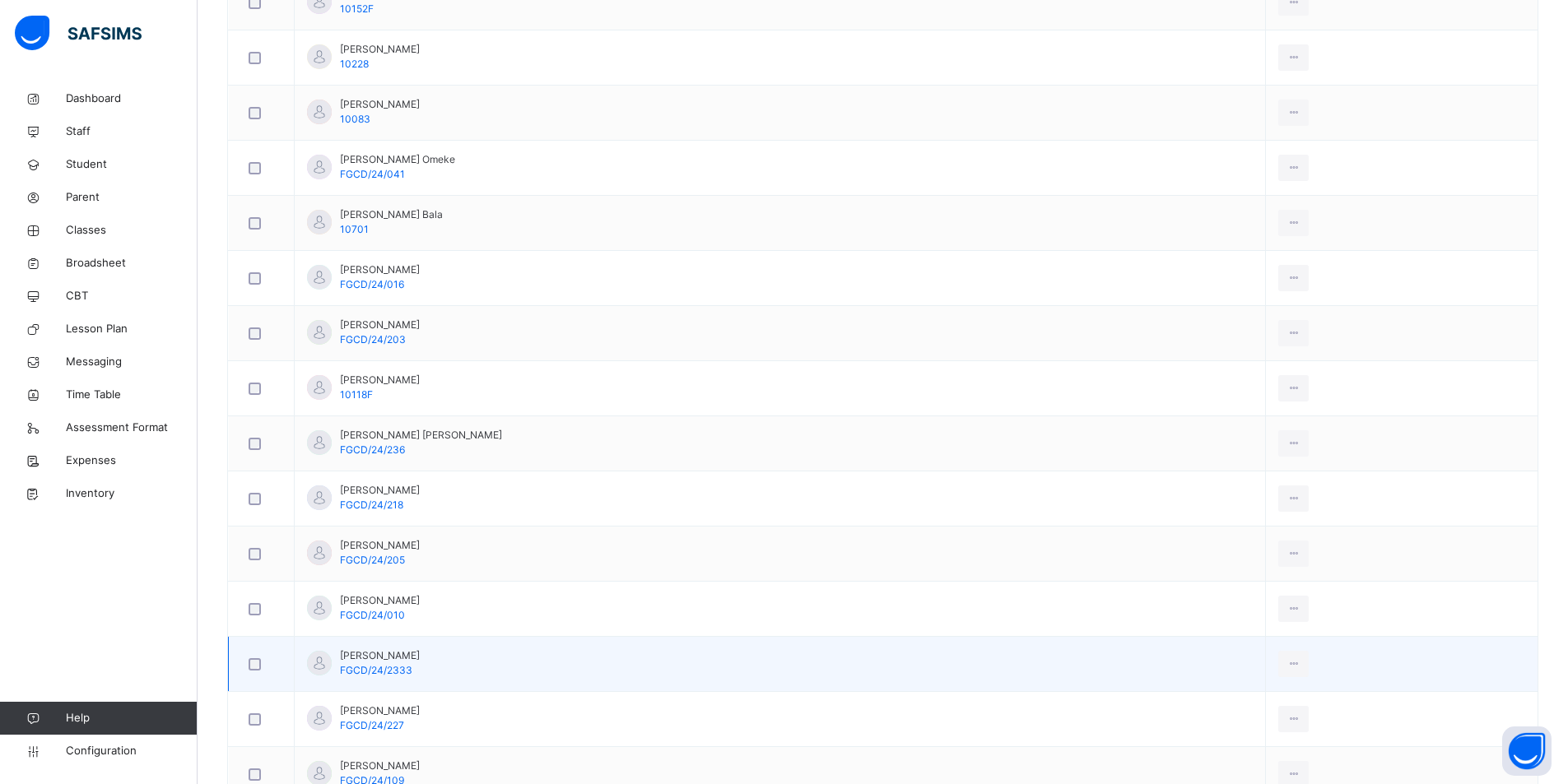
scroll to position [646, 0]
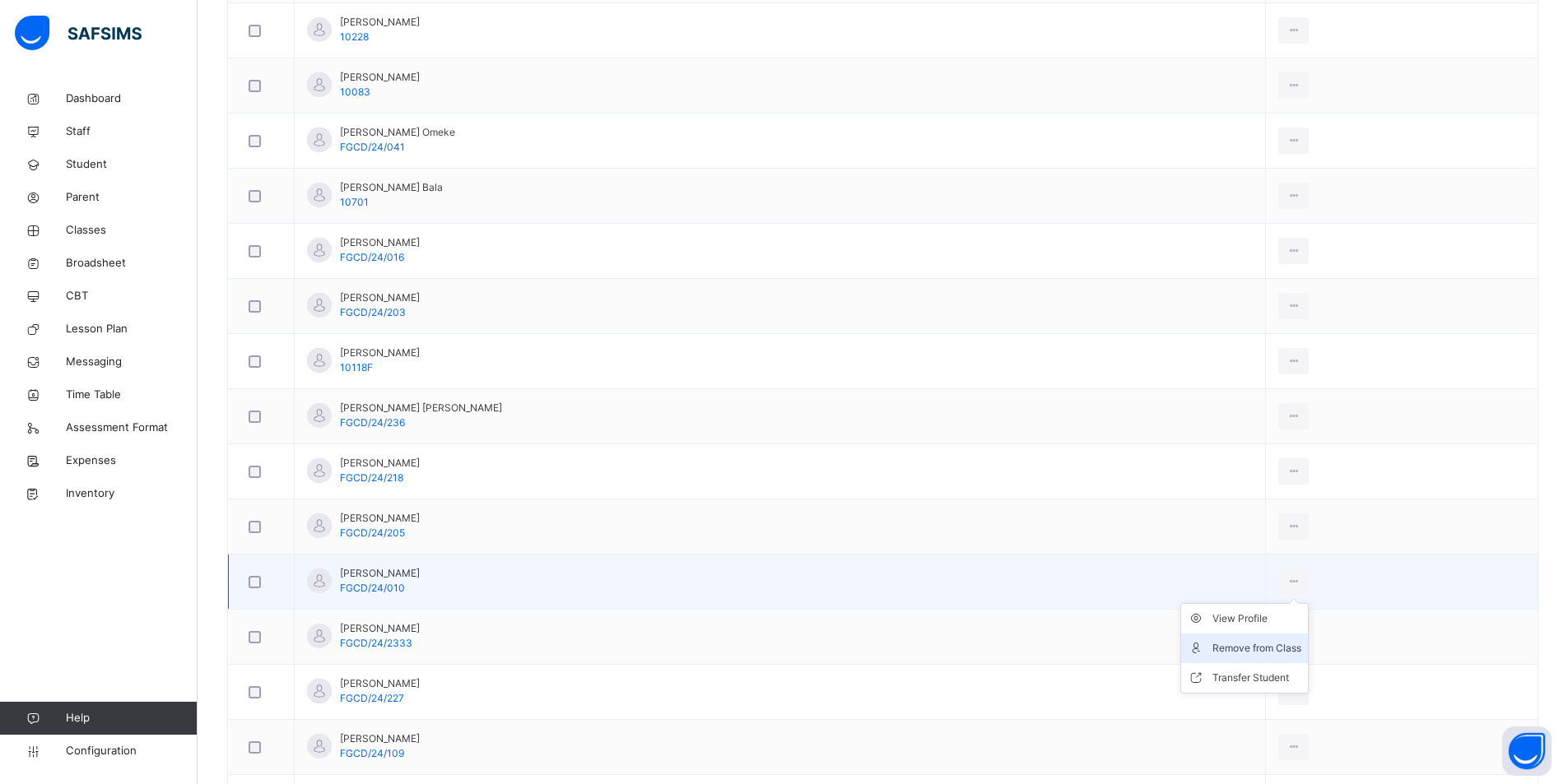
click at [1229, 649] on div "Remove from Class" at bounding box center [1257, 648] width 89 height 16
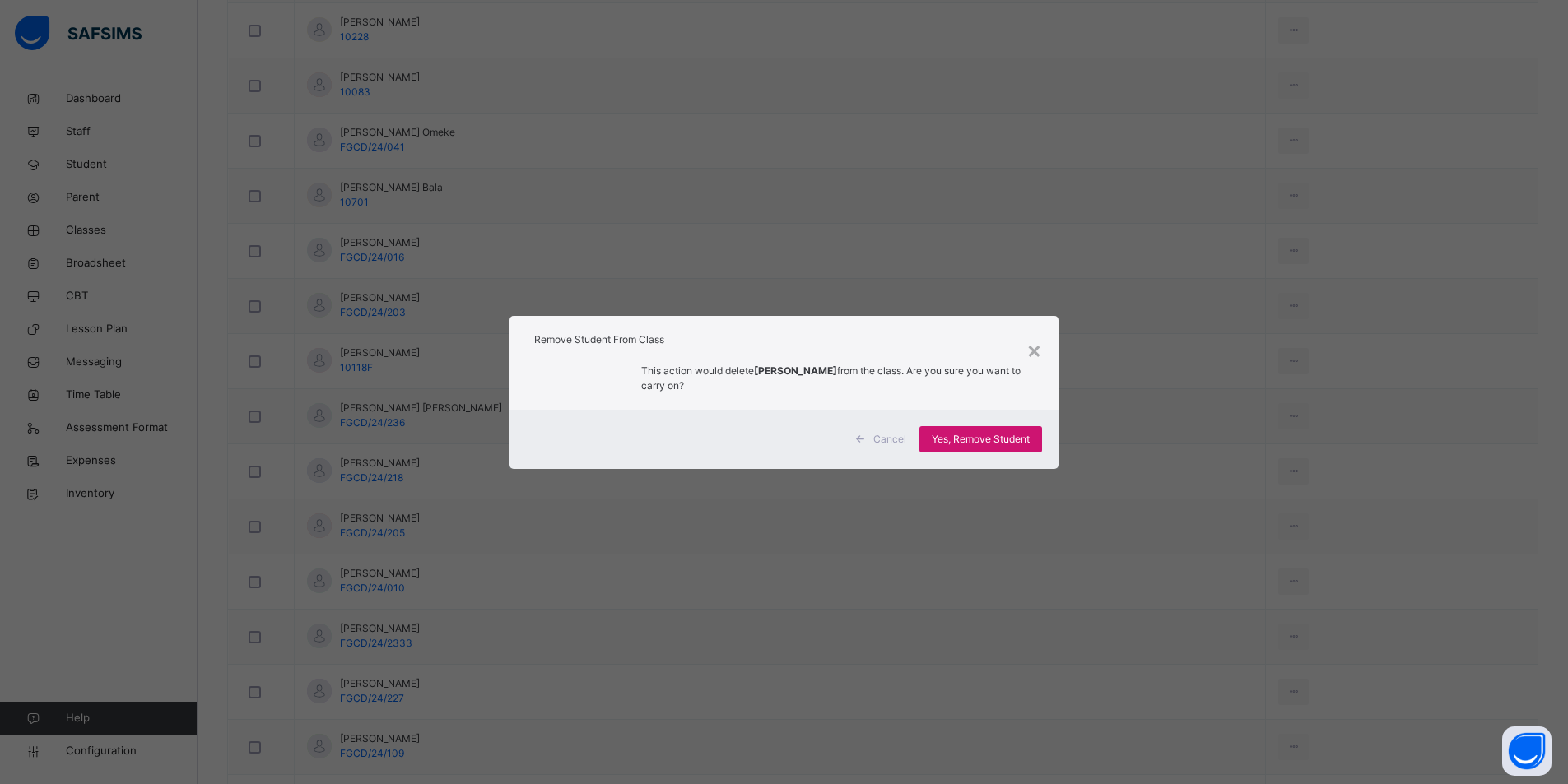
click at [990, 452] on div "Yes, Remove Student" at bounding box center [981, 439] width 123 height 26
click at [991, 437] on span "Yes, Remove Student" at bounding box center [981, 439] width 98 height 15
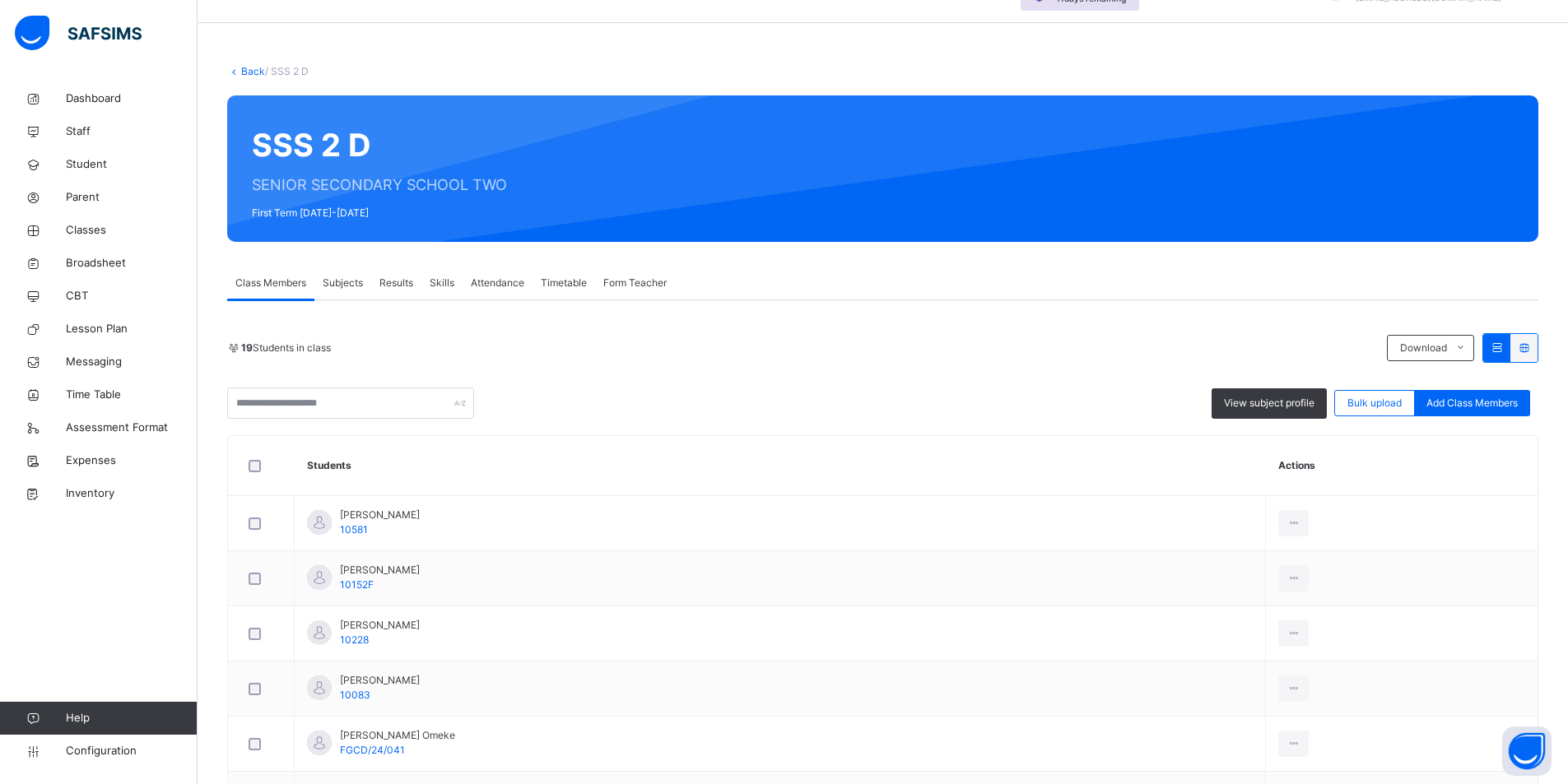
scroll to position [0, 0]
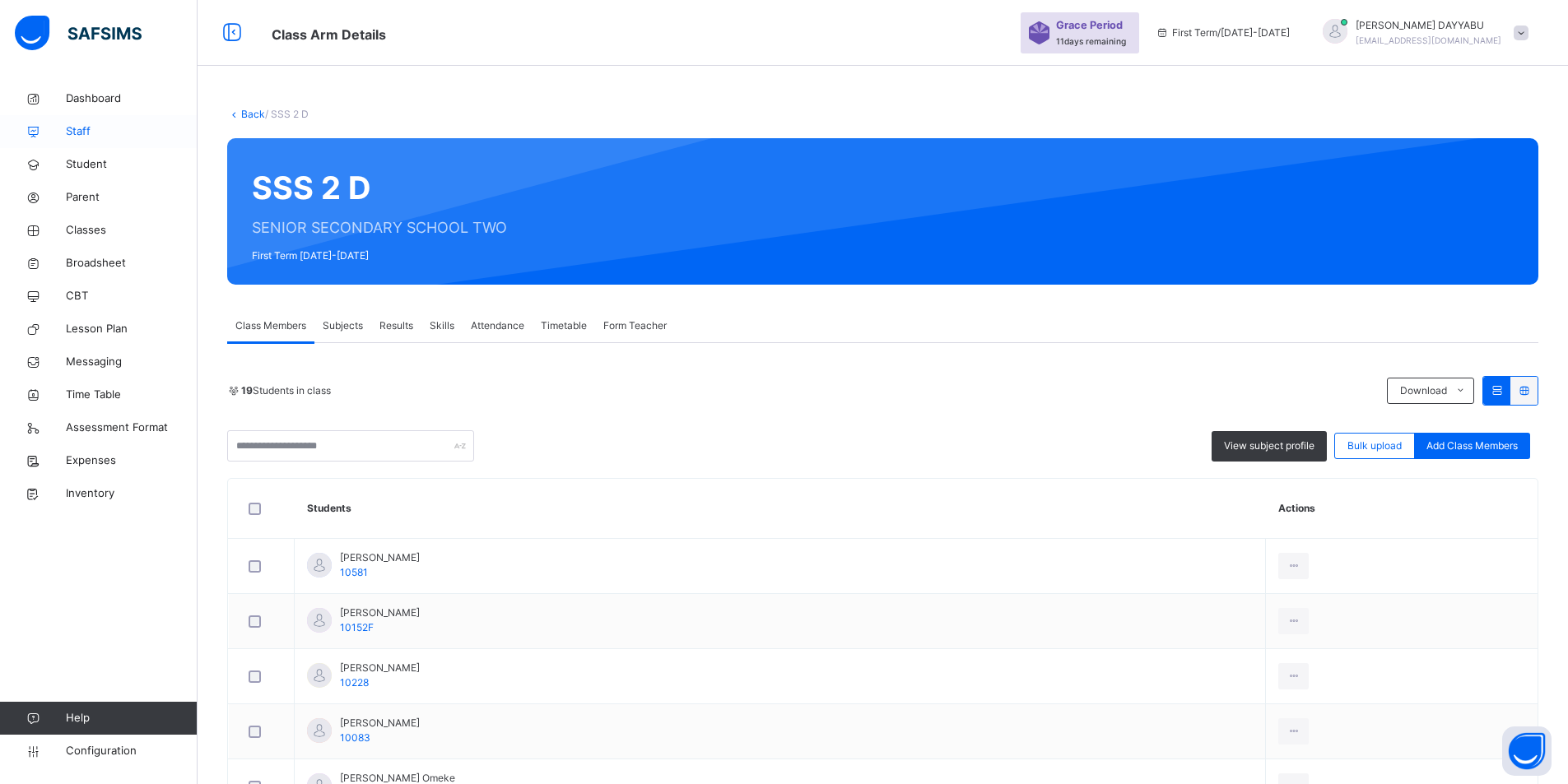
click at [95, 129] on span "Staff" at bounding box center [131, 131] width 131 height 16
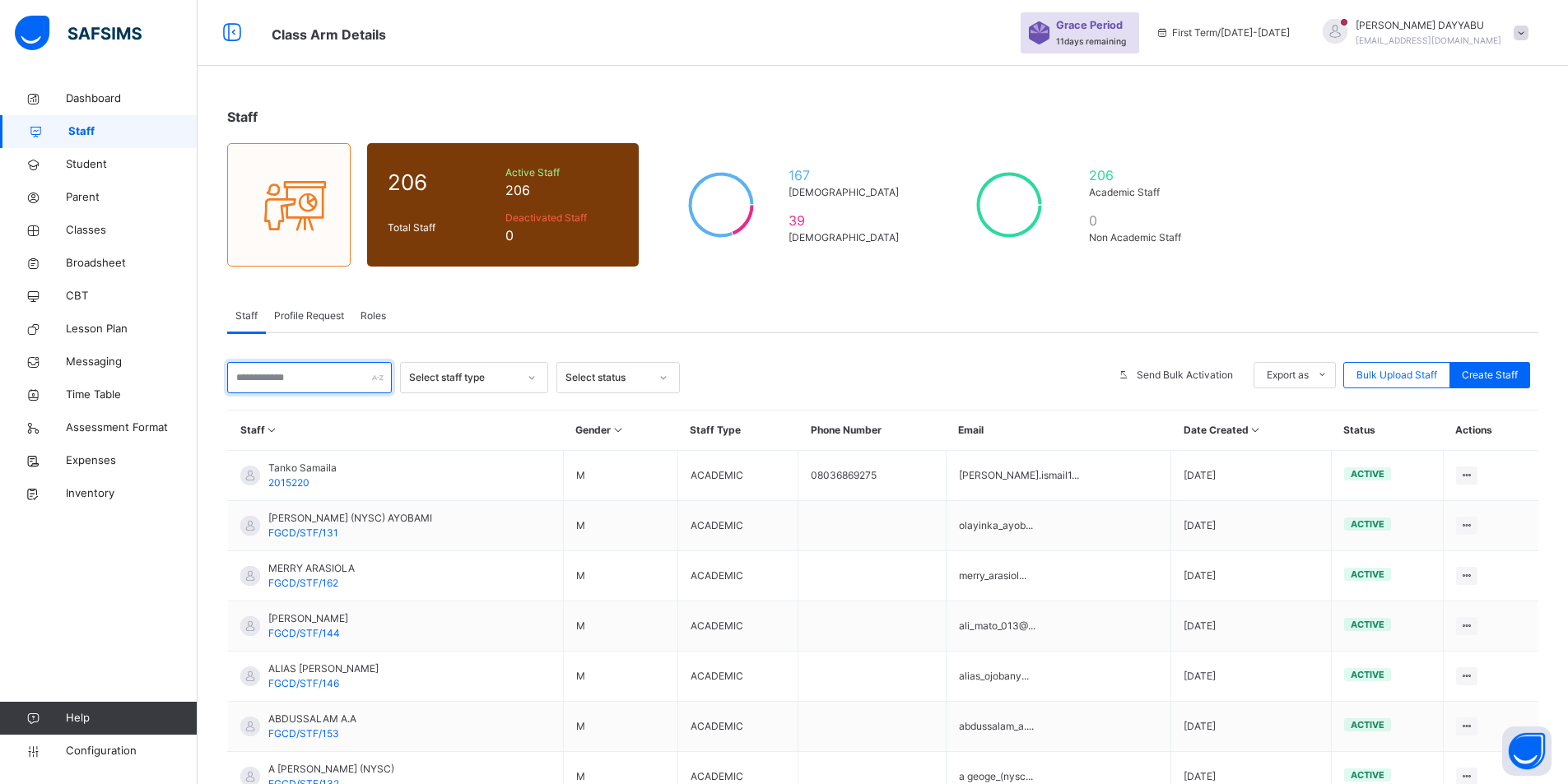
click at [305, 383] on input "text" at bounding box center [309, 377] width 164 height 31
type input "*"
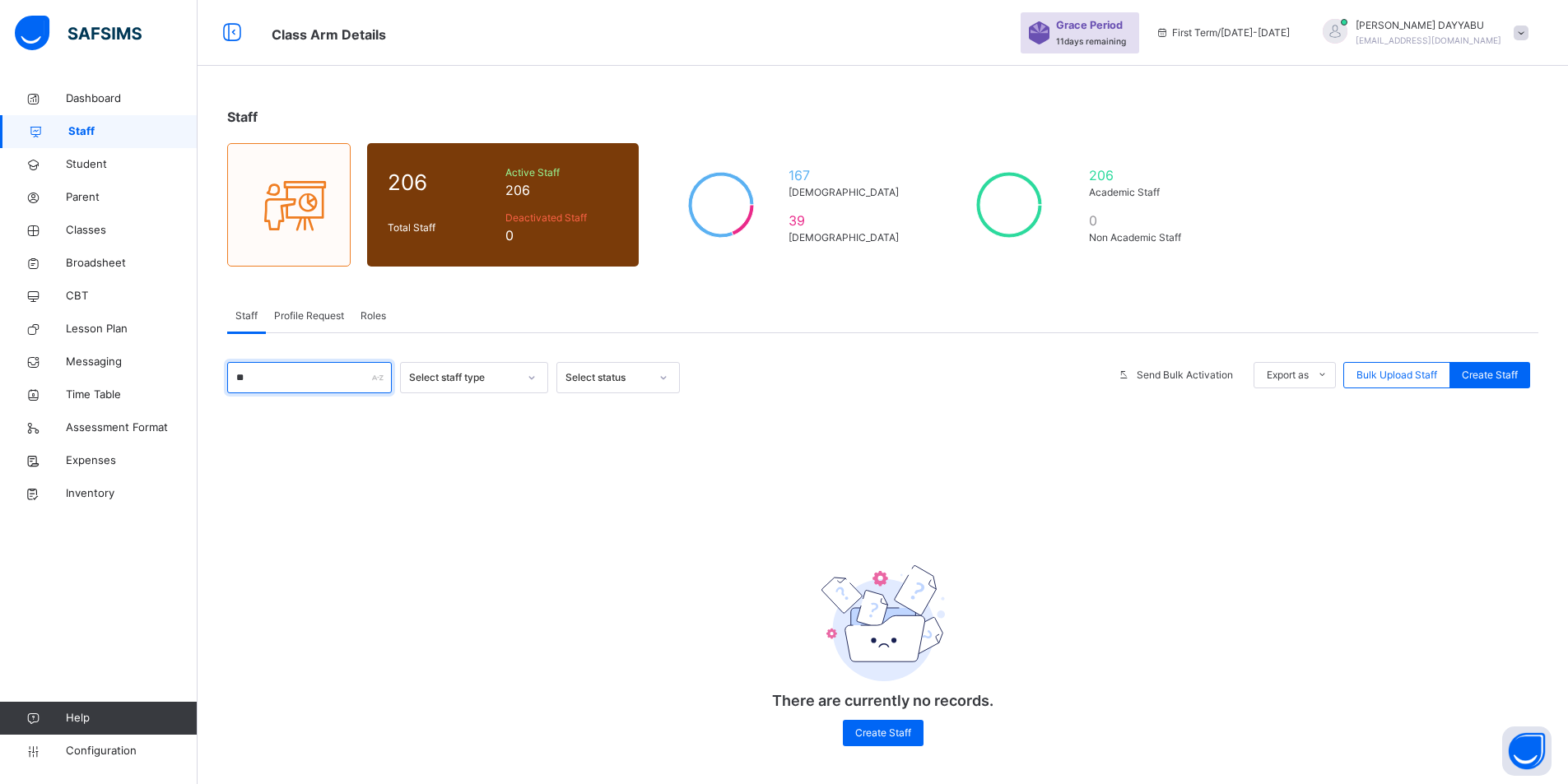
type input "*"
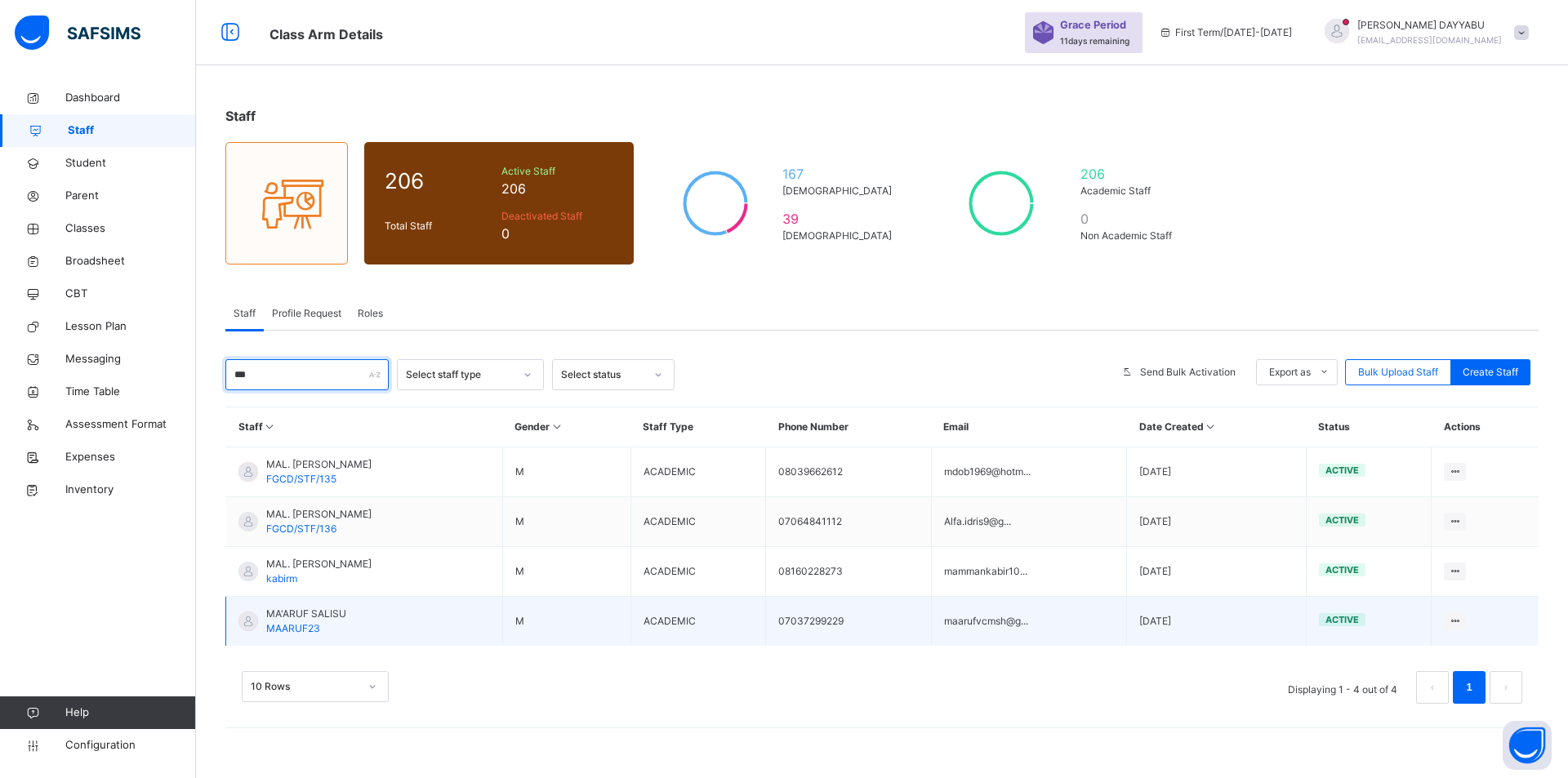
type input "***"
click at [295, 619] on span "MA'ARUF SALISU" at bounding box center [306, 614] width 80 height 15
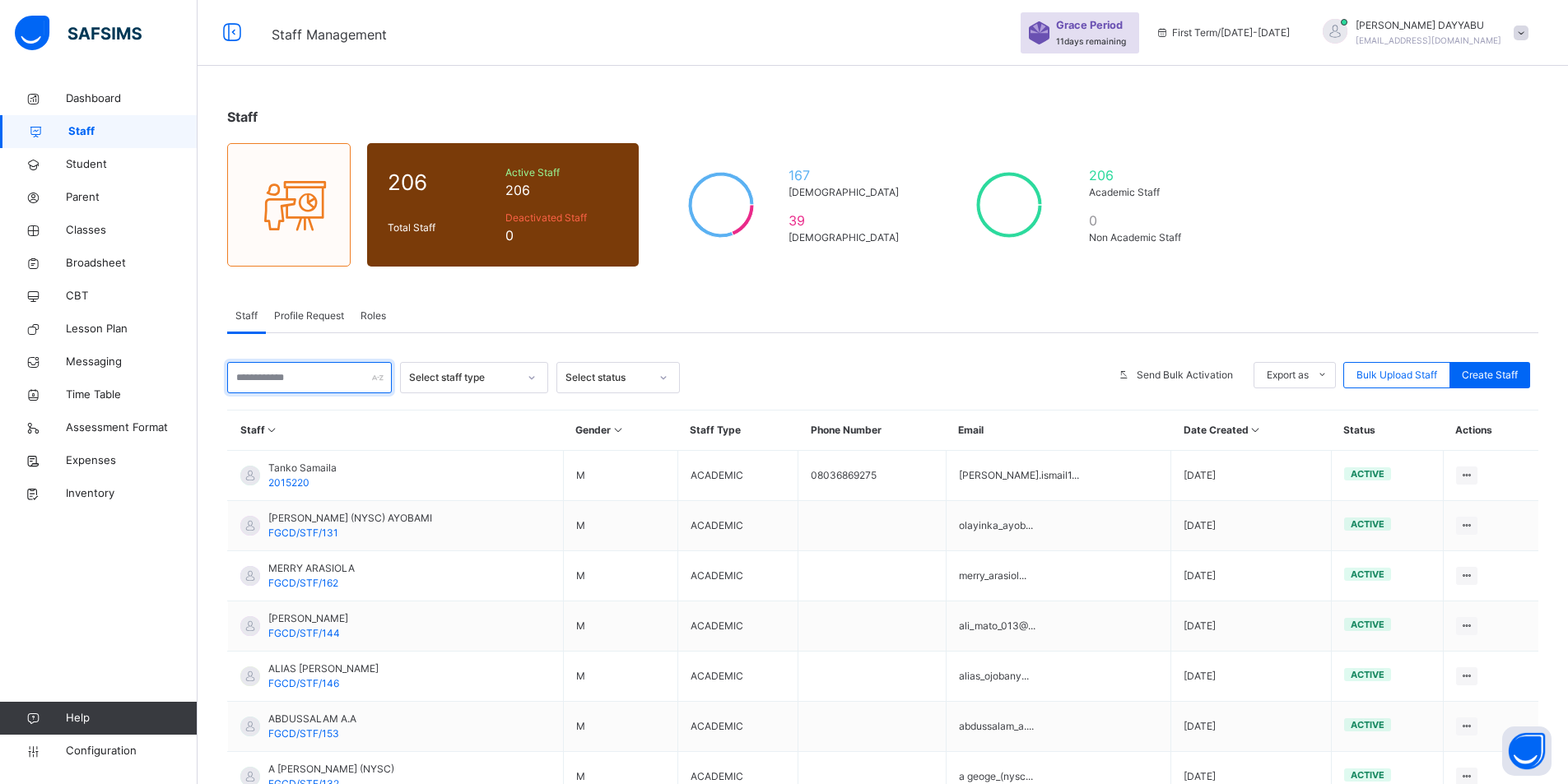
click at [325, 371] on input "text" at bounding box center [309, 377] width 164 height 31
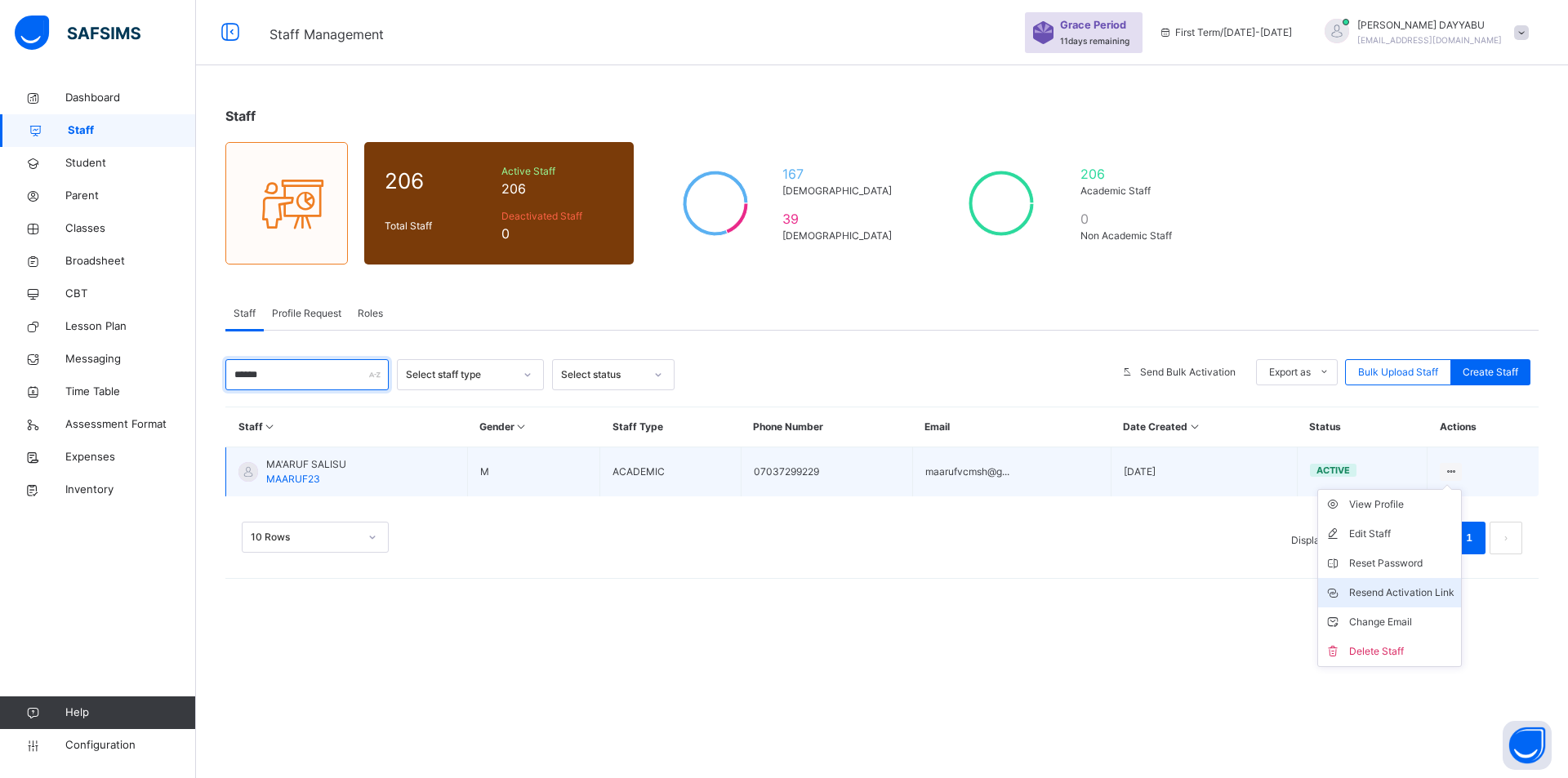
type input "******"
click at [1400, 599] on div "Resend Activation Link" at bounding box center [1401, 592] width 105 height 16
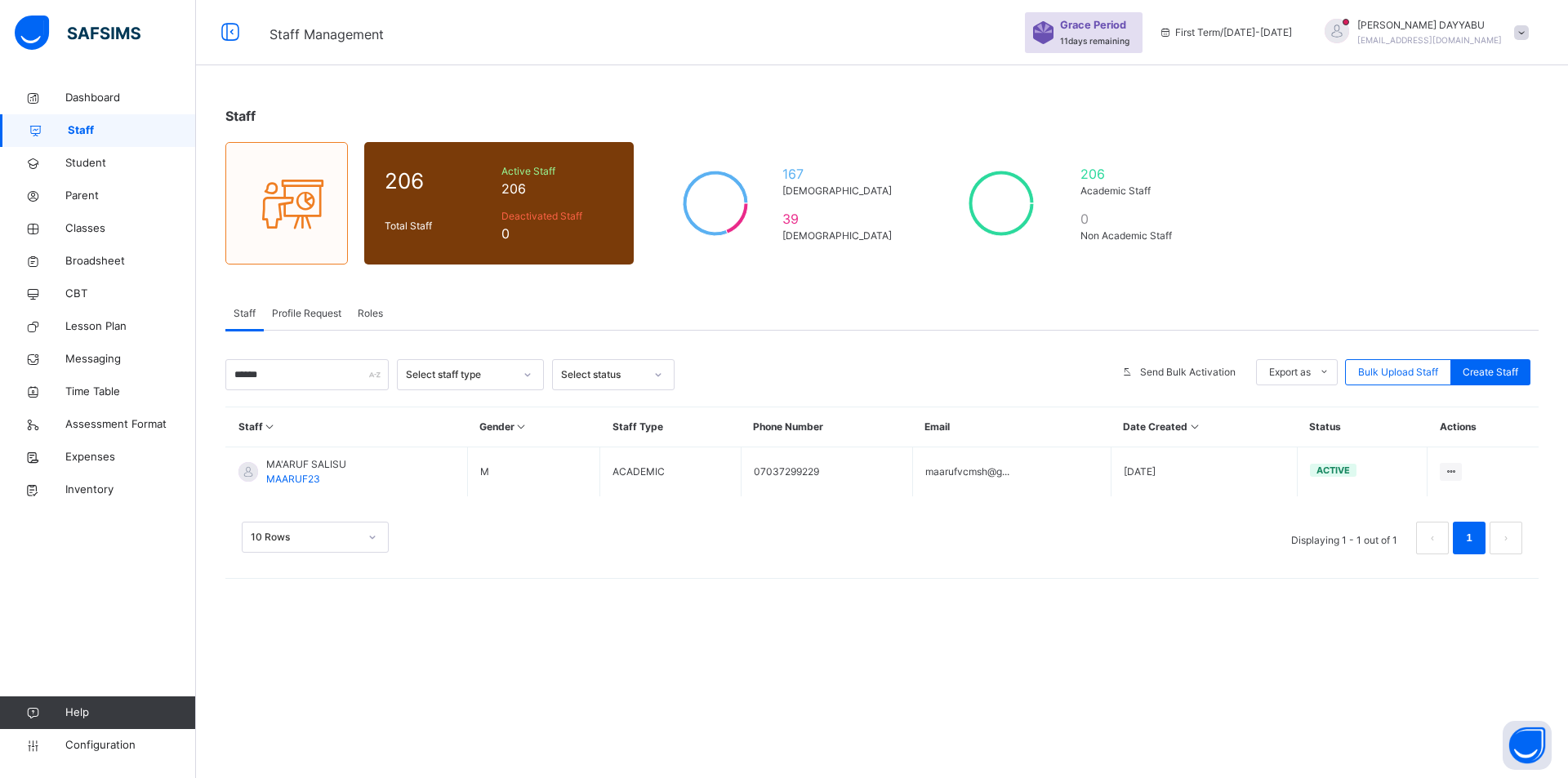
drag, startPoint x: 1337, startPoint y: 466, endPoint x: 829, endPoint y: 598, distance: 524.9
click at [829, 598] on div "Staff 206 Total Staff Active Staff 206 Deactivated Staff 0 167 Male 39 Female 2…" at bounding box center [881, 389] width 1371 height 778
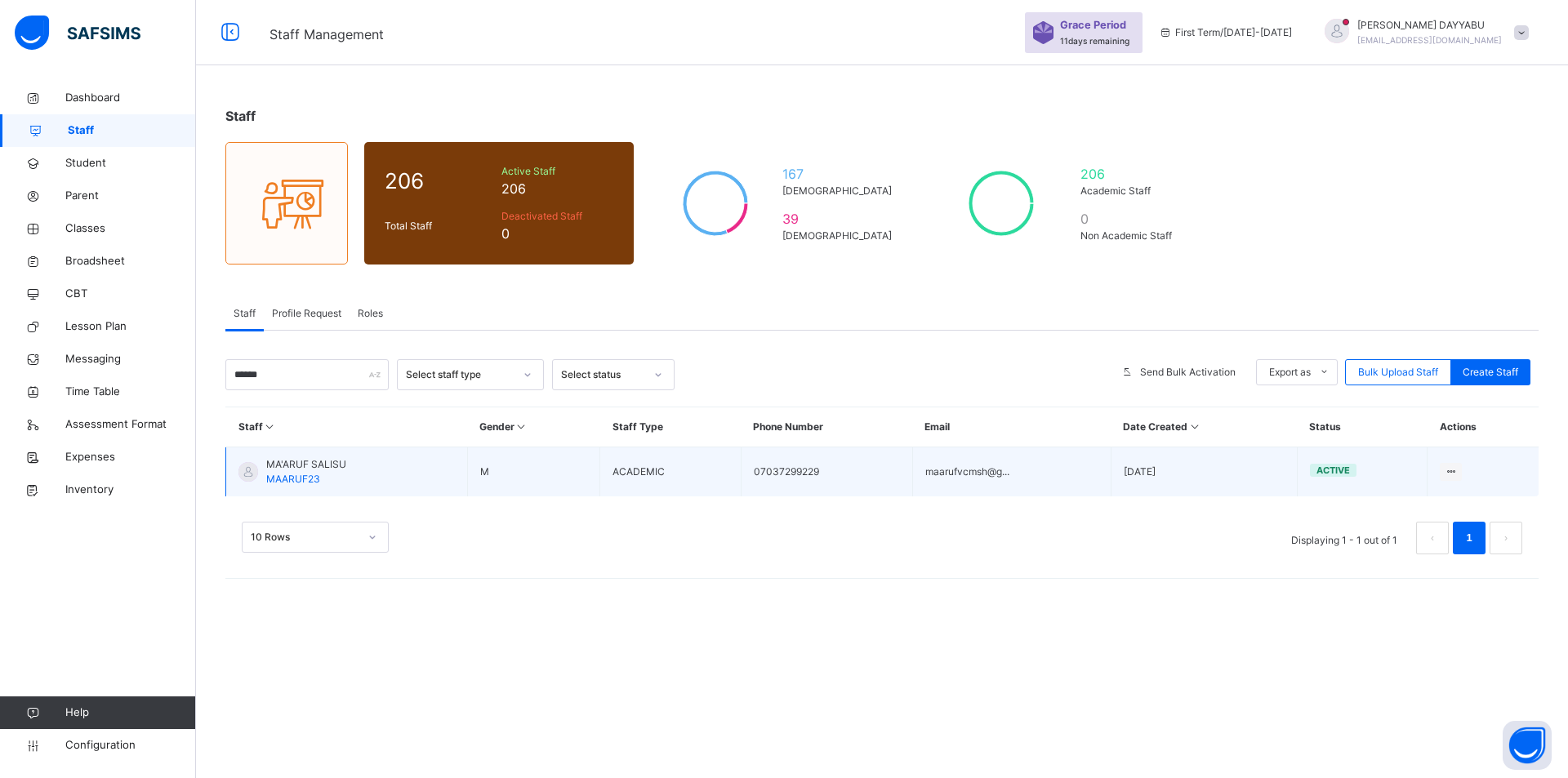
click at [269, 485] on span "MAARUF23" at bounding box center [292, 478] width 53 height 12
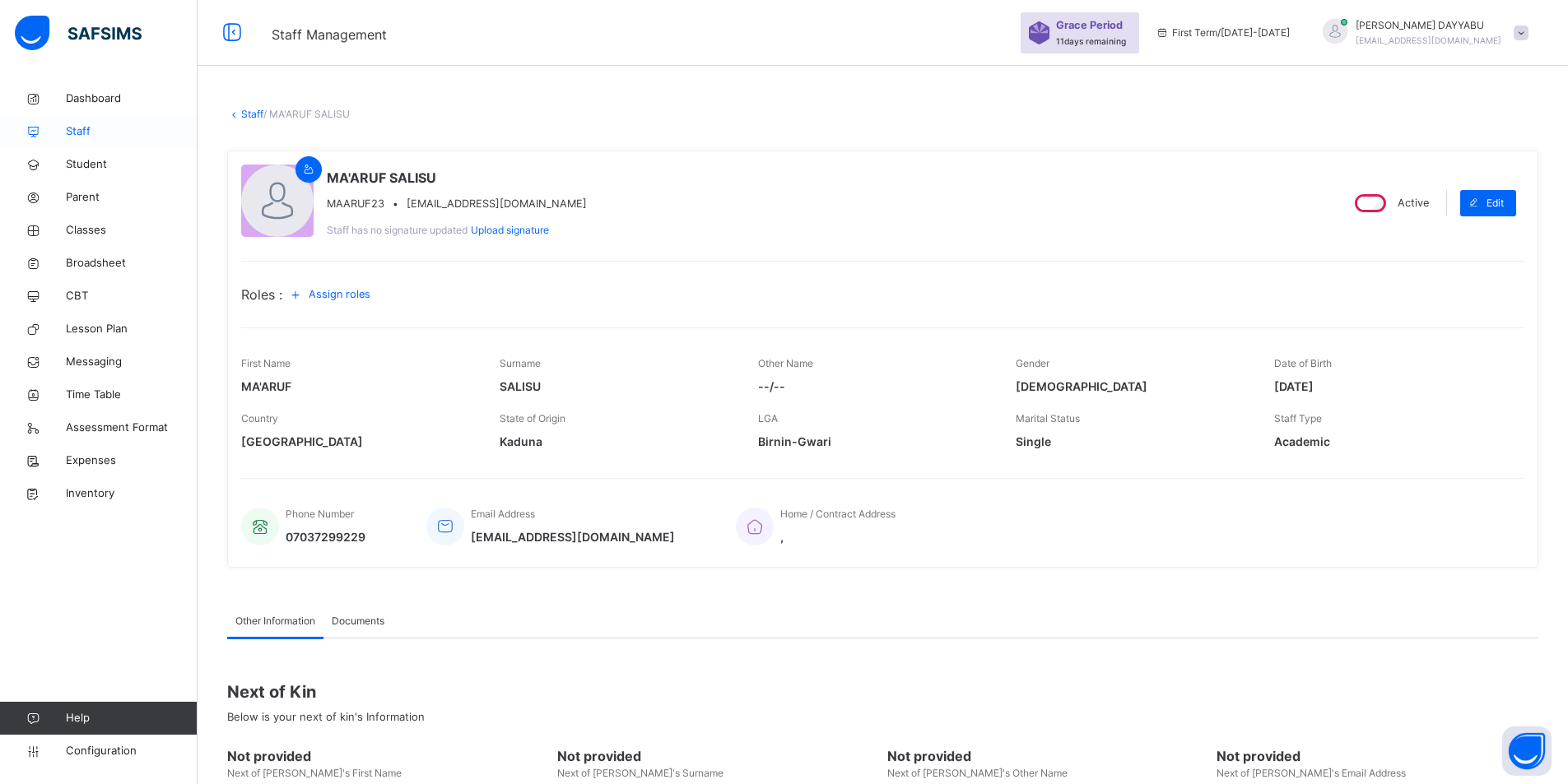
click at [81, 133] on span "Staff" at bounding box center [131, 131] width 131 height 16
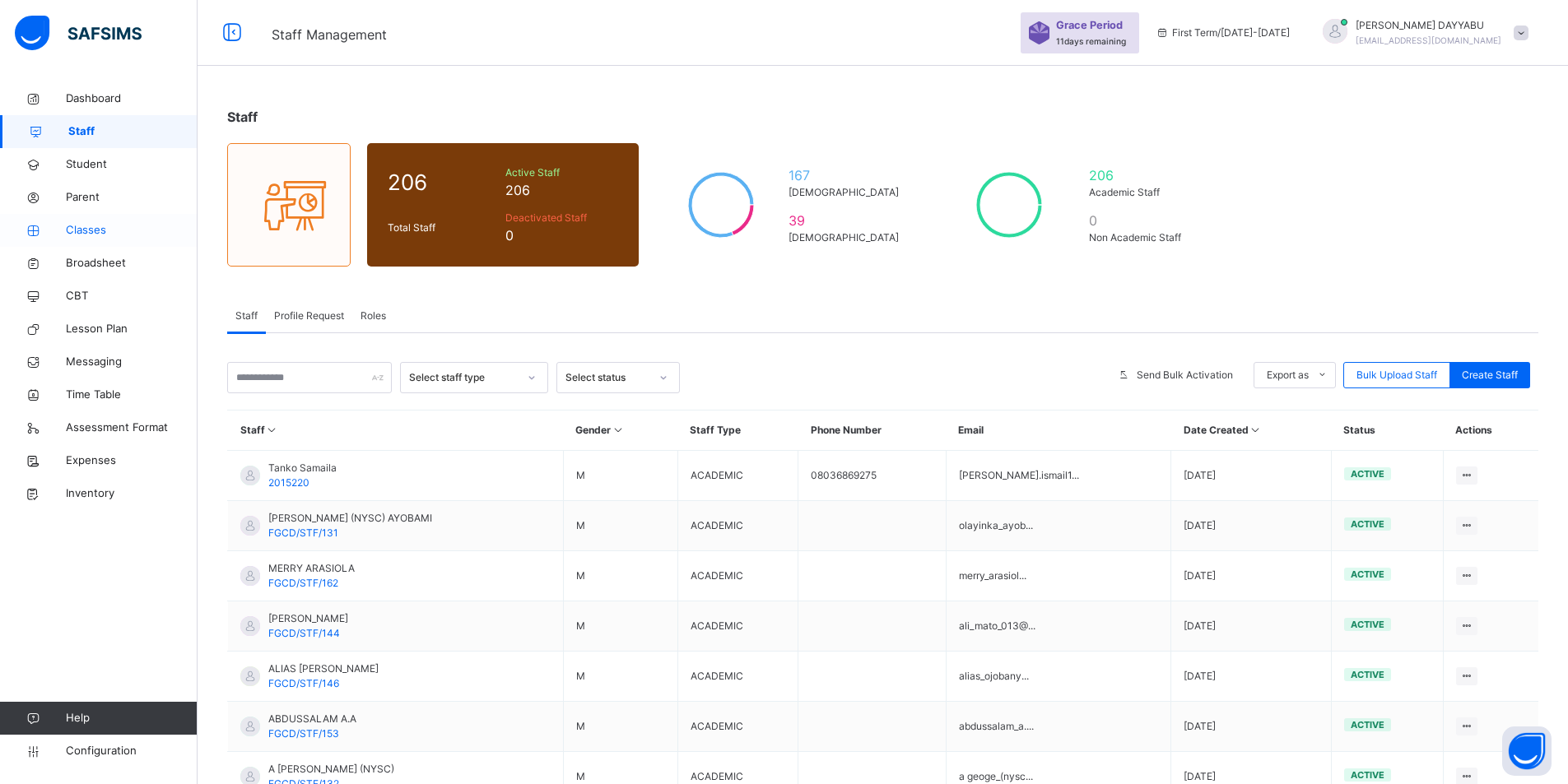
click at [102, 227] on span "Classes" at bounding box center [131, 230] width 131 height 16
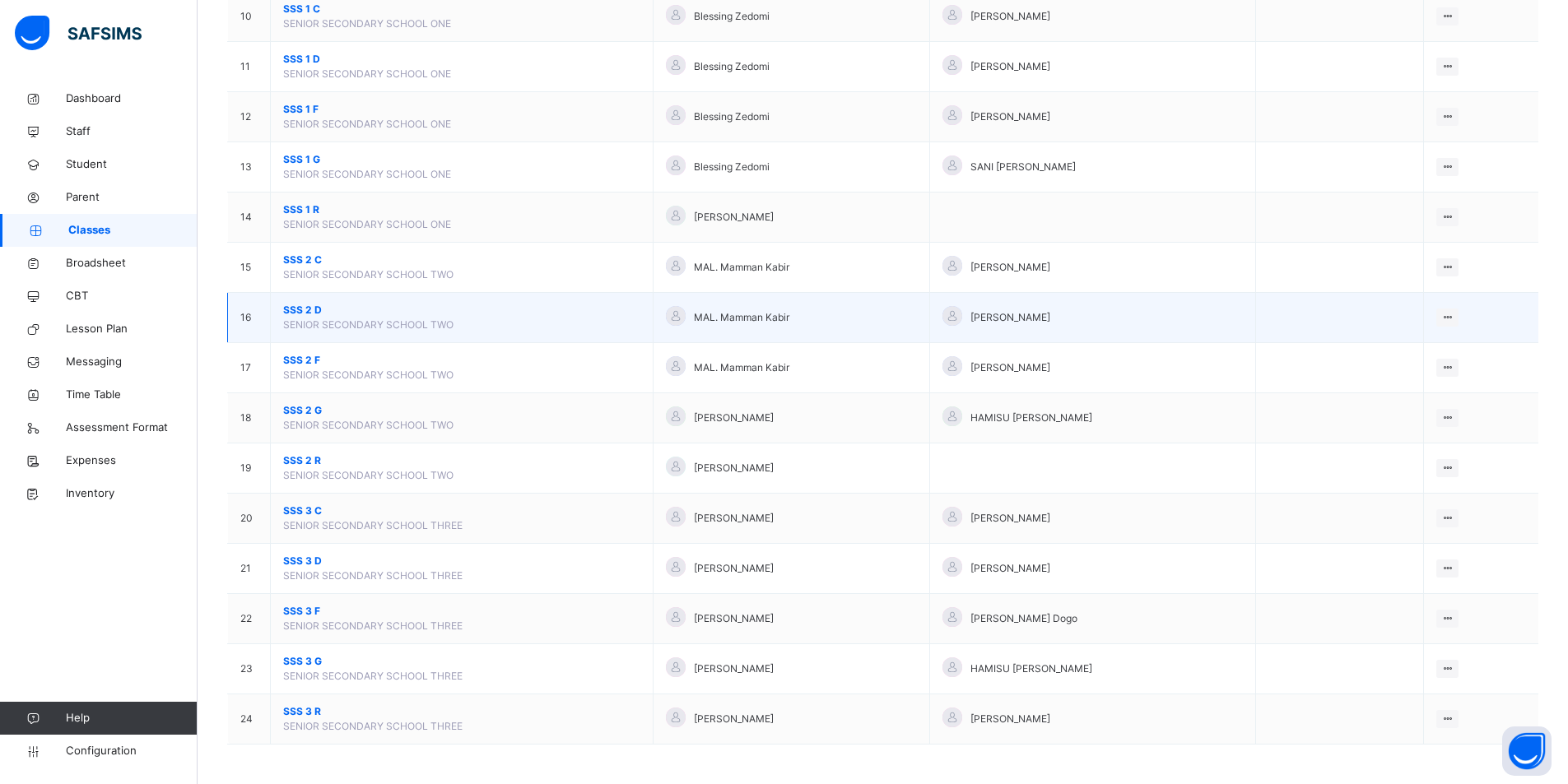
scroll to position [657, 0]
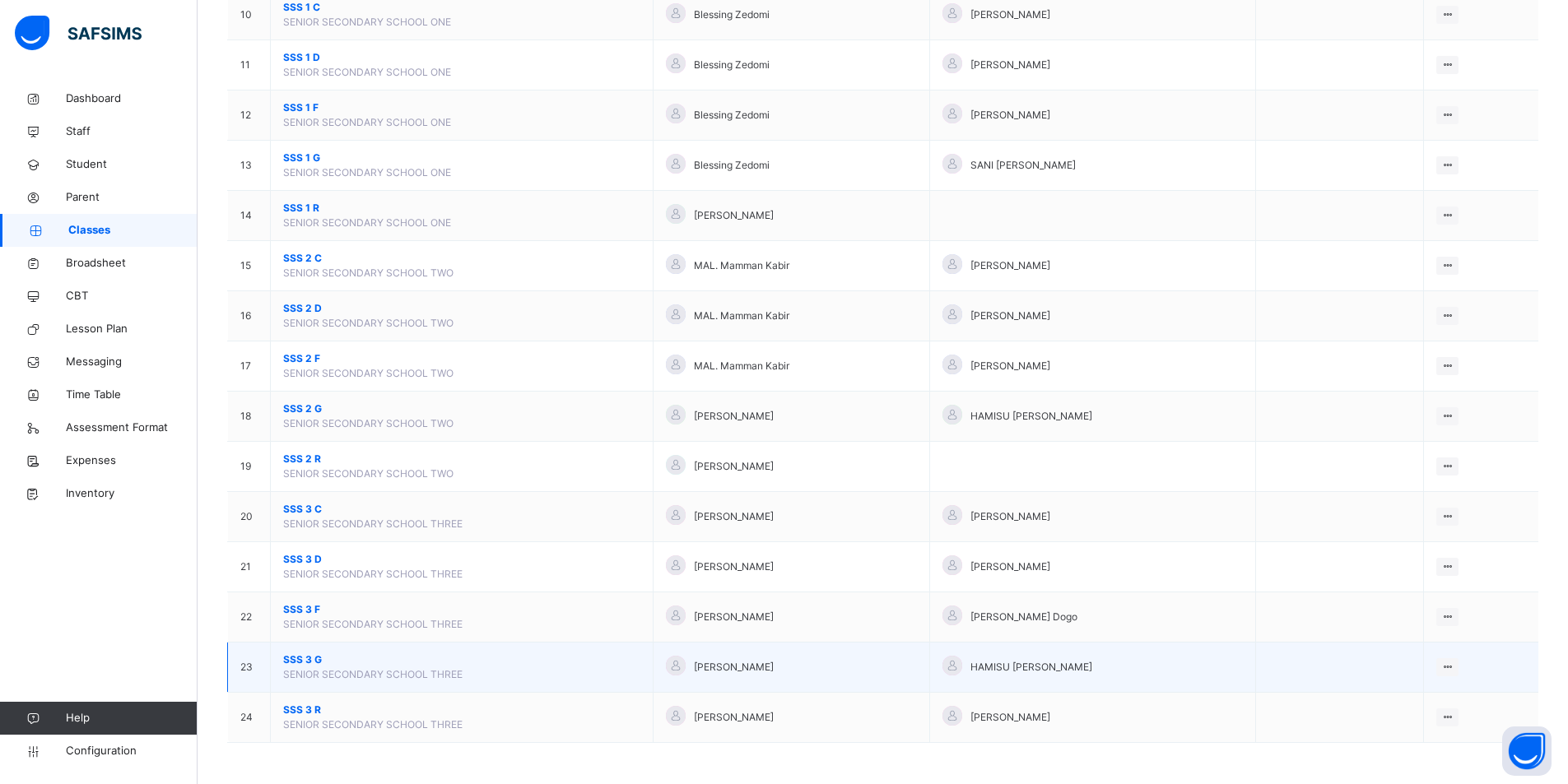
click at [313, 661] on span "SSS 3 G" at bounding box center [462, 660] width 357 height 15
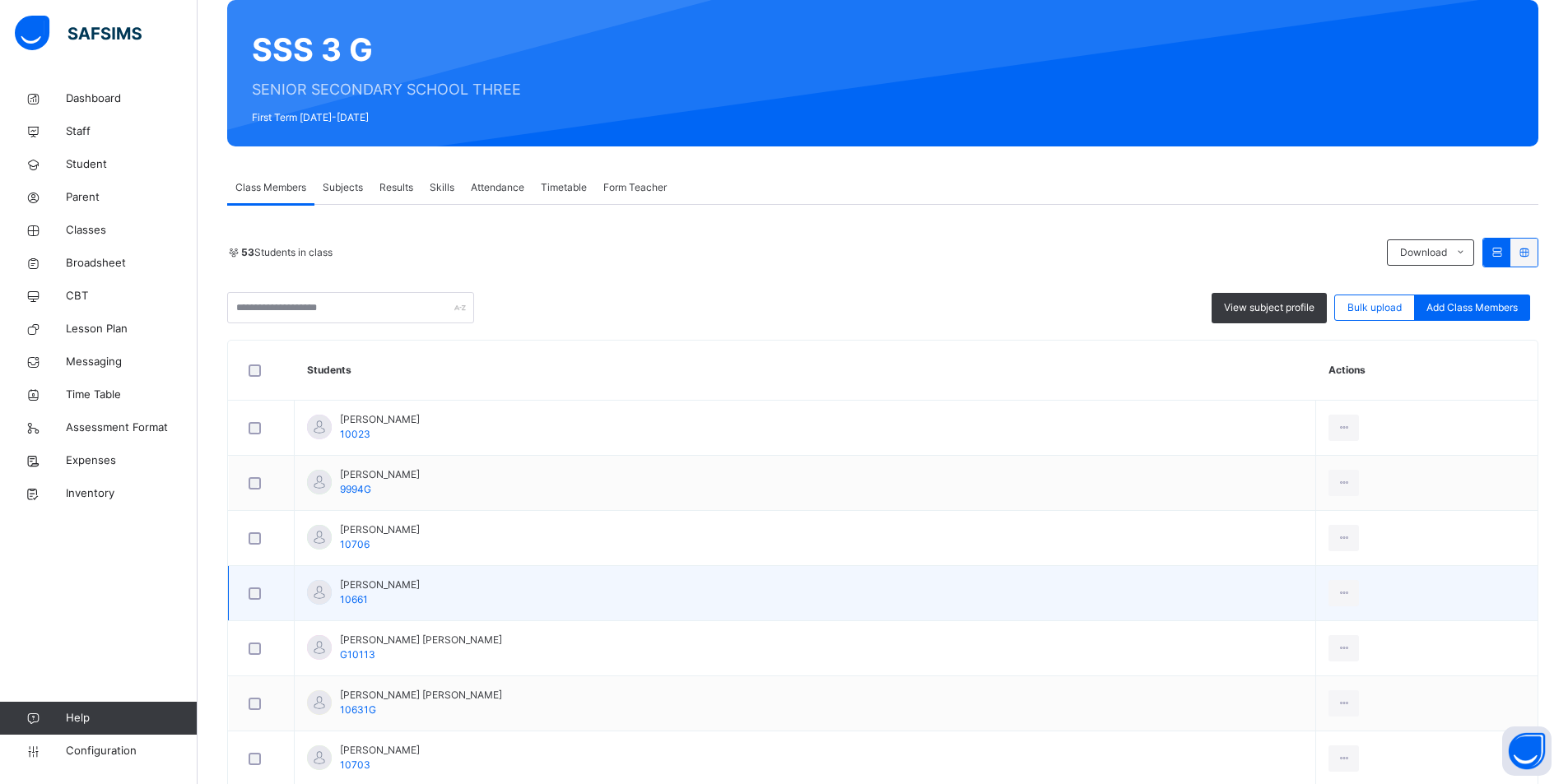
scroll to position [164, 0]
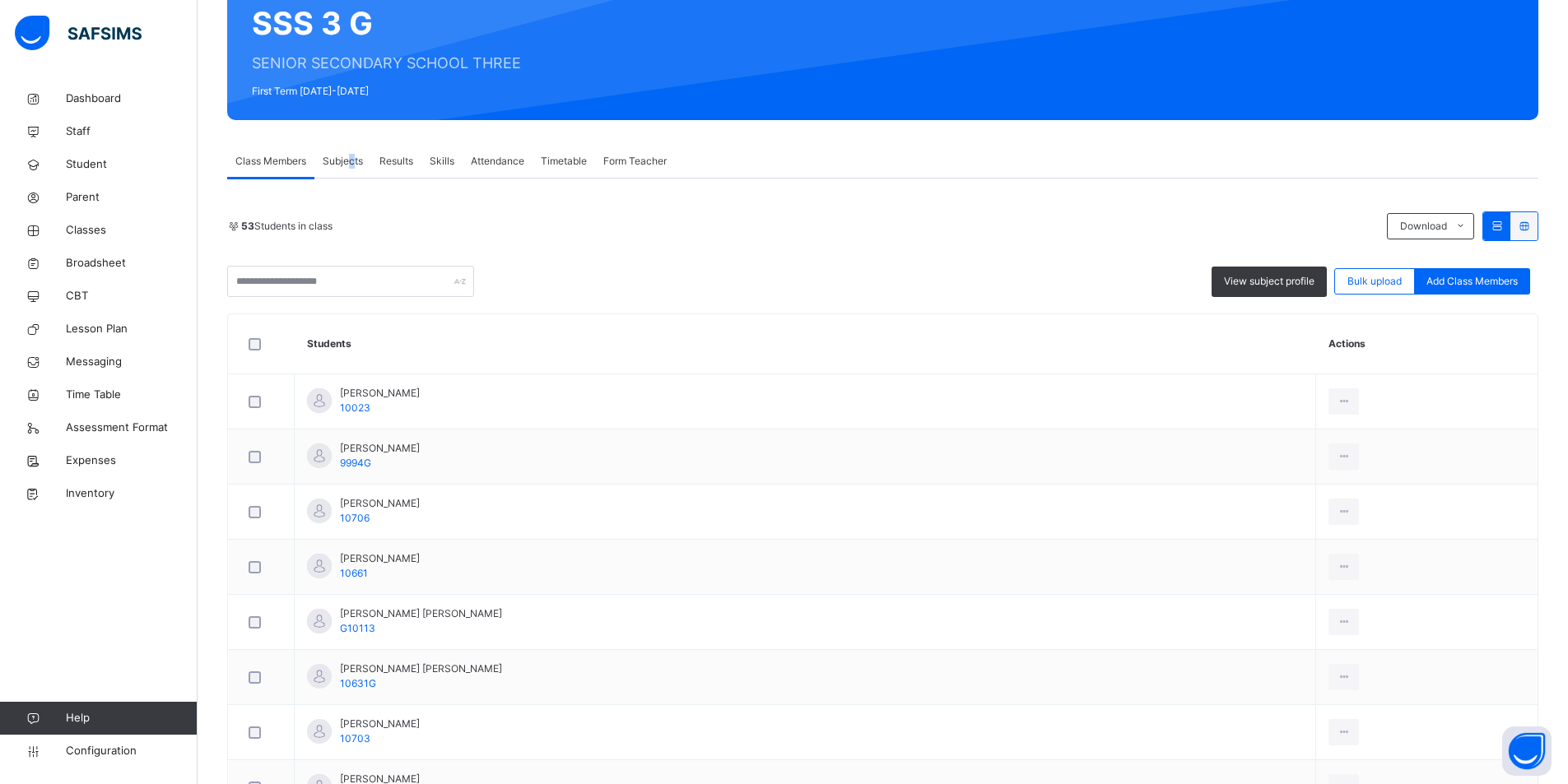
click at [350, 168] on div "Subjects" at bounding box center [343, 161] width 57 height 33
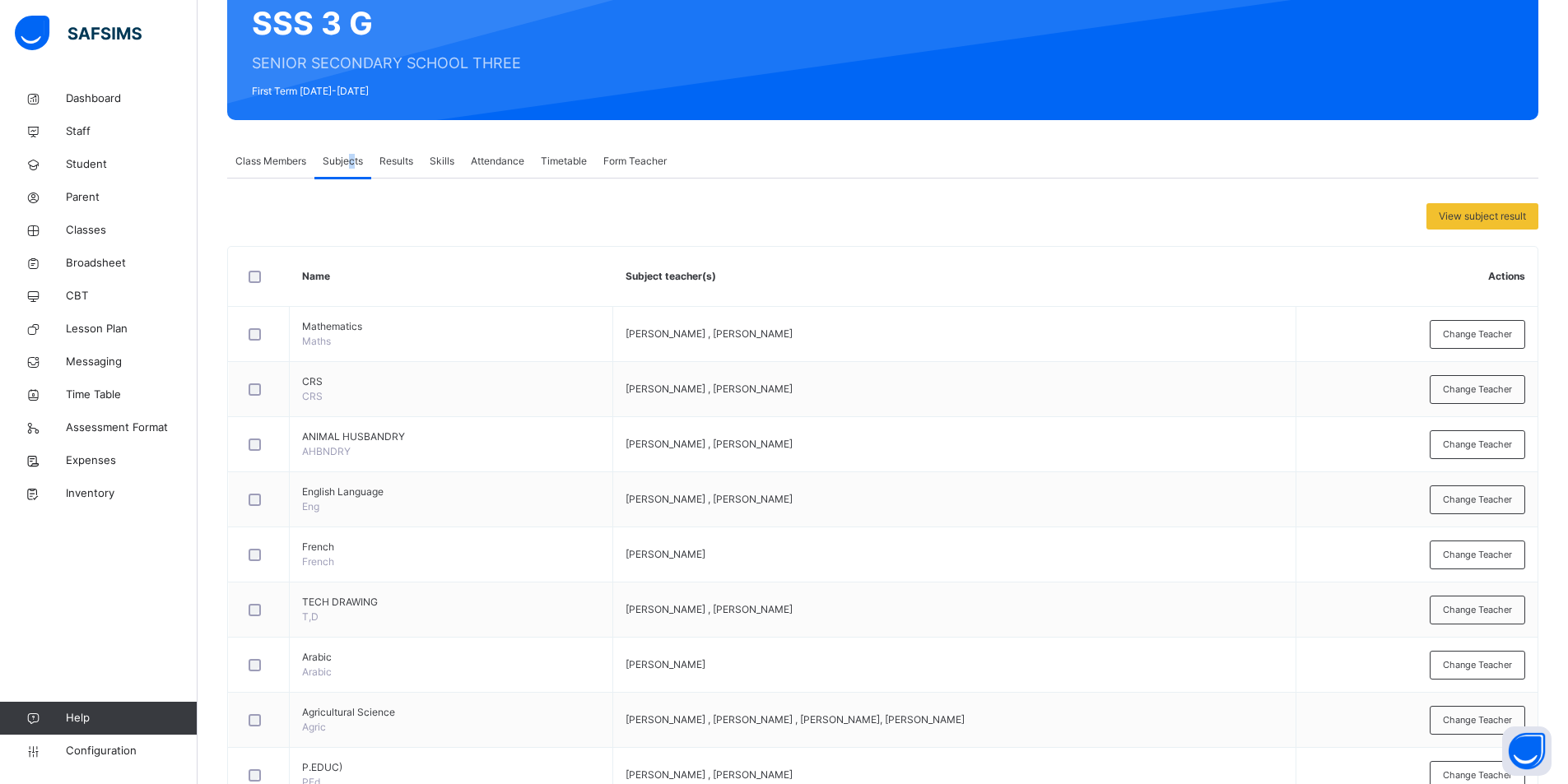
click at [349, 168] on span "Subjects" at bounding box center [342, 162] width 41 height 15
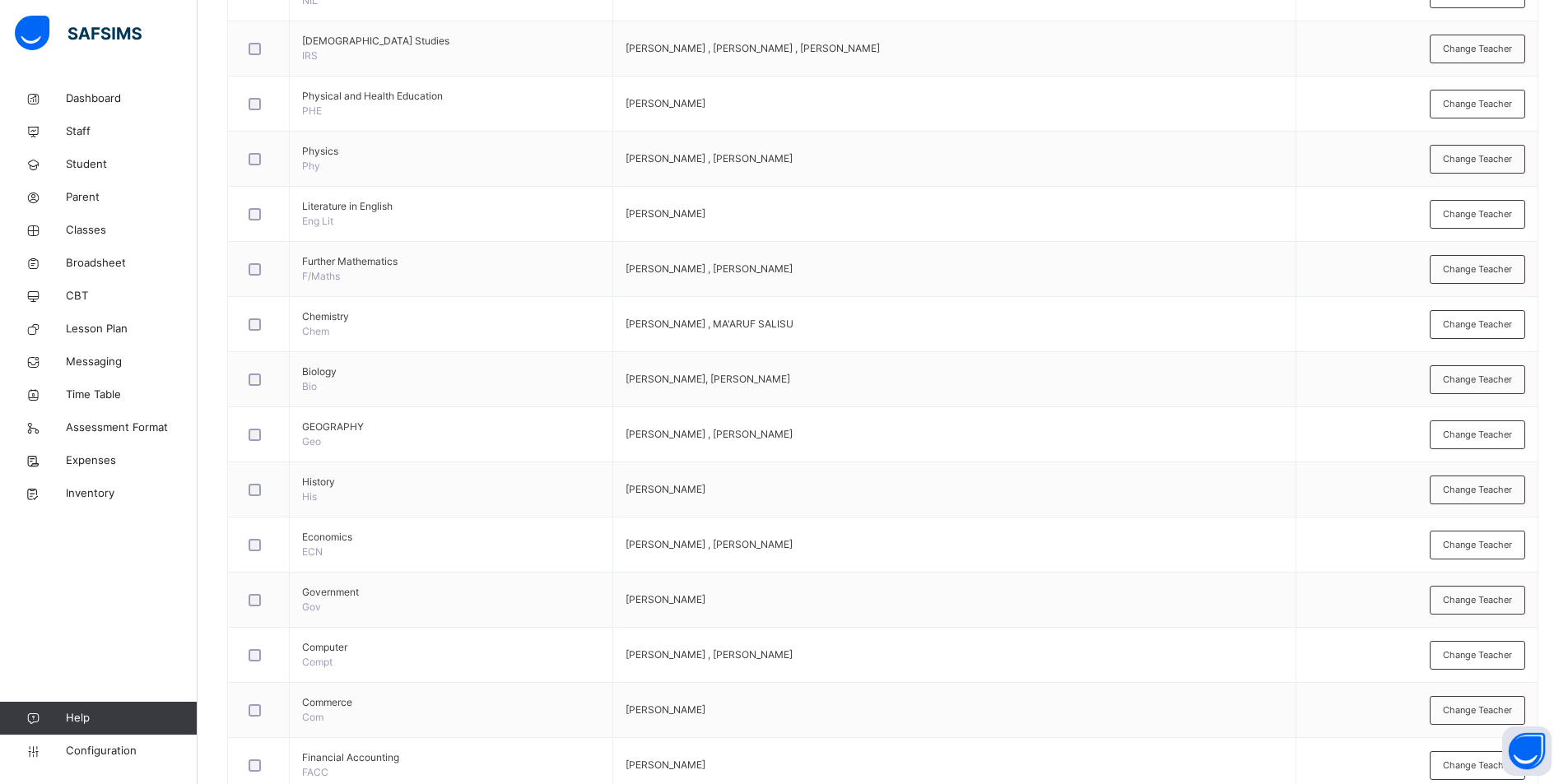
scroll to position [916, 0]
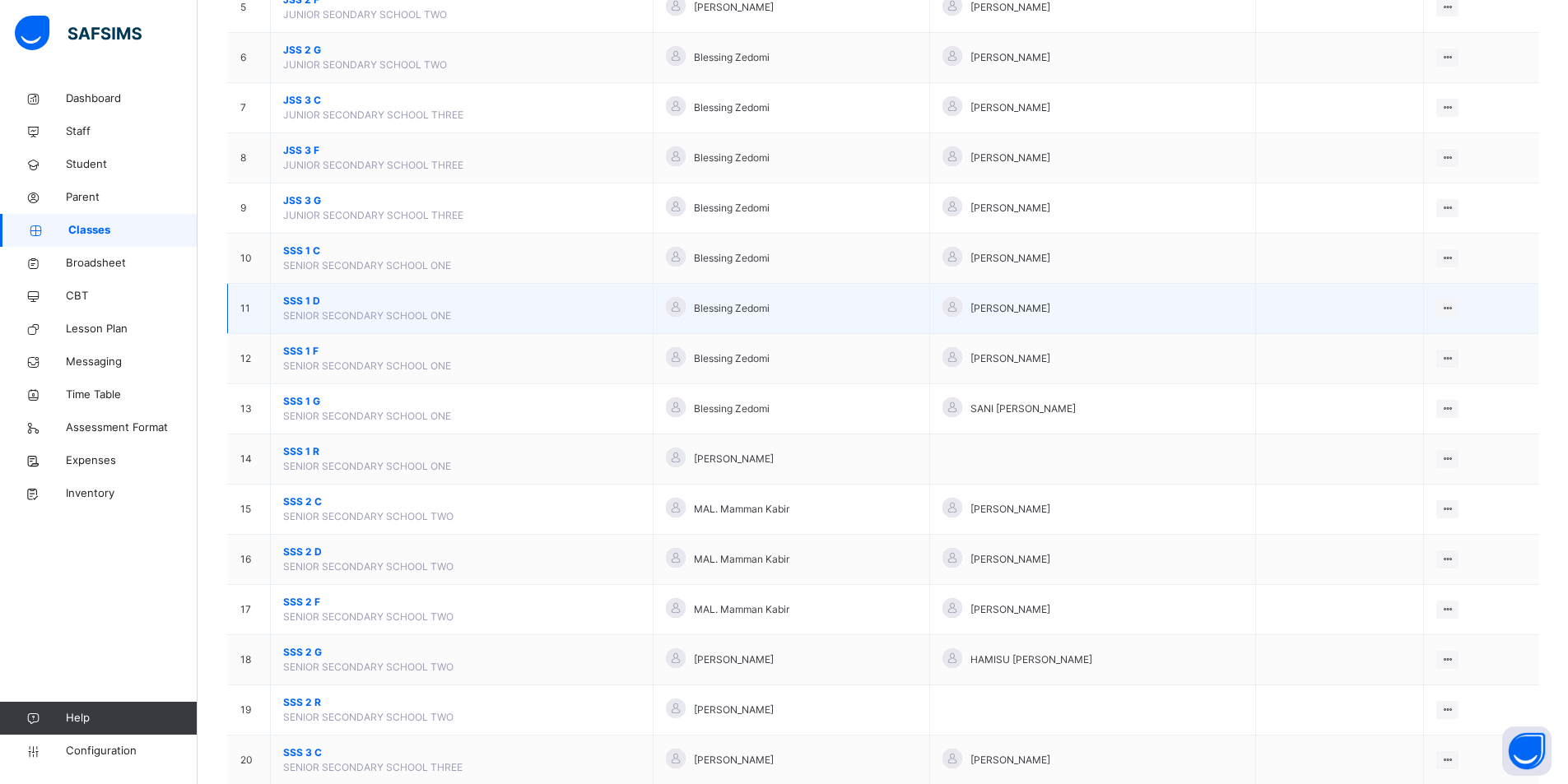
scroll to position [657, 0]
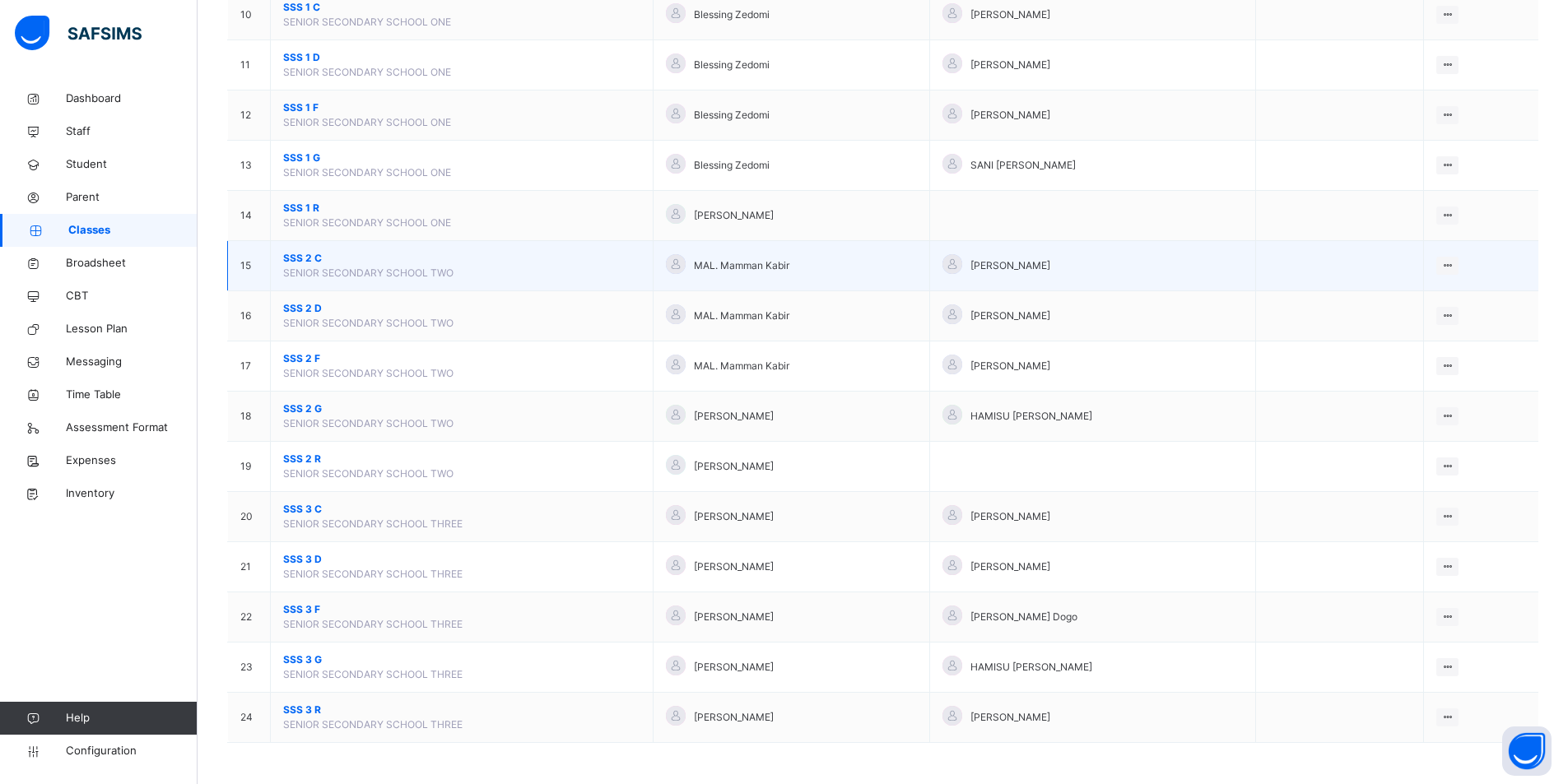
click at [297, 257] on span "SSS 2 C" at bounding box center [462, 259] width 357 height 15
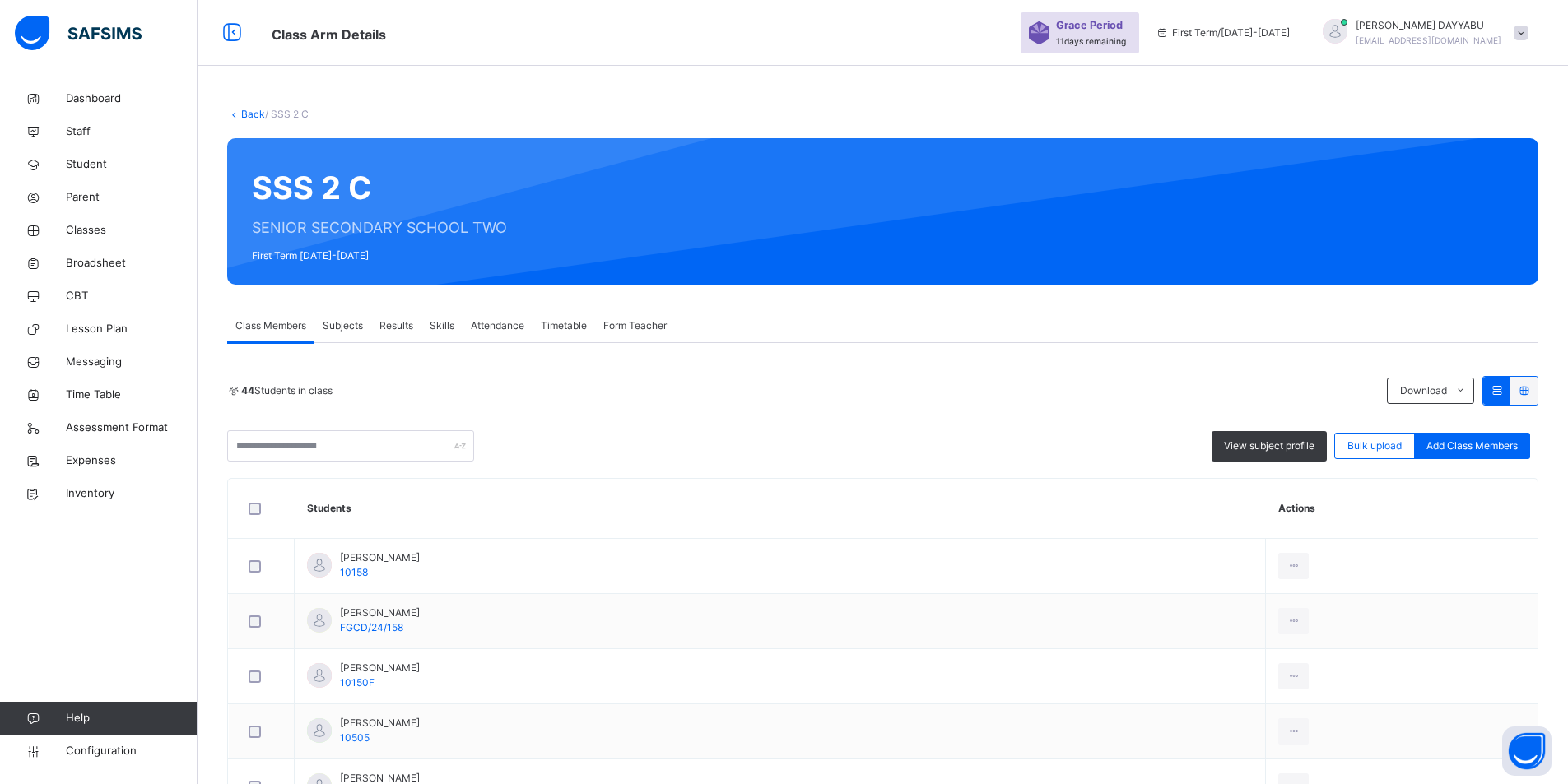
scroll to position [82, 0]
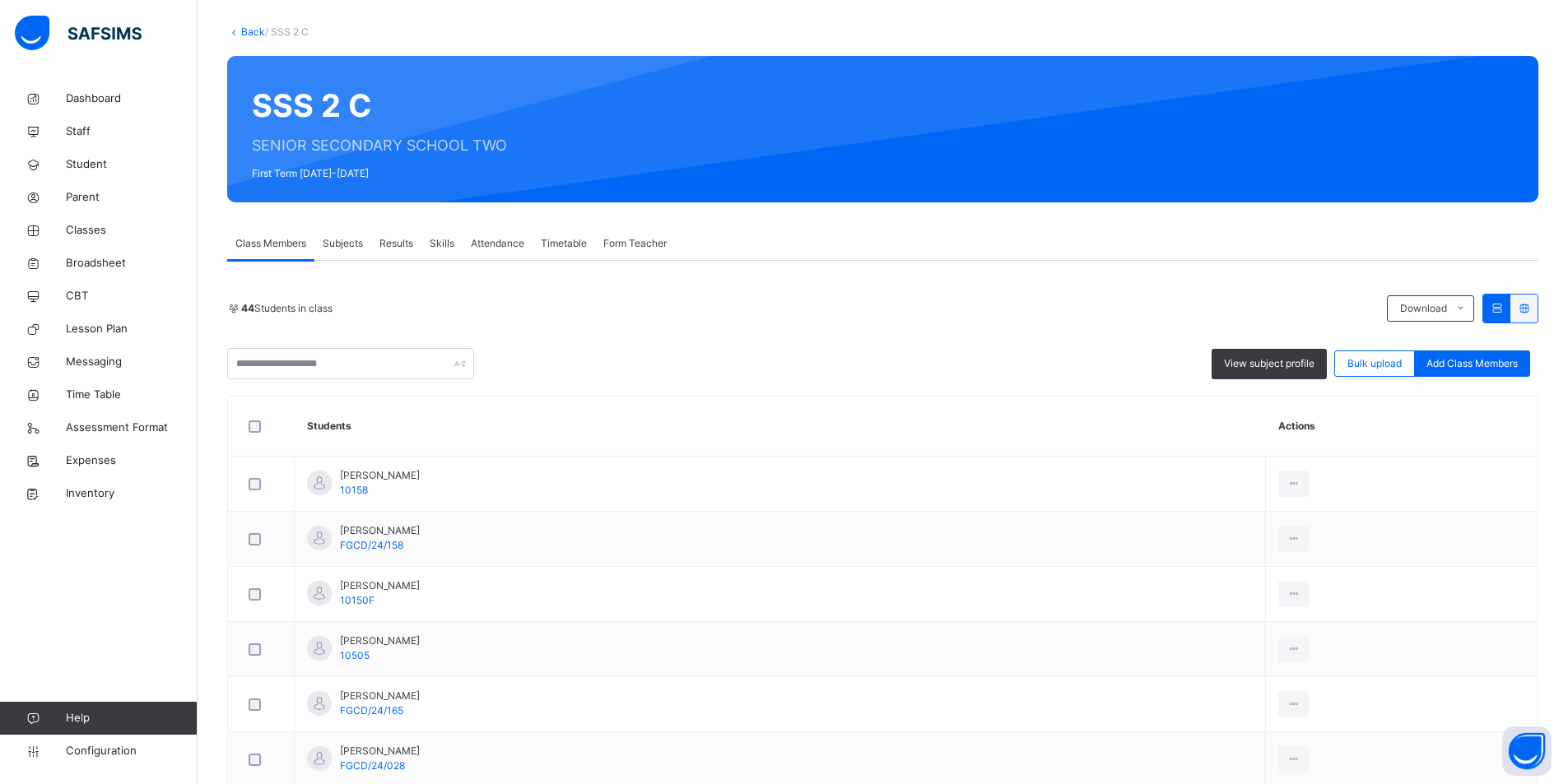
click at [348, 242] on span "Subjects" at bounding box center [342, 244] width 41 height 15
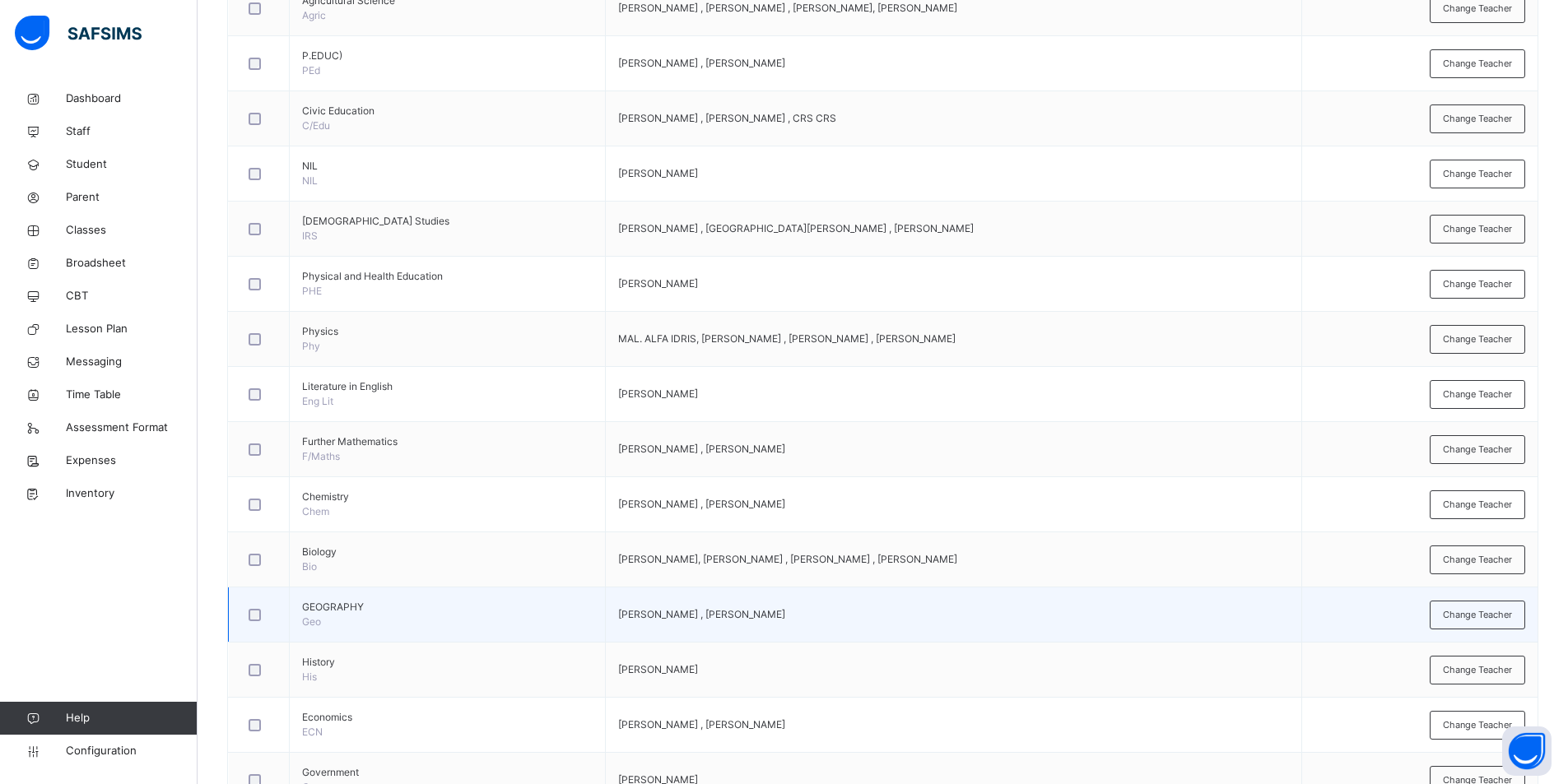
scroll to position [905, 0]
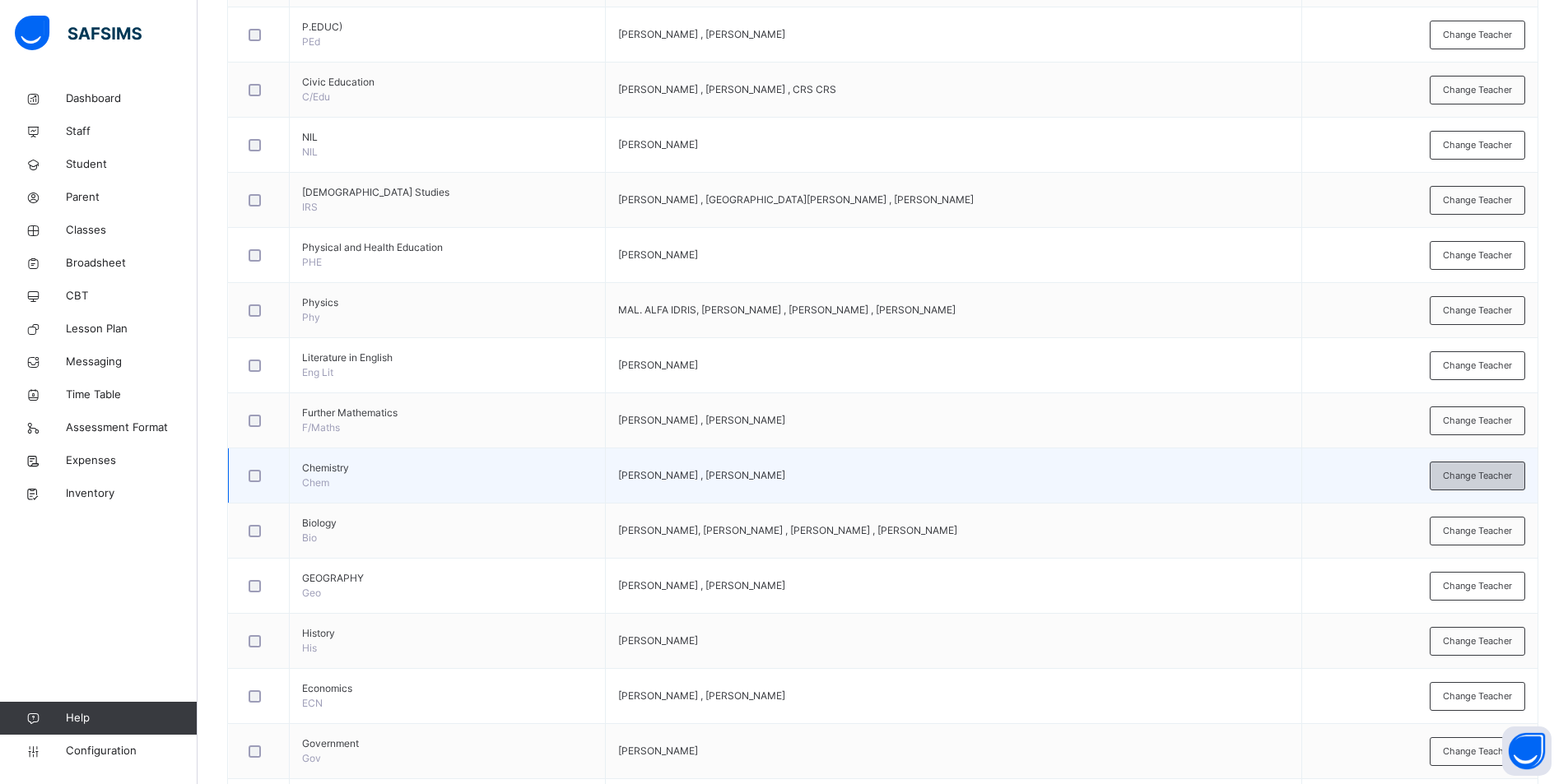
click at [1469, 481] on span "Change Teacher" at bounding box center [1477, 476] width 69 height 14
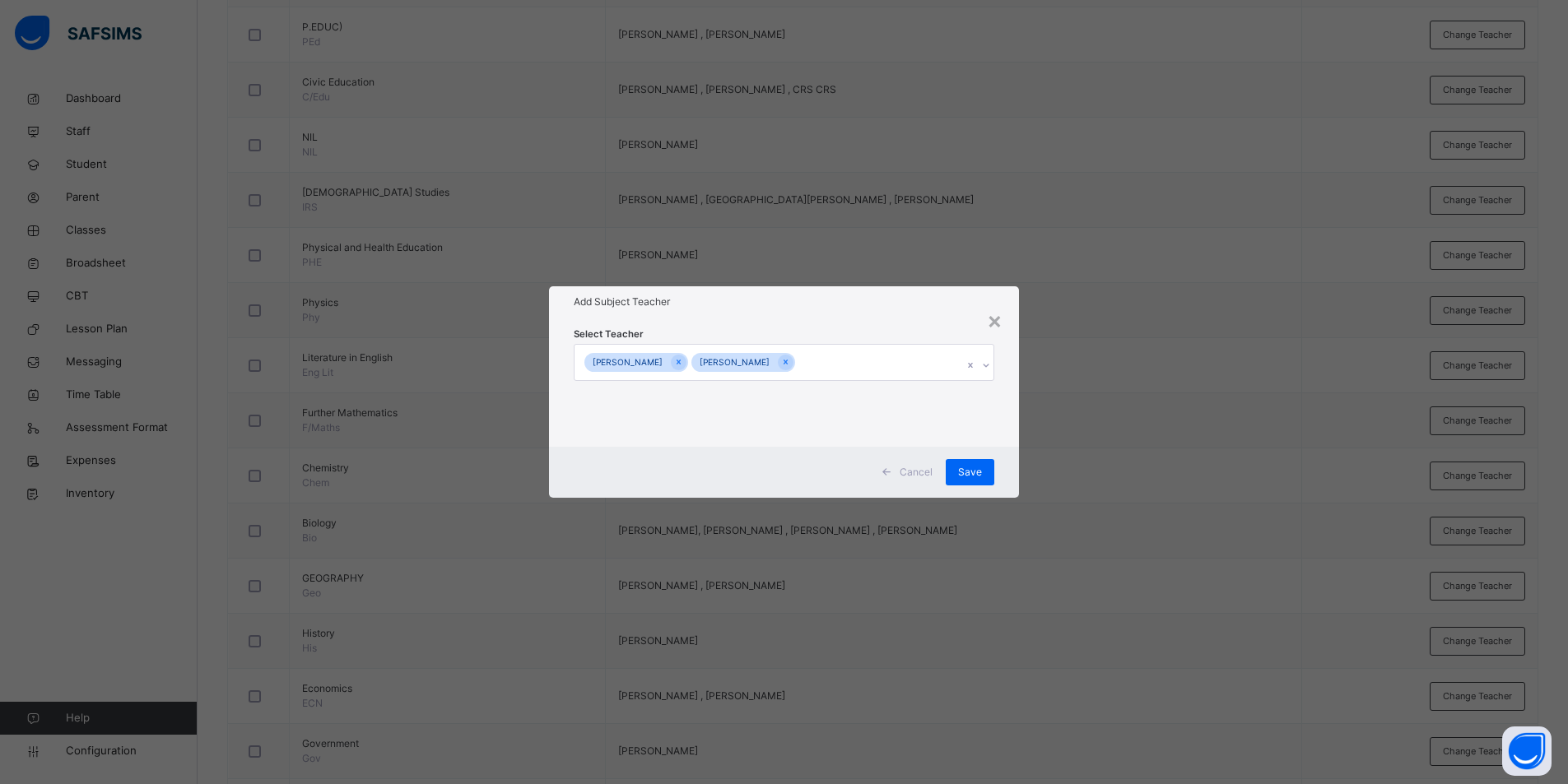
click at [946, 366] on div "TAHIR KABIR ABDURRAHMAN KABIR BARDA" at bounding box center [768, 362] width 388 height 35
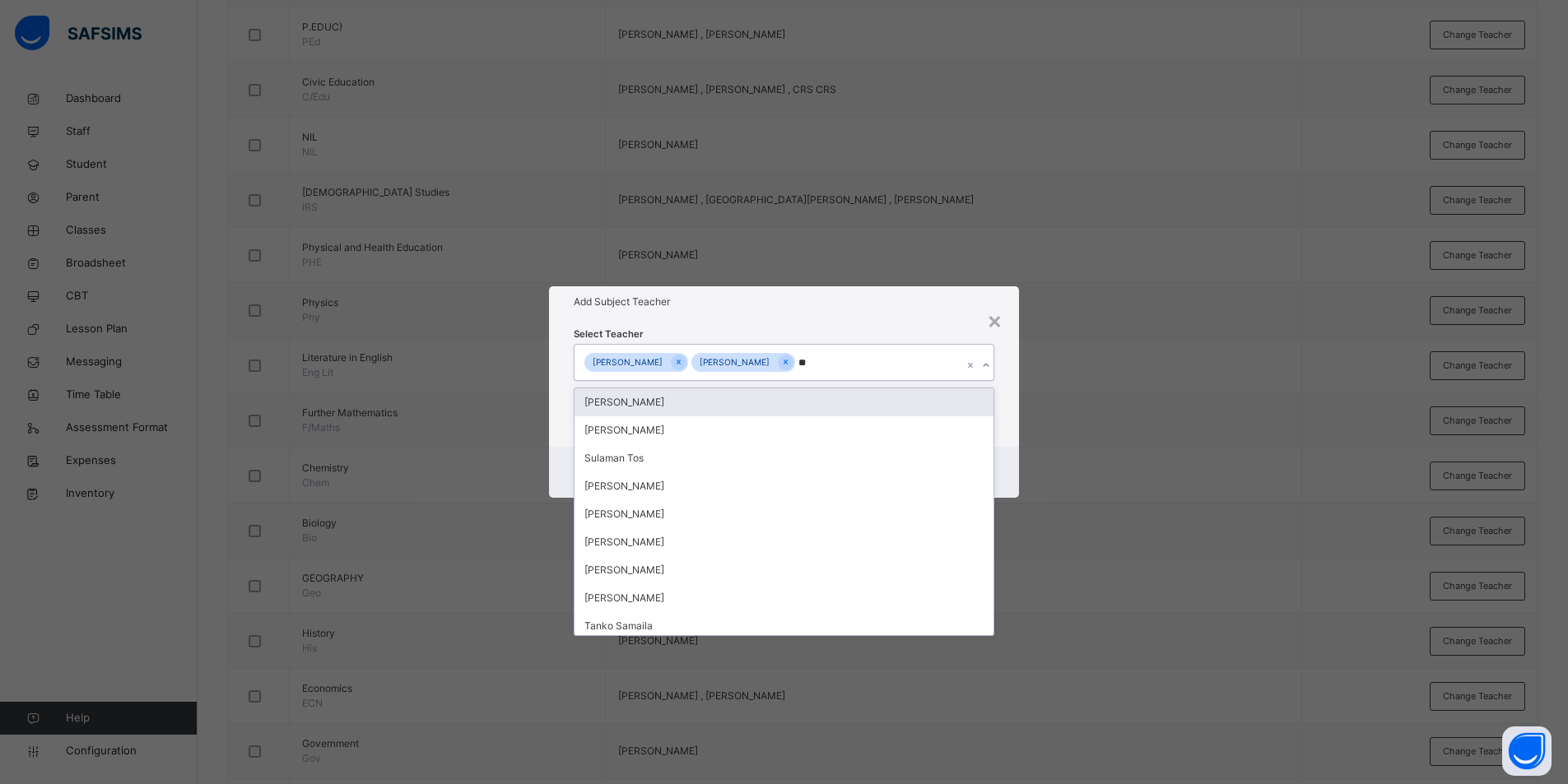
type input "*"
type input "****"
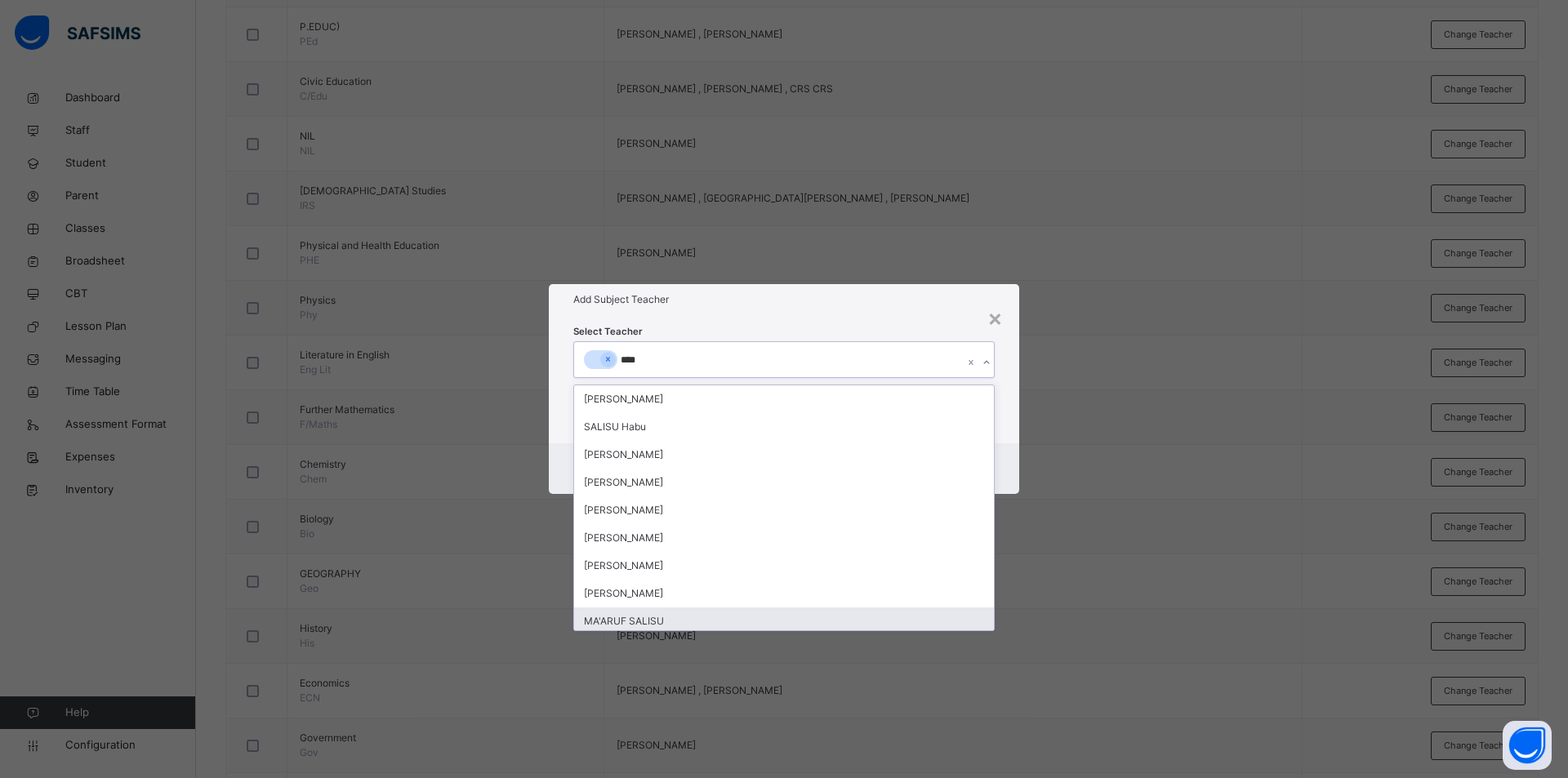
click at [671, 613] on div "MA'ARUF SALISU" at bounding box center [784, 621] width 420 height 28
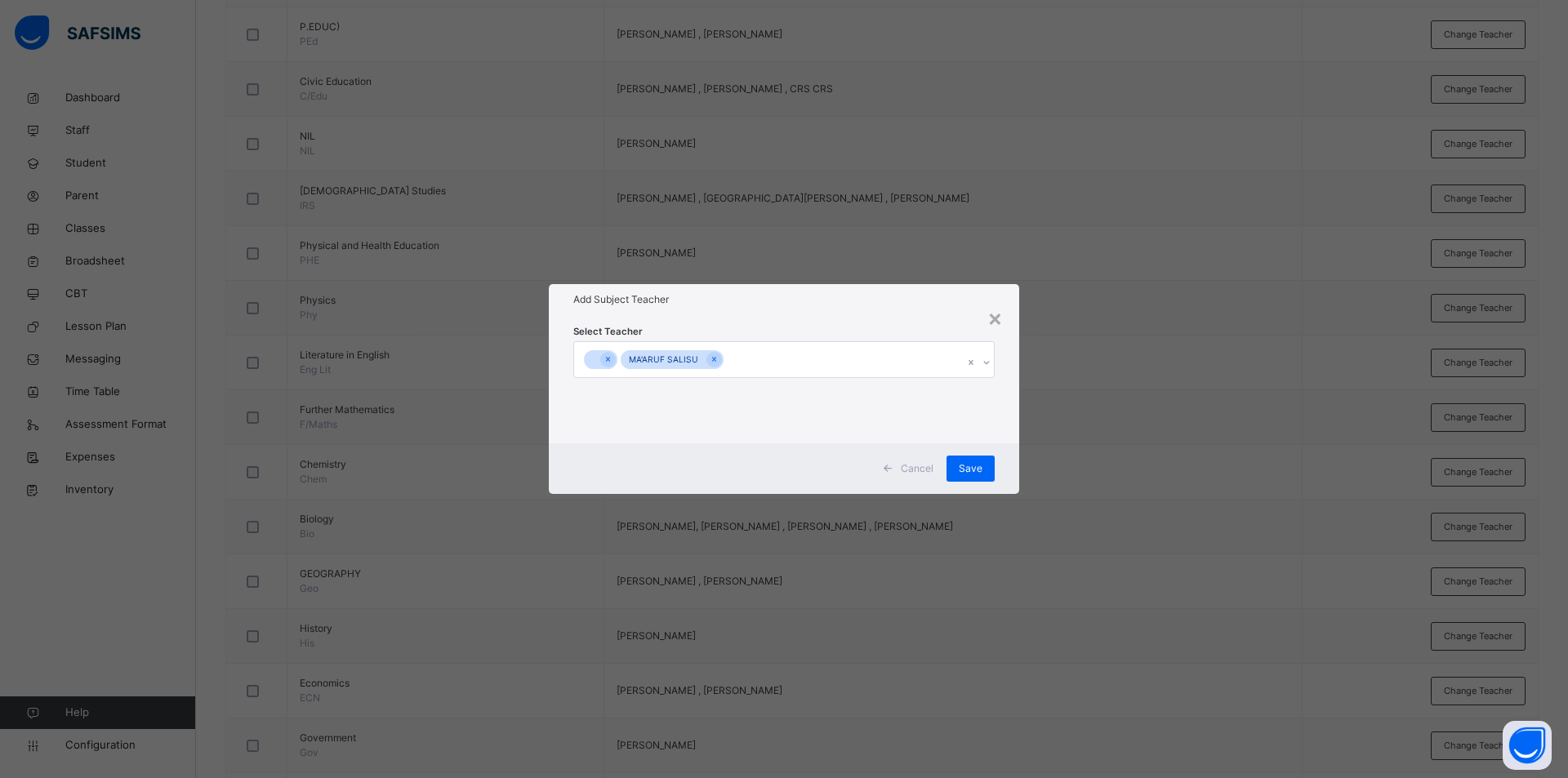
click at [1142, 357] on div "× Add Subject Teacher Select Teacher MA'ARUF SALISU Cancel Save" at bounding box center [784, 389] width 1568 height 778
click at [981, 469] on div "Save" at bounding box center [970, 469] width 48 height 26
click at [973, 466] on span "Save" at bounding box center [962, 469] width 23 height 15
click at [960, 470] on span "Save" at bounding box center [962, 469] width 23 height 15
click at [967, 467] on span "Save" at bounding box center [962, 469] width 23 height 15
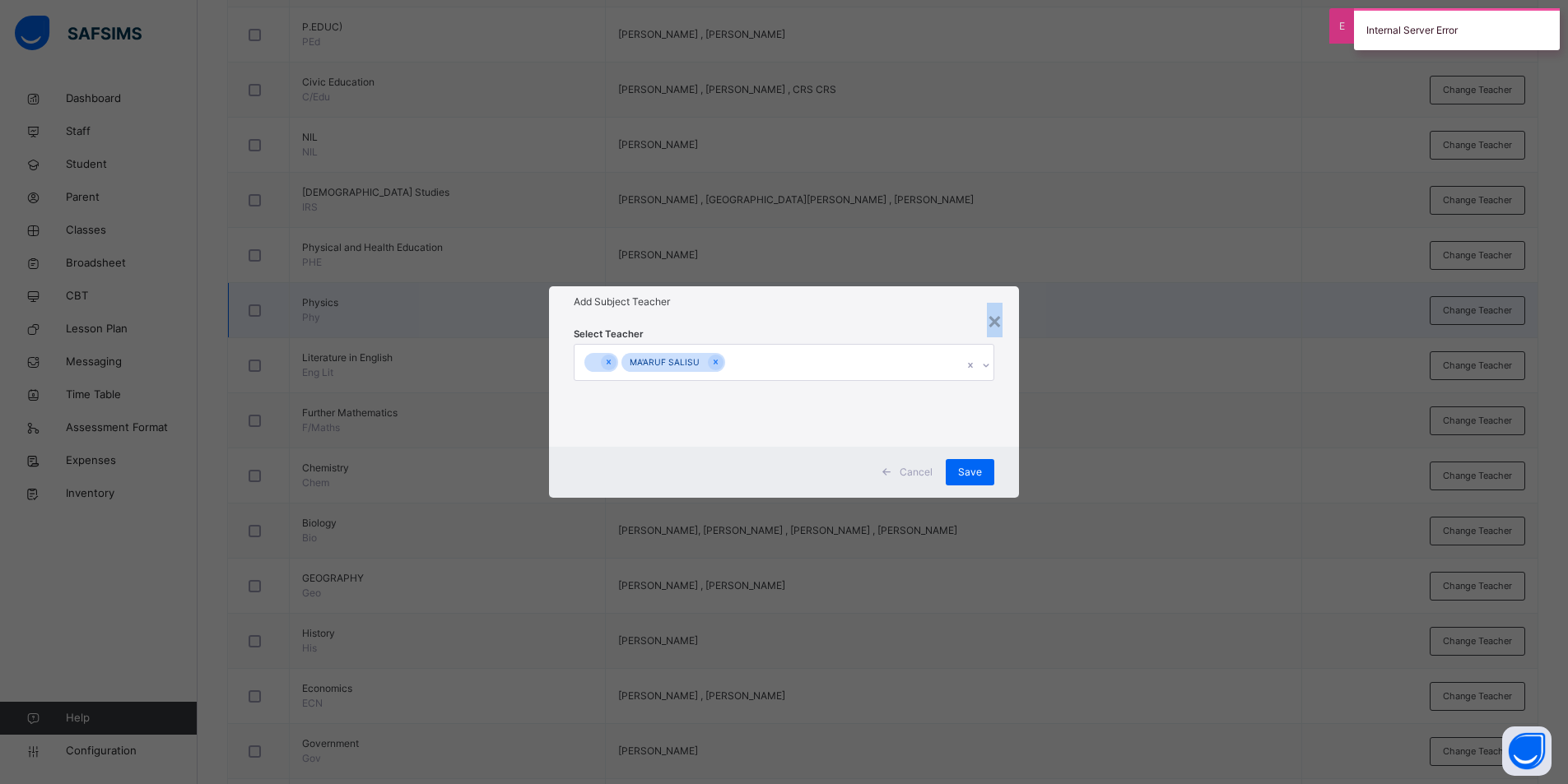
drag, startPoint x: 999, startPoint y: 316, endPoint x: 997, endPoint y: 330, distance: 14.1
click at [996, 316] on div "×" at bounding box center [994, 320] width 16 height 35
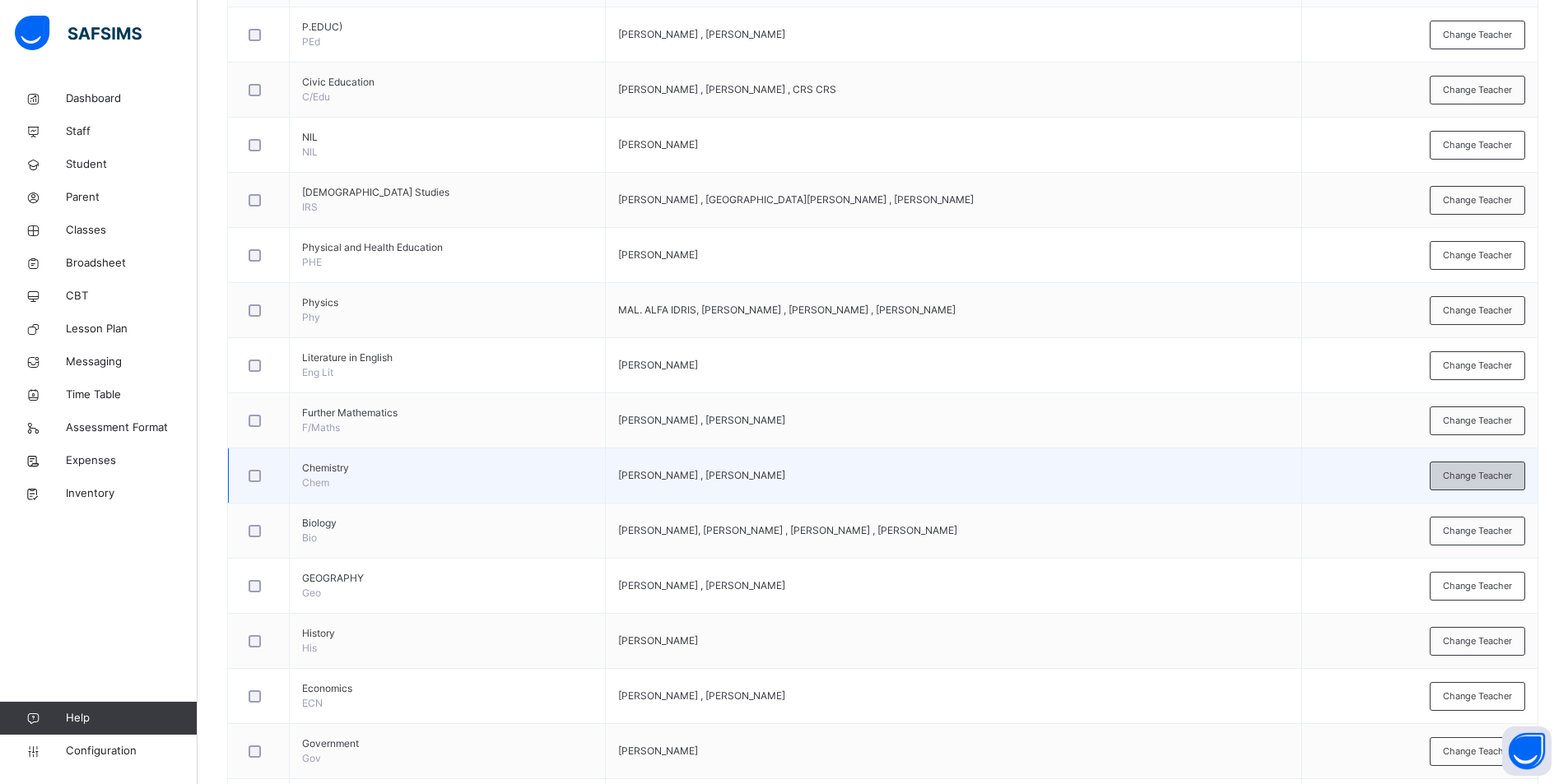
click at [1512, 474] on span "Change Teacher" at bounding box center [1477, 476] width 69 height 14
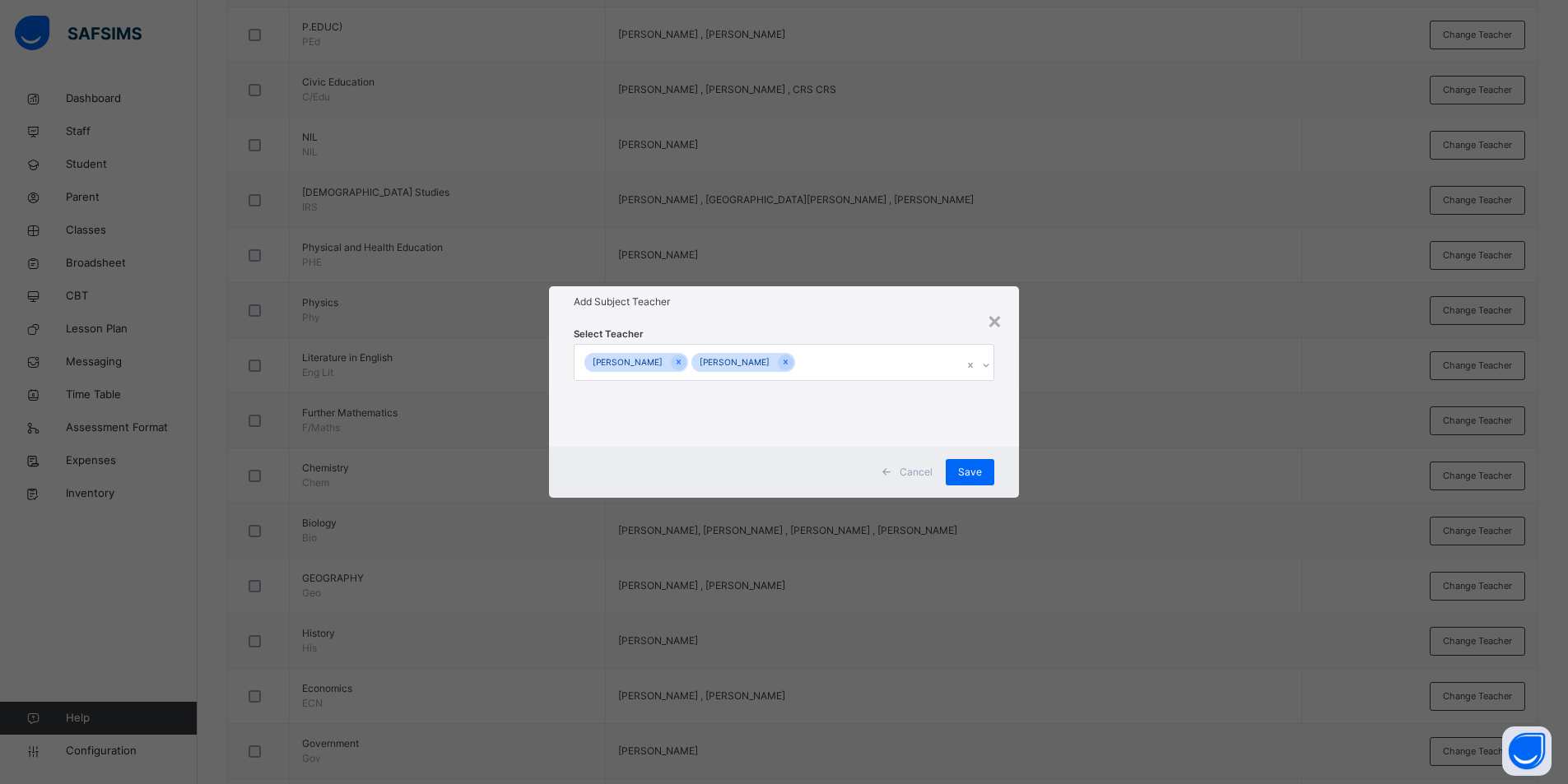
click at [870, 362] on div "TAHIR KABIR ABDURRAHMAN KABIR BARDA" at bounding box center [768, 362] width 388 height 35
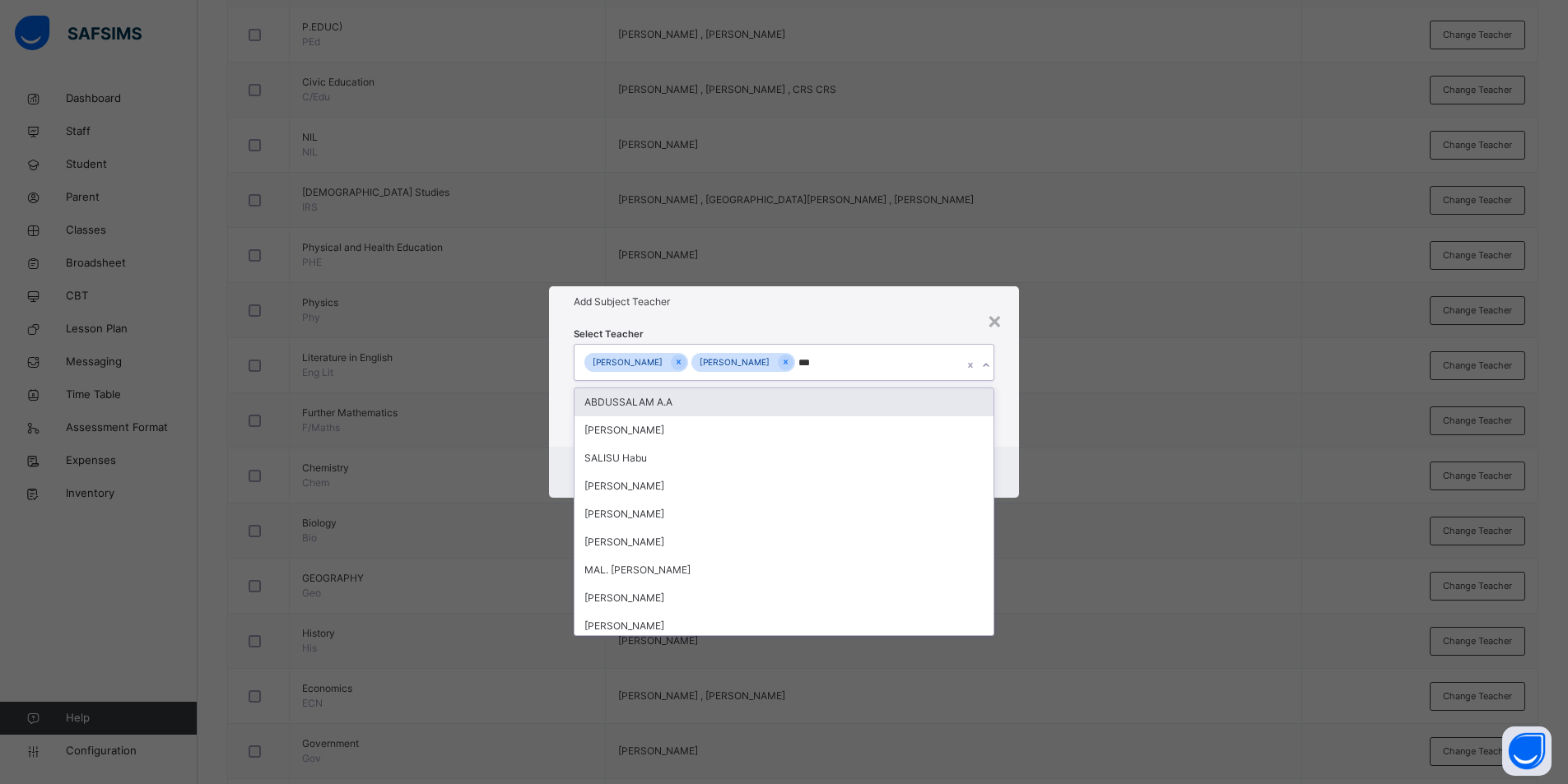
type input "****"
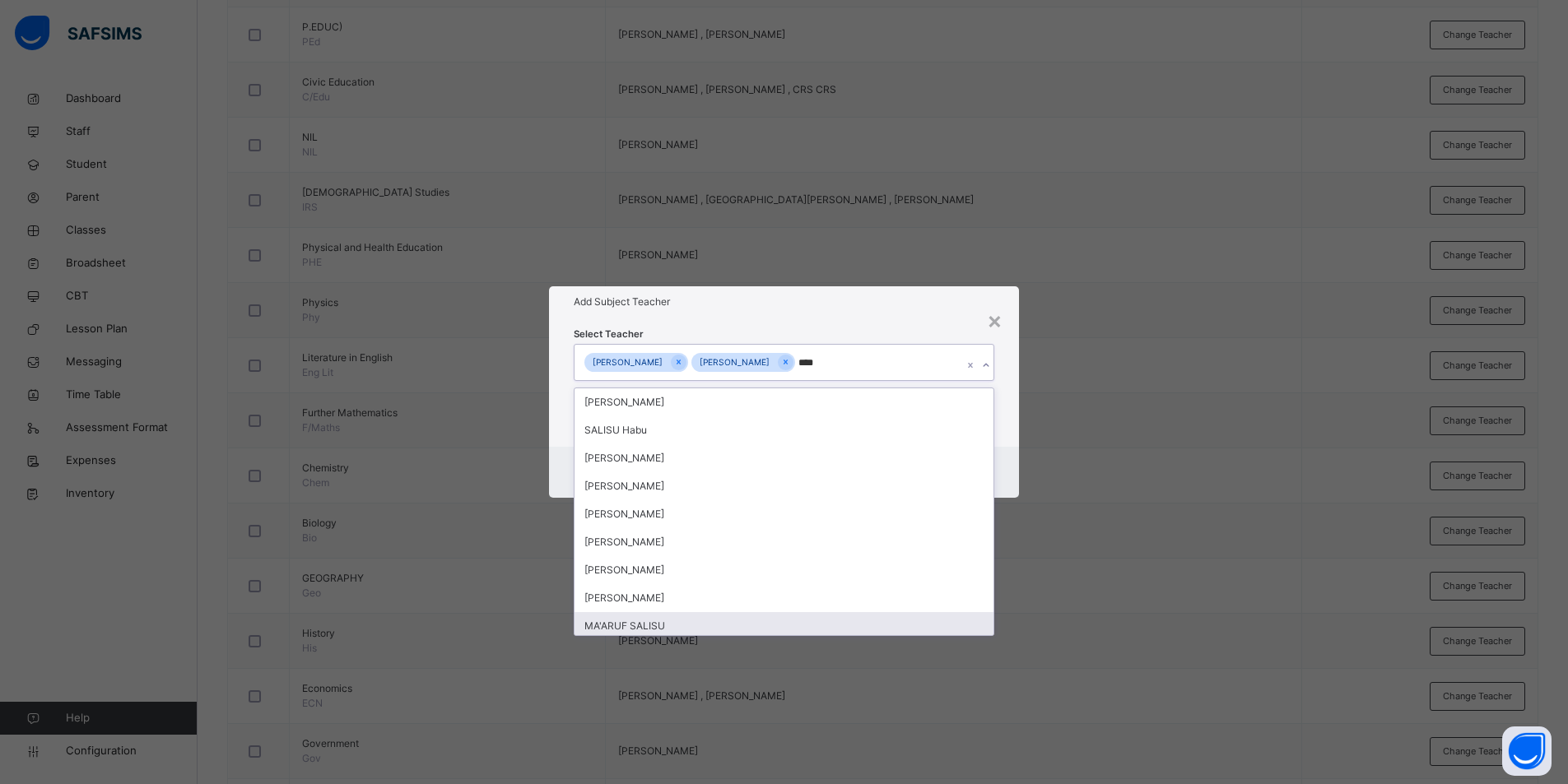
click at [711, 627] on div "MA'ARUF SALISU" at bounding box center [784, 626] width 420 height 28
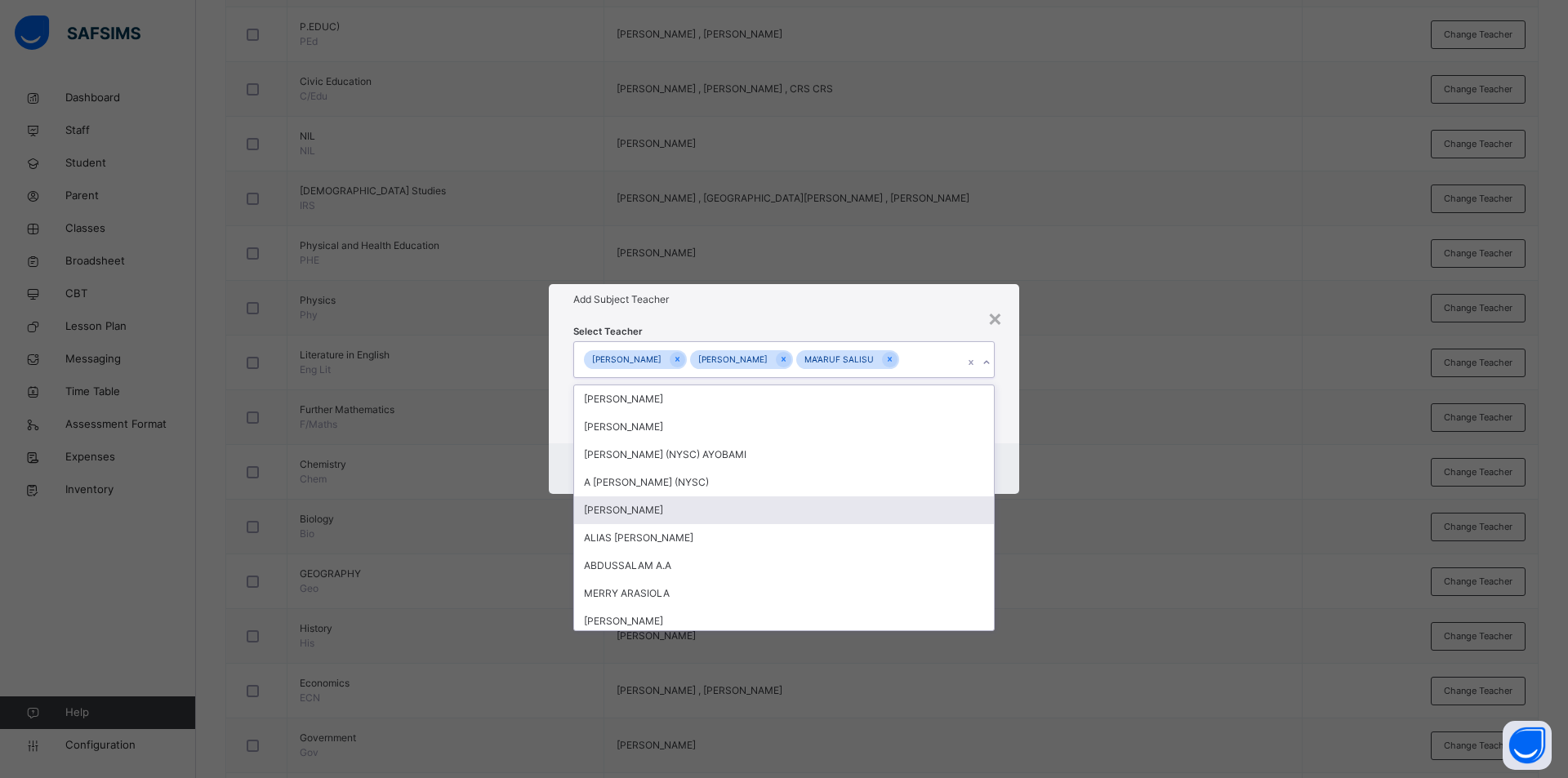
click at [1206, 379] on div "× Add Subject Teacher Select Teacher option MA'ARUF SALISU, selected. option AL…" at bounding box center [784, 389] width 1568 height 778
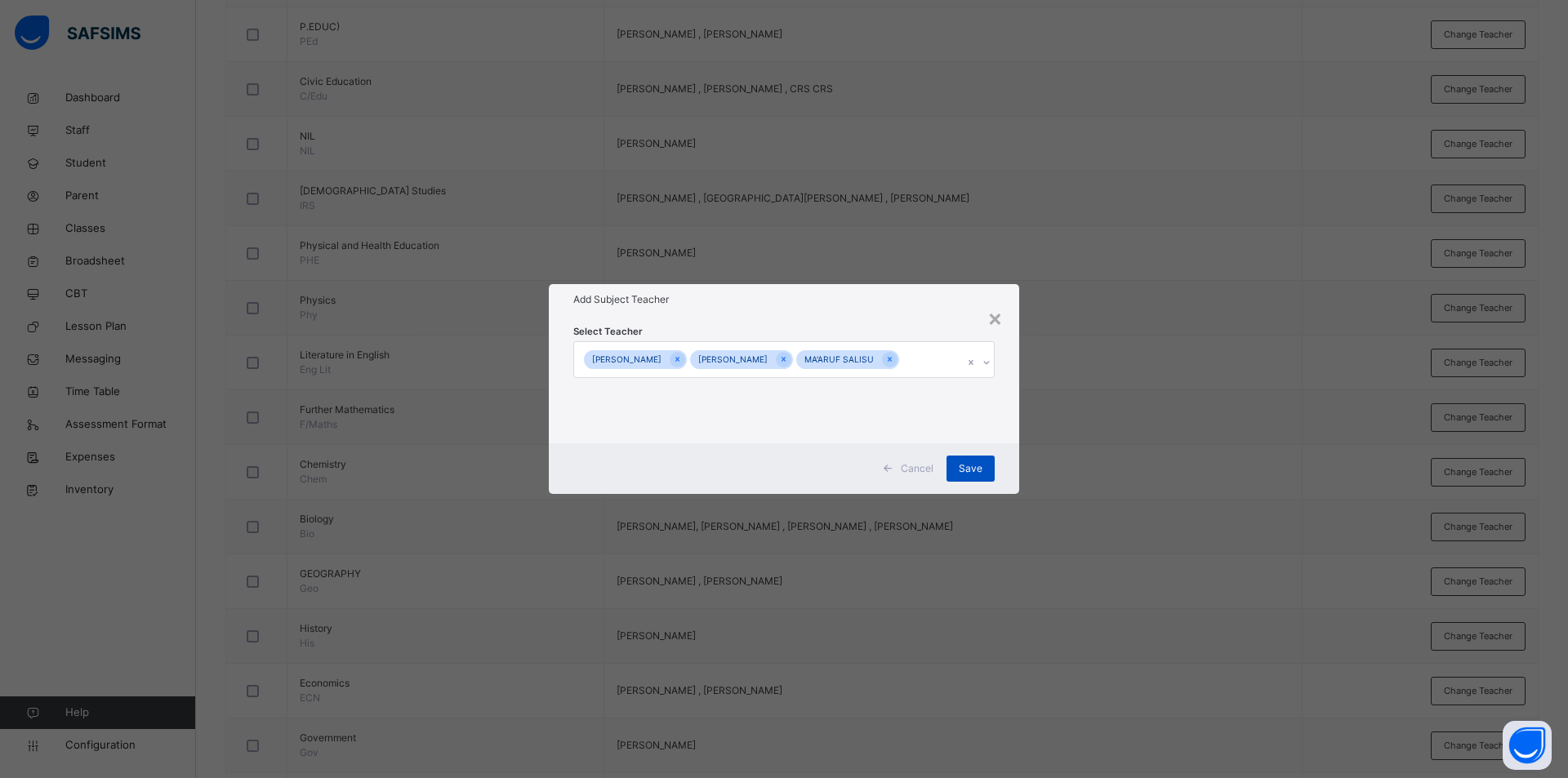
click at [979, 464] on span "Save" at bounding box center [970, 469] width 23 height 15
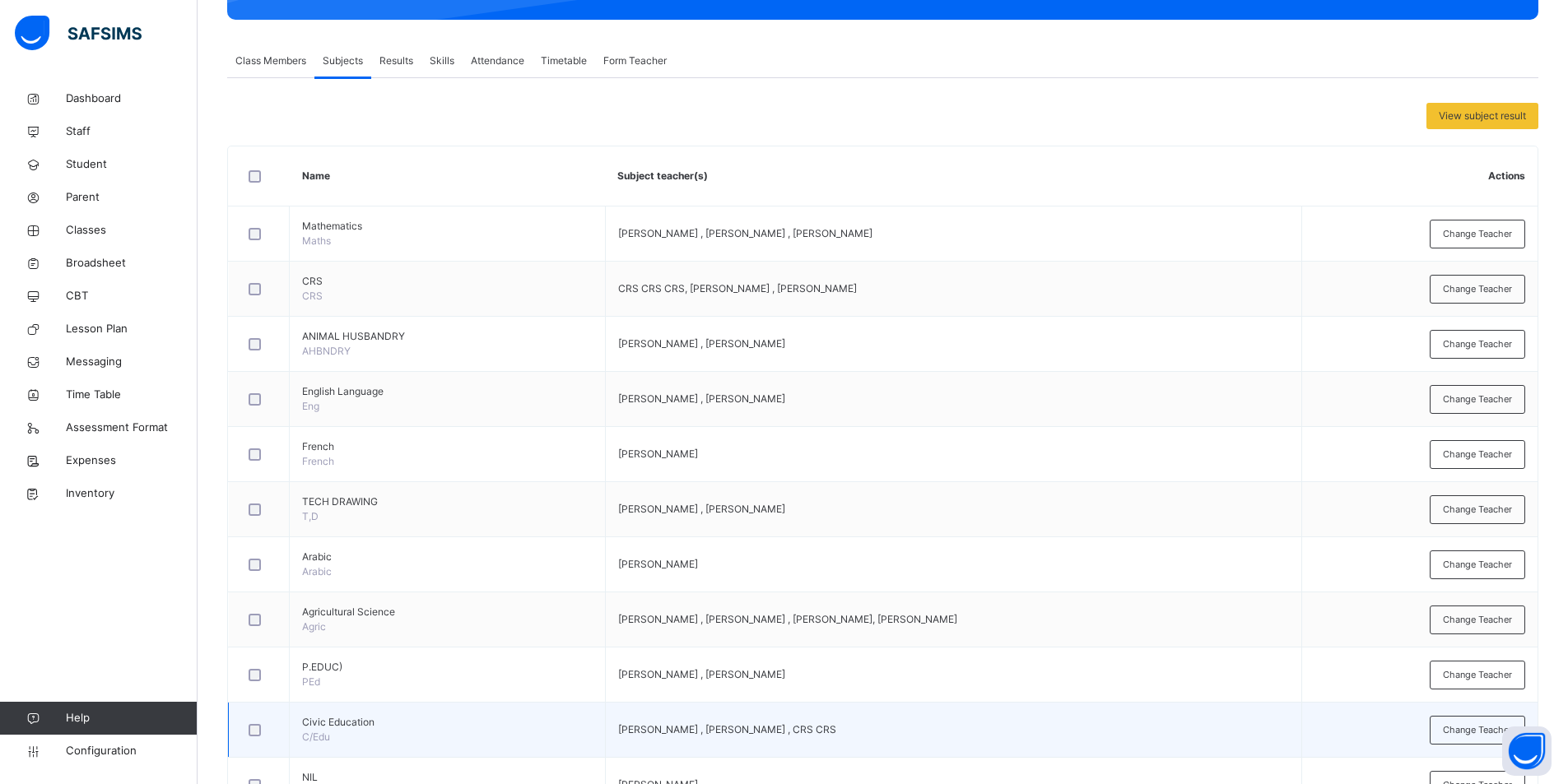
scroll to position [259, 0]
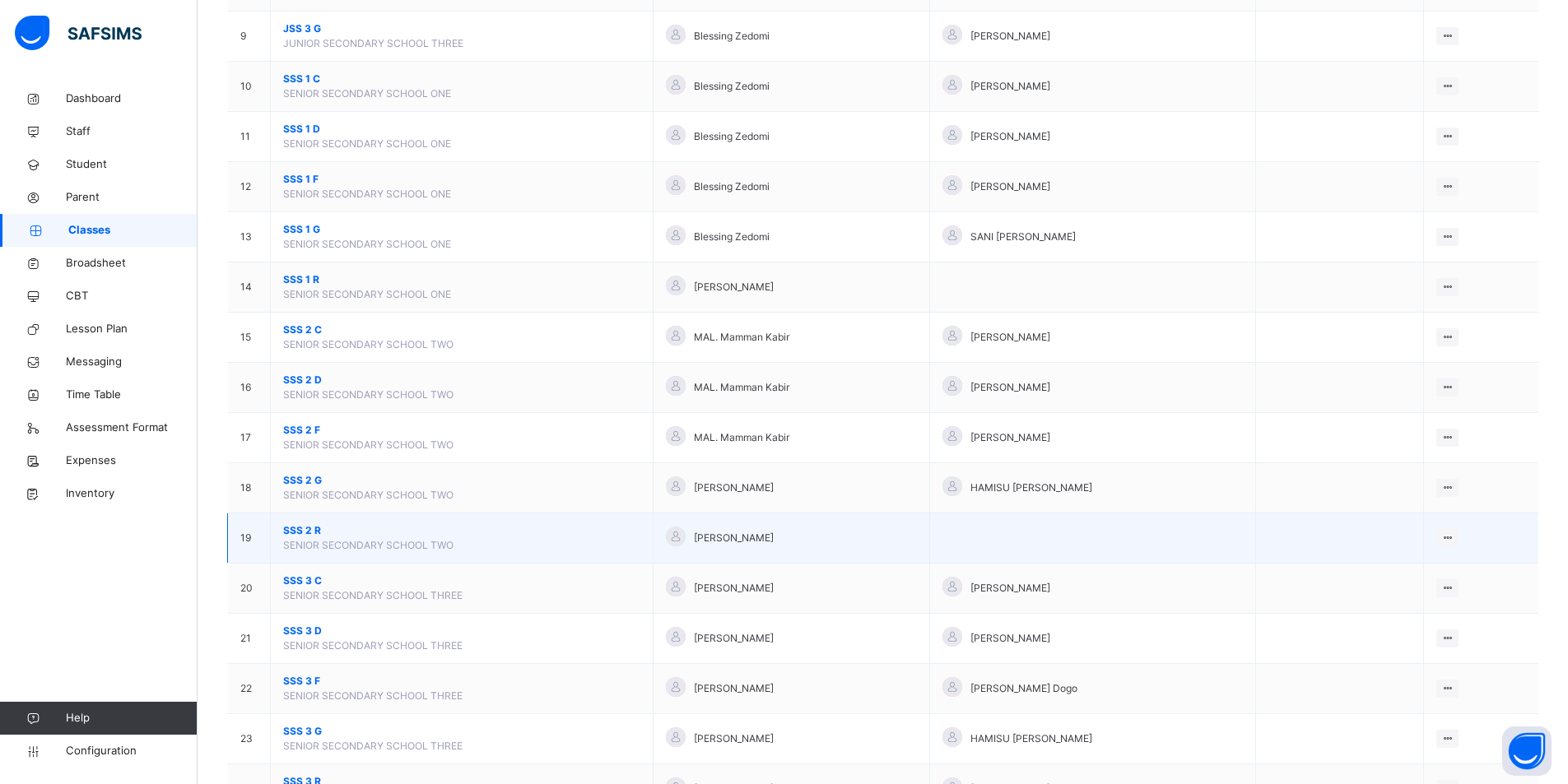
scroll to position [493, 0]
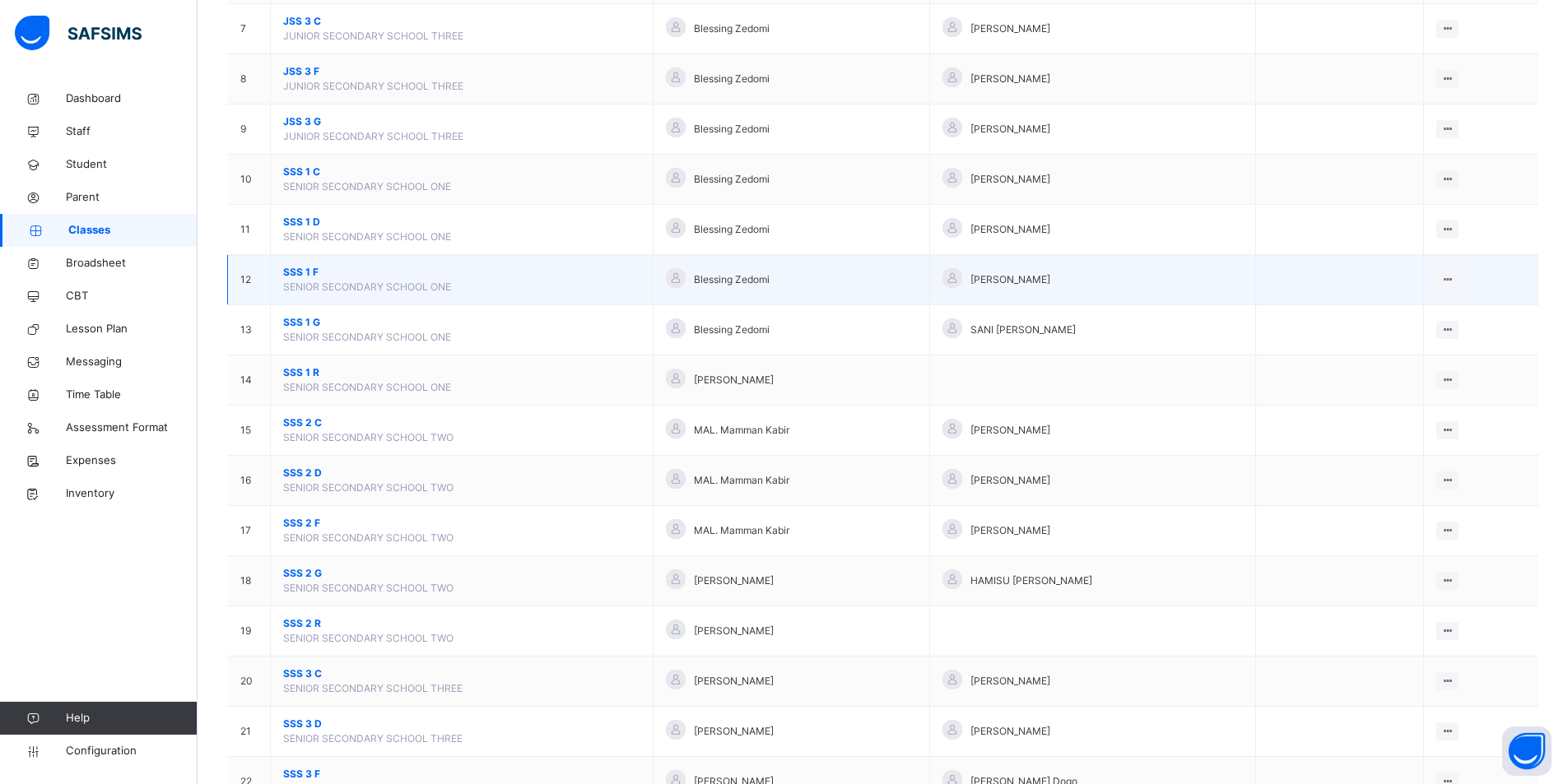
click at [311, 278] on span "SSS 1 F" at bounding box center [462, 273] width 357 height 15
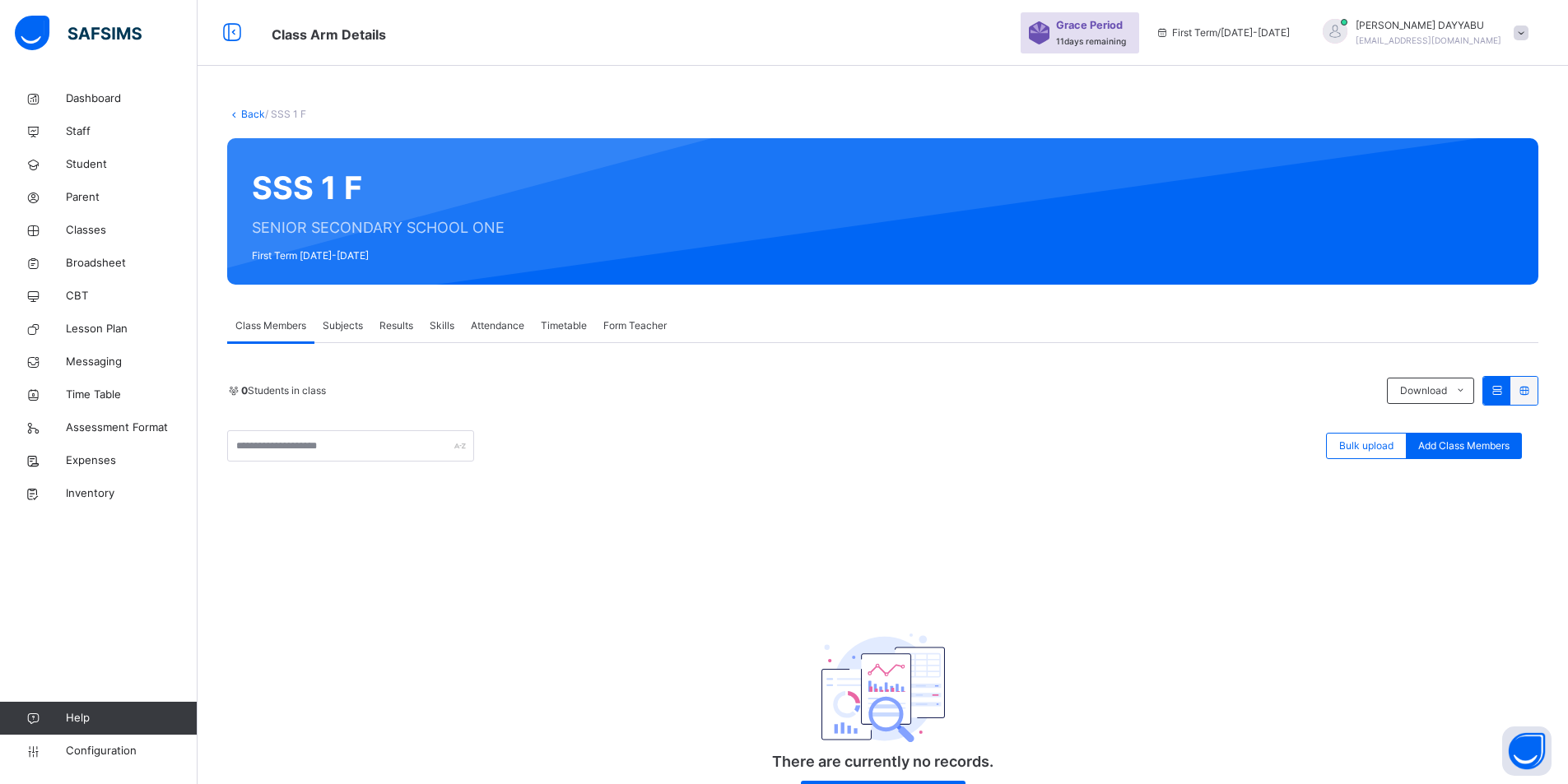
click at [353, 324] on span "Subjects" at bounding box center [342, 326] width 41 height 15
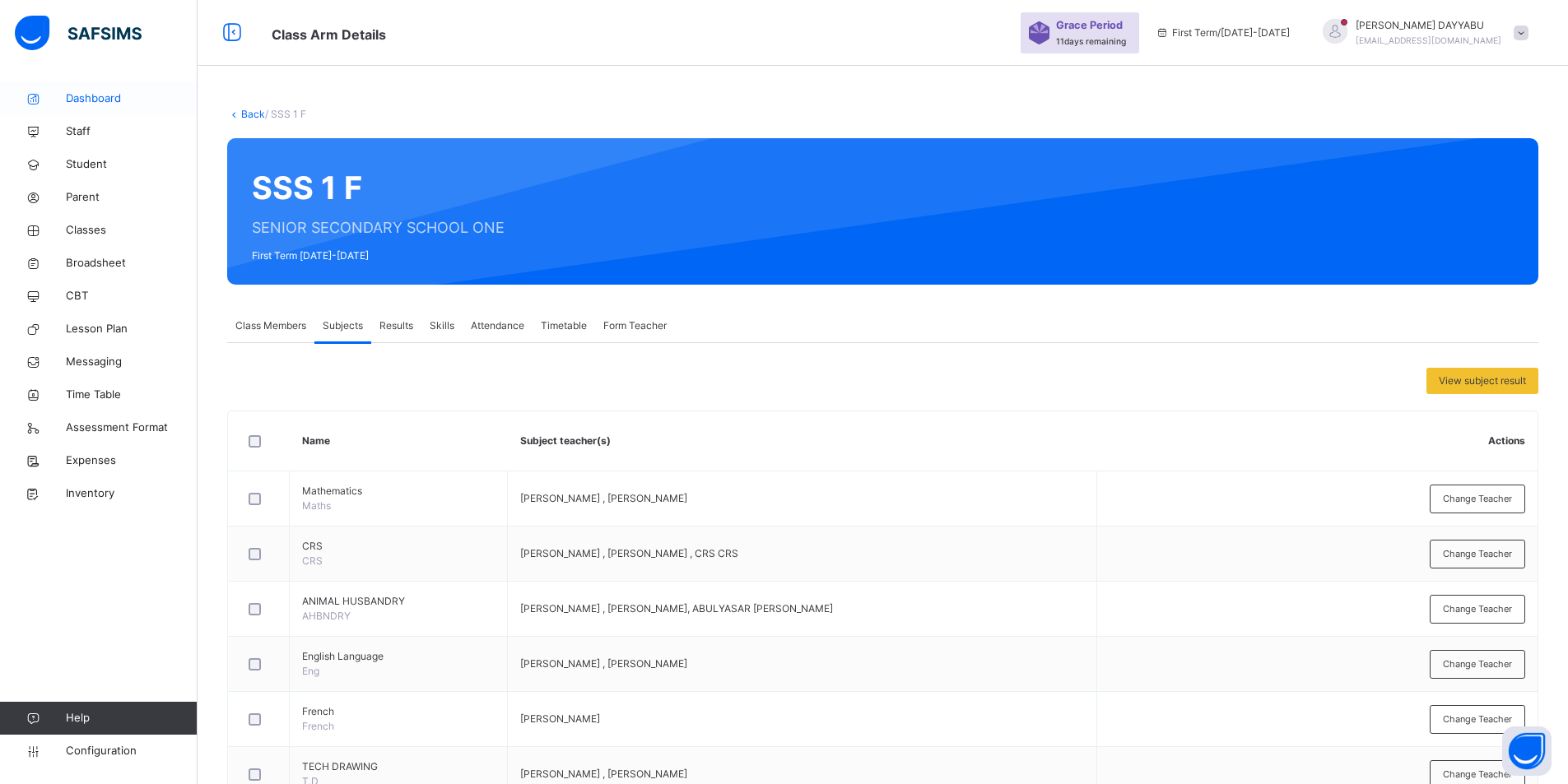
click at [100, 105] on span "Dashboard" at bounding box center [131, 98] width 131 height 16
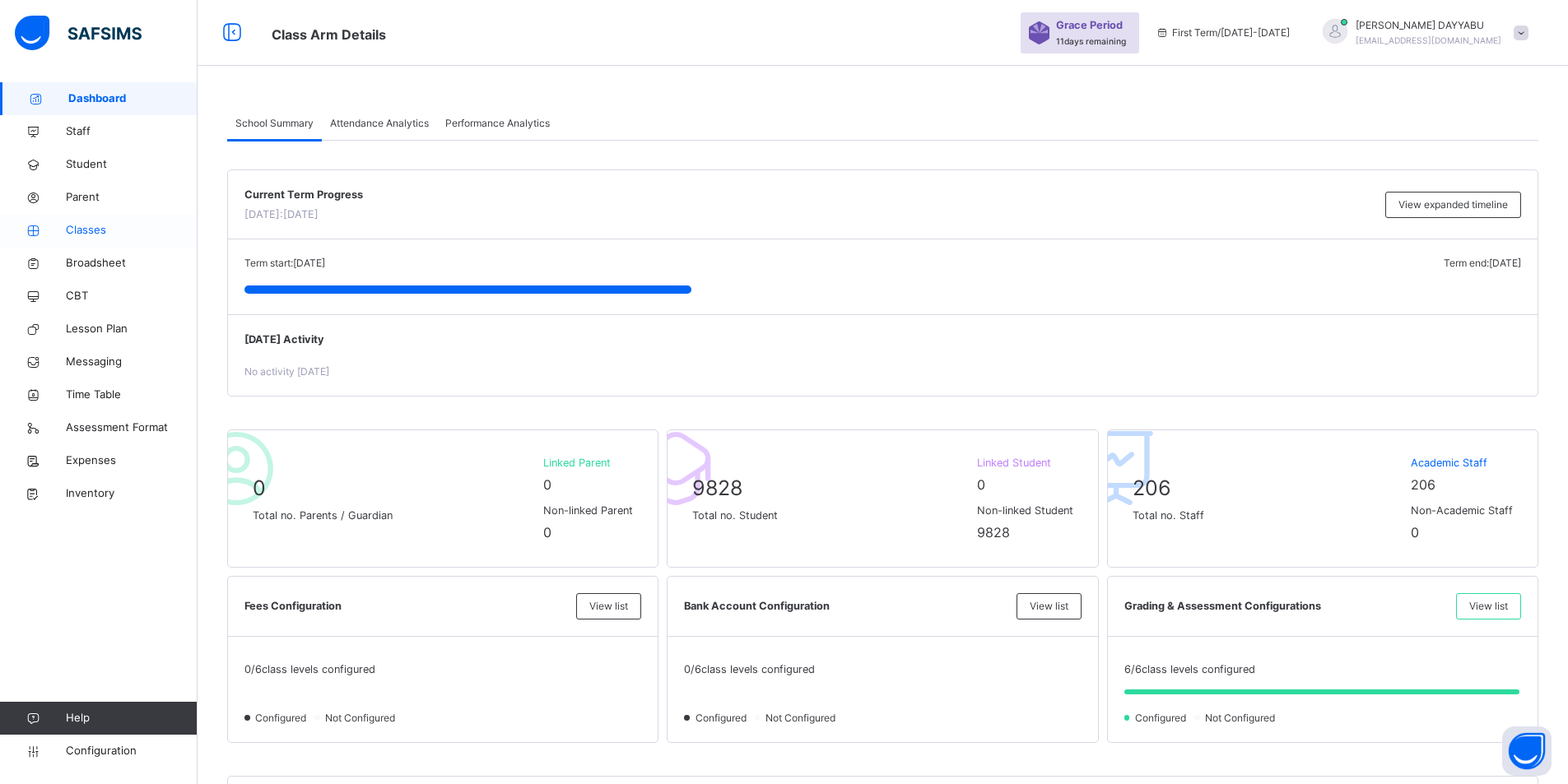
click at [96, 232] on span "Classes" at bounding box center [131, 230] width 131 height 16
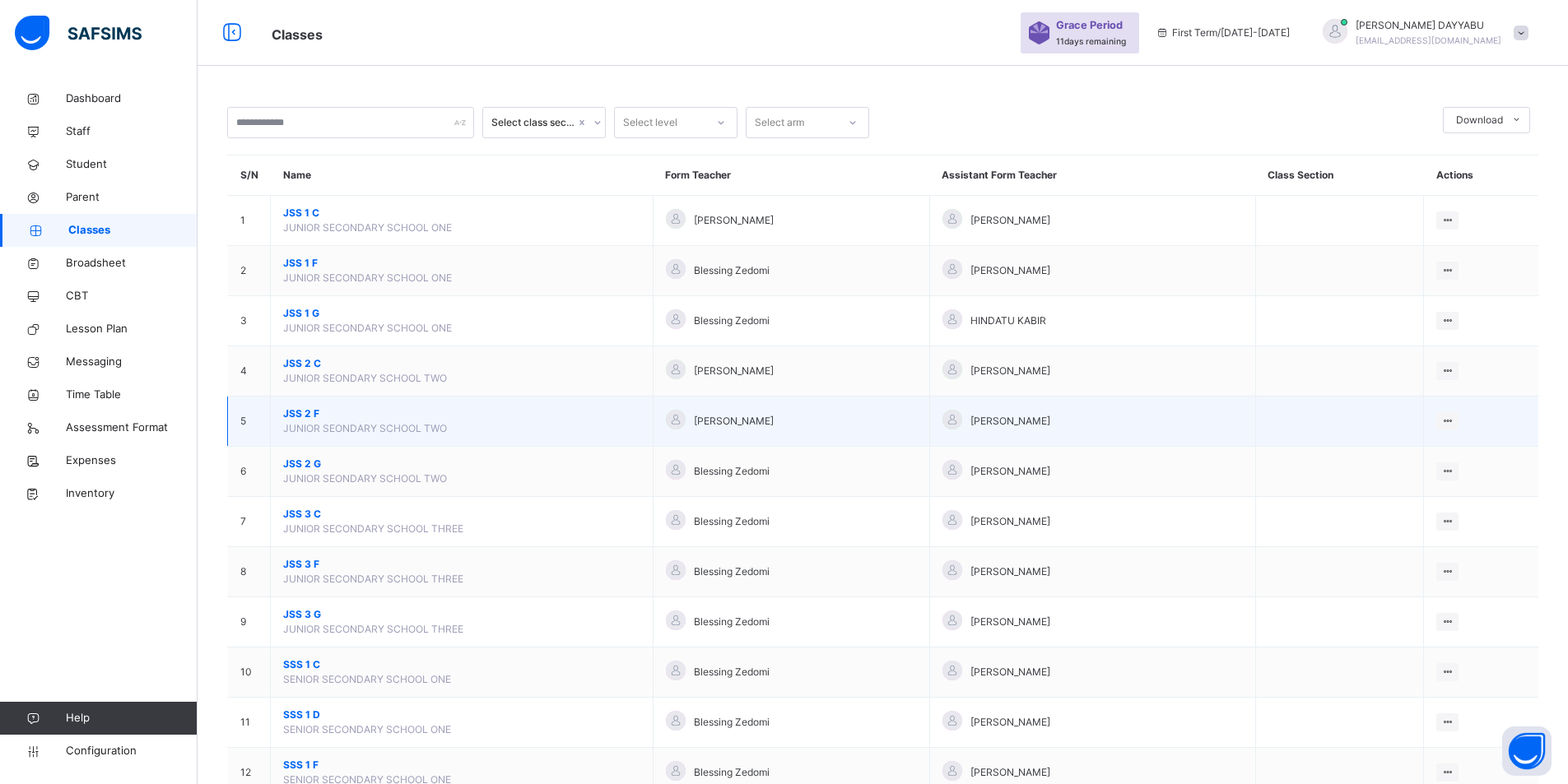
click at [457, 431] on td "JSS 2 F JUNIOR SEONDARY SCHOOL TWO" at bounding box center [462, 421] width 383 height 50
click at [292, 399] on td "JSS 2 F JUNIOR SEONDARY SCHOOL TWO" at bounding box center [462, 421] width 383 height 50
click at [301, 418] on span "JSS 2 F" at bounding box center [462, 414] width 357 height 15
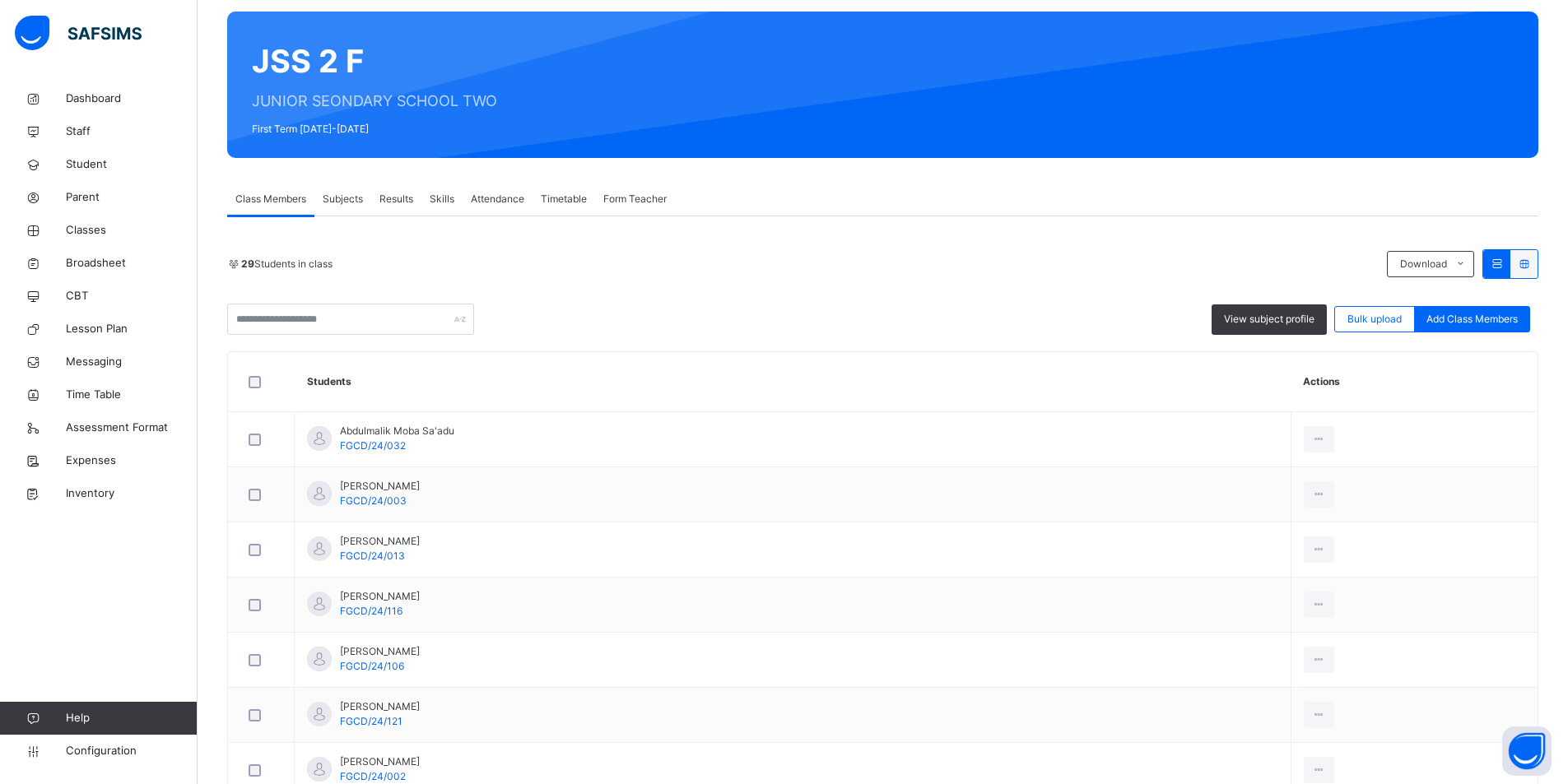
scroll to position [82, 0]
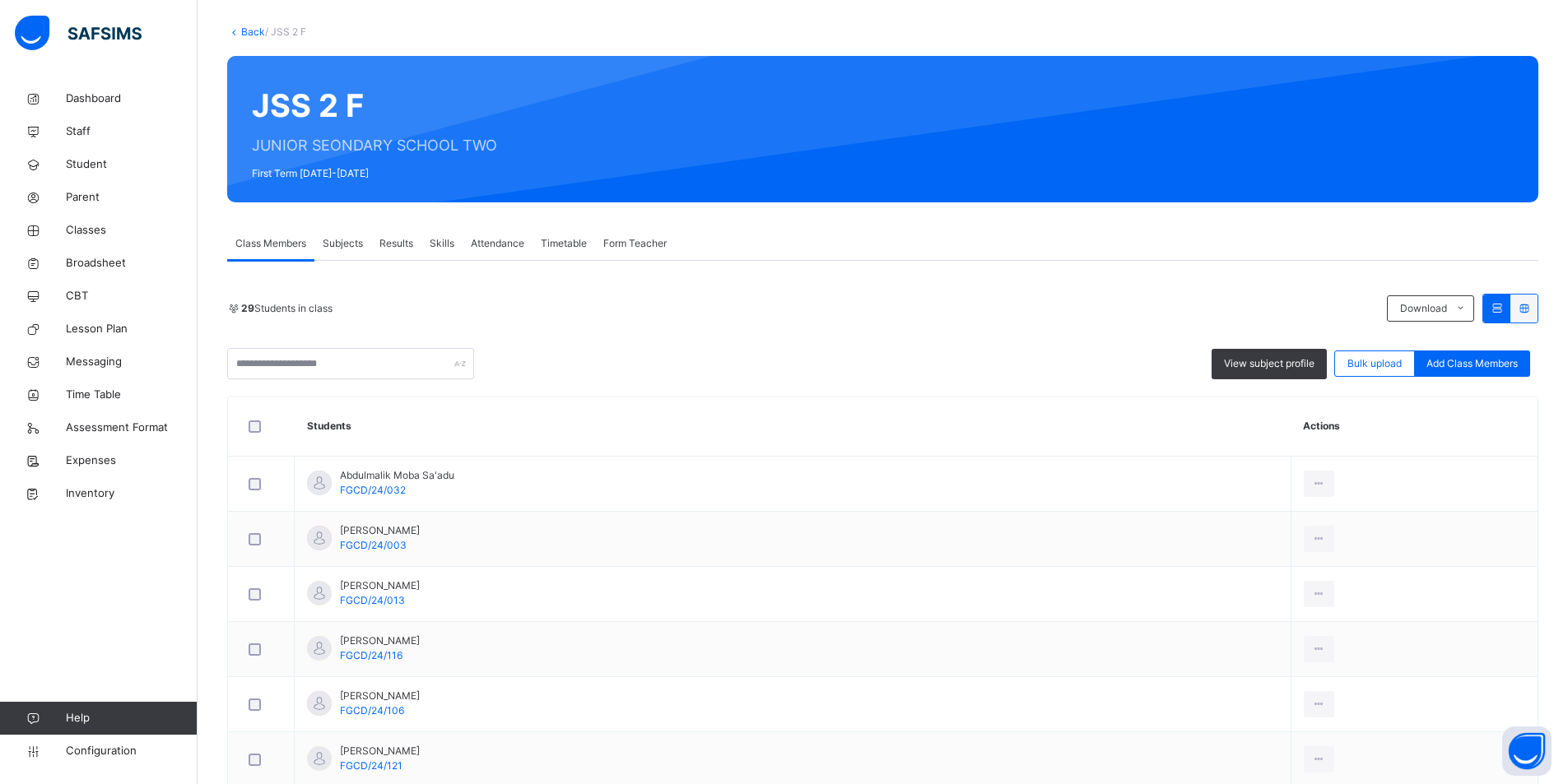
click at [350, 243] on span "Subjects" at bounding box center [342, 244] width 41 height 15
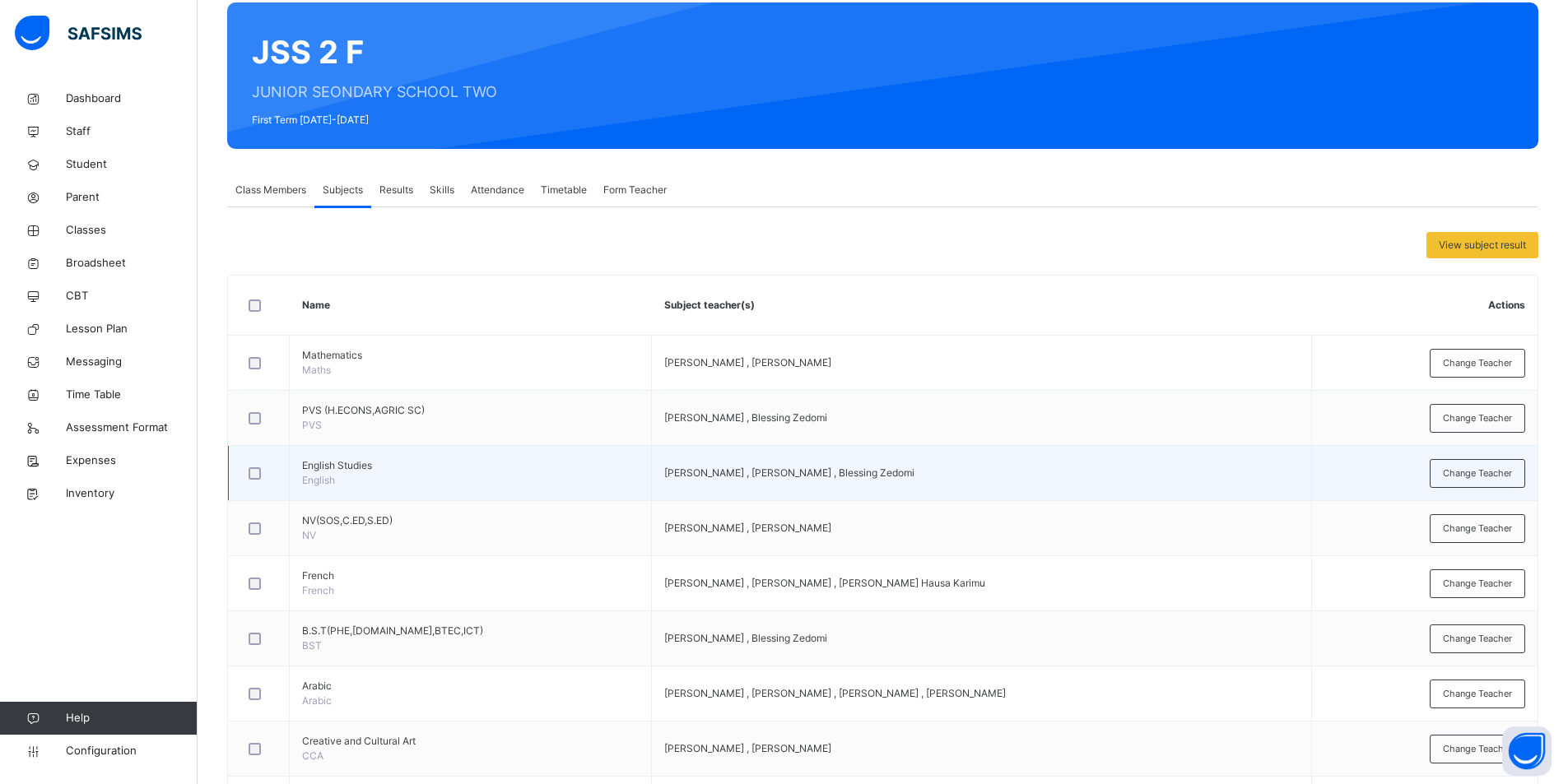
scroll to position [164, 0]
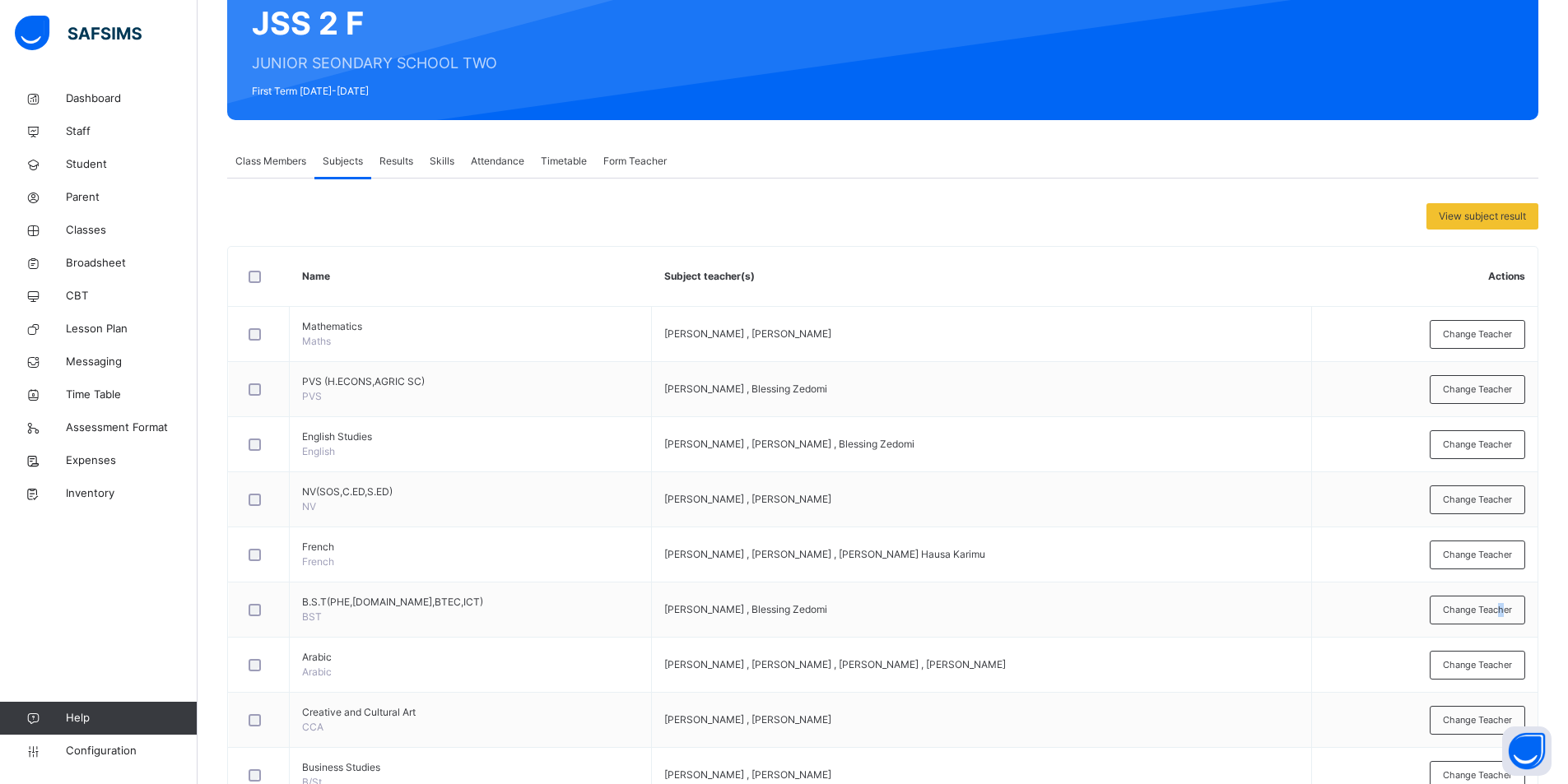
click at [1512, 613] on span "Change Teacher" at bounding box center [1477, 610] width 69 height 14
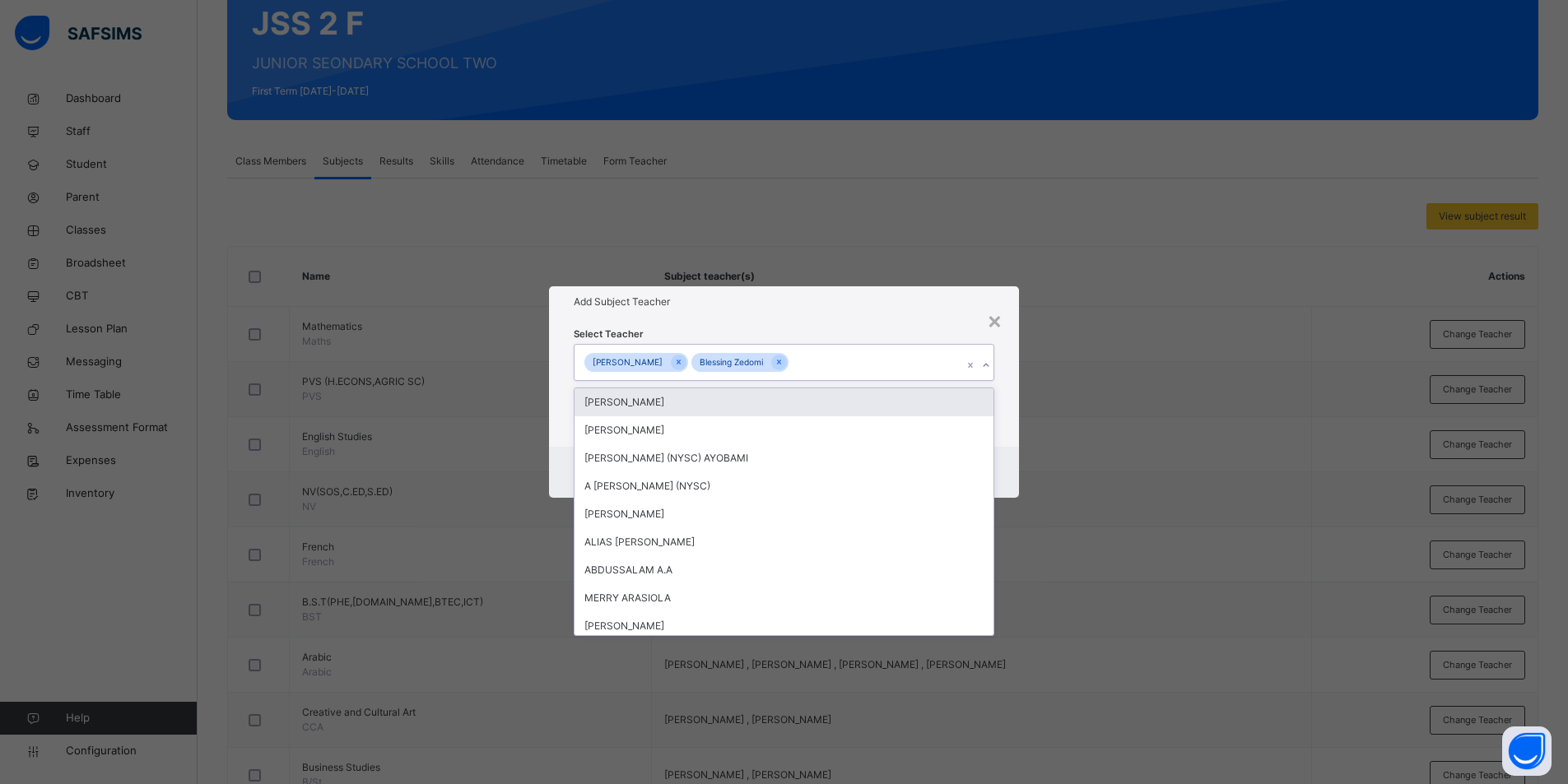
click at [912, 372] on div "TAHIR KABIR Blessing Zedomi" at bounding box center [768, 362] width 388 height 35
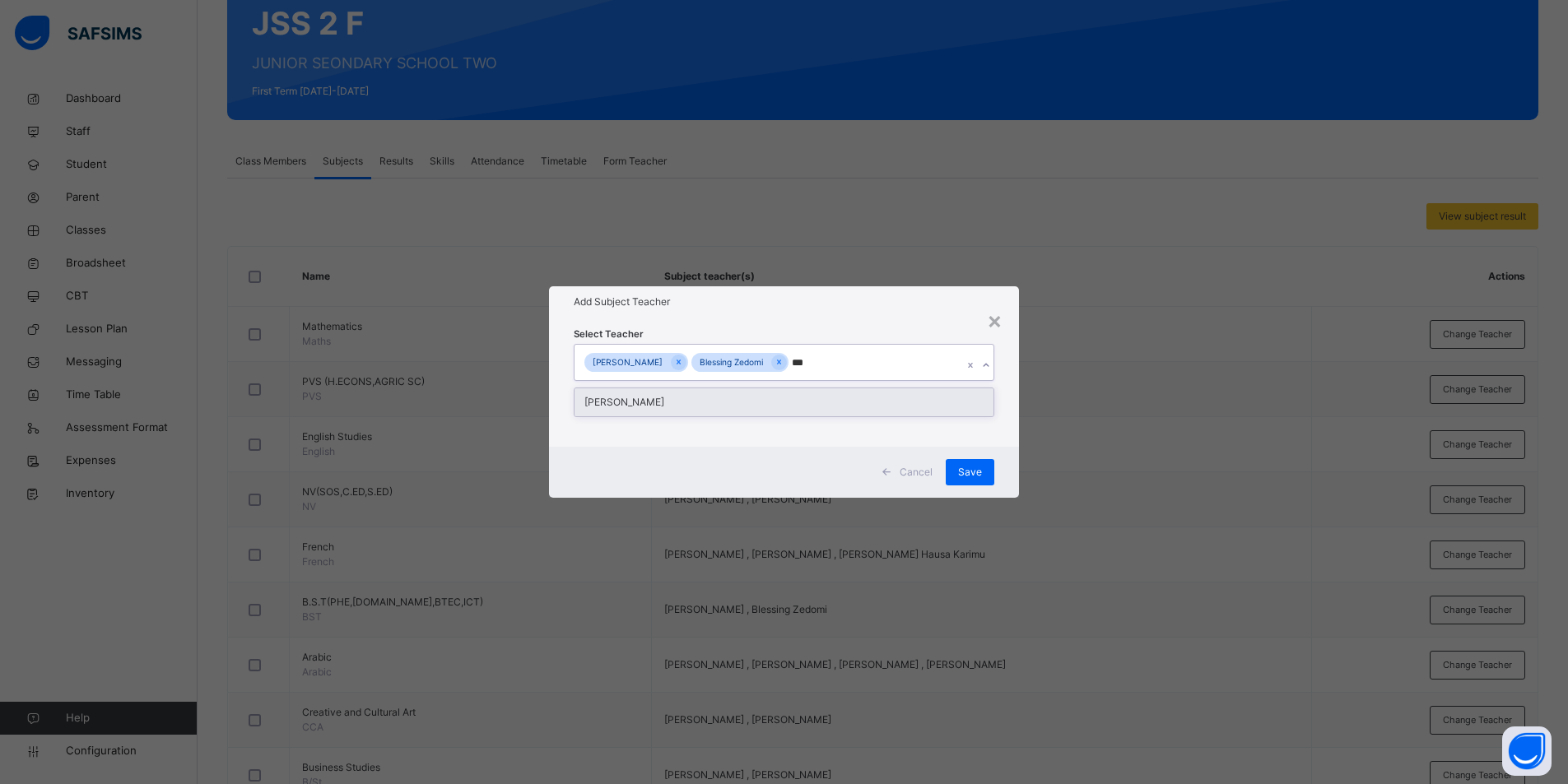
type input "****"
click at [663, 401] on div "[PERSON_NAME]" at bounding box center [784, 402] width 420 height 28
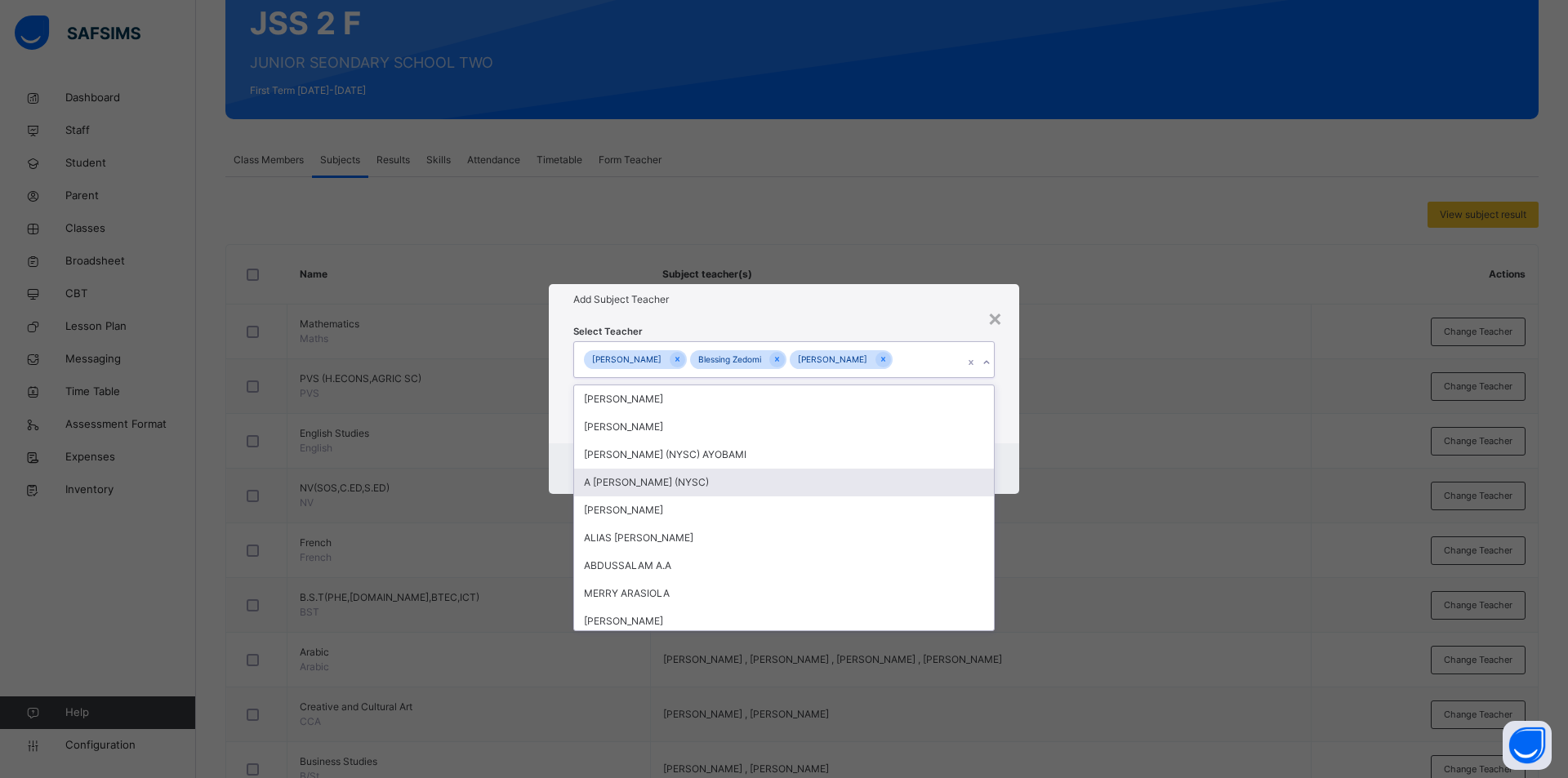
click at [1118, 444] on div "× Add Subject Teacher Select Teacher option IBRAHIM DAYYABU, selected. option A…" at bounding box center [784, 389] width 1568 height 778
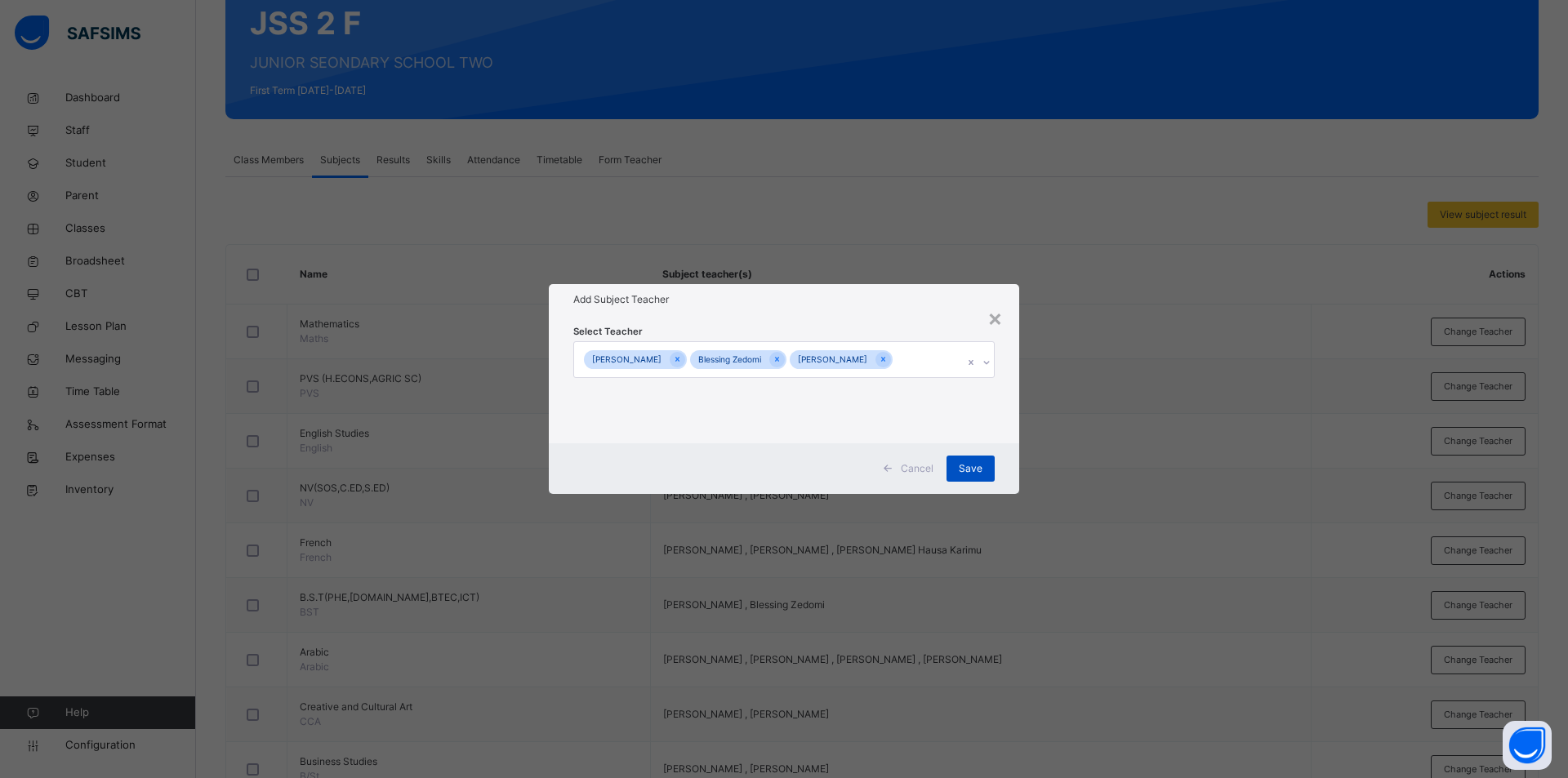
click at [964, 468] on span "Save" at bounding box center [970, 469] width 23 height 15
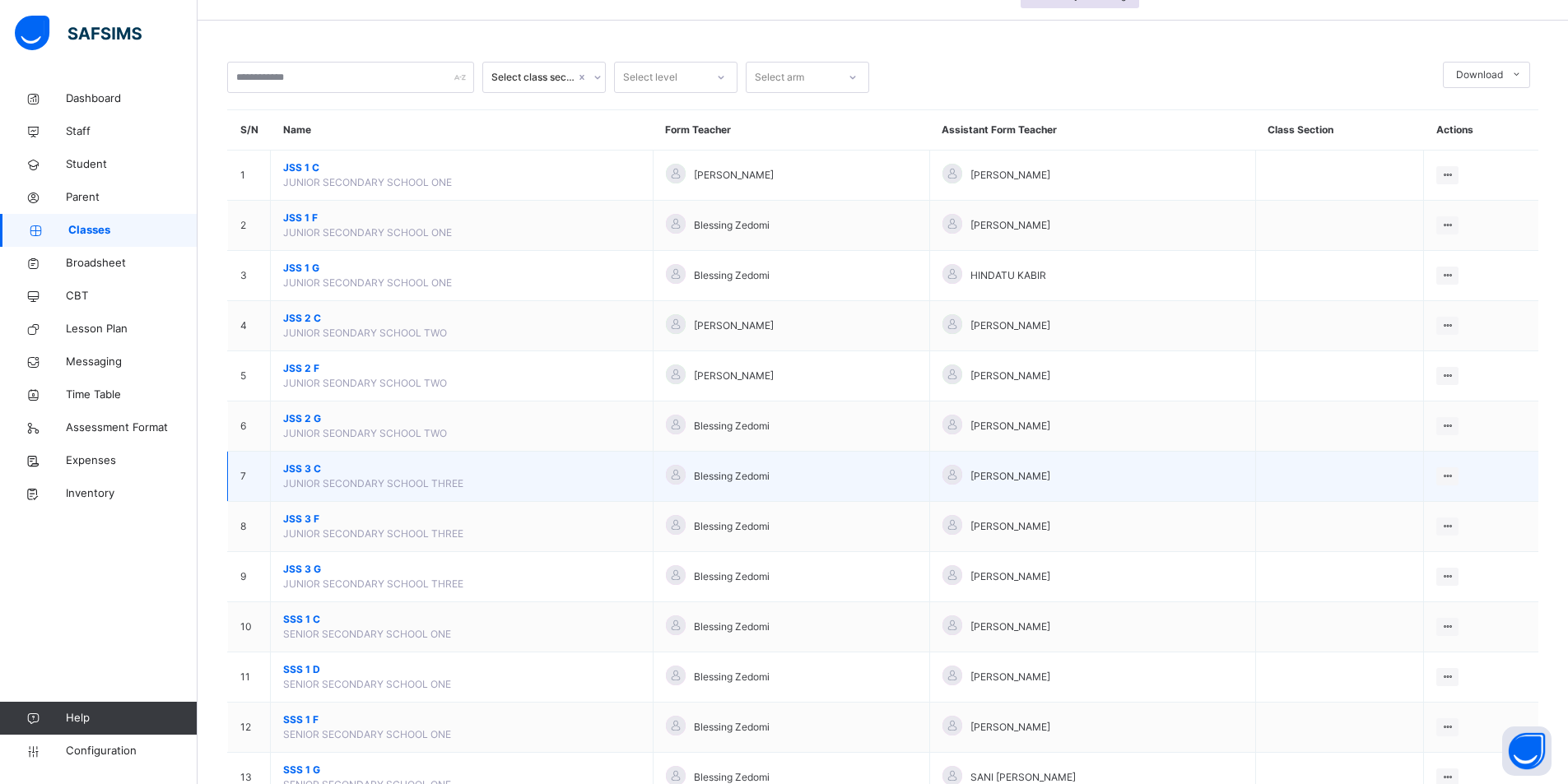
scroll to position [82, 0]
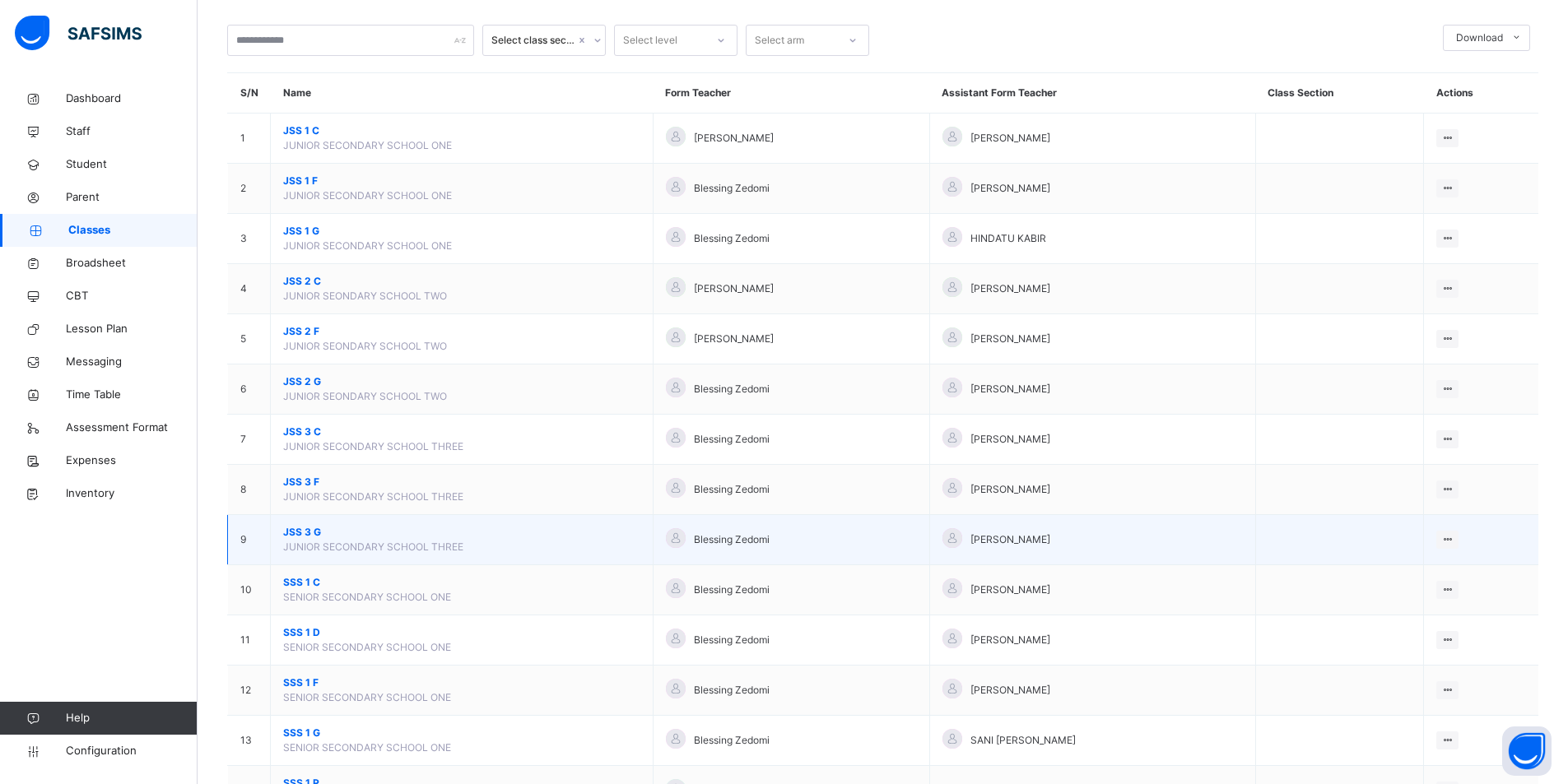
click at [350, 538] on span "JSS 3 G" at bounding box center [462, 533] width 357 height 15
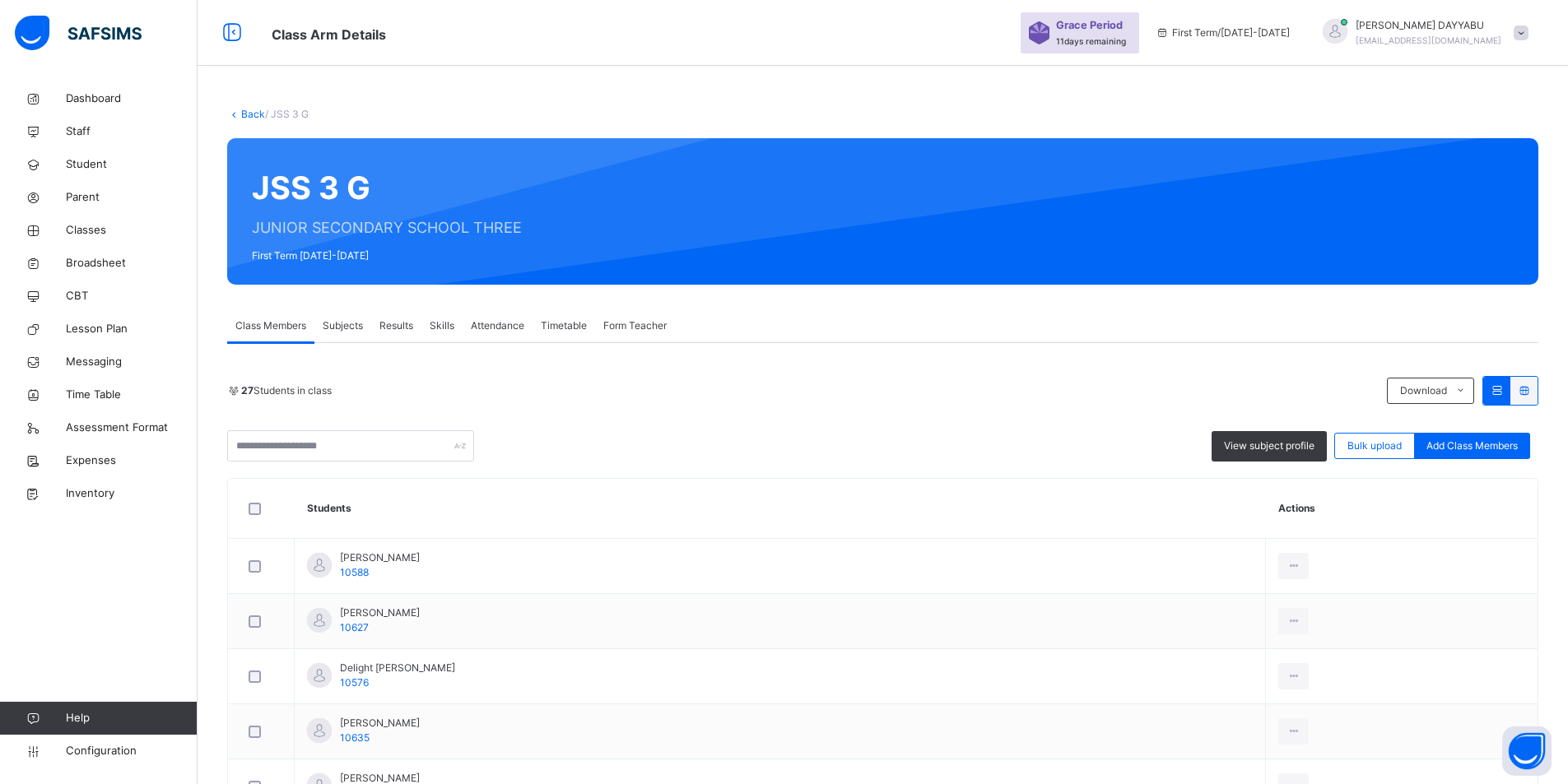
click at [350, 324] on span "Subjects" at bounding box center [342, 326] width 41 height 15
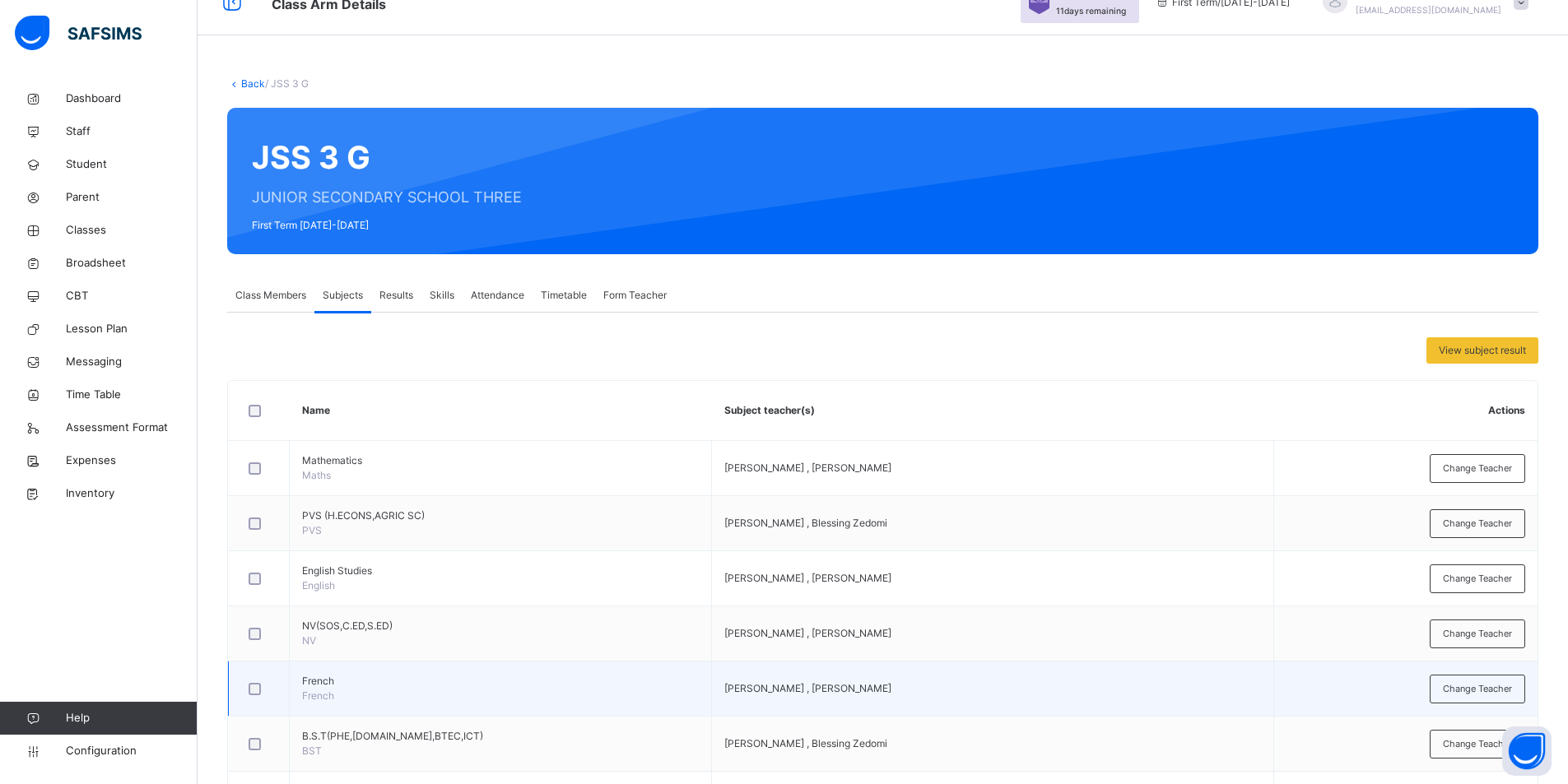
scroll to position [82, 0]
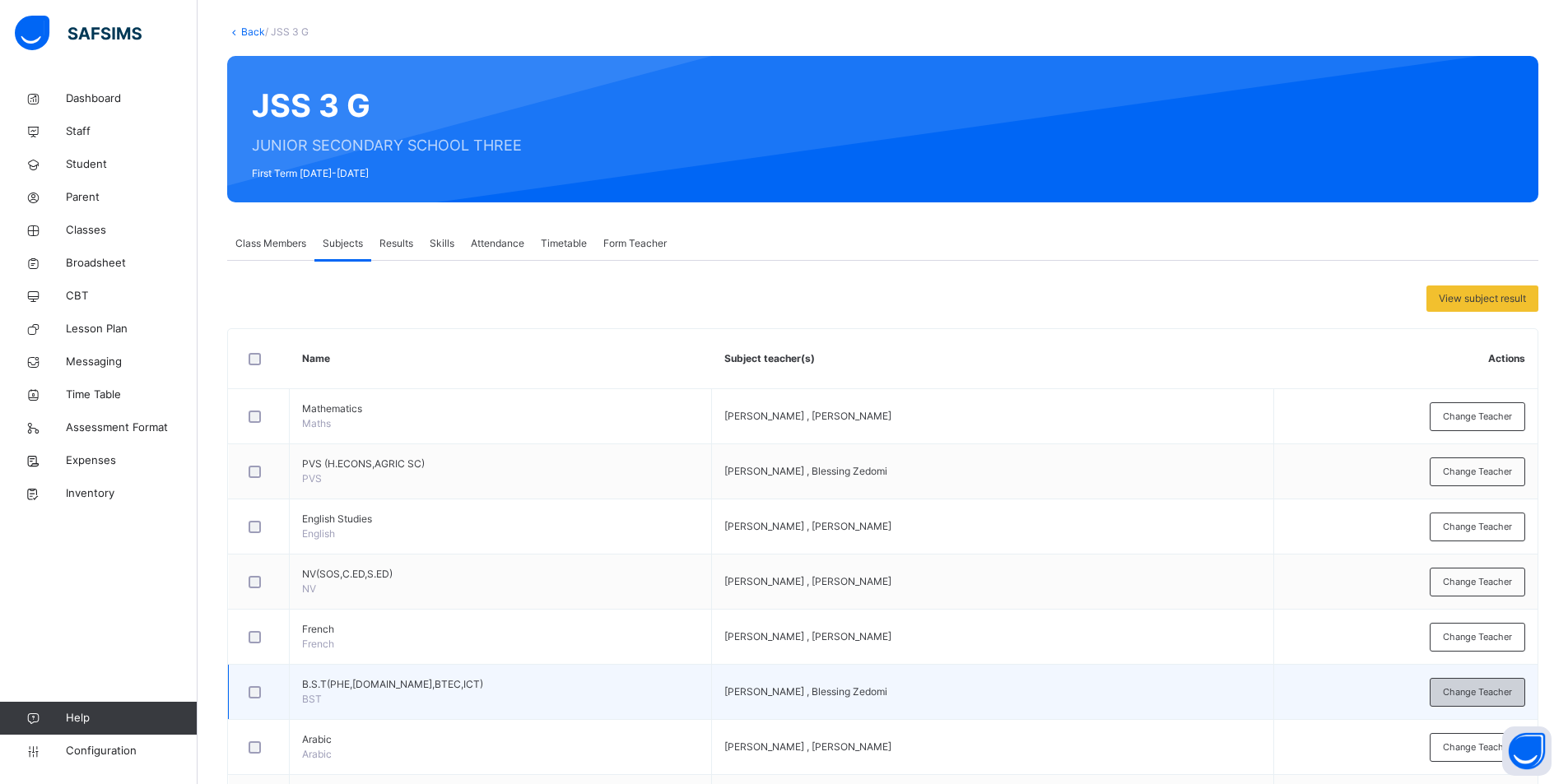
click at [1490, 692] on span "Change Teacher" at bounding box center [1477, 692] width 69 height 14
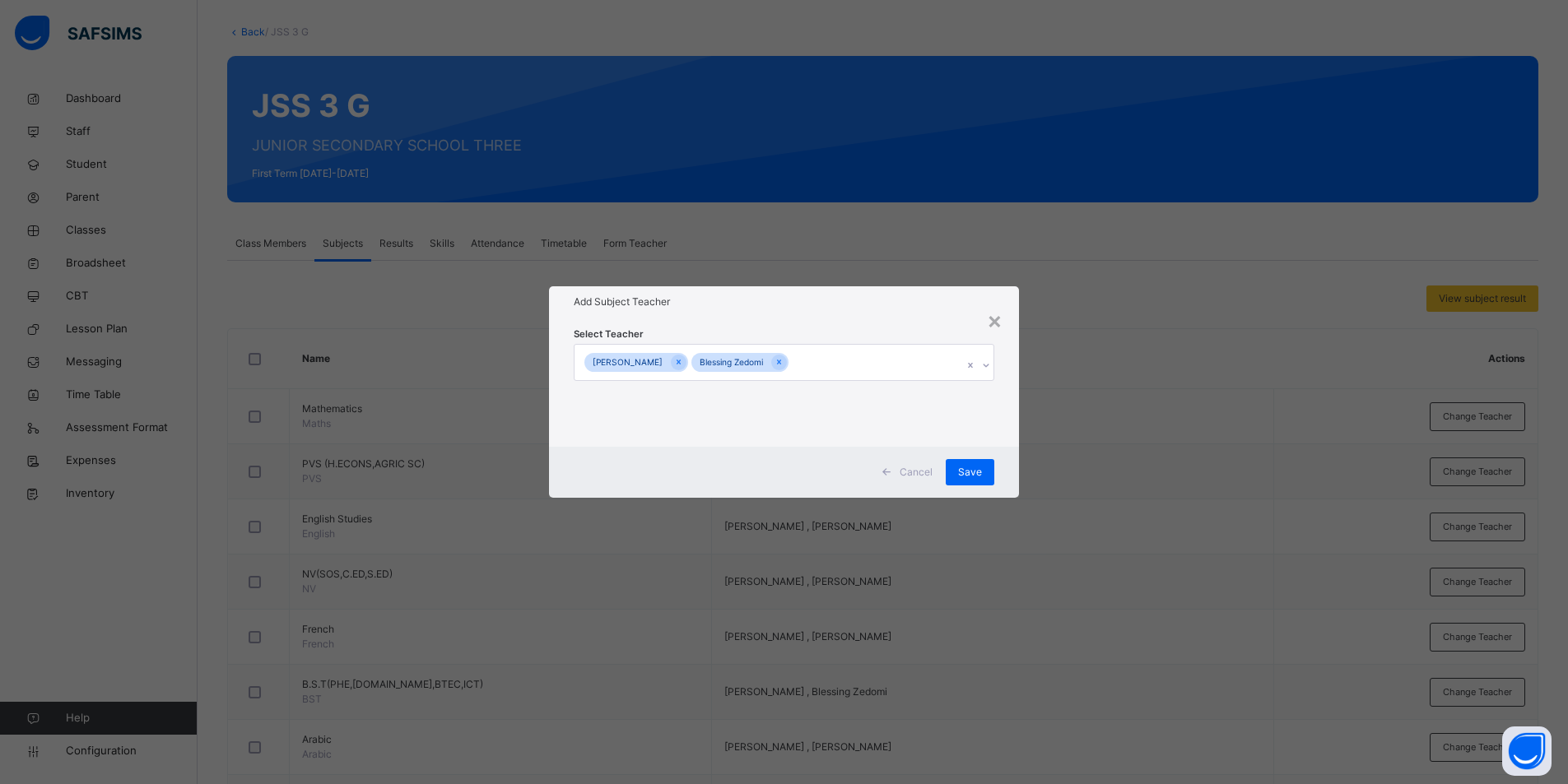
click at [885, 361] on div "TAHIR KABIR Blessing Zedomi" at bounding box center [768, 362] width 388 height 35
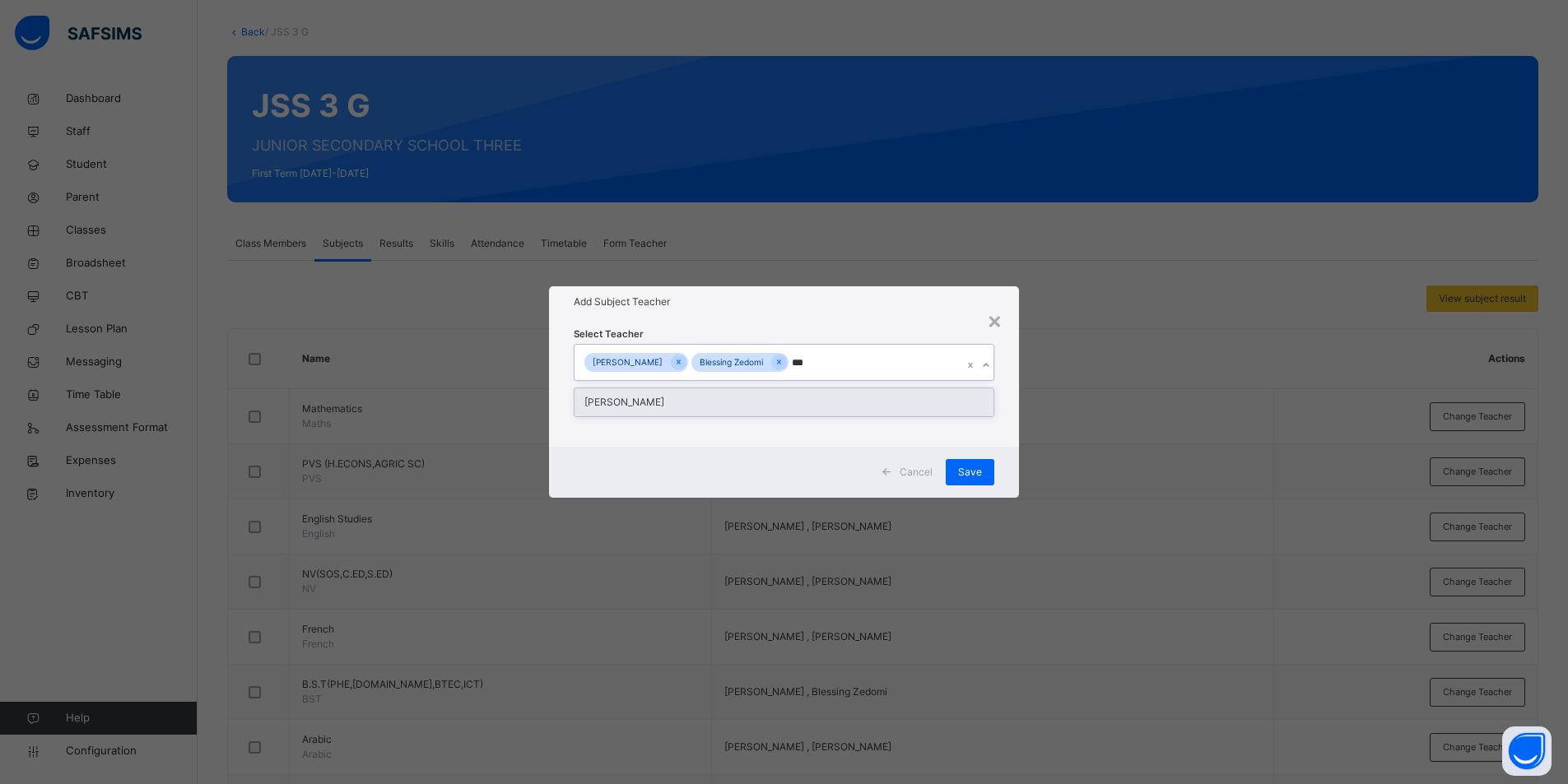
type input "****"
click at [829, 405] on div "[PERSON_NAME]" at bounding box center [784, 402] width 420 height 28
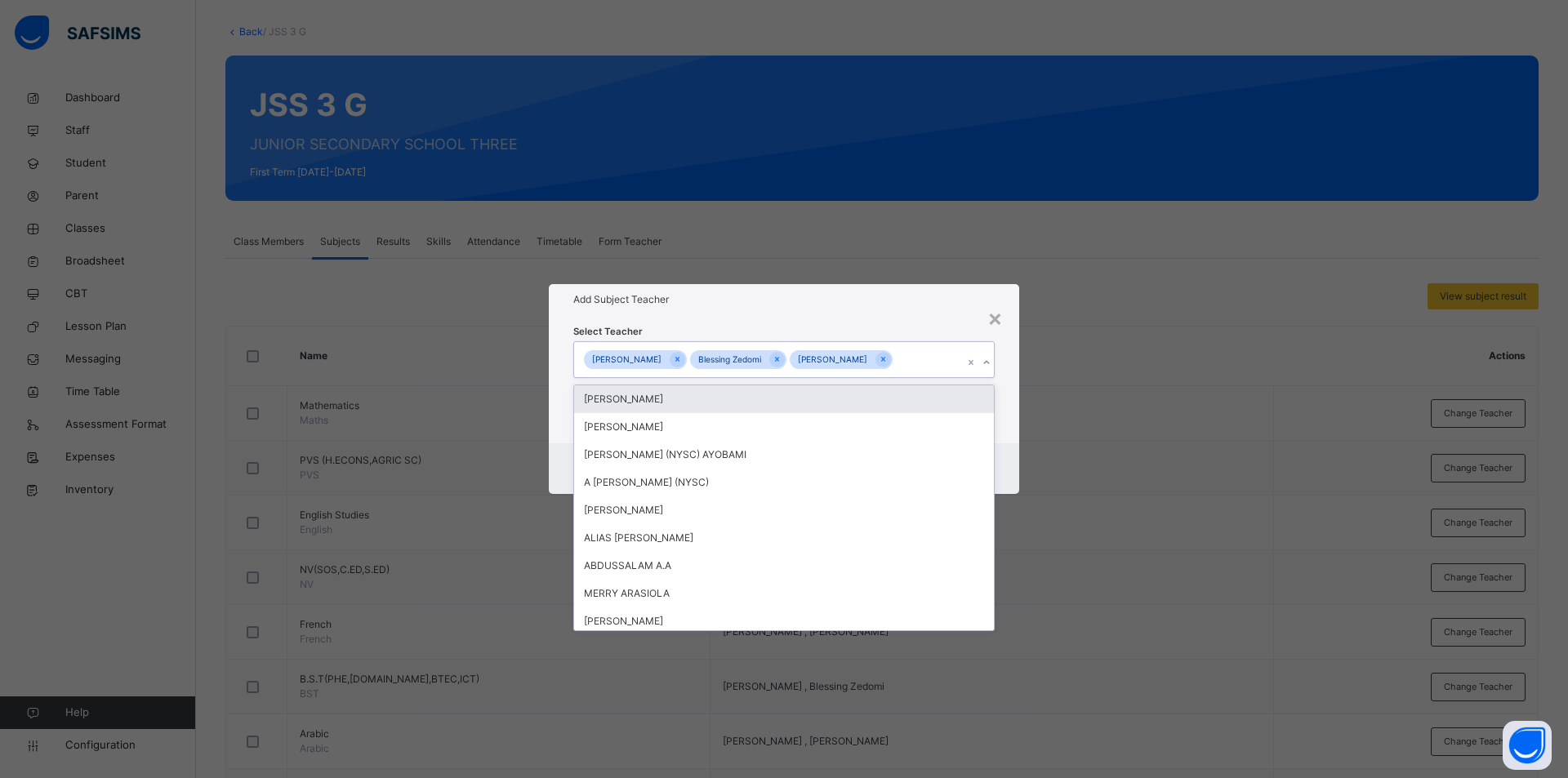
click at [1097, 441] on div "× Add Subject Teacher Select Teacher option IBRAHIM DAYYABU, selected. option O…" at bounding box center [784, 389] width 1568 height 778
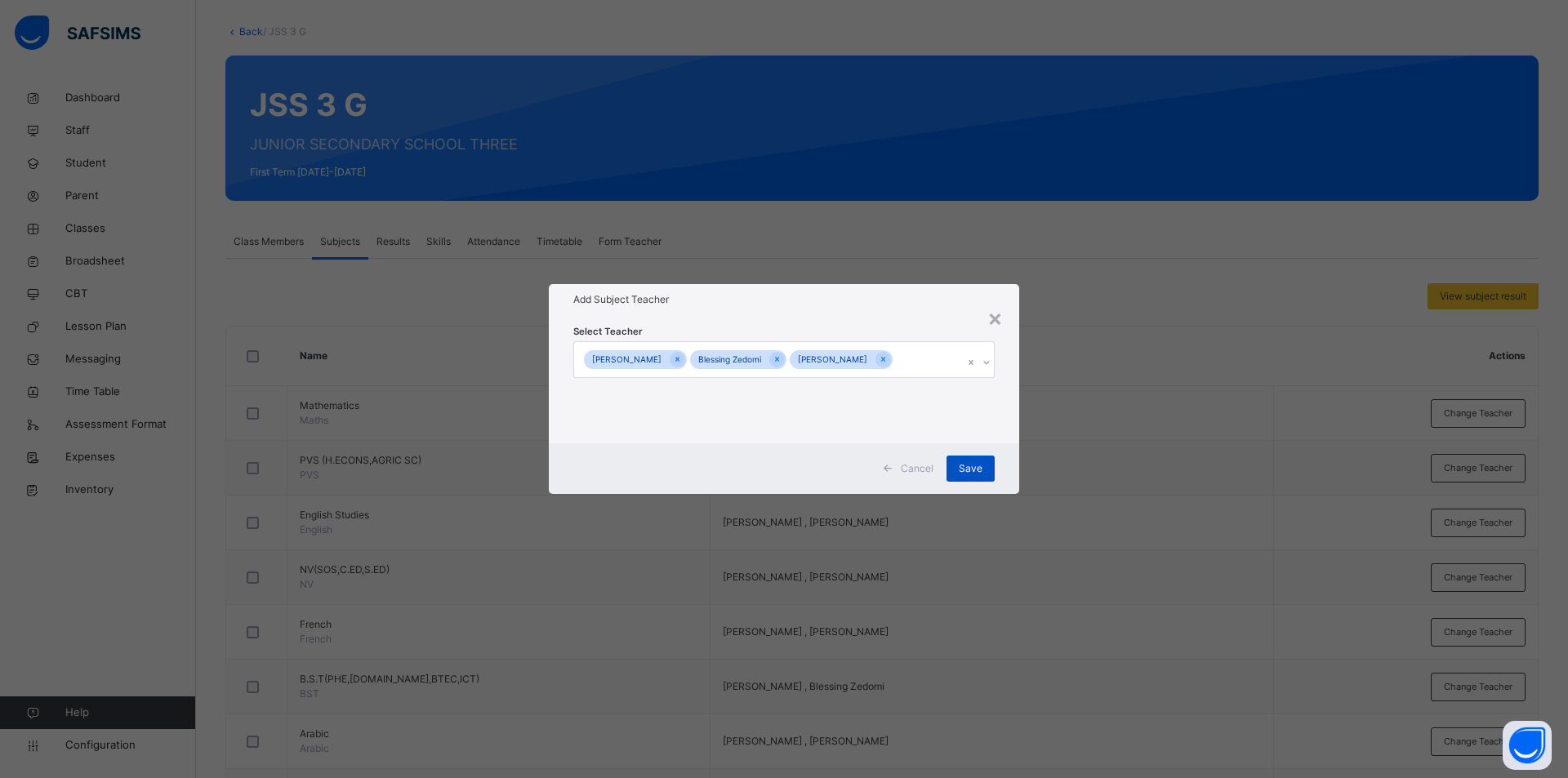
click at [975, 466] on span "Save" at bounding box center [970, 469] width 23 height 15
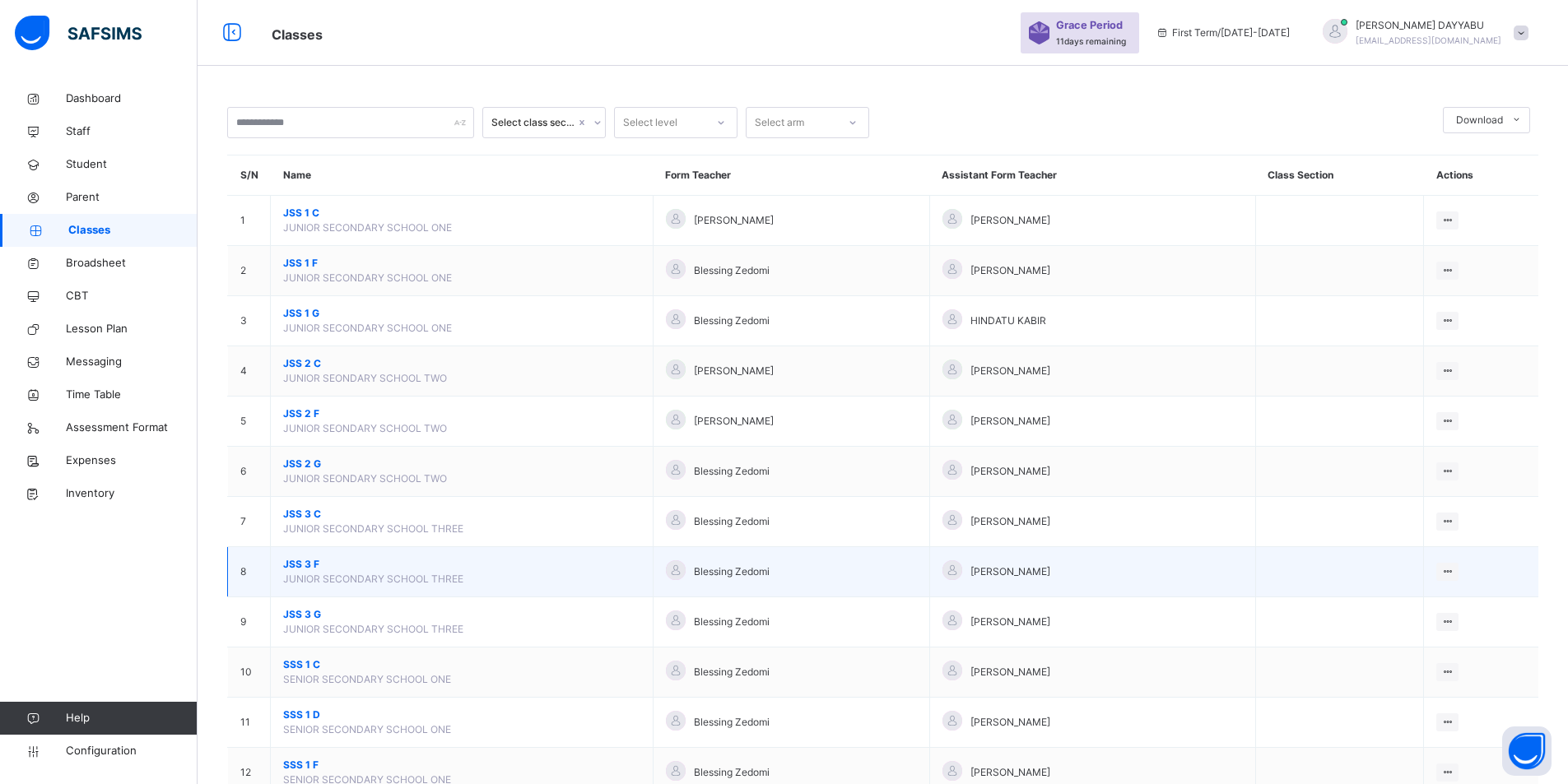
click at [304, 558] on span "JSS 3 F" at bounding box center [462, 565] width 357 height 15
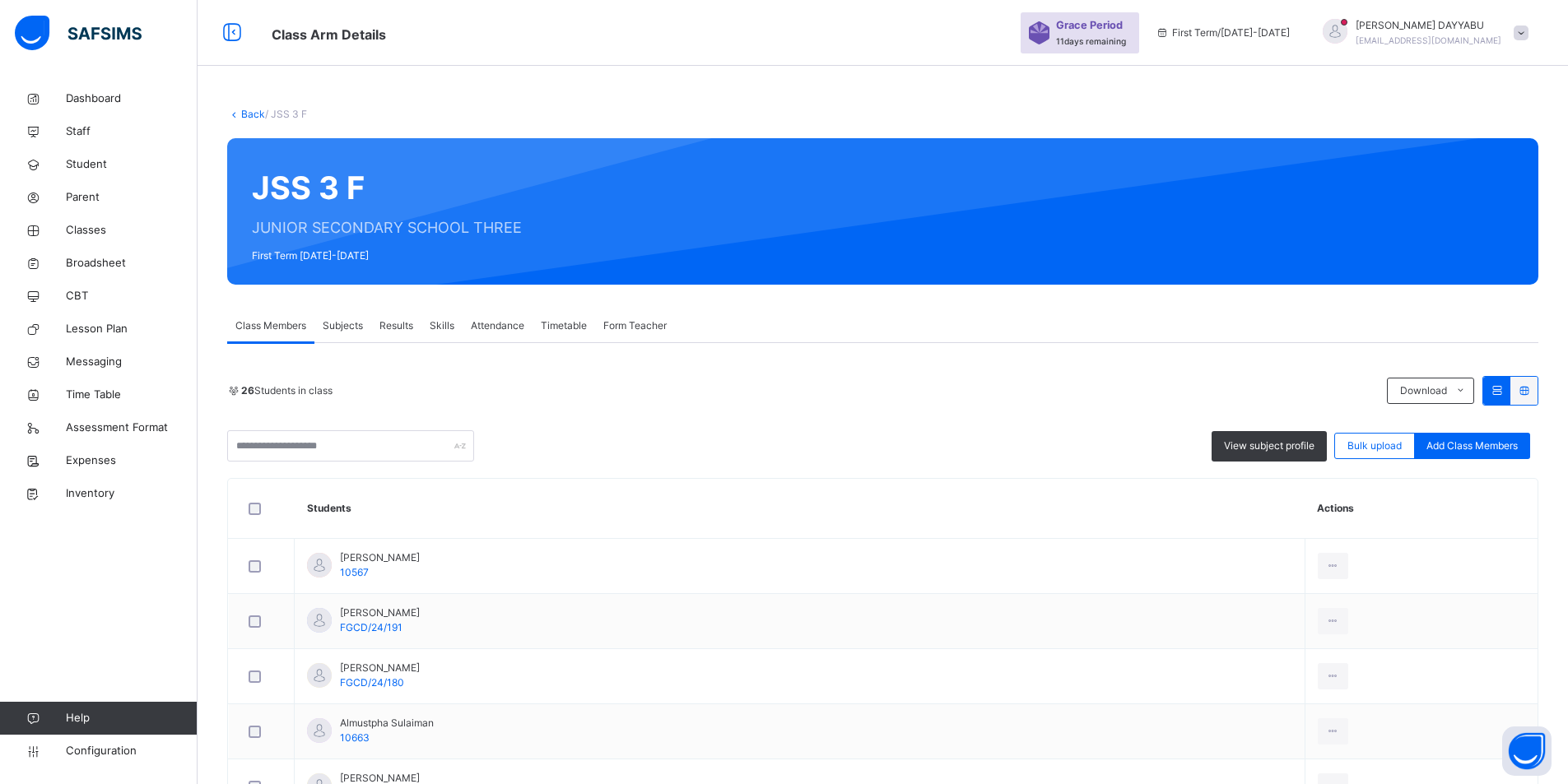
click at [350, 329] on span "Subjects" at bounding box center [342, 326] width 41 height 15
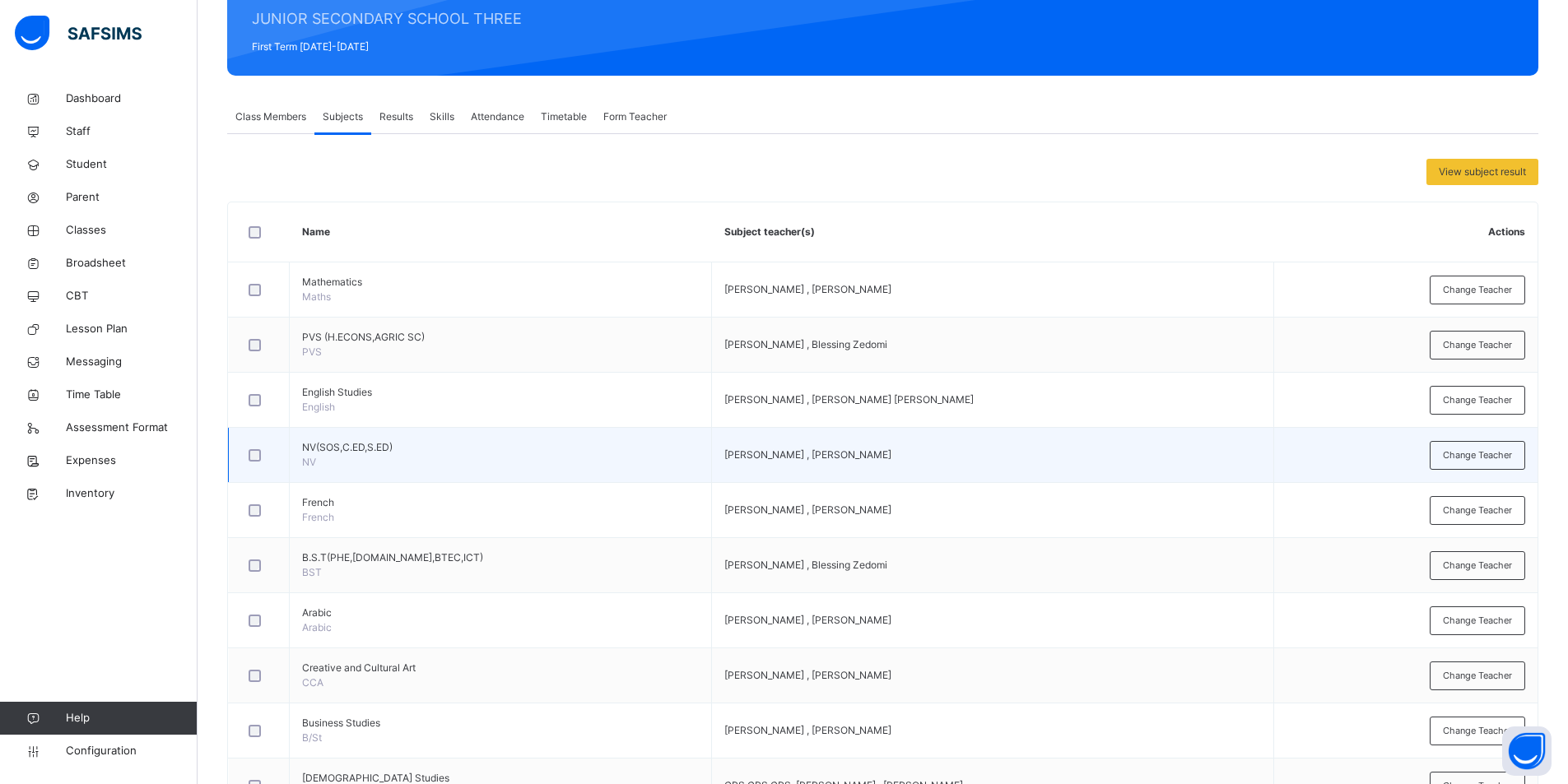
scroll to position [247, 0]
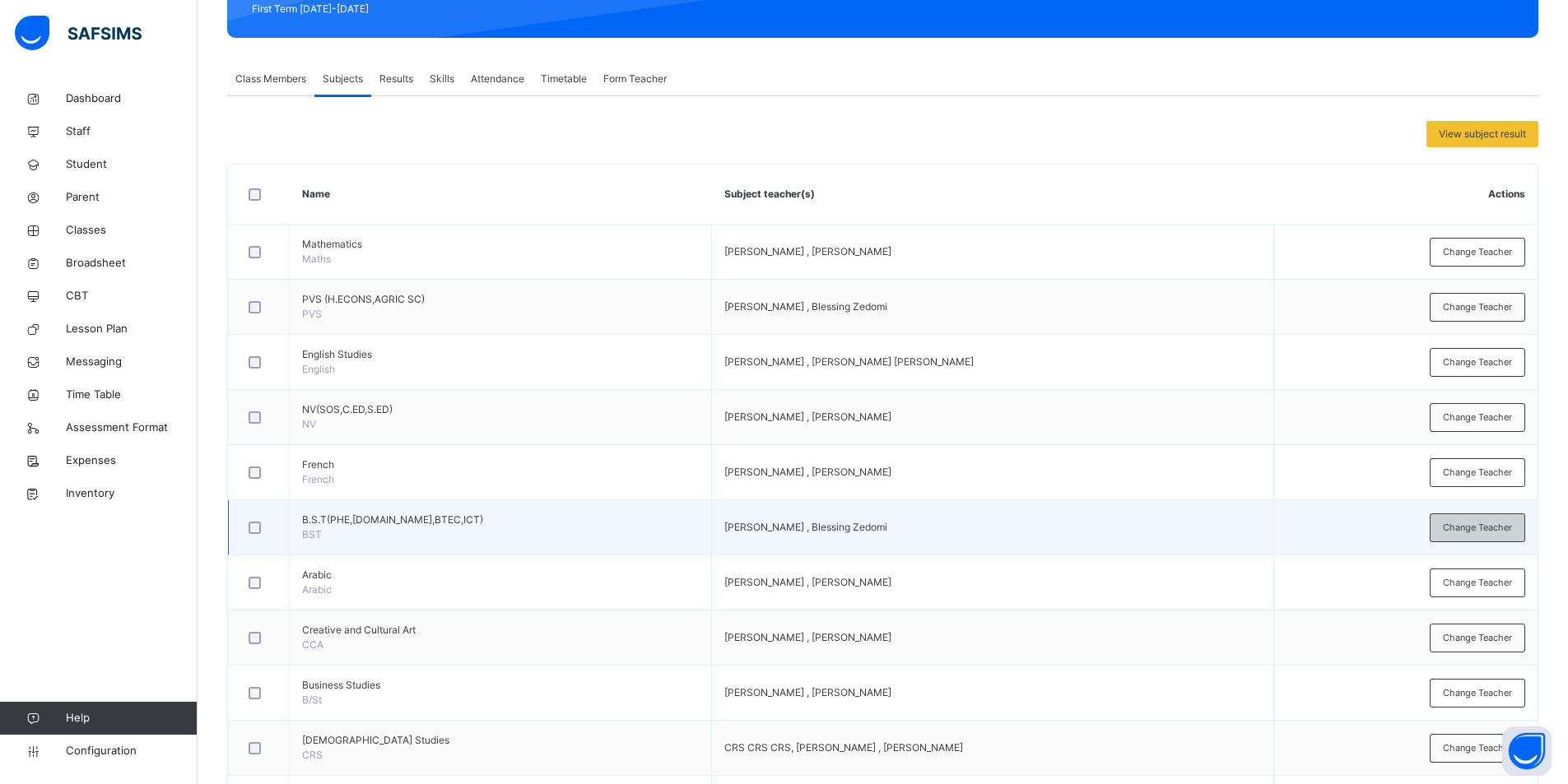
click at [1477, 527] on span "Change Teacher" at bounding box center [1477, 527] width 69 height 14
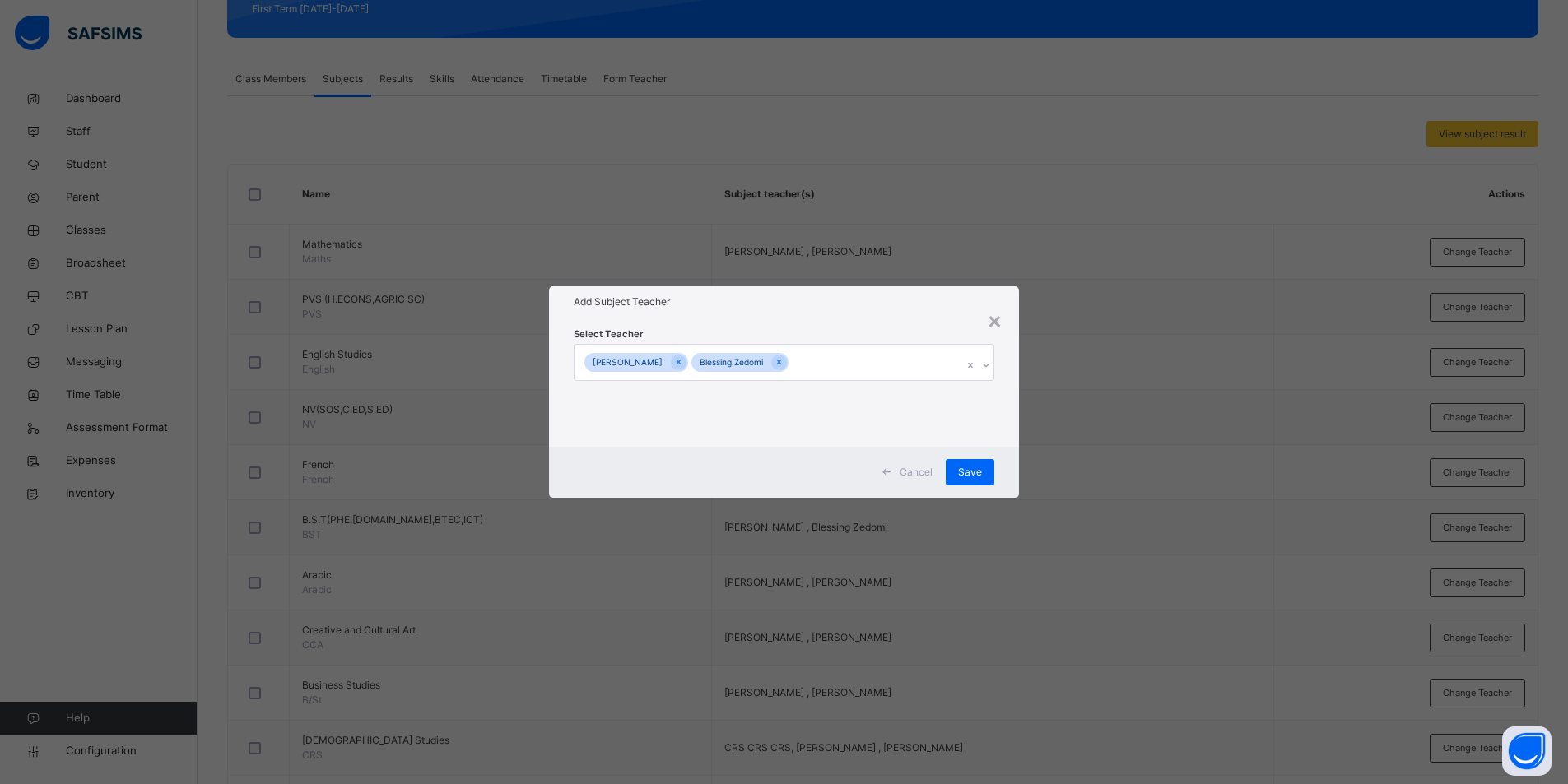
click at [826, 362] on div "TAHIR KABIR Blessing Zedomi" at bounding box center [768, 362] width 388 height 35
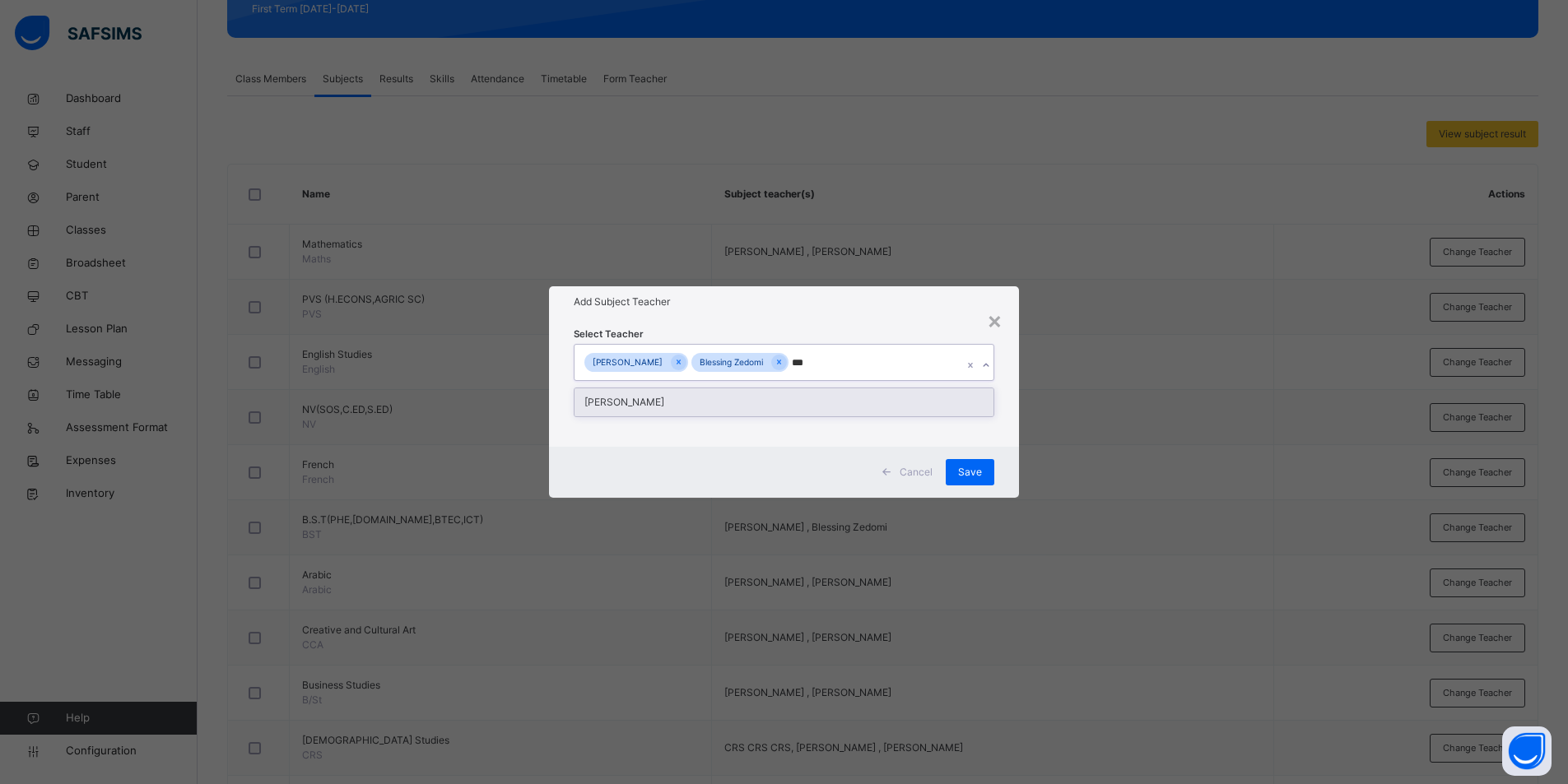
type input "****"
click at [648, 403] on div "[PERSON_NAME]" at bounding box center [784, 402] width 420 height 28
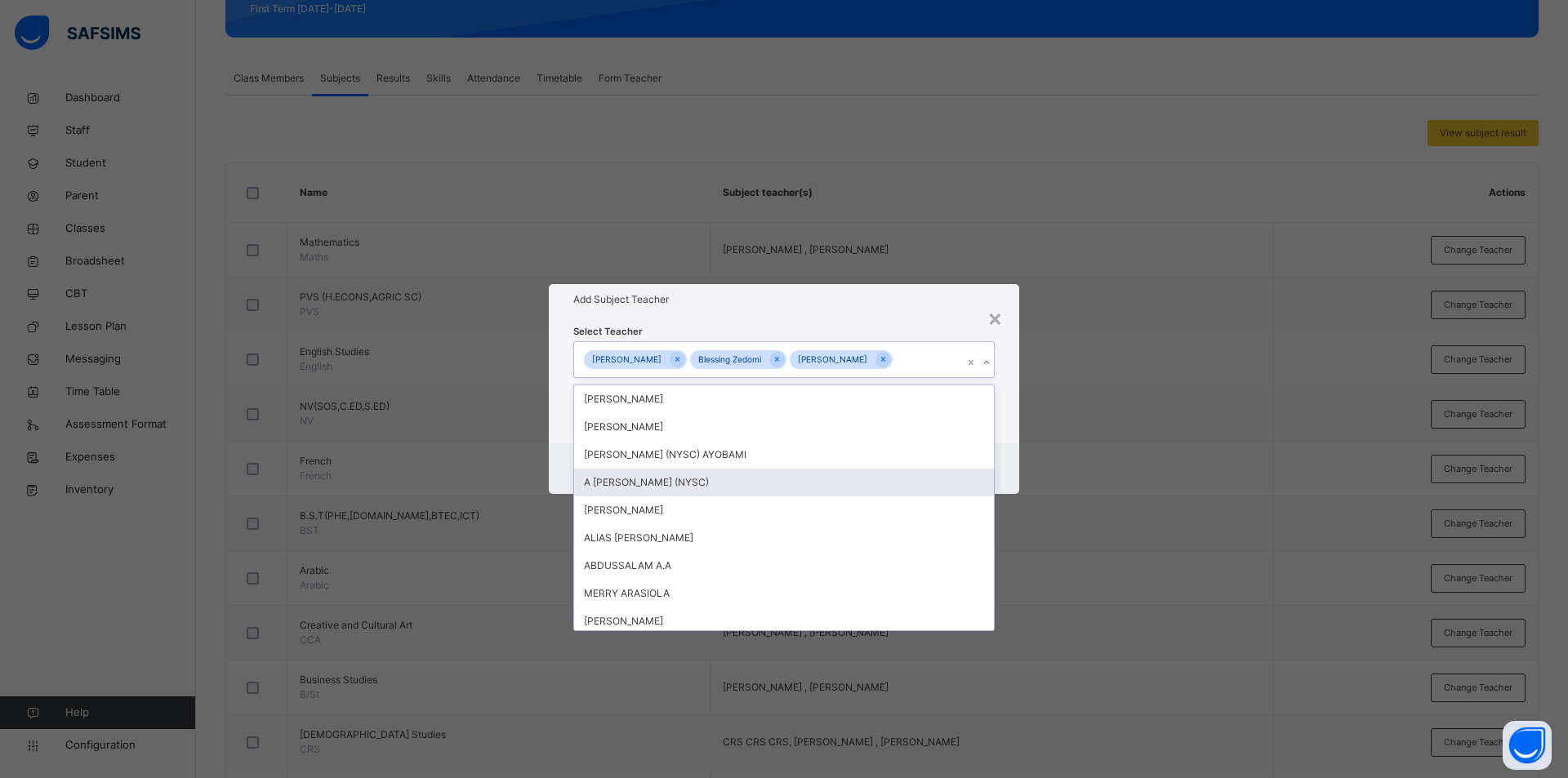
drag, startPoint x: 1292, startPoint y: 492, endPoint x: 1280, endPoint y: 485, distance: 13.9
click at [1290, 491] on div "× Add Subject Teacher Select Teacher option IBRAHIM DAYYABU, selected. option A…" at bounding box center [784, 389] width 1568 height 778
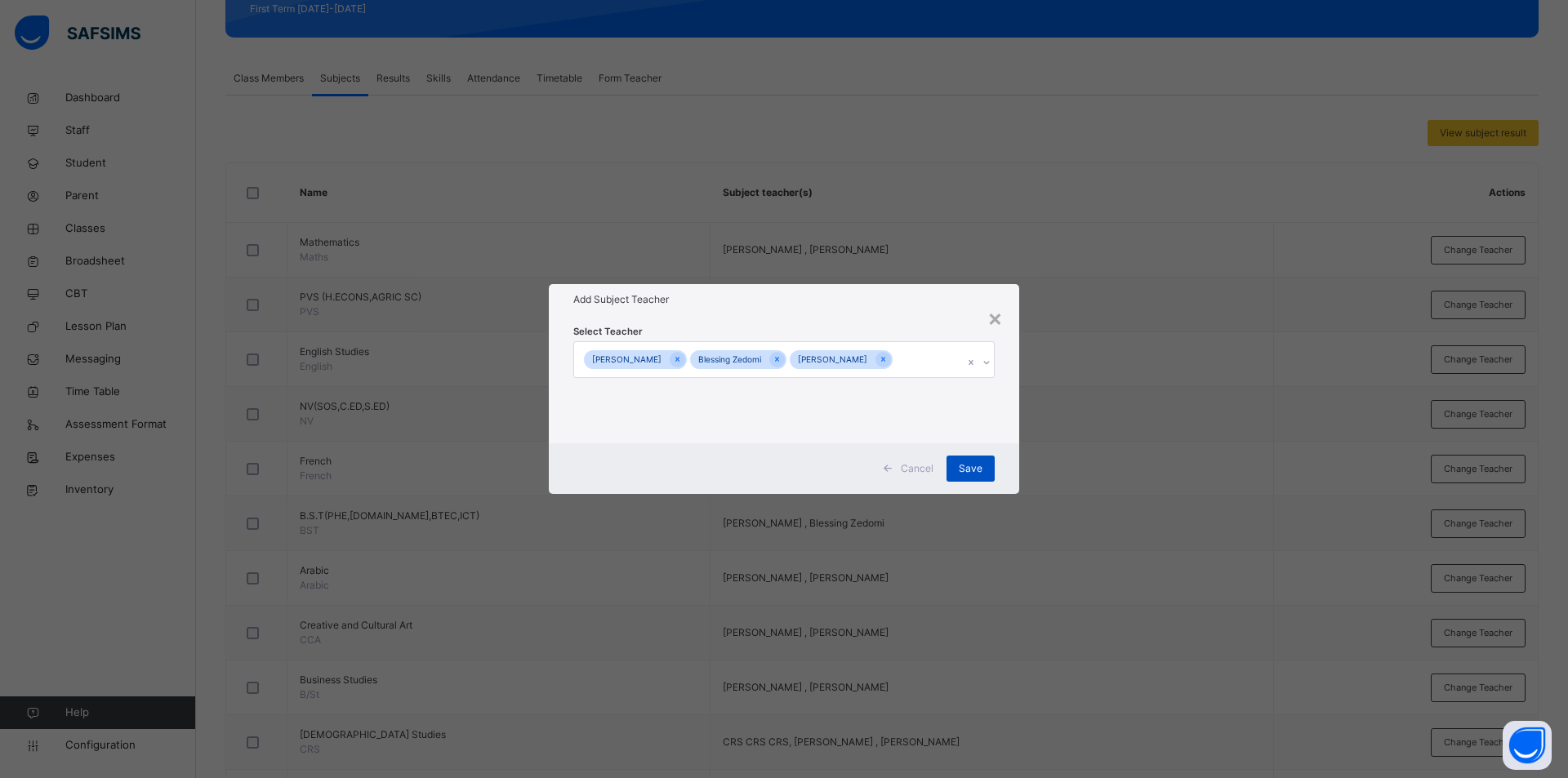
click at [958, 469] on div "Save" at bounding box center [970, 469] width 48 height 26
